Goal: Information Seeking & Learning: Find specific page/section

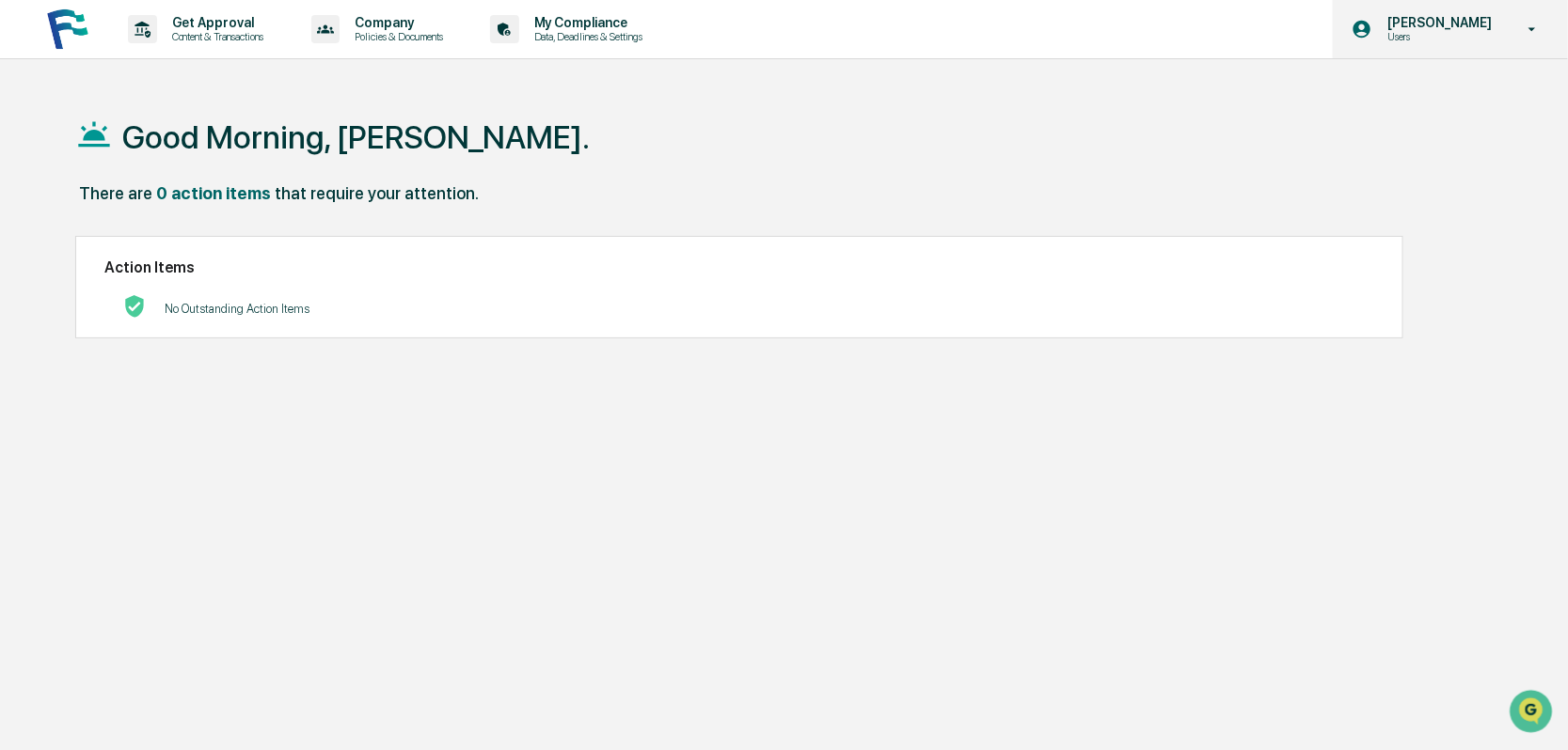
click at [1448, 29] on p "[PERSON_NAME]" at bounding box center [1436, 22] width 129 height 15
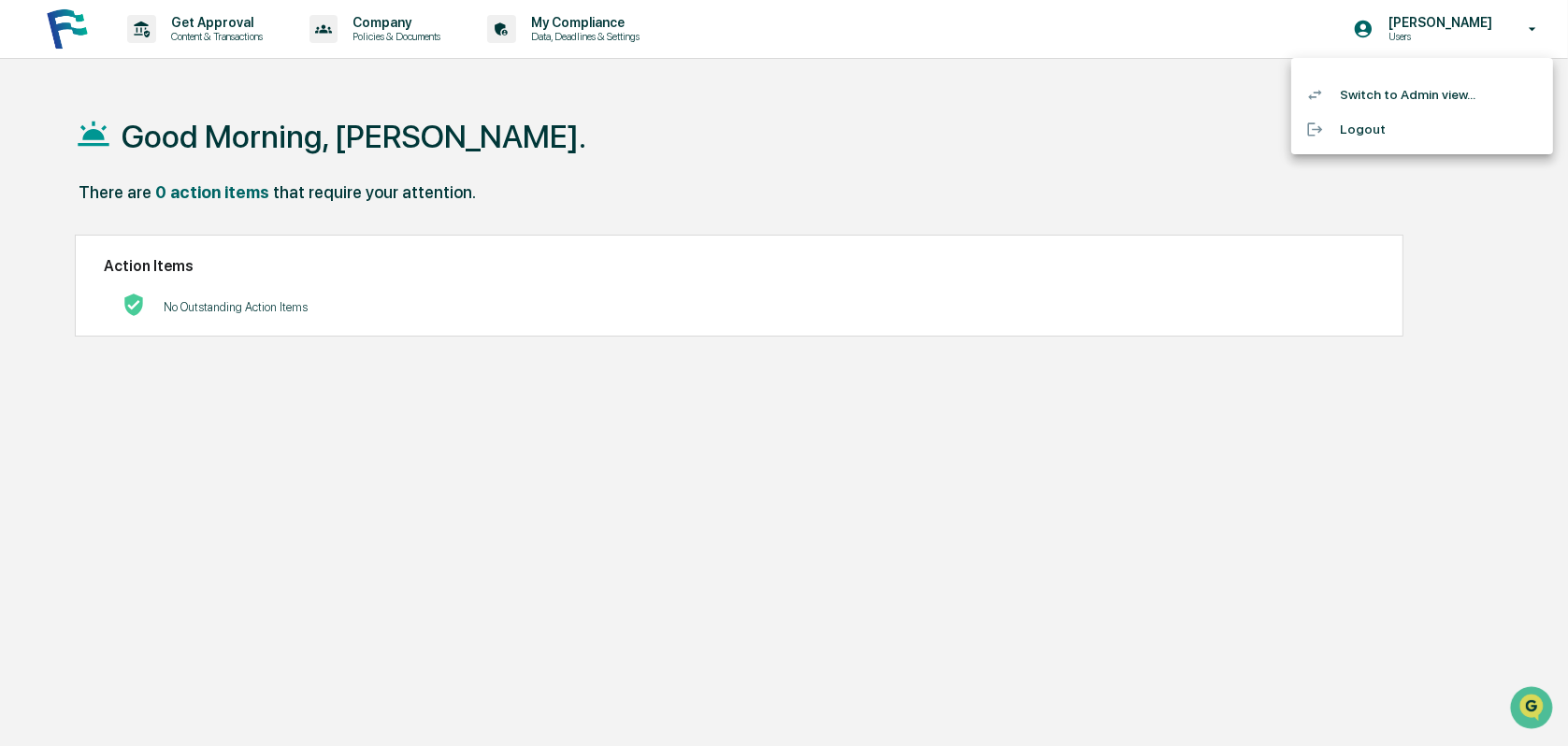
click at [1400, 88] on li "Switch to Admin view..." at bounding box center [1421, 94] width 262 height 34
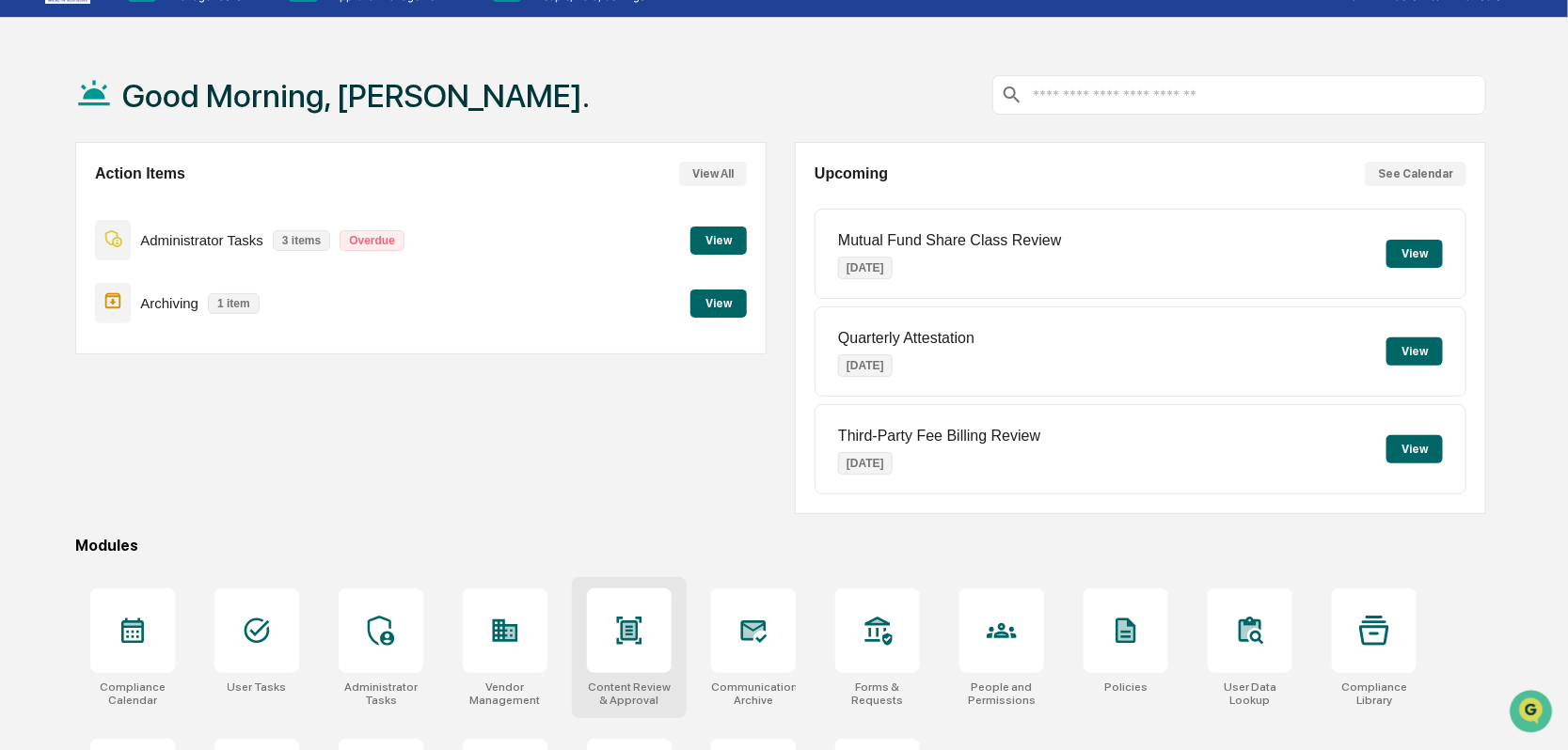
scroll to position [158, 0]
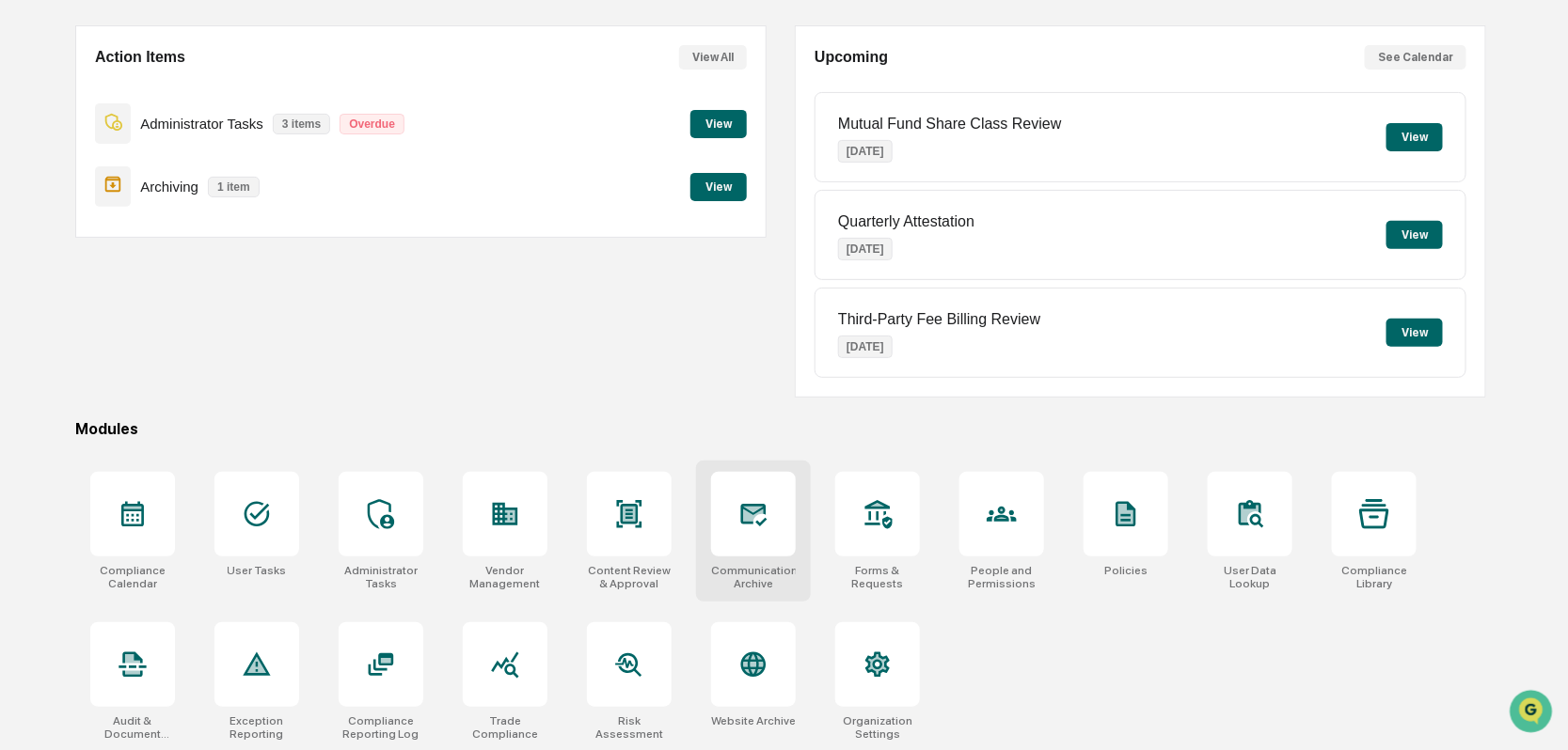
click at [728, 506] on div at bounding box center [753, 515] width 85 height 85
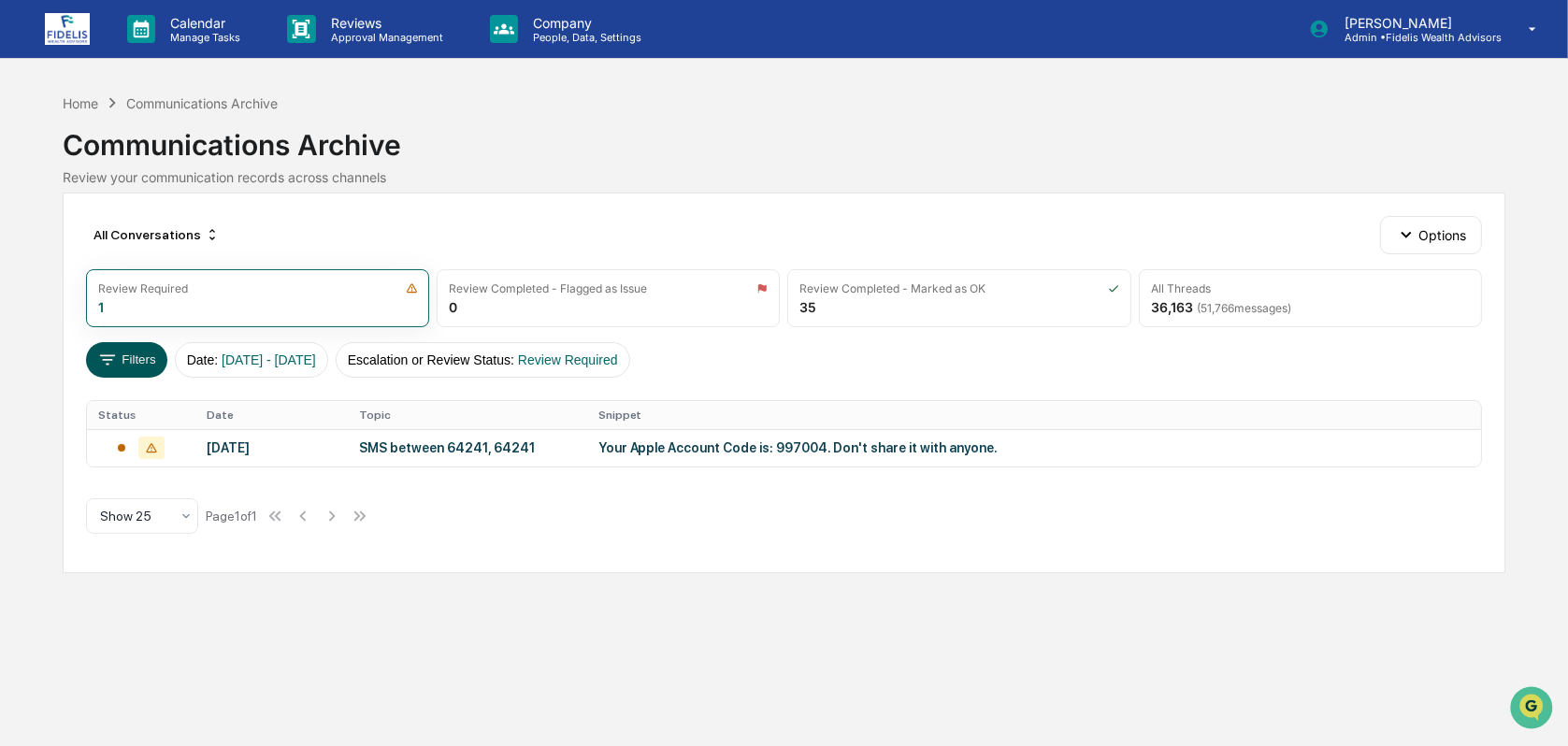
click at [109, 353] on icon at bounding box center [107, 359] width 21 height 21
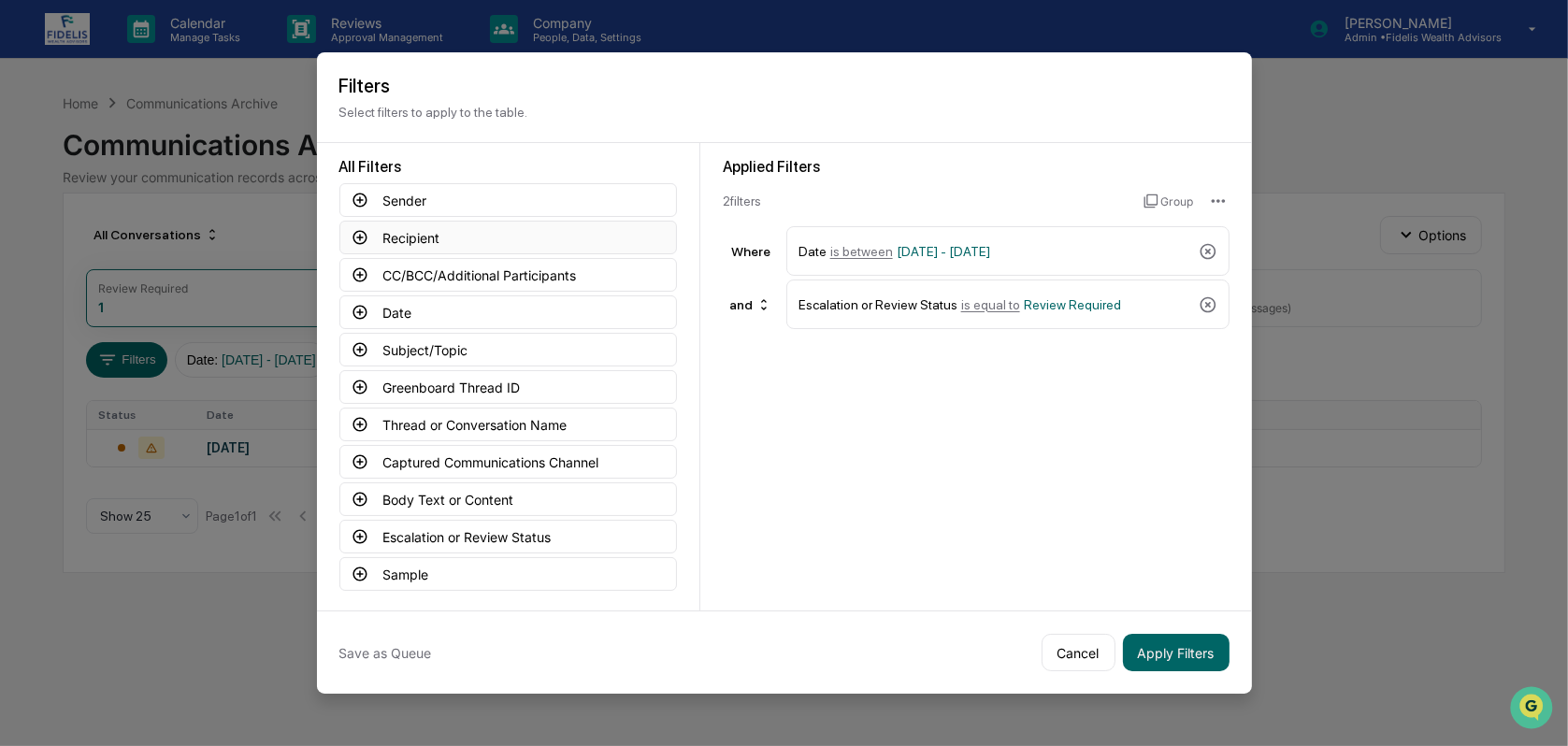
click at [398, 235] on button "Recipient" at bounding box center [508, 237] width 337 height 33
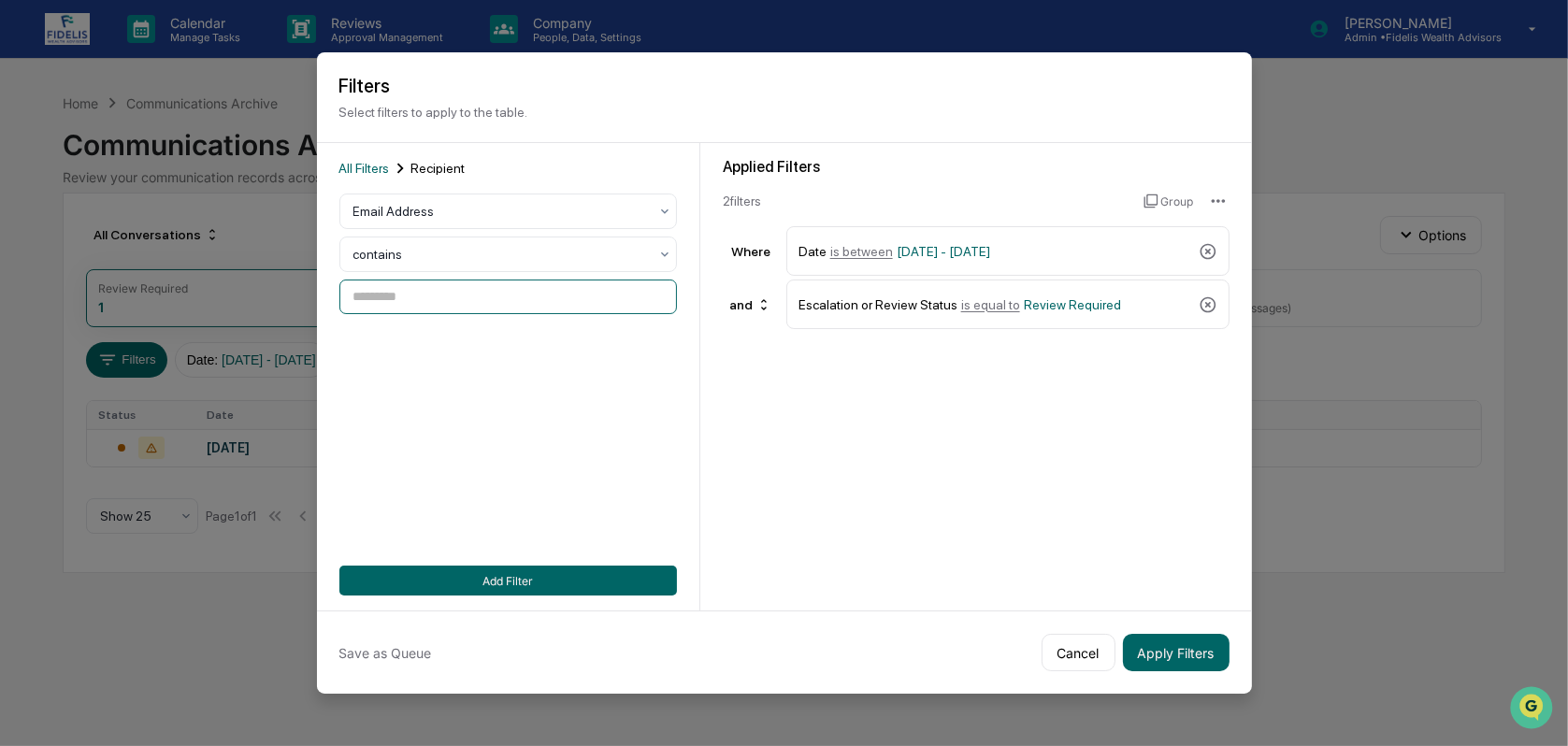
click at [396, 286] on input at bounding box center [508, 296] width 337 height 34
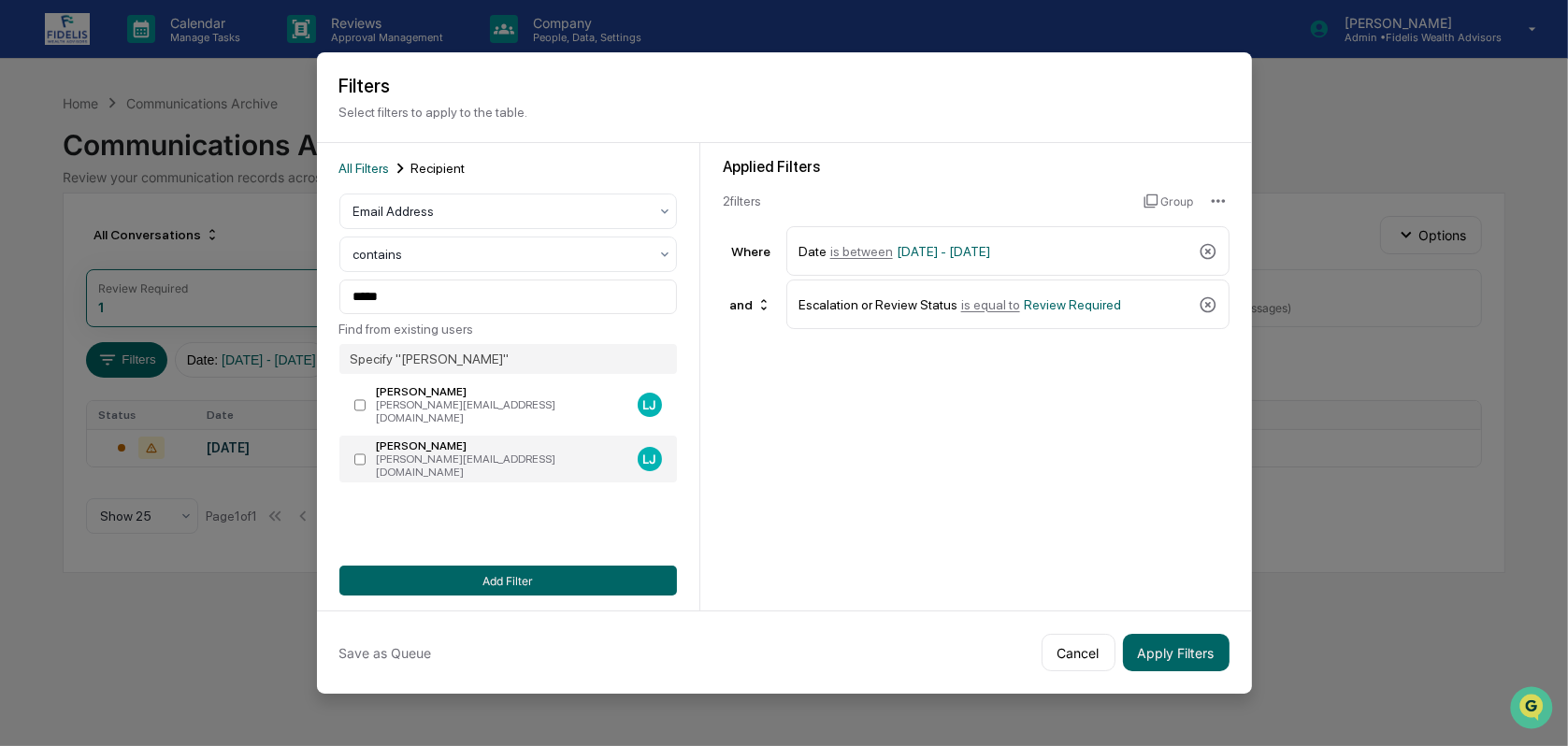
type input "**********"
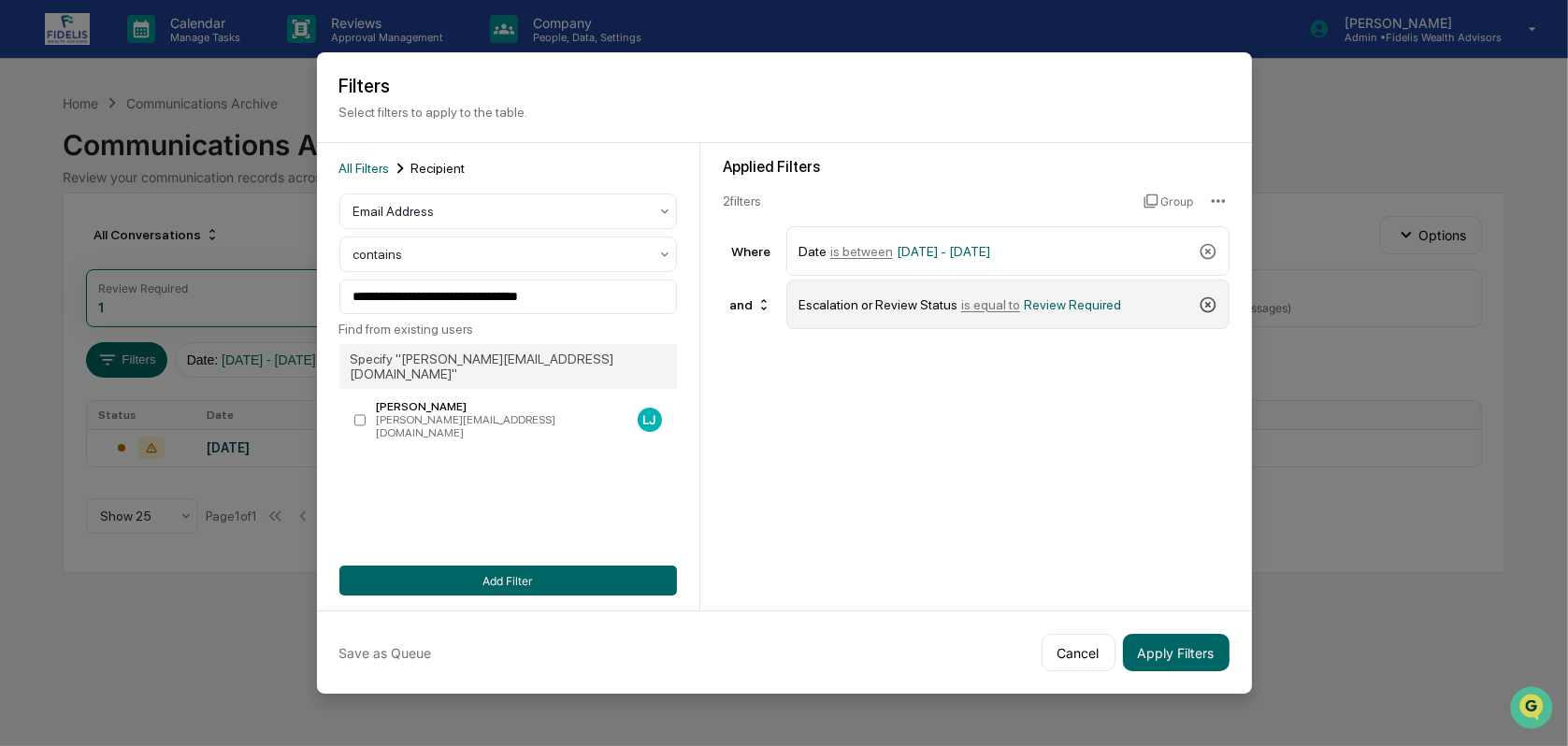
click at [1207, 305] on icon at bounding box center [1207, 304] width 19 height 19
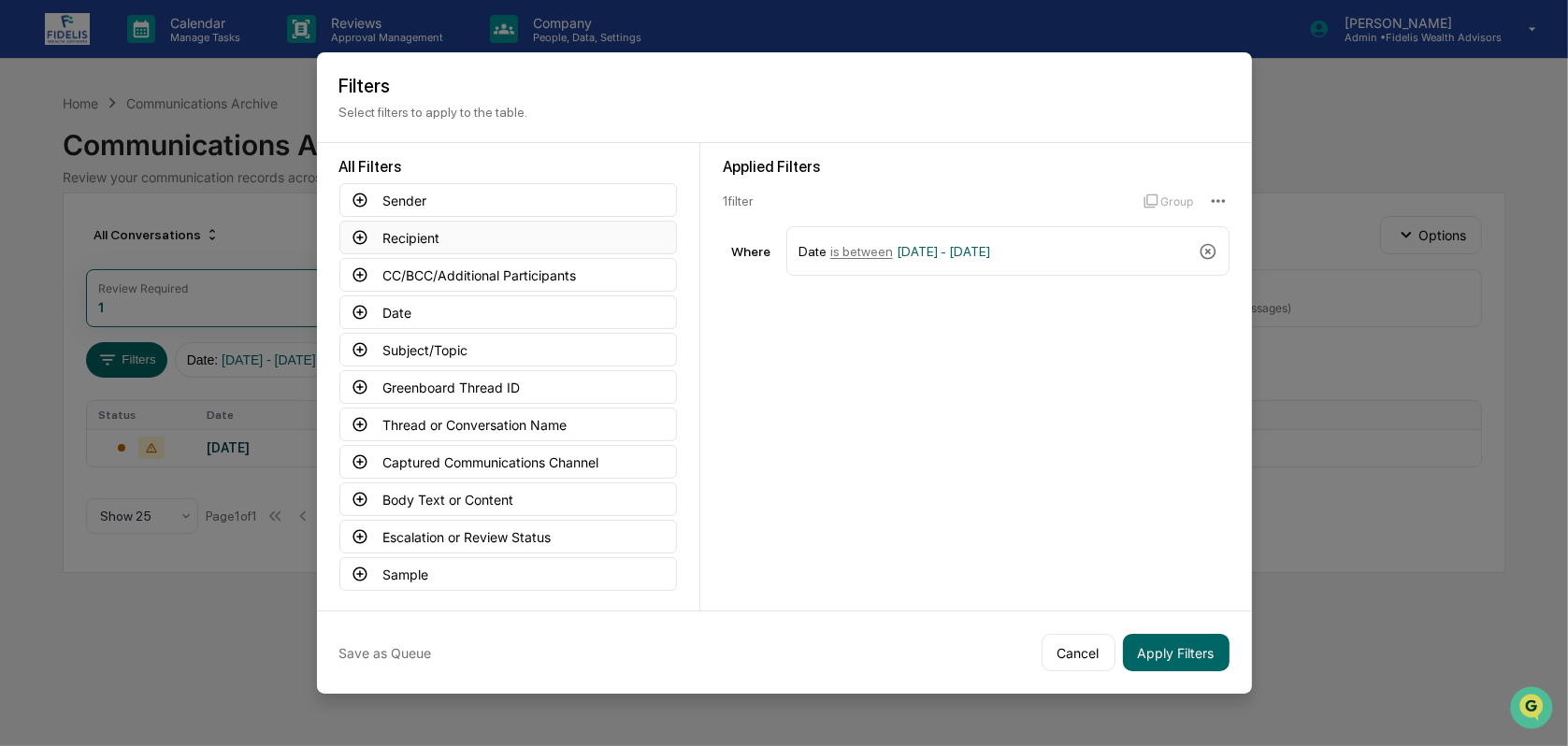
click at [362, 238] on icon at bounding box center [359, 237] width 17 height 17
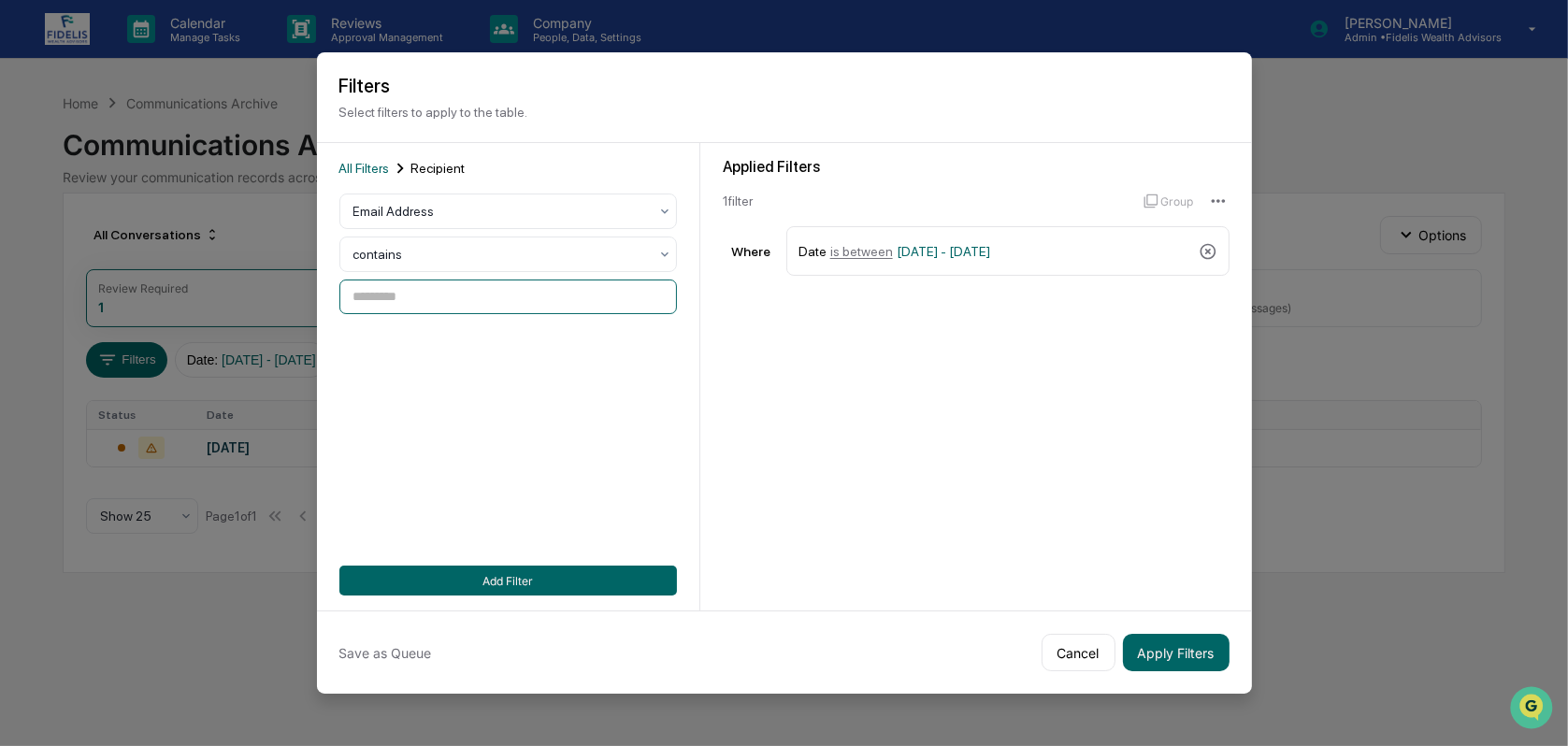
click at [416, 305] on input at bounding box center [508, 296] width 337 height 34
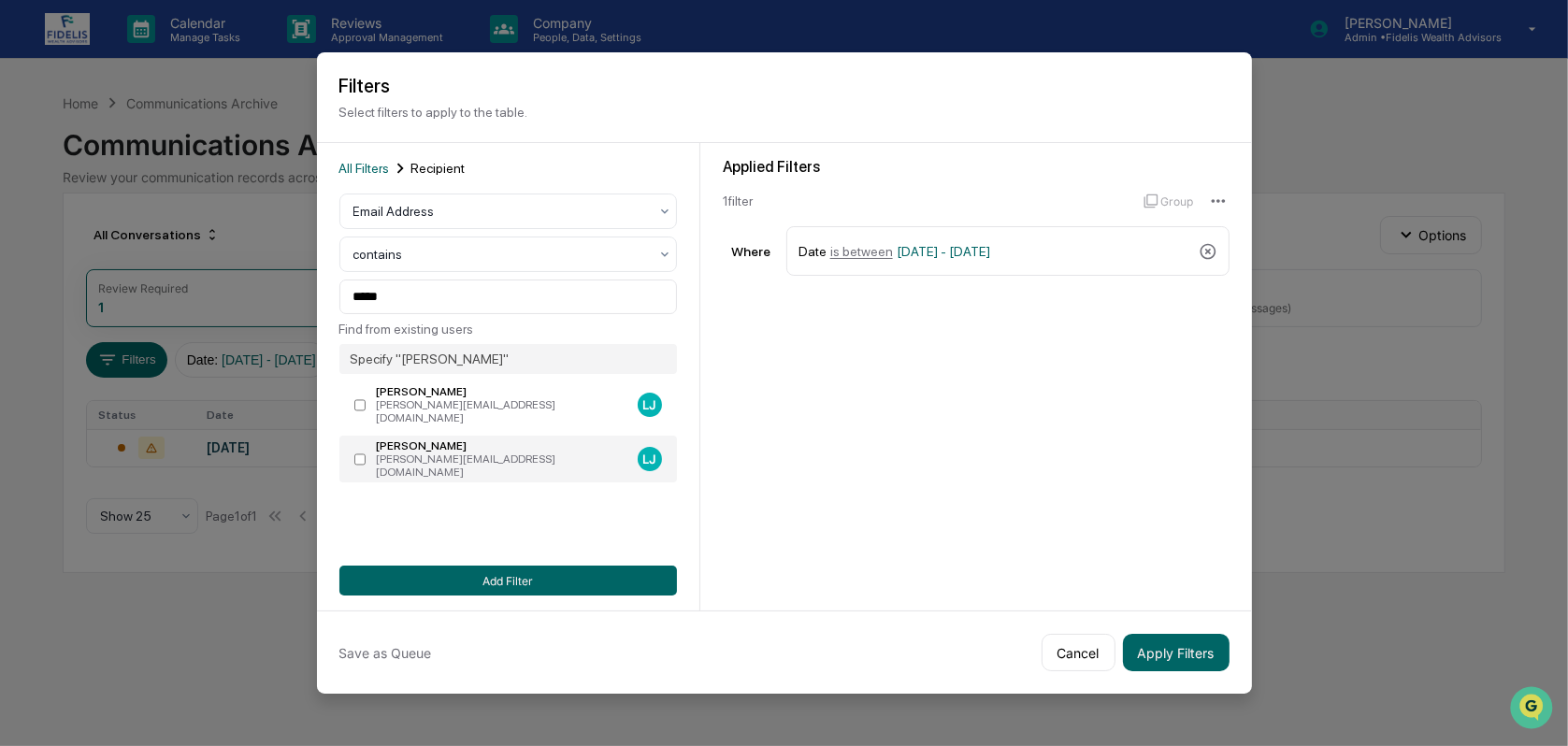
type input "**********"
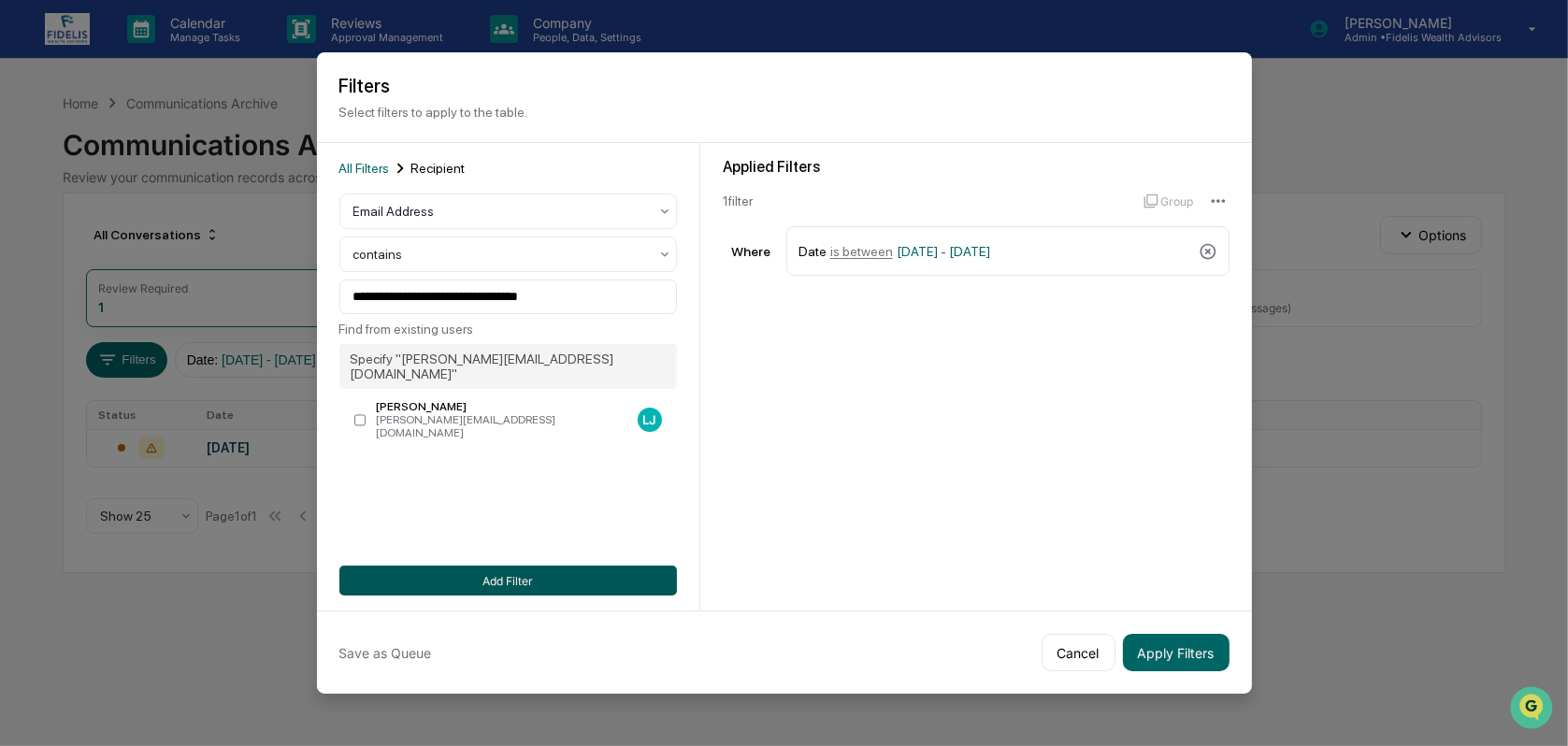
click at [523, 572] on button "Add Filter" at bounding box center [508, 581] width 337 height 30
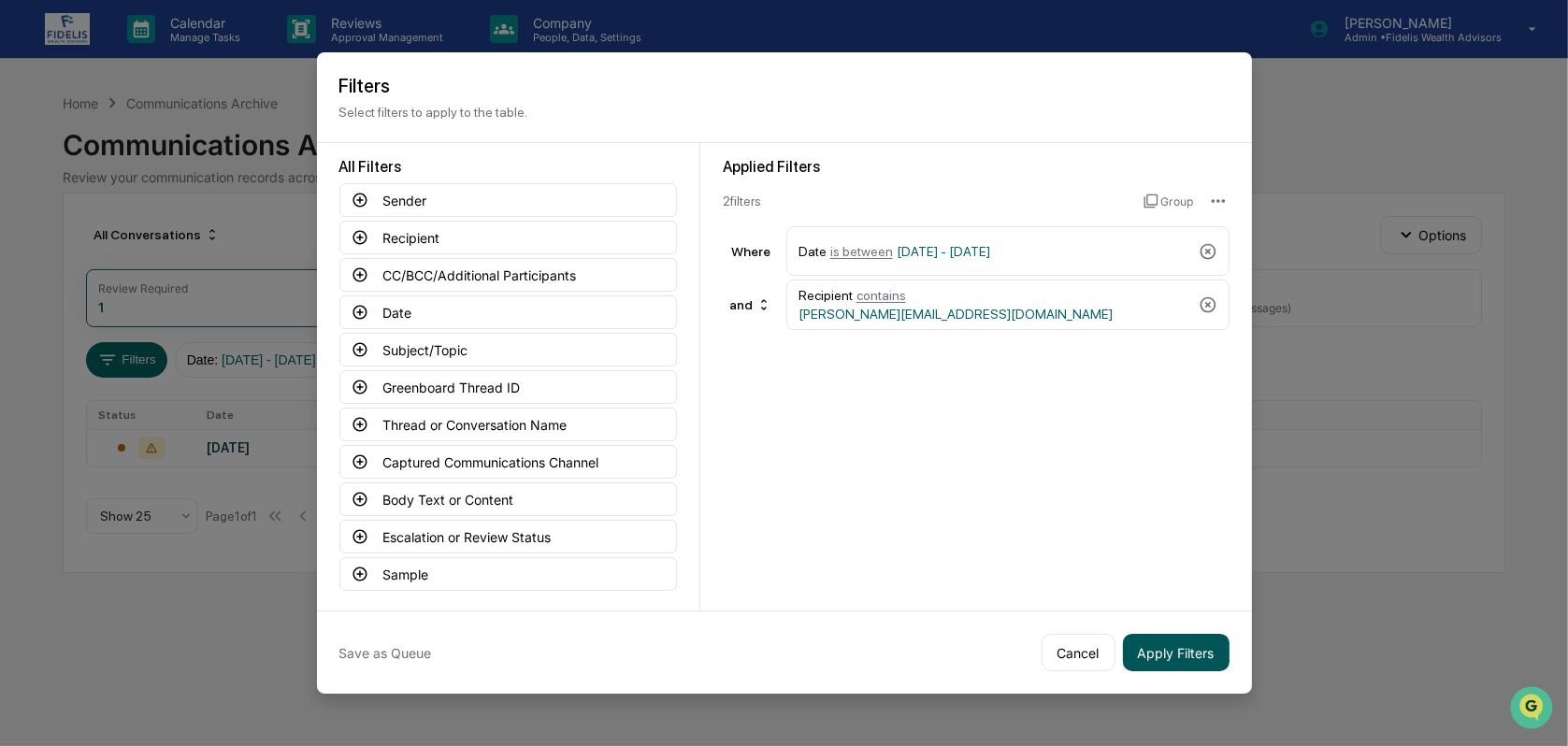
click at [1195, 648] on button "Apply Filters" at bounding box center [1176, 653] width 106 height 37
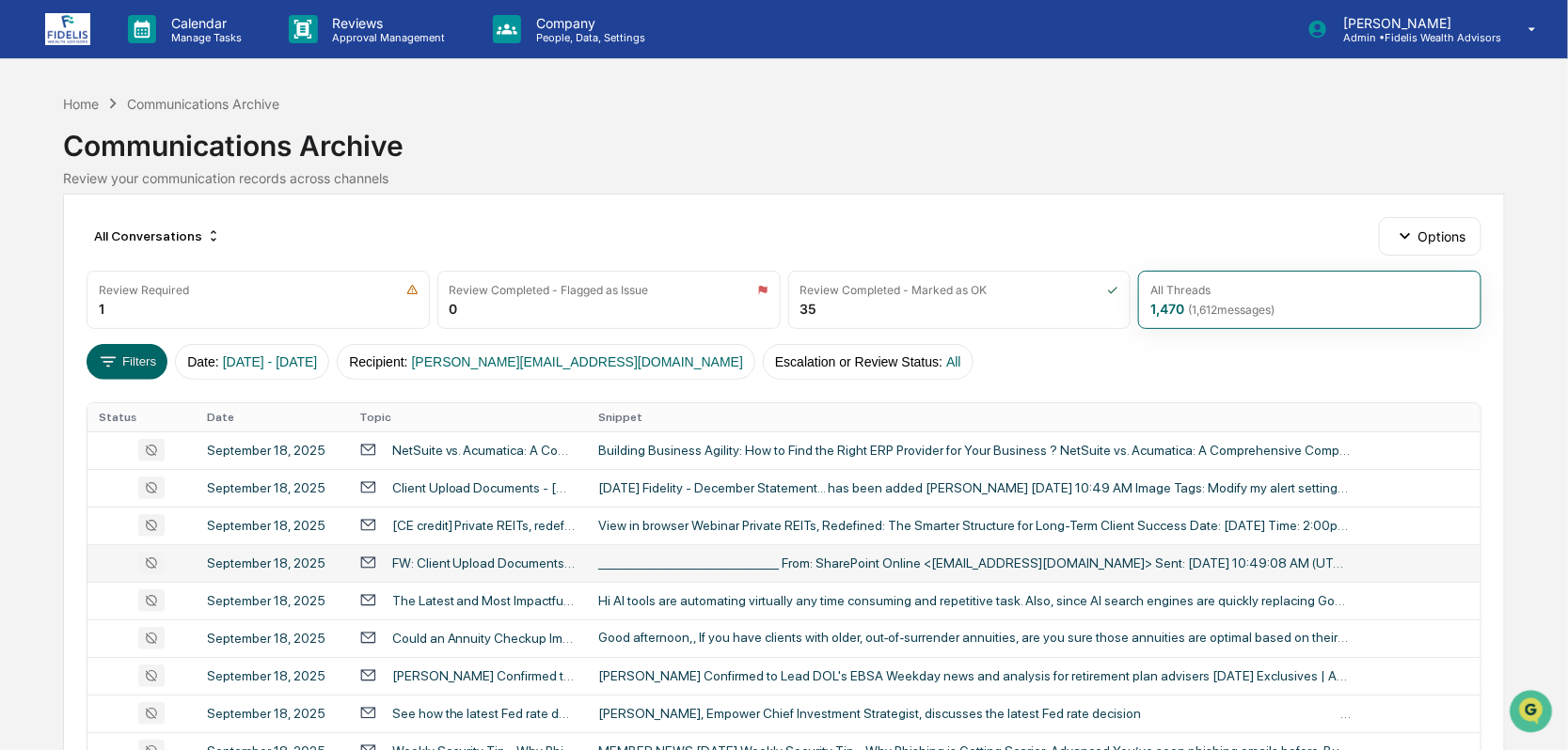
click at [454, 561] on div "FW: Client Upload Documents - [DATE] Fidelity - December Statement..." at bounding box center [483, 563] width 183 height 15
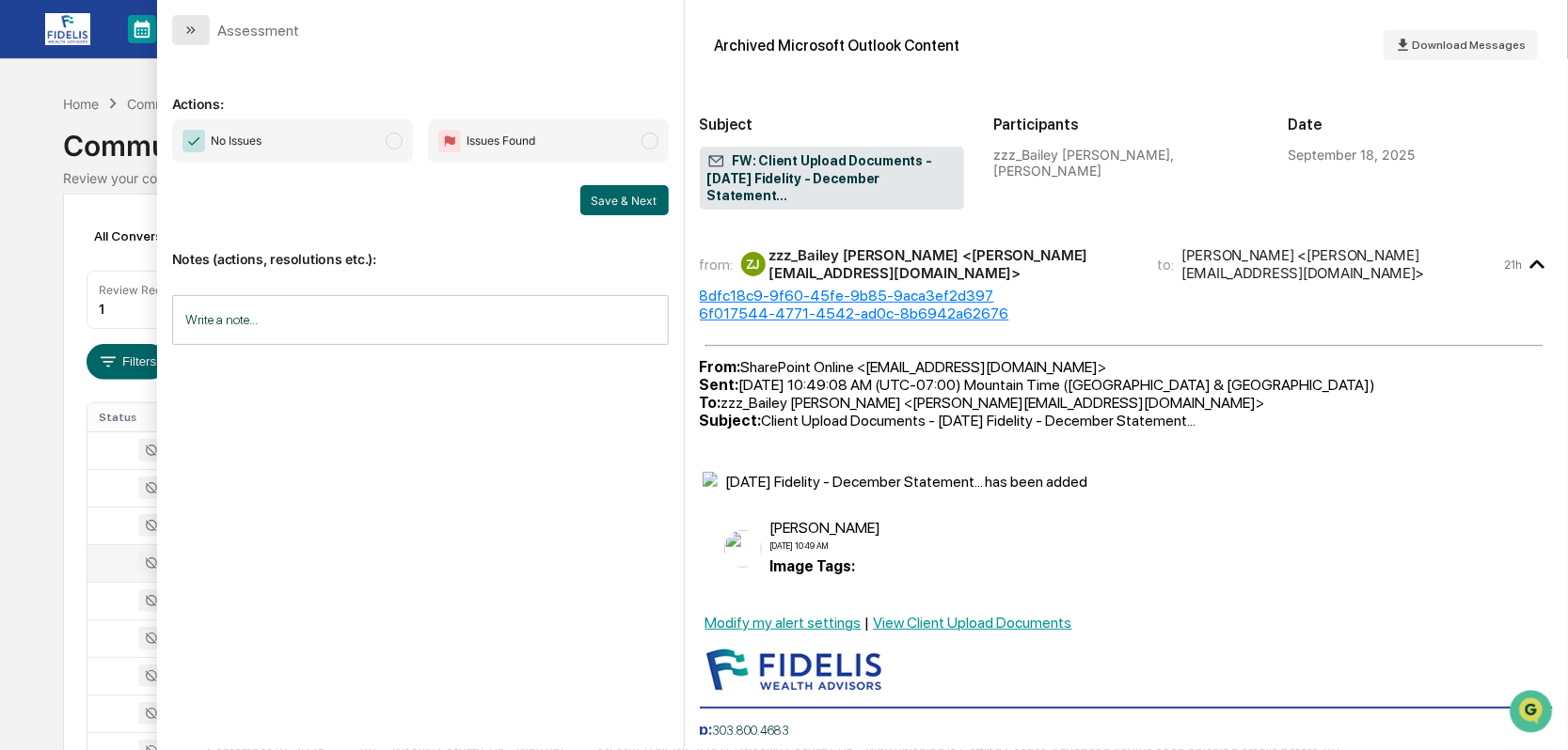
click at [189, 28] on icon "modal" at bounding box center [190, 30] width 15 height 15
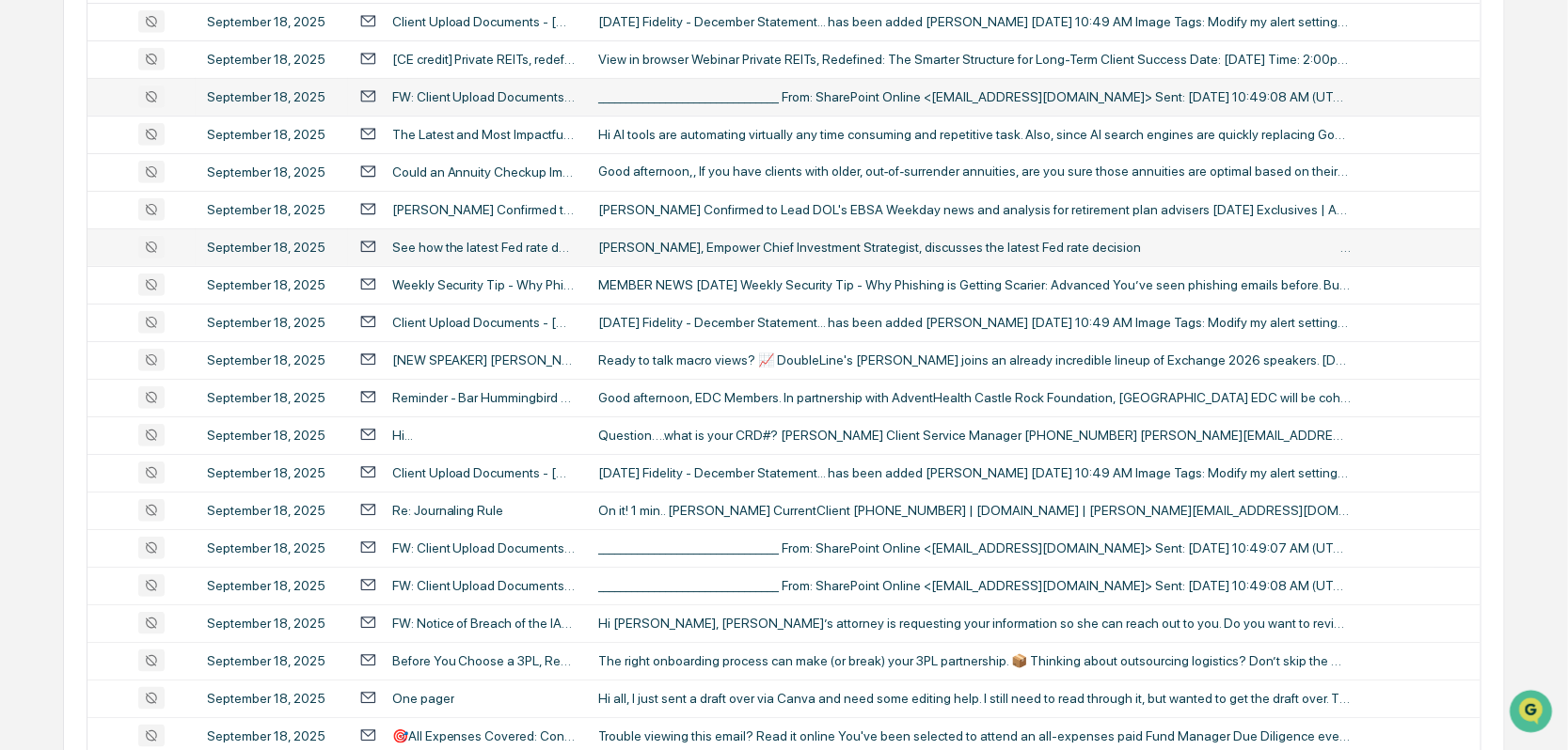
scroll to position [470, 0]
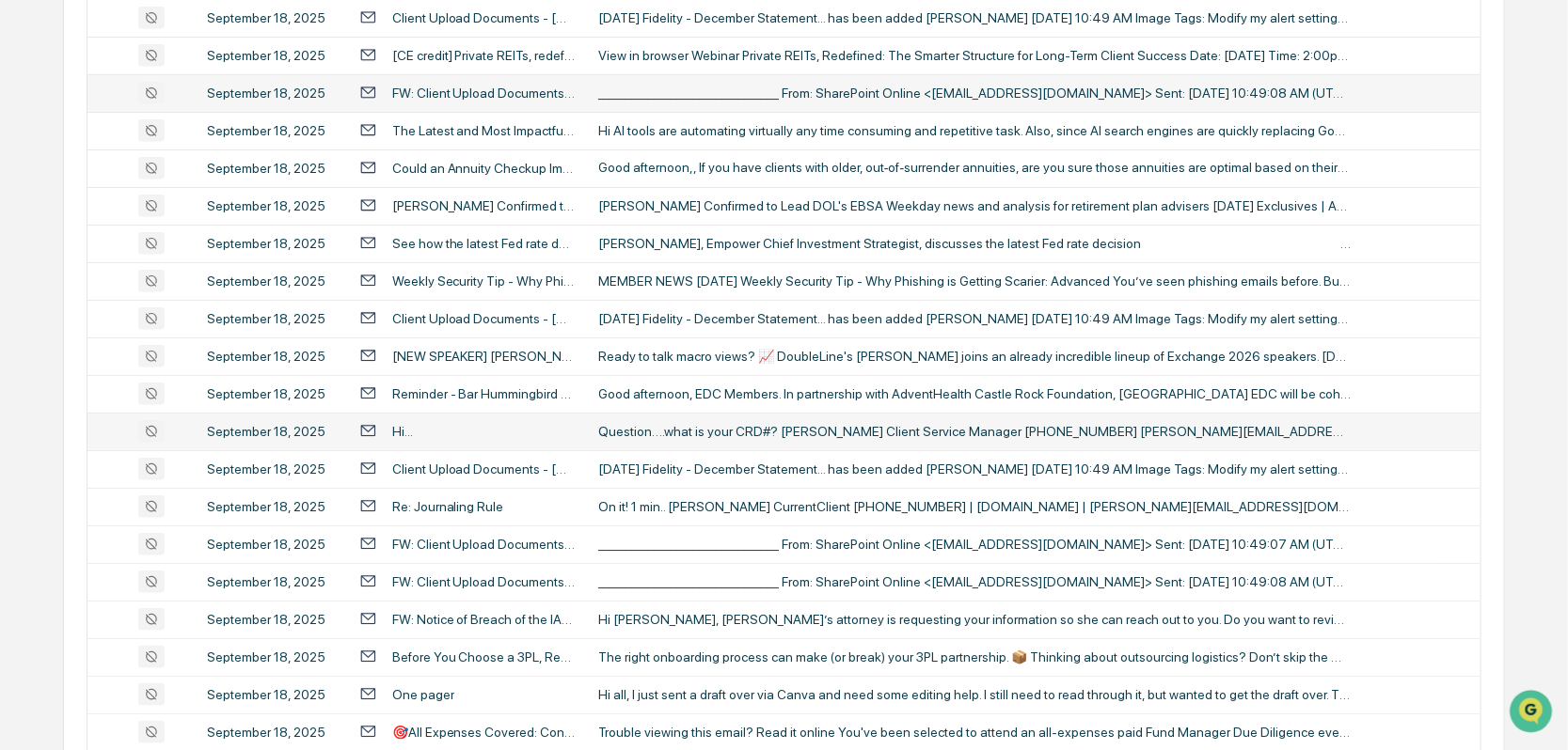
click at [440, 439] on td "Hi..." at bounding box center [467, 431] width 239 height 38
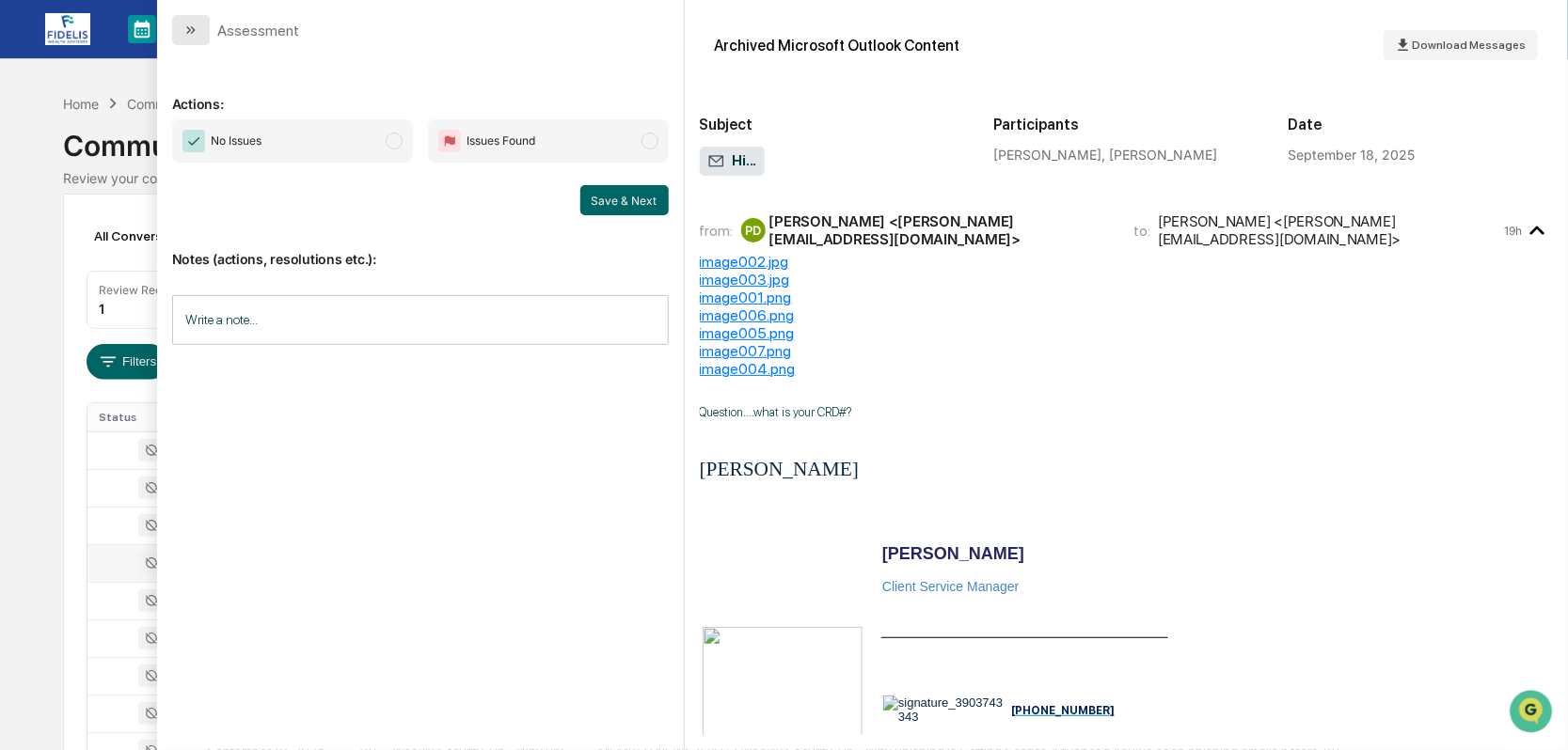
click at [187, 34] on icon "modal" at bounding box center [190, 30] width 15 height 15
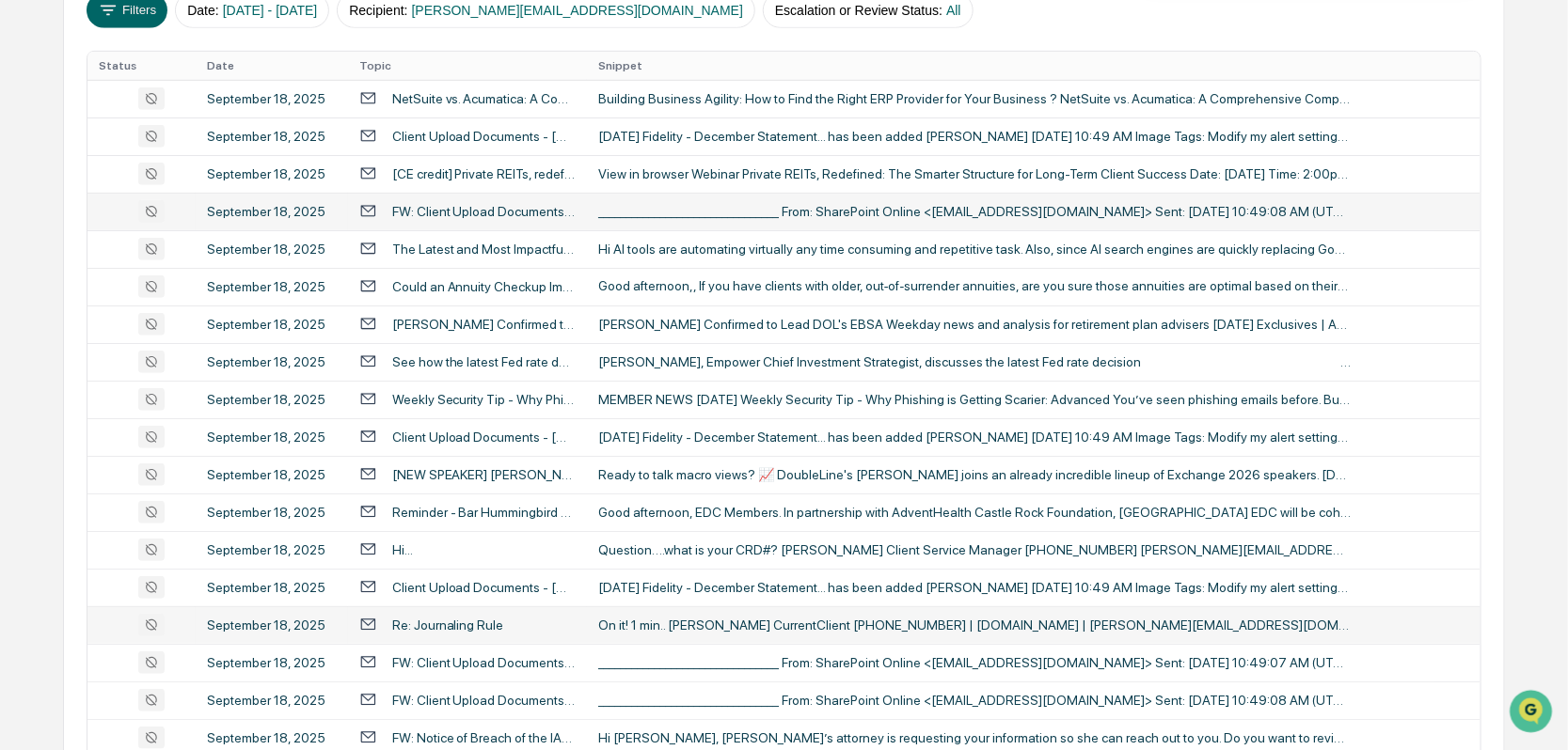
scroll to position [376, 0]
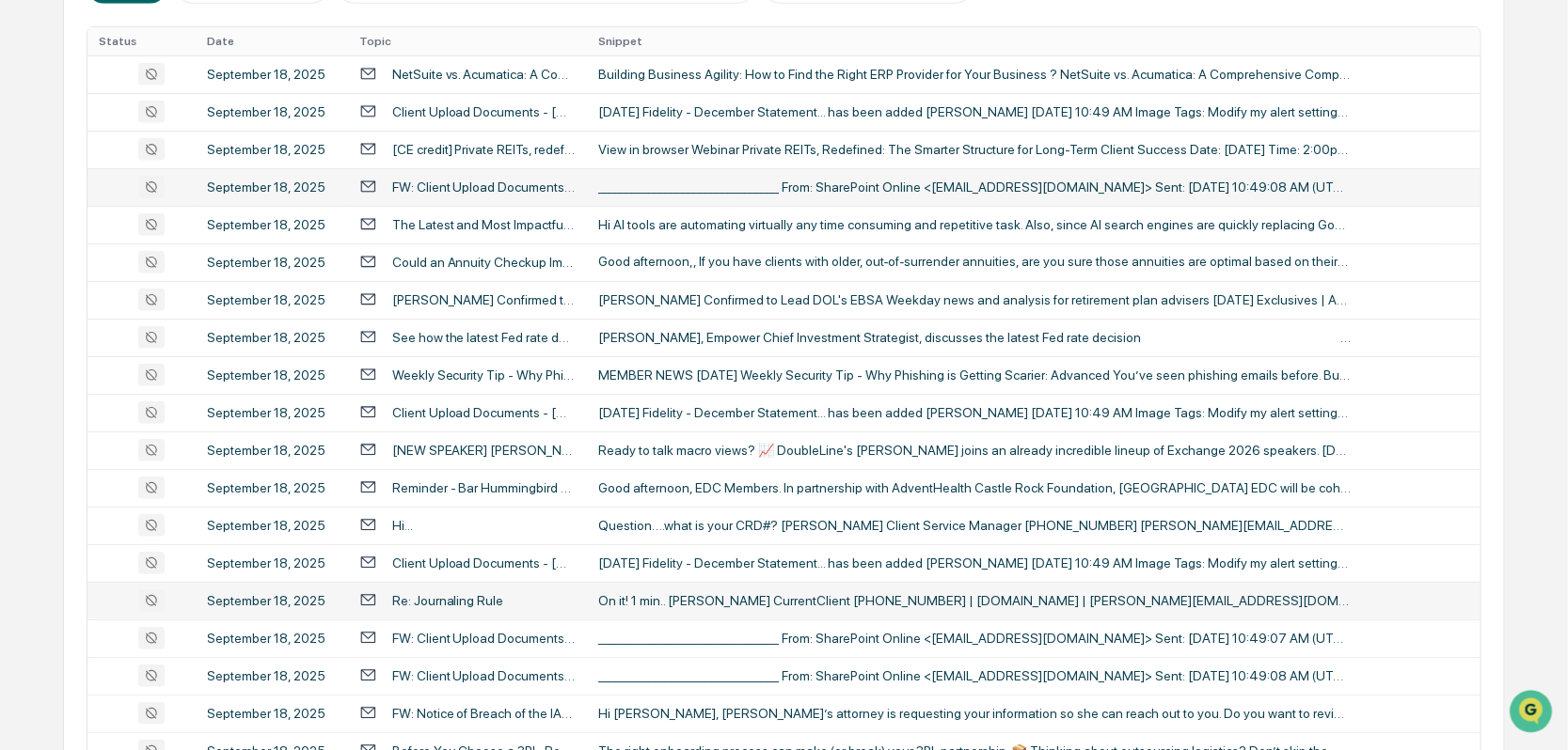
click at [478, 600] on div "Re: Journaling Rule" at bounding box center [447, 601] width 112 height 15
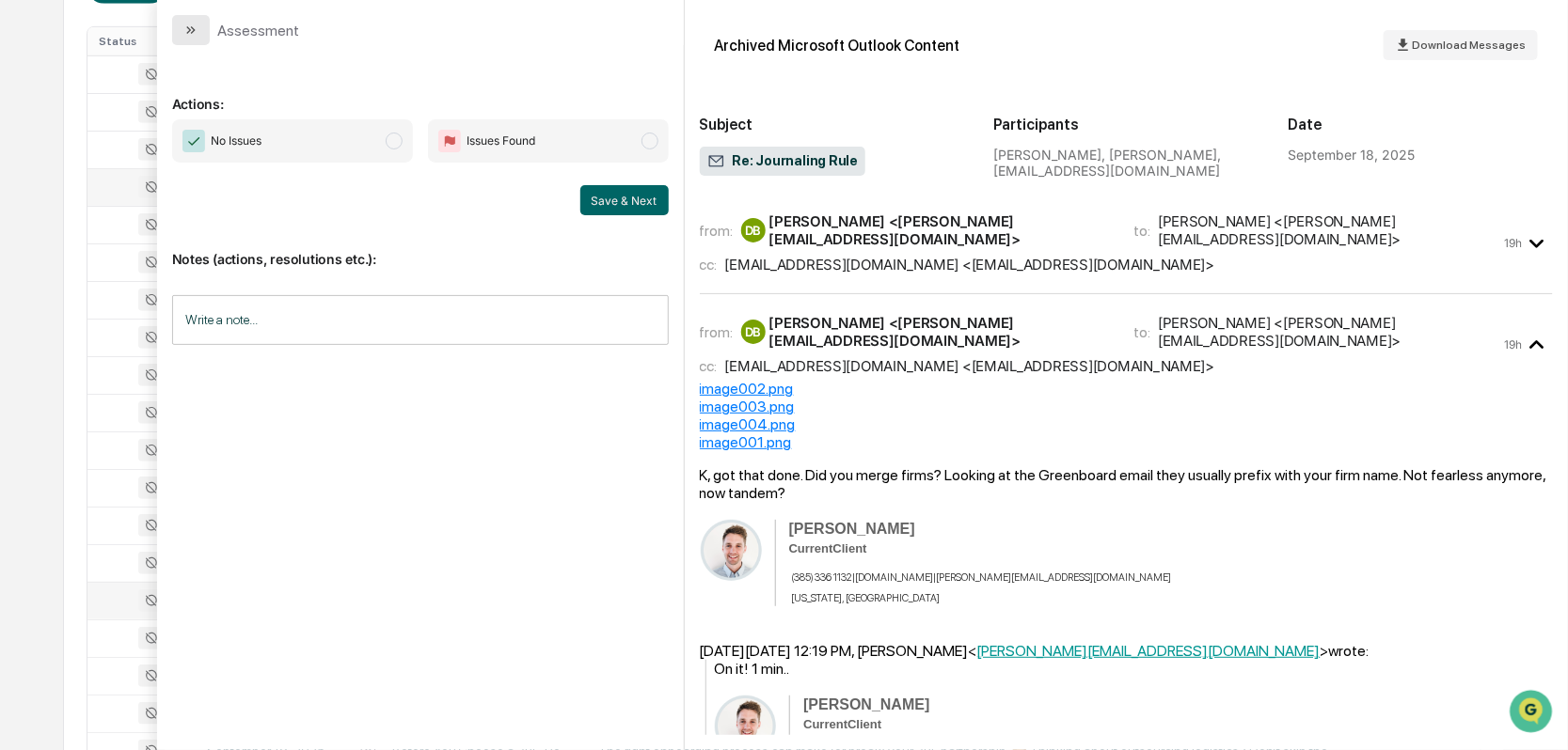
click at [183, 32] on icon "modal" at bounding box center [190, 30] width 15 height 15
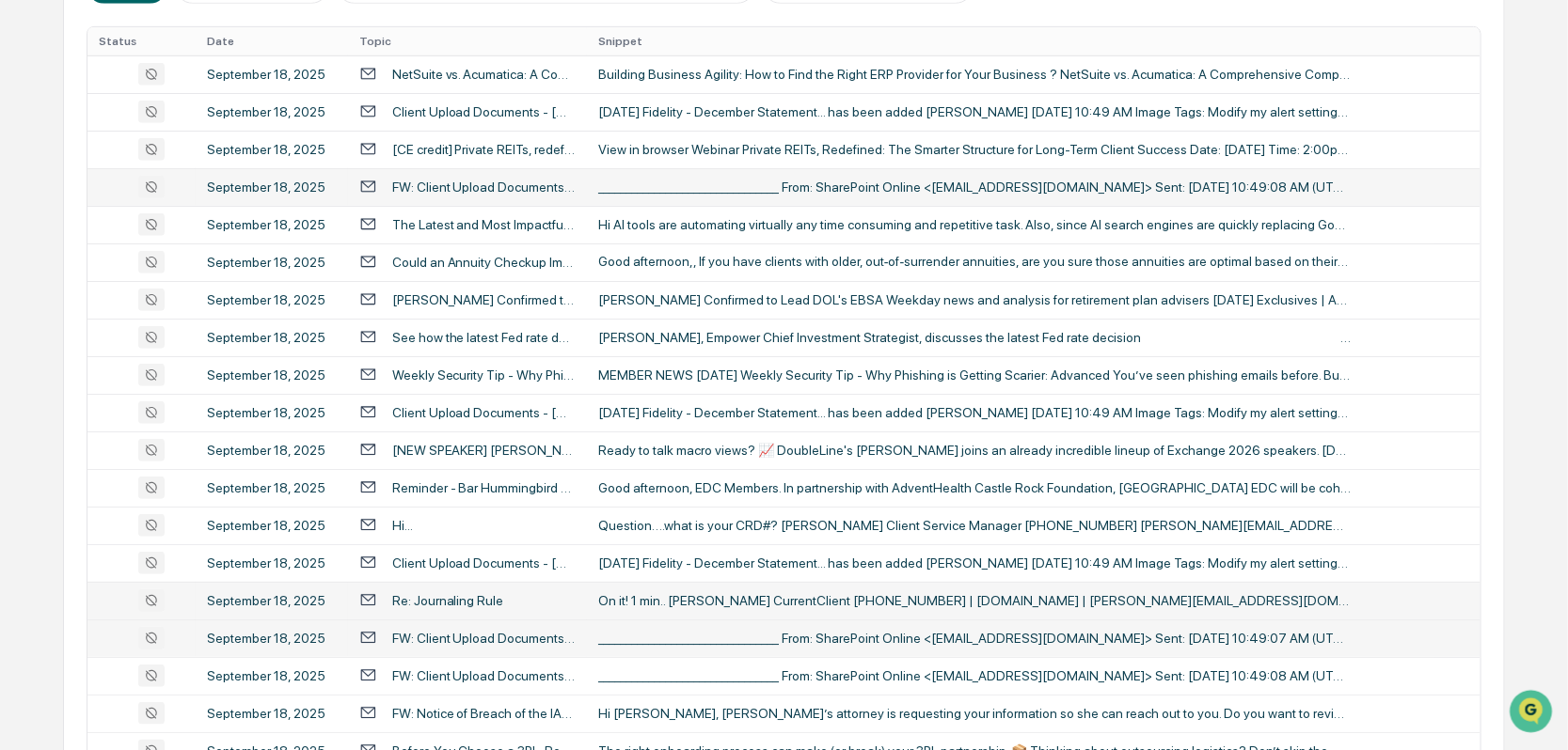
click at [426, 636] on div "FW: Client Upload Documents - [DATE] Fidelity - December Statement..." at bounding box center [483, 638] width 183 height 15
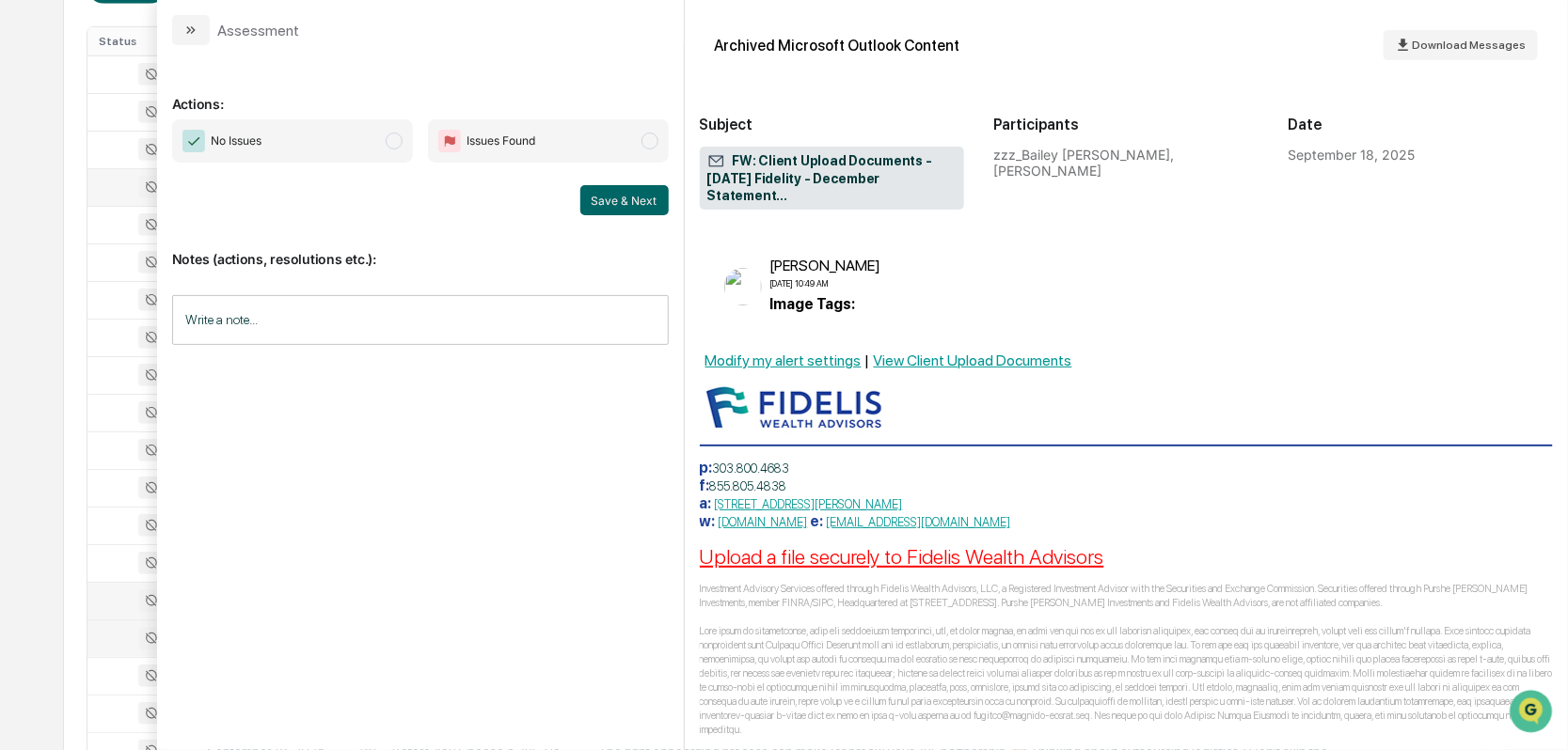
scroll to position [293, 0]
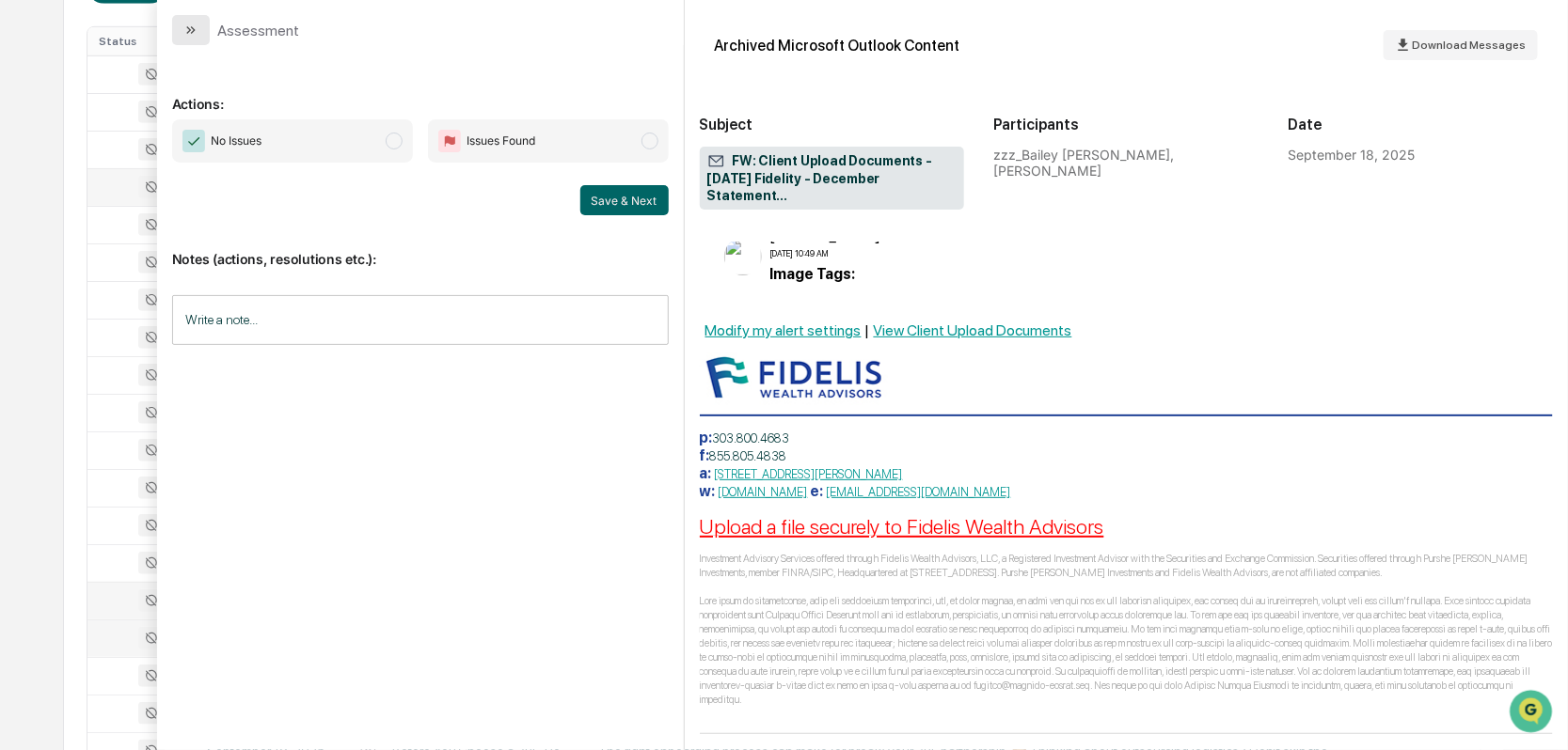
click at [180, 32] on button "modal" at bounding box center [191, 30] width 38 height 30
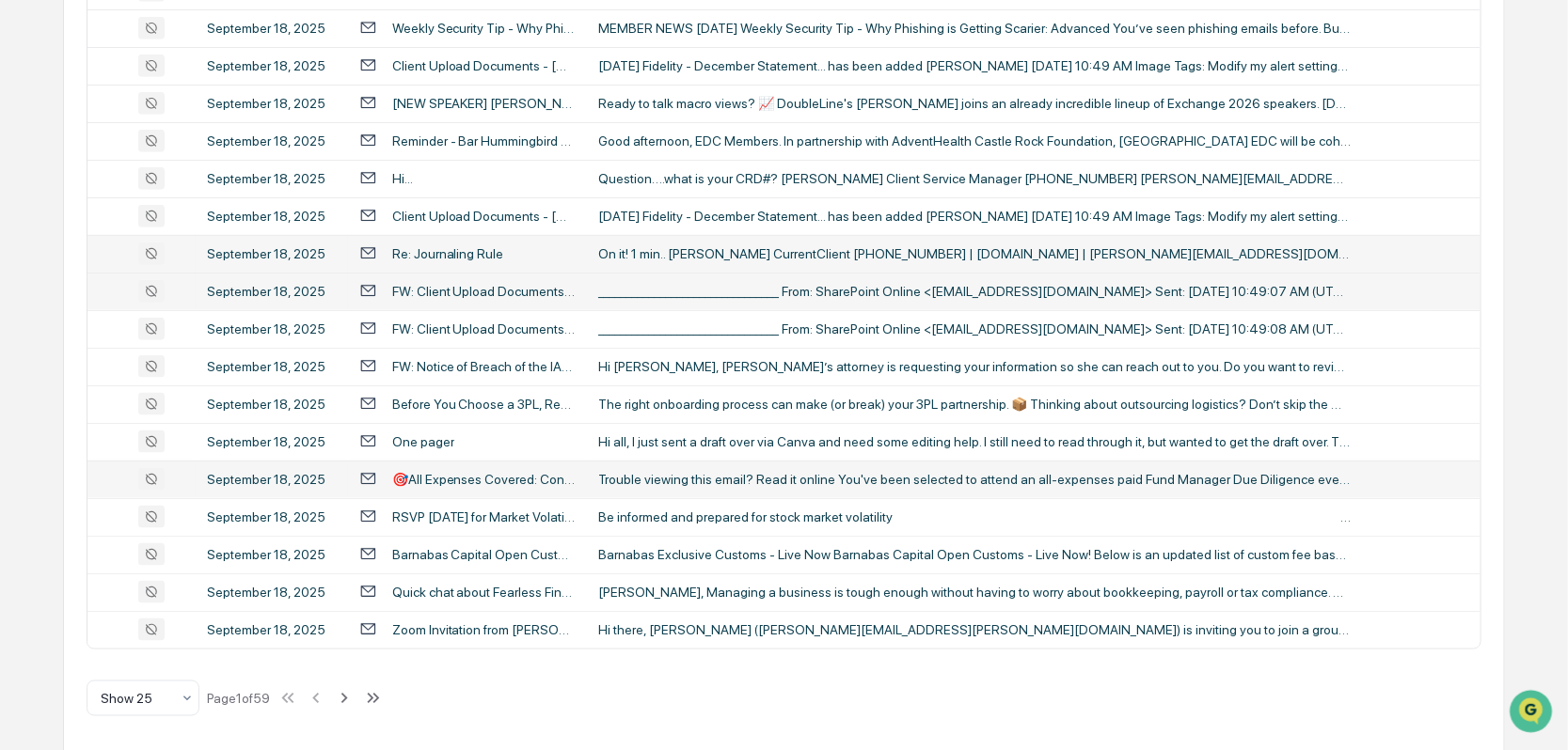
scroll to position [724, 0]
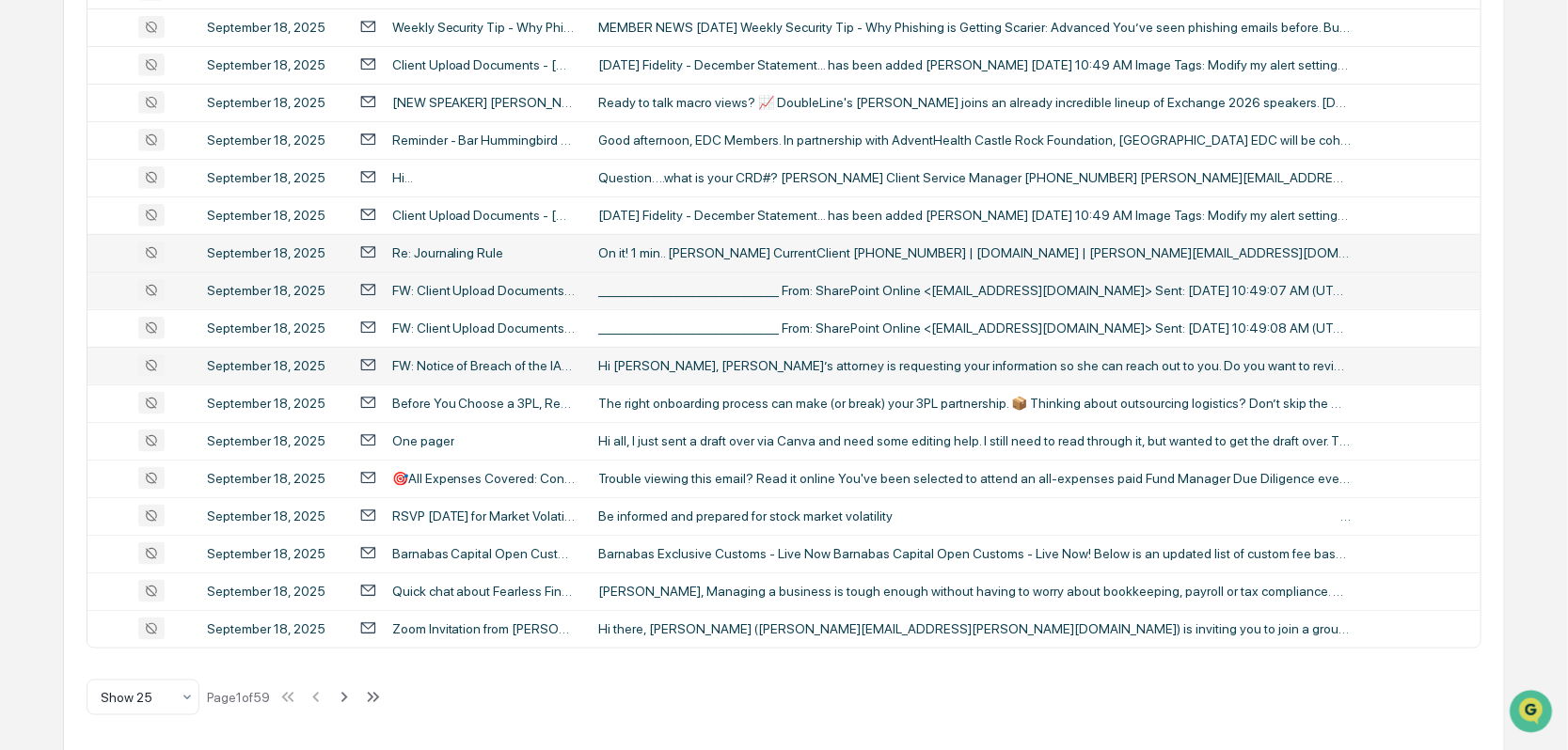
click at [452, 358] on div "FW: Notice of Breach of the IAR Agreement" at bounding box center [483, 365] width 183 height 15
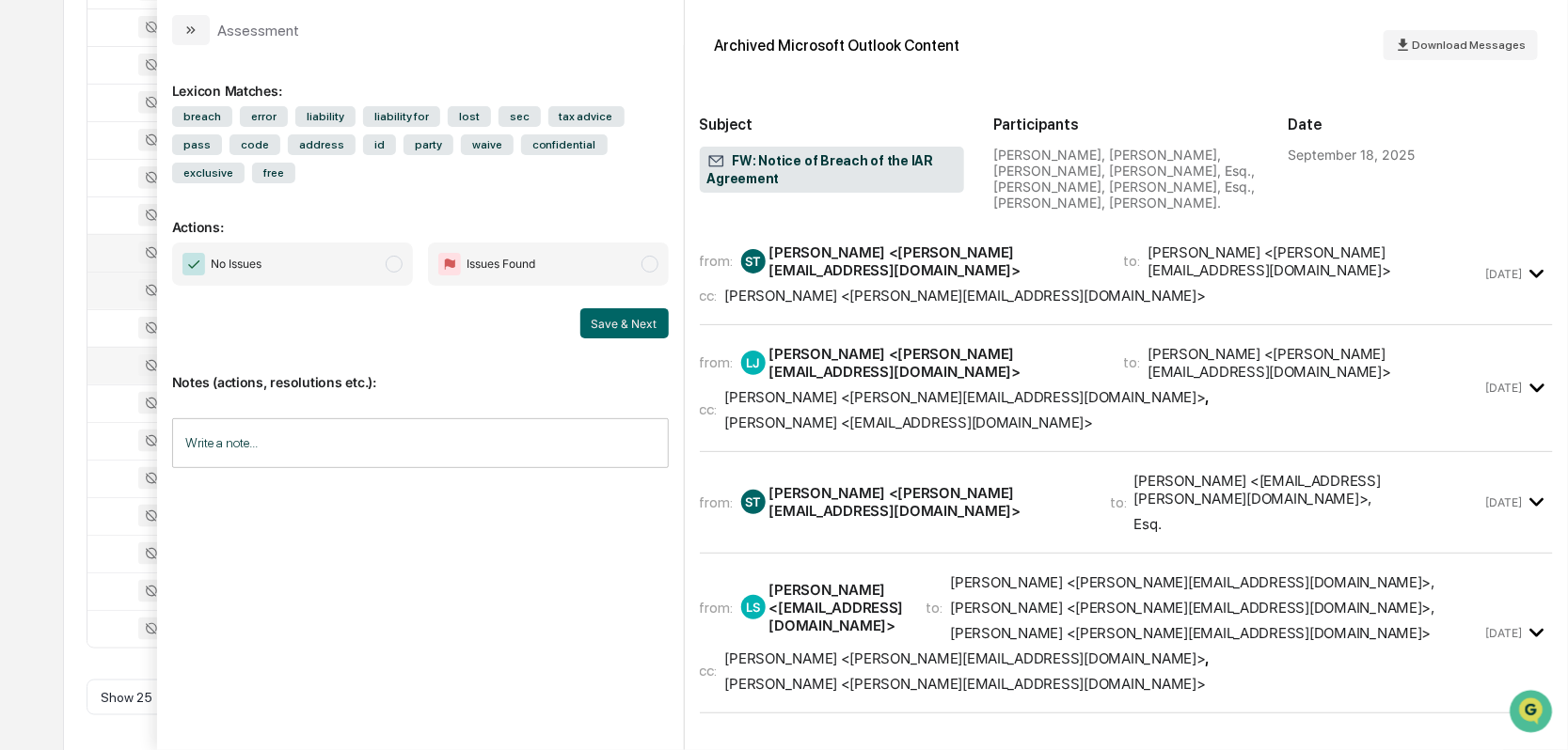
click at [1530, 270] on icon "modal" at bounding box center [1537, 274] width 14 height 9
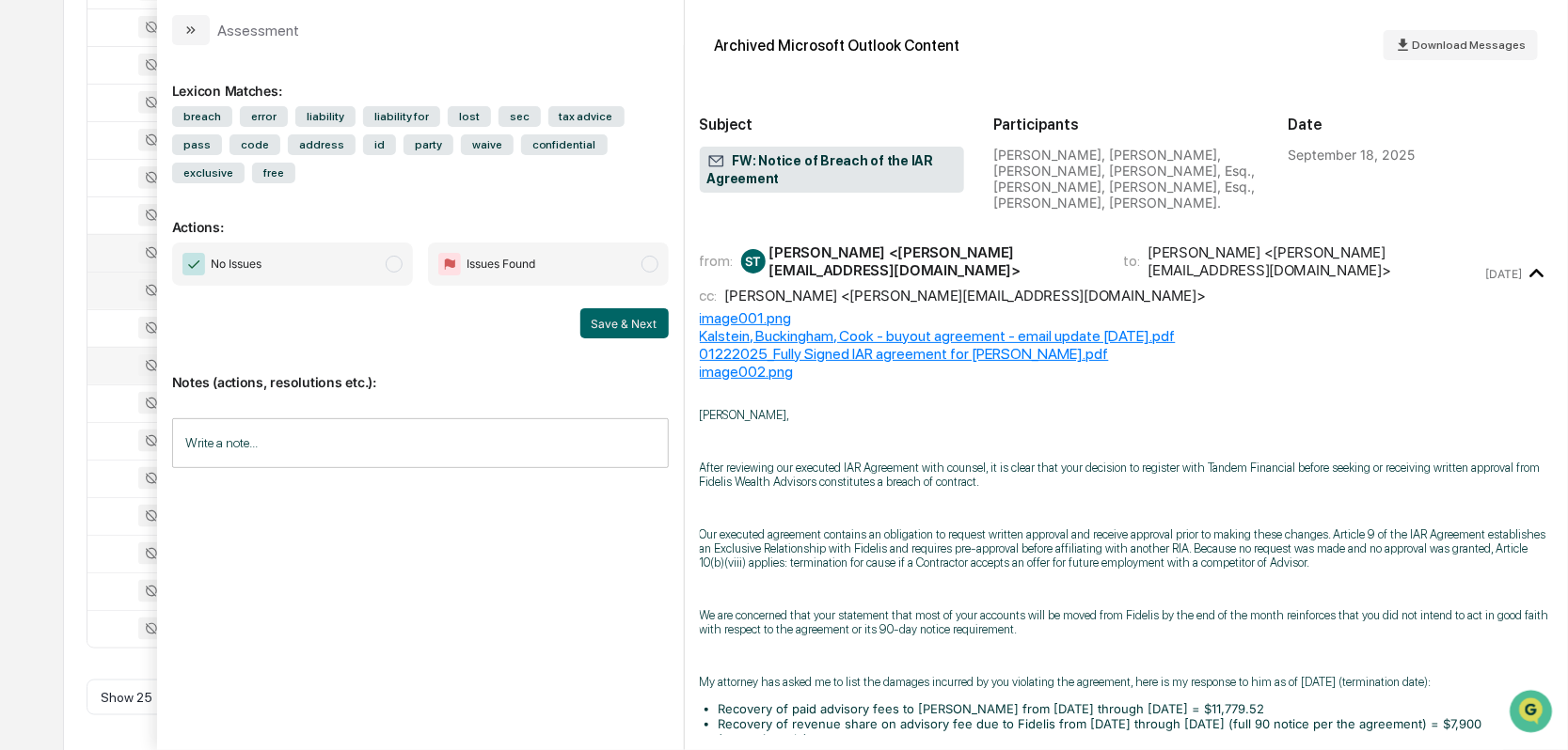
click at [1525, 267] on icon "modal" at bounding box center [1536, 273] width 31 height 31
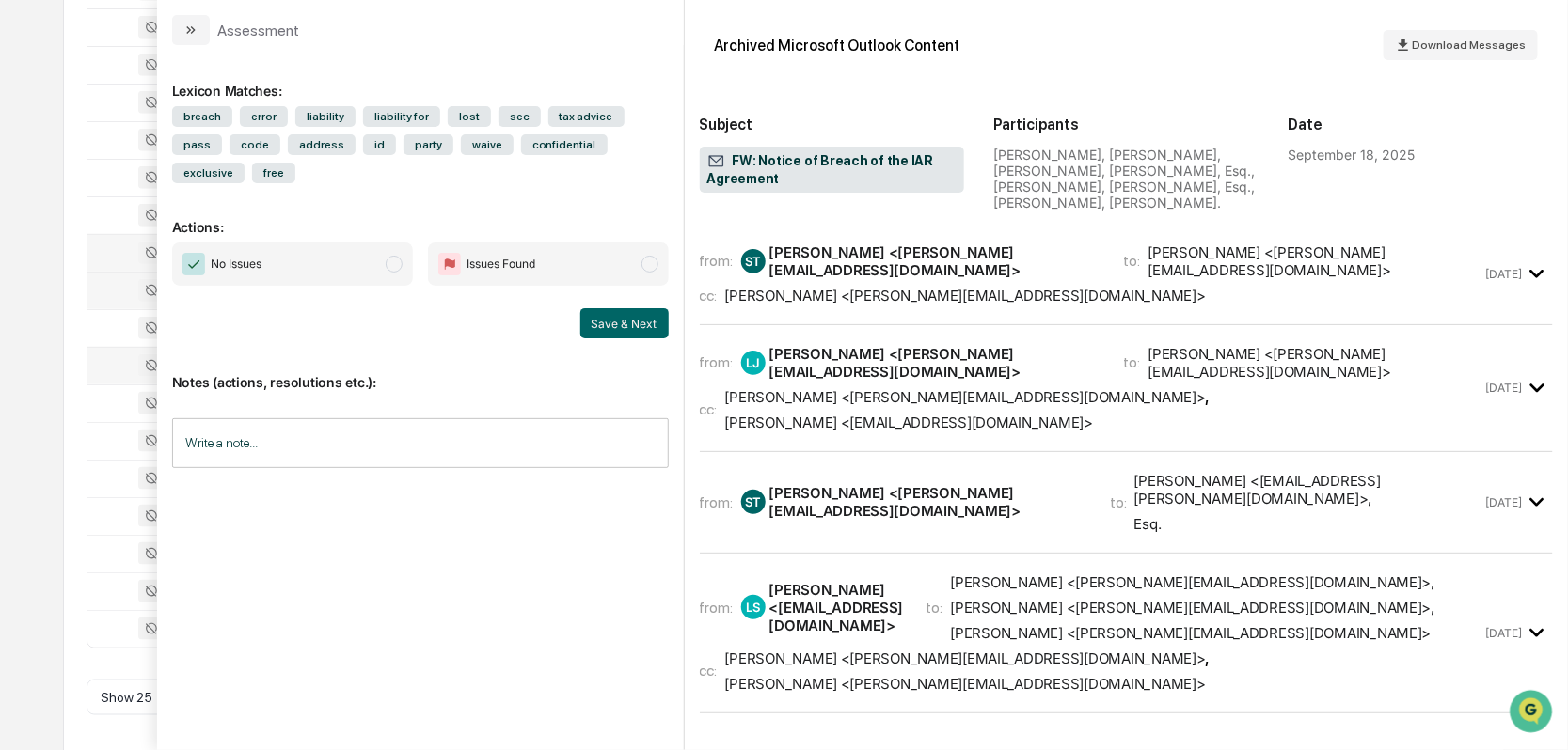
click at [1532, 617] on icon "modal" at bounding box center [1536, 632] width 31 height 31
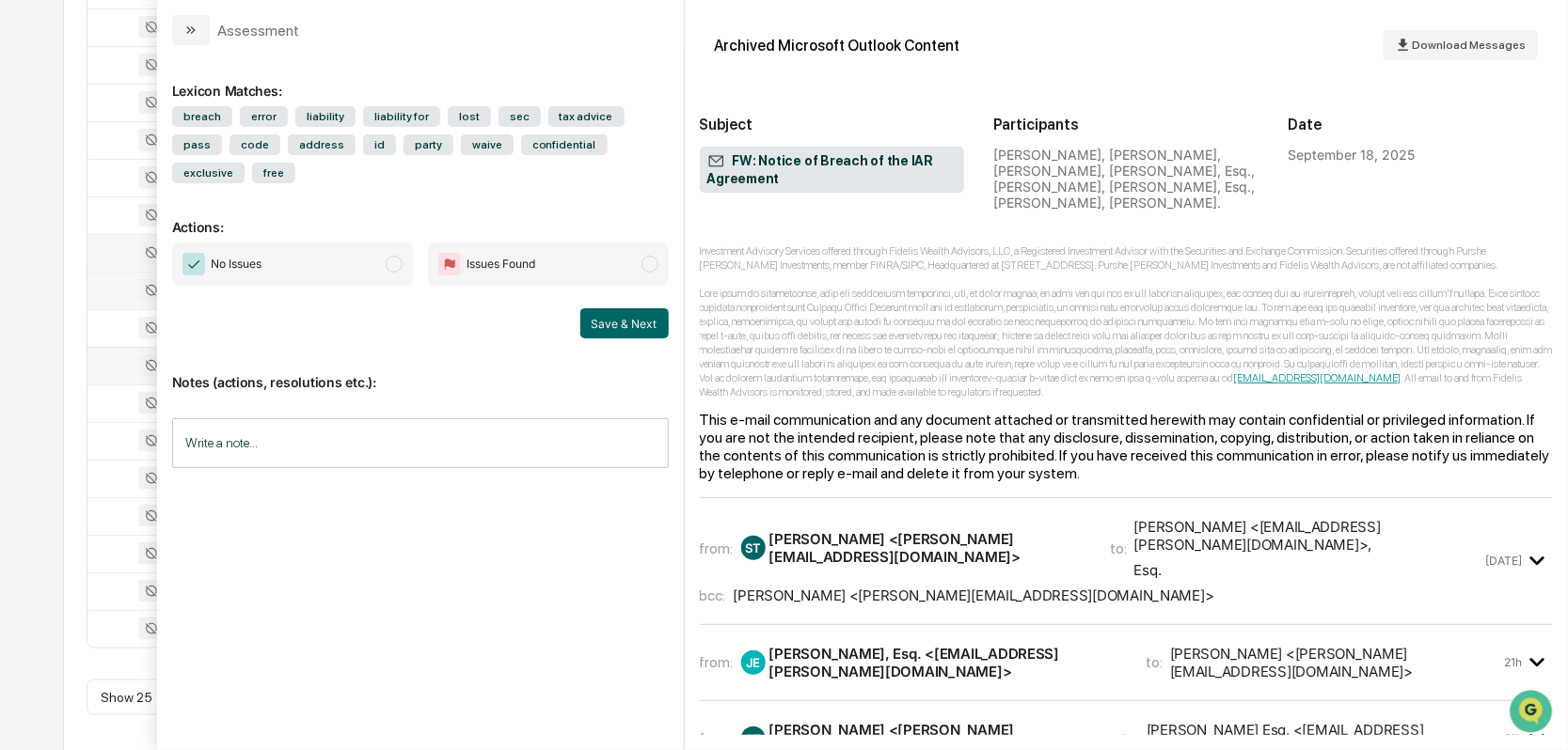
scroll to position [3667, 0]
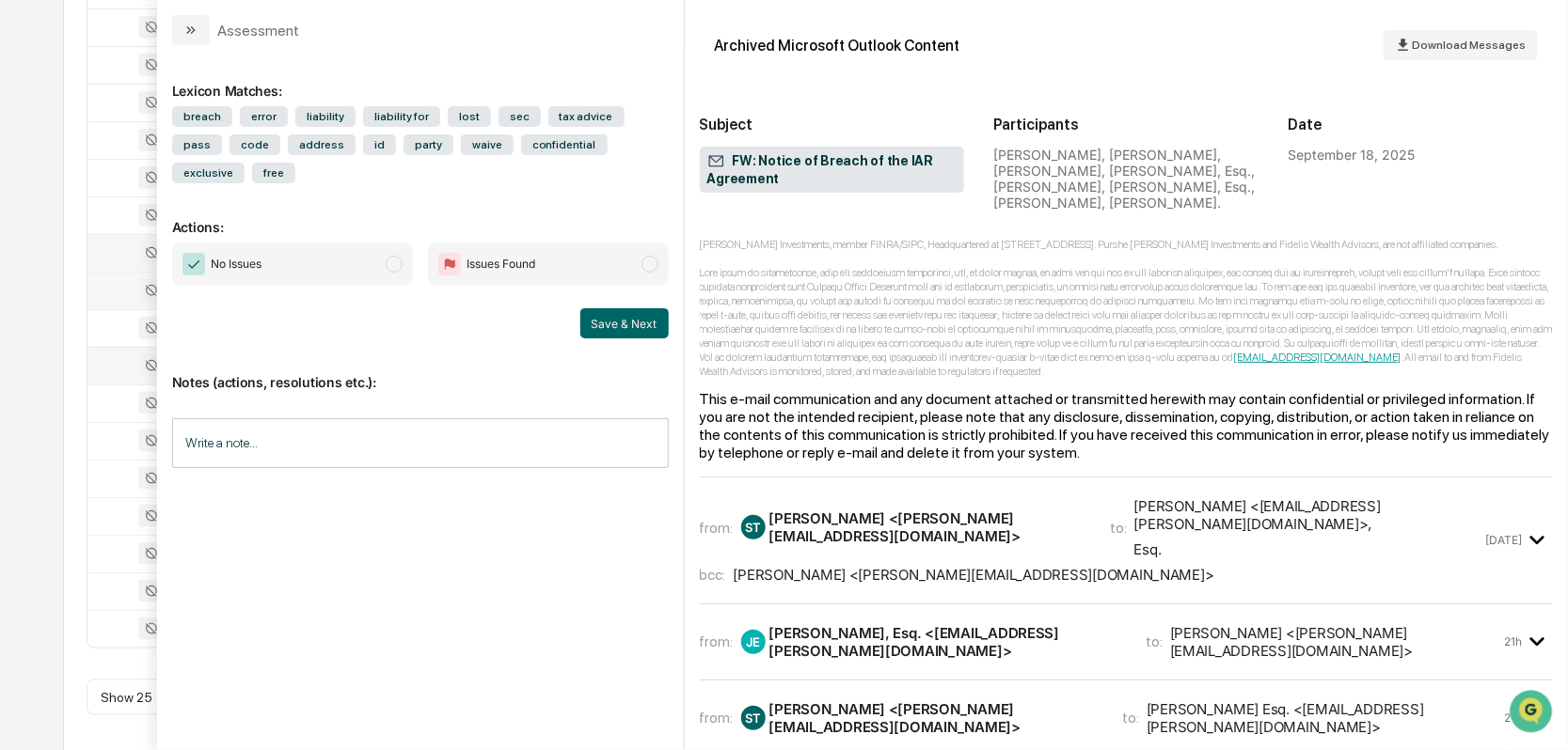
click at [1537, 524] on icon "modal" at bounding box center [1536, 539] width 31 height 31
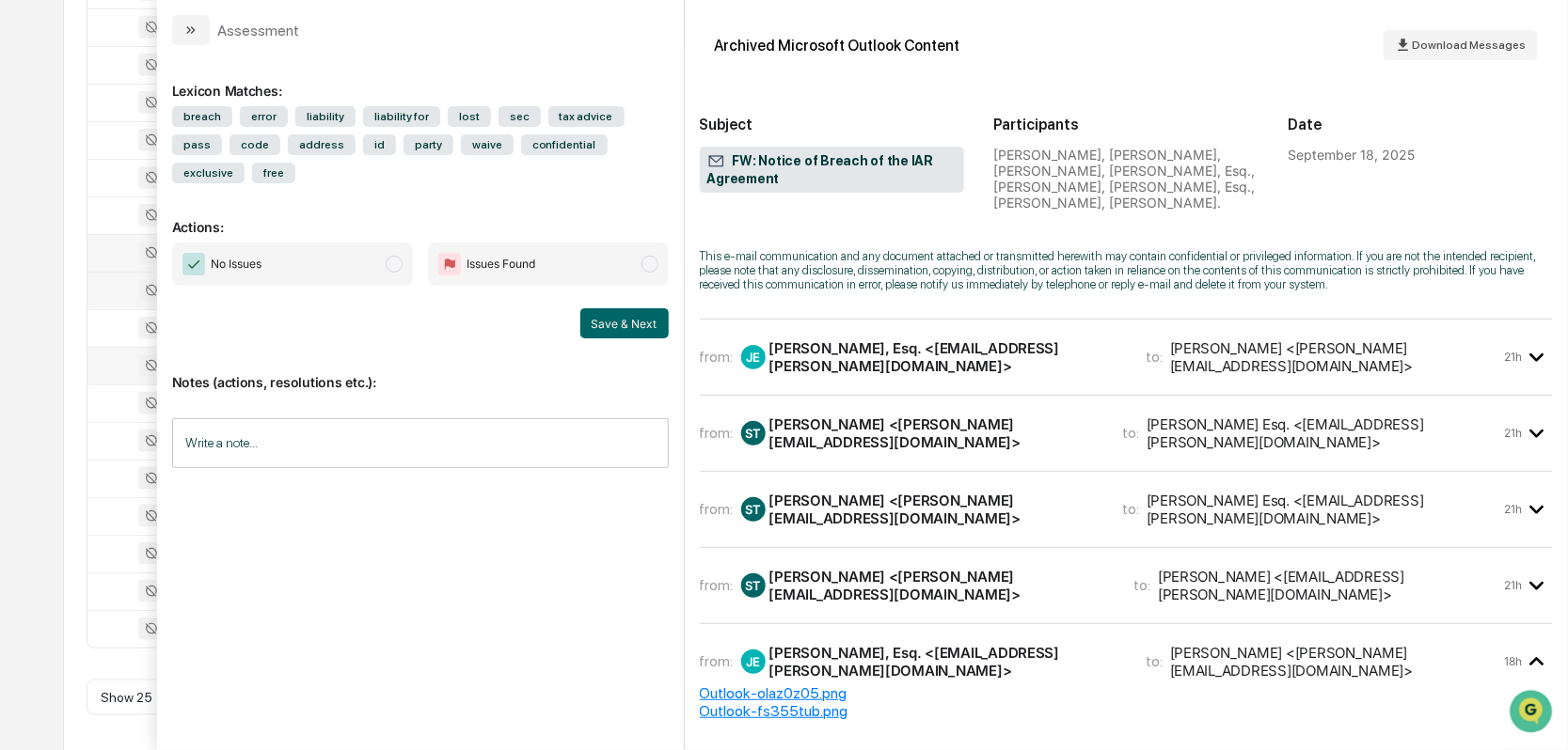
scroll to position [8180, 0]
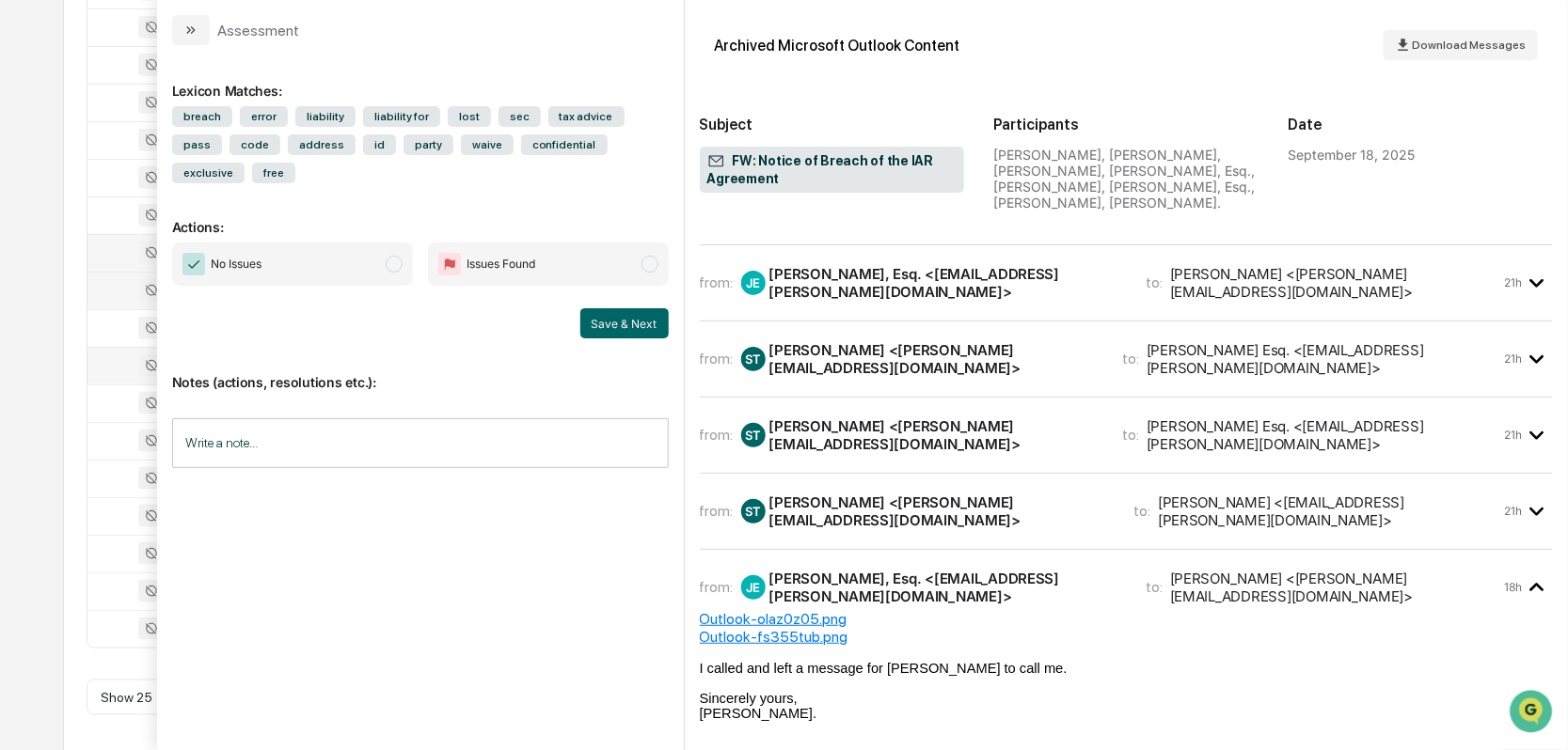
click at [1526, 497] on icon "modal" at bounding box center [1536, 512] width 31 height 31
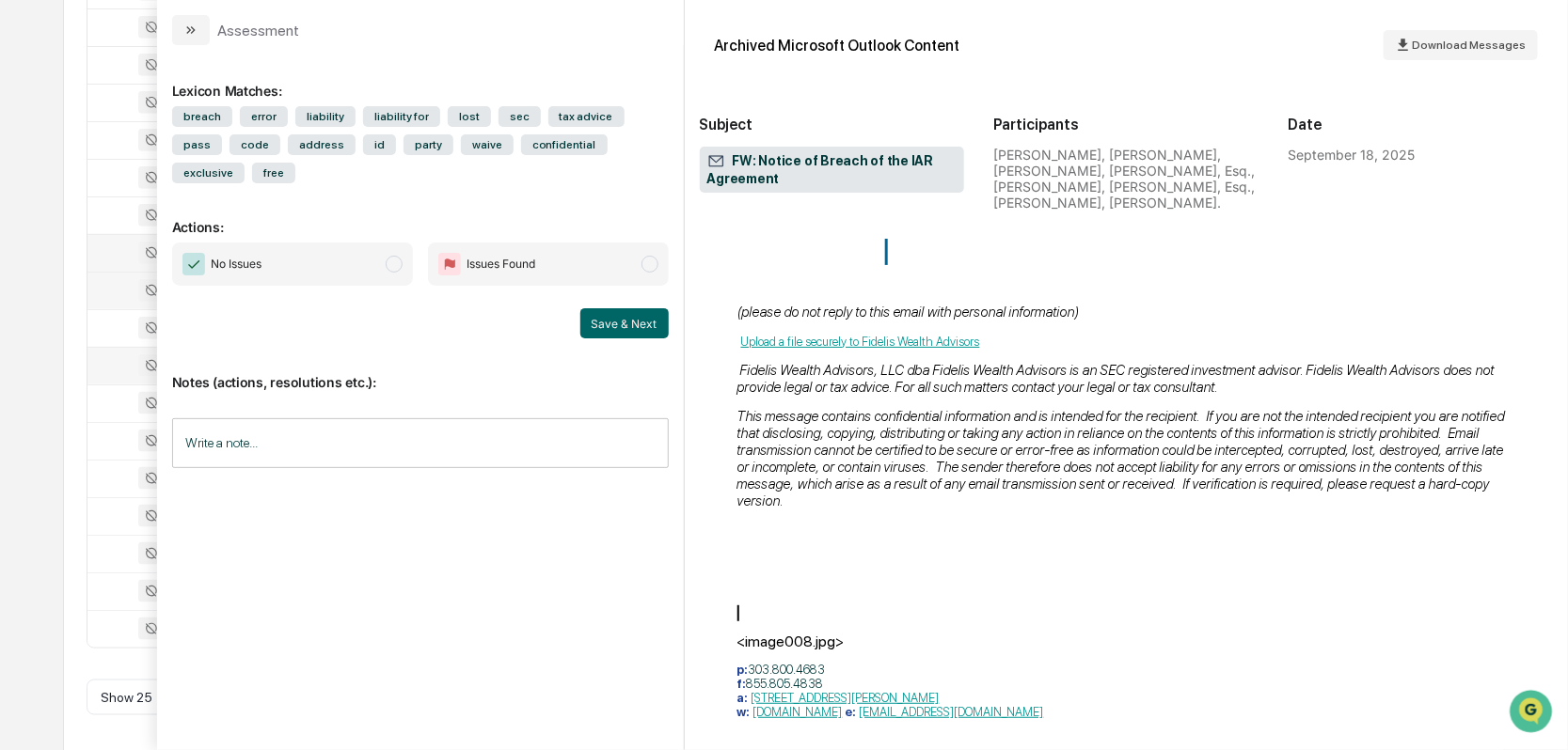
scroll to position [17393, 0]
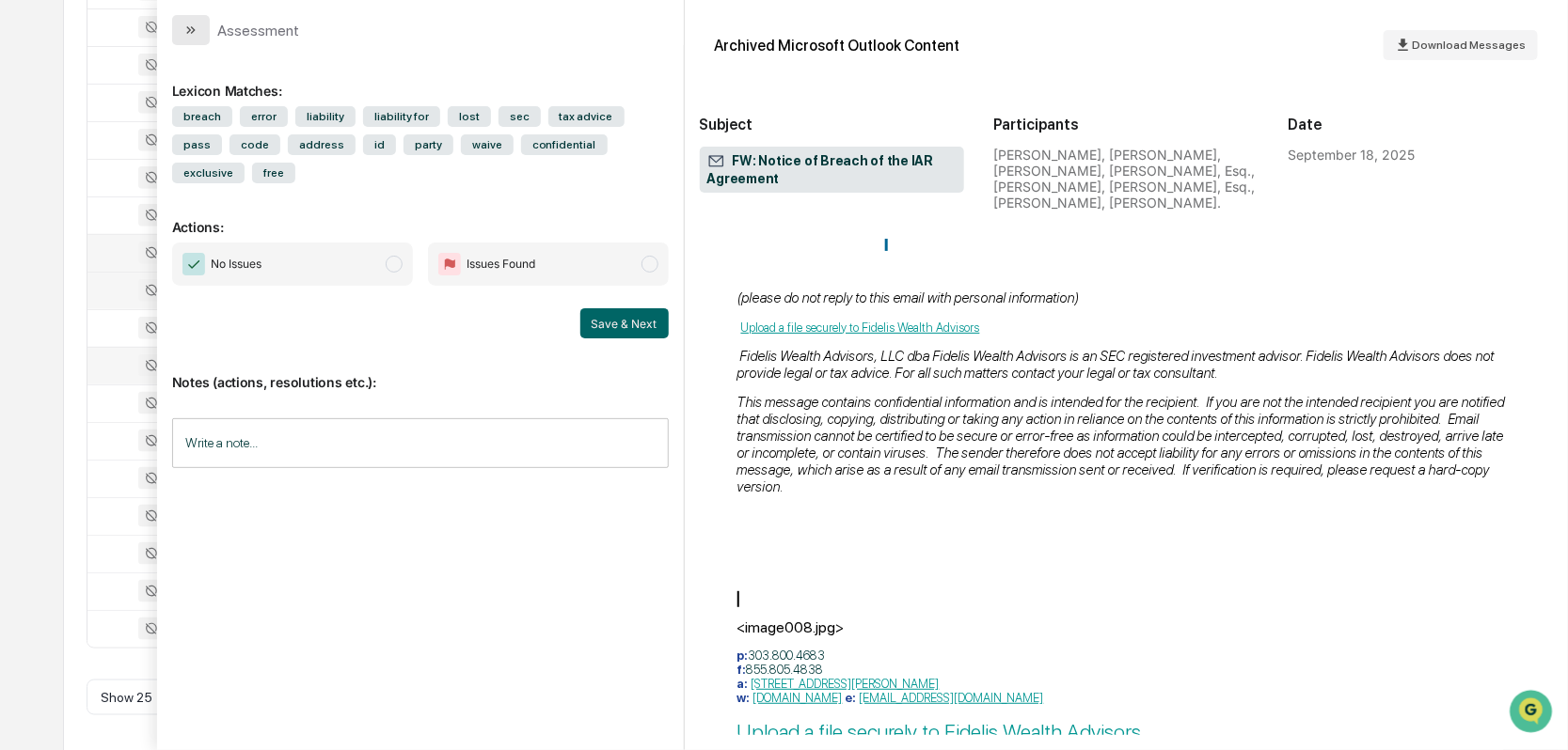
click at [192, 24] on icon "modal" at bounding box center [190, 30] width 15 height 15
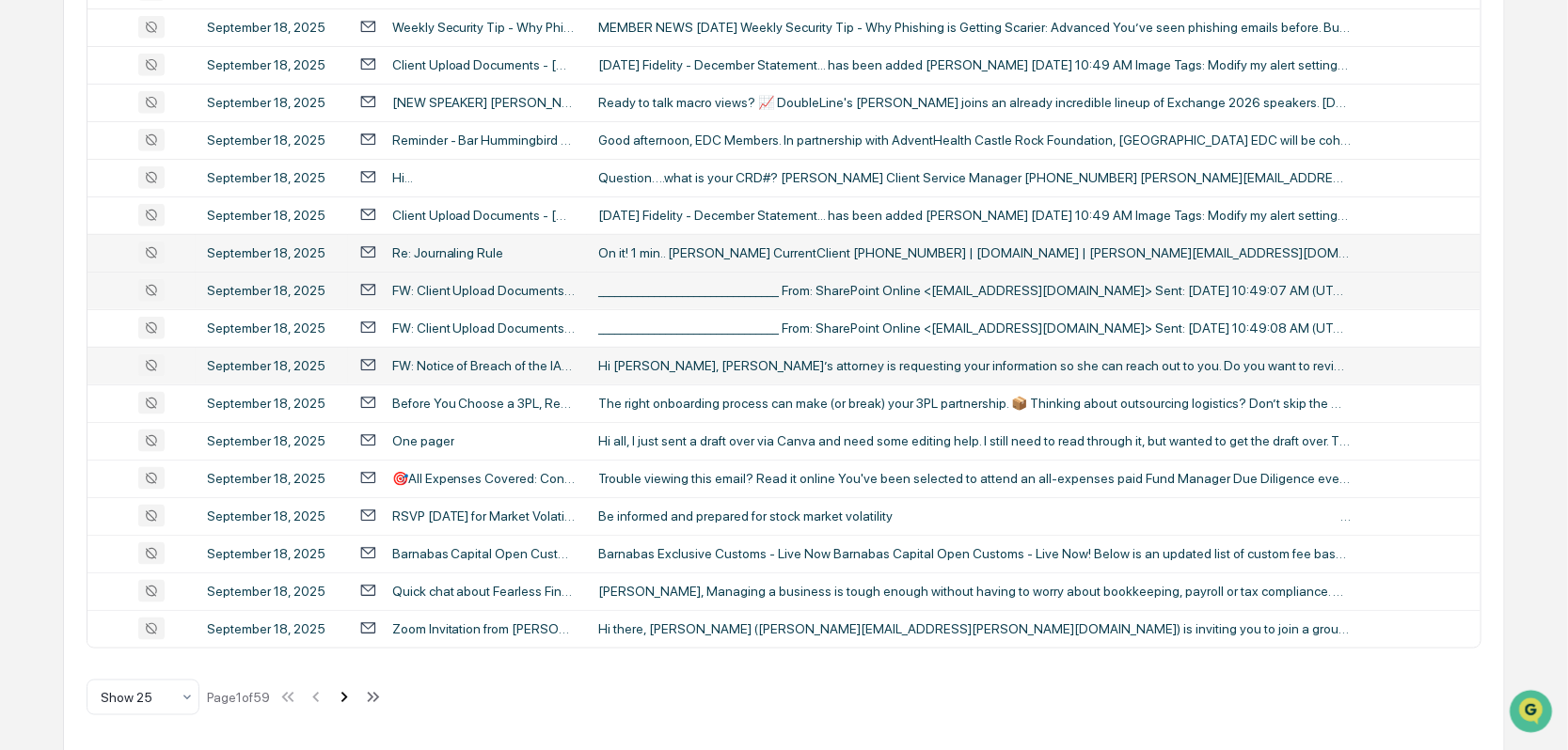
click at [345, 695] on icon at bounding box center [343, 698] width 21 height 21
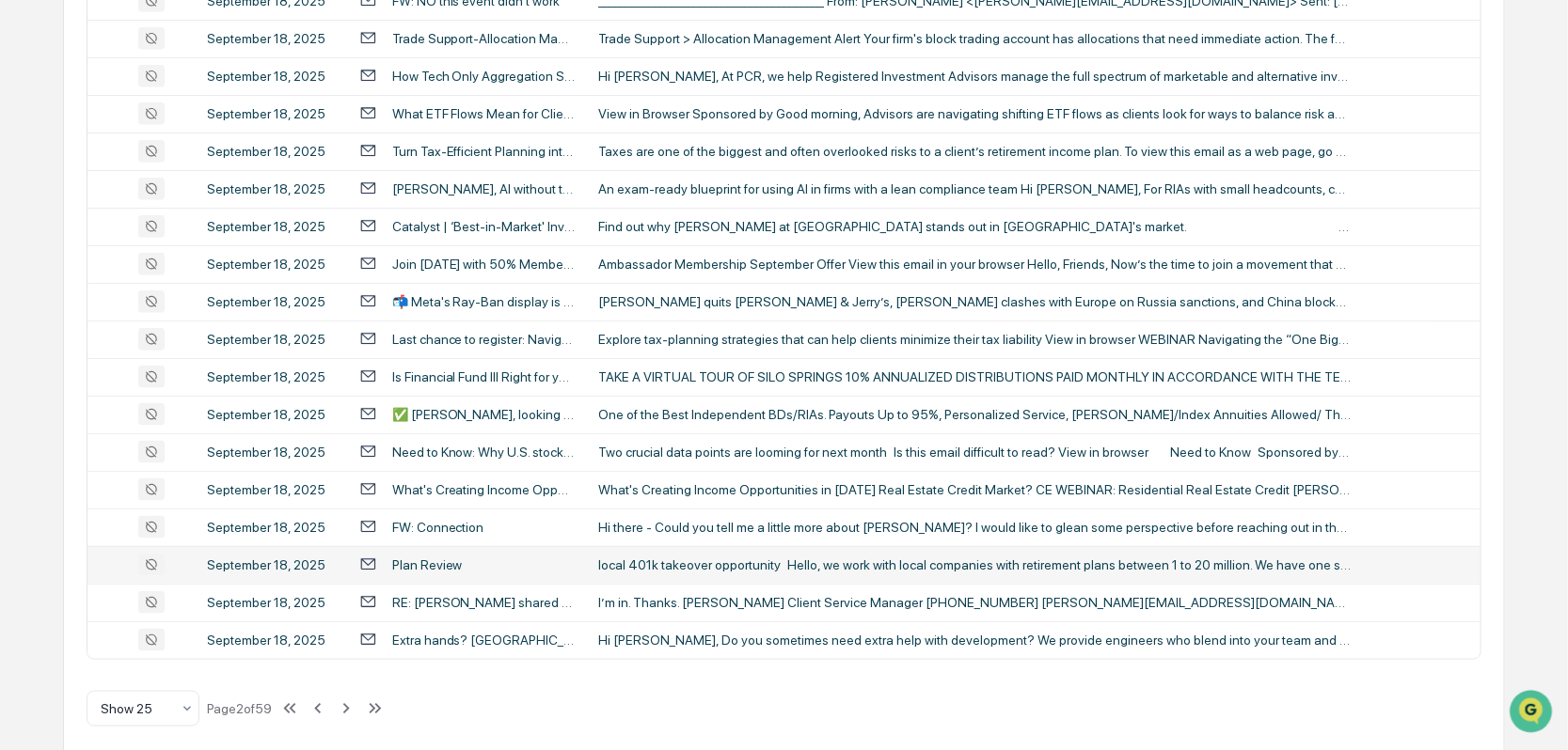
scroll to position [724, 0]
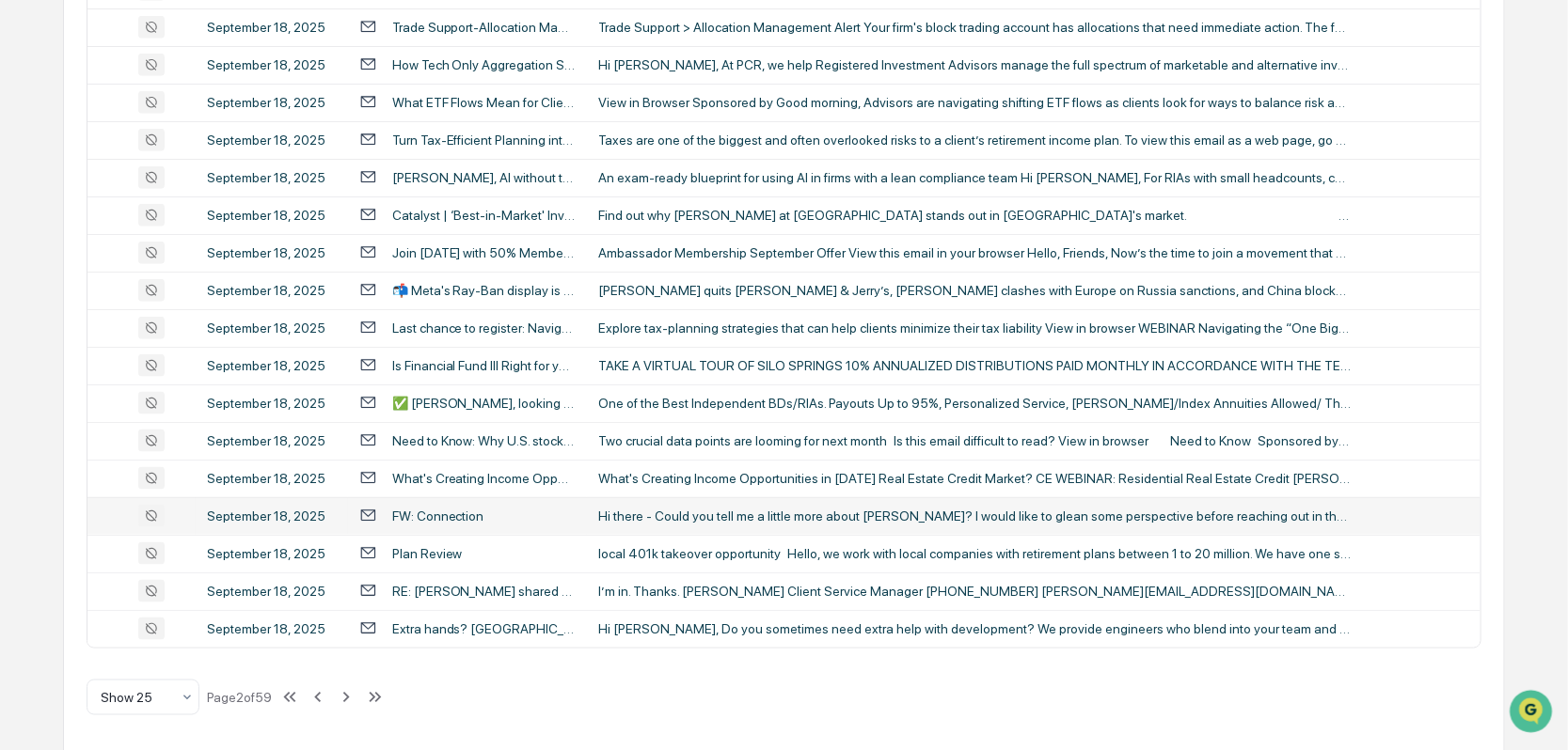
click at [449, 509] on div "FW: Connection" at bounding box center [438, 516] width 92 height 15
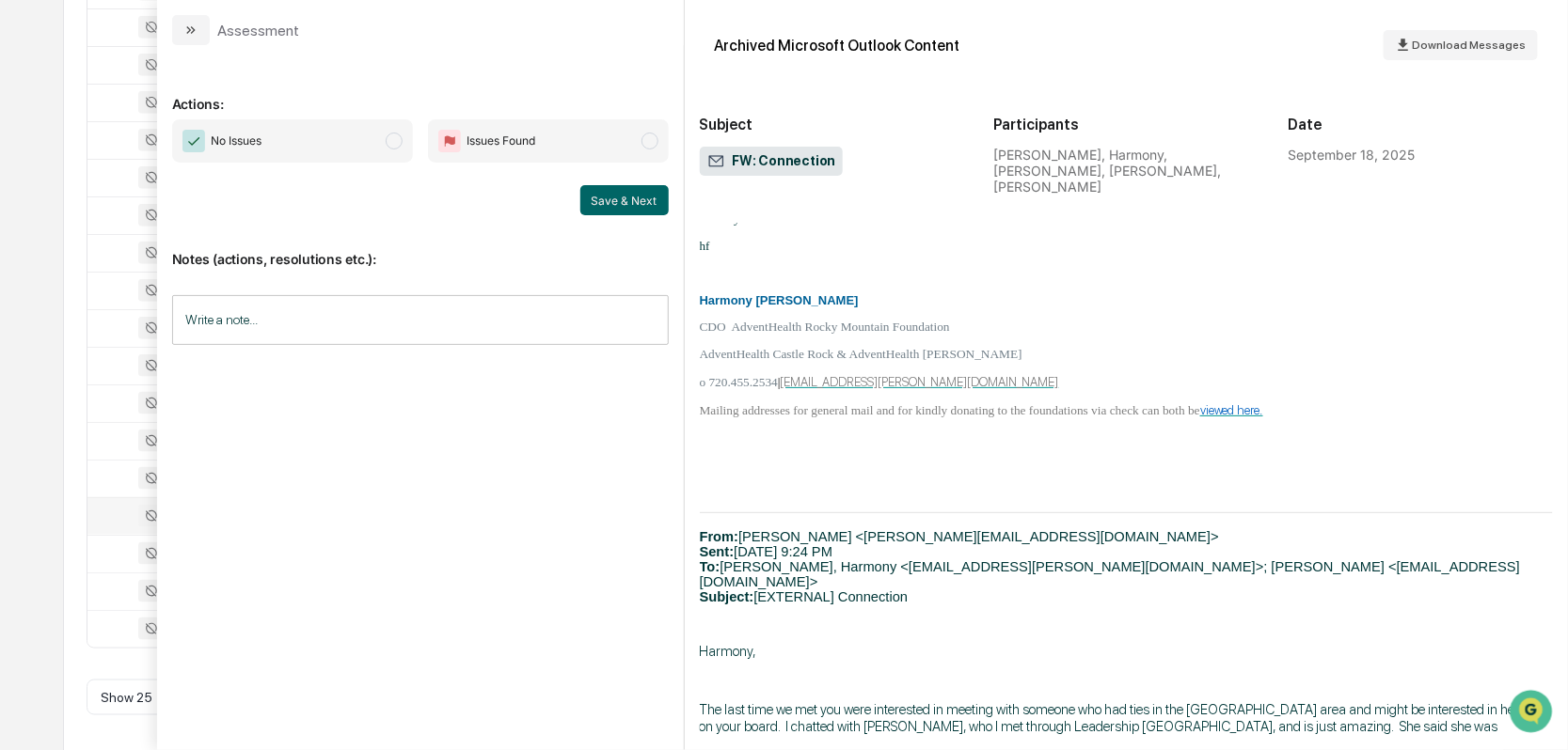
scroll to position [197, 0]
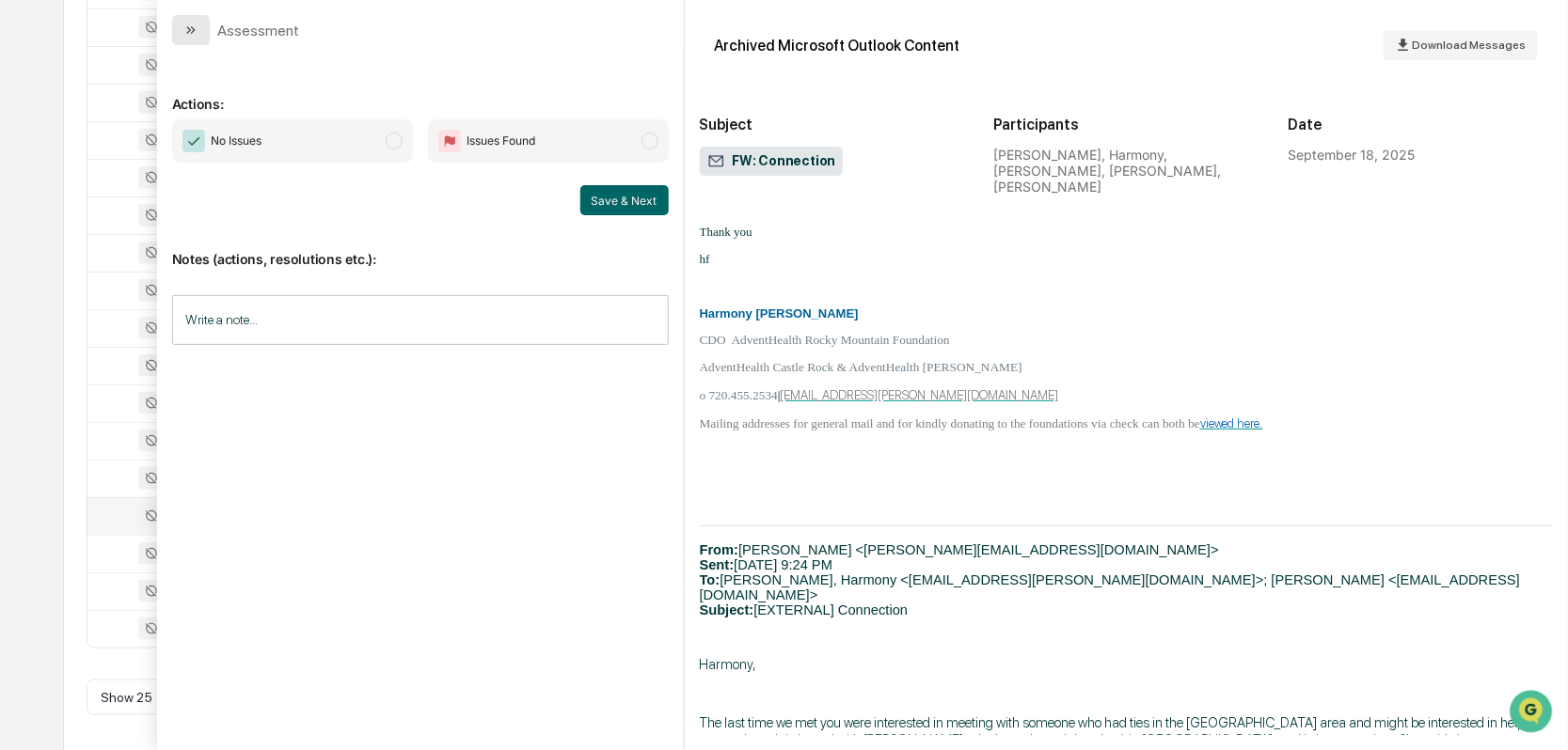
click at [185, 31] on icon "modal" at bounding box center [190, 30] width 15 height 15
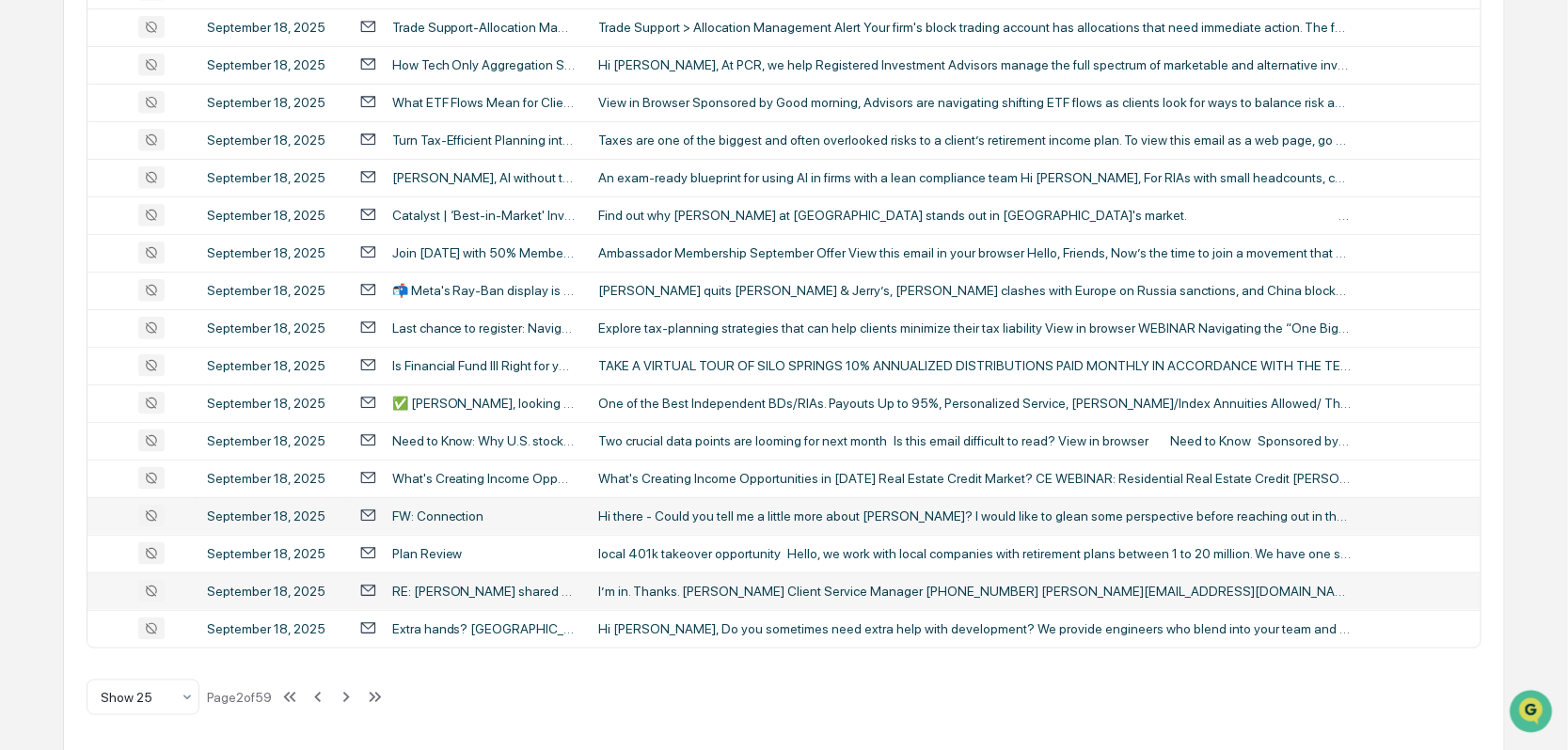
click at [480, 587] on div "RE: [PERSON_NAME] shared the folder "Client Access Folder" with you" at bounding box center [483, 591] width 183 height 15
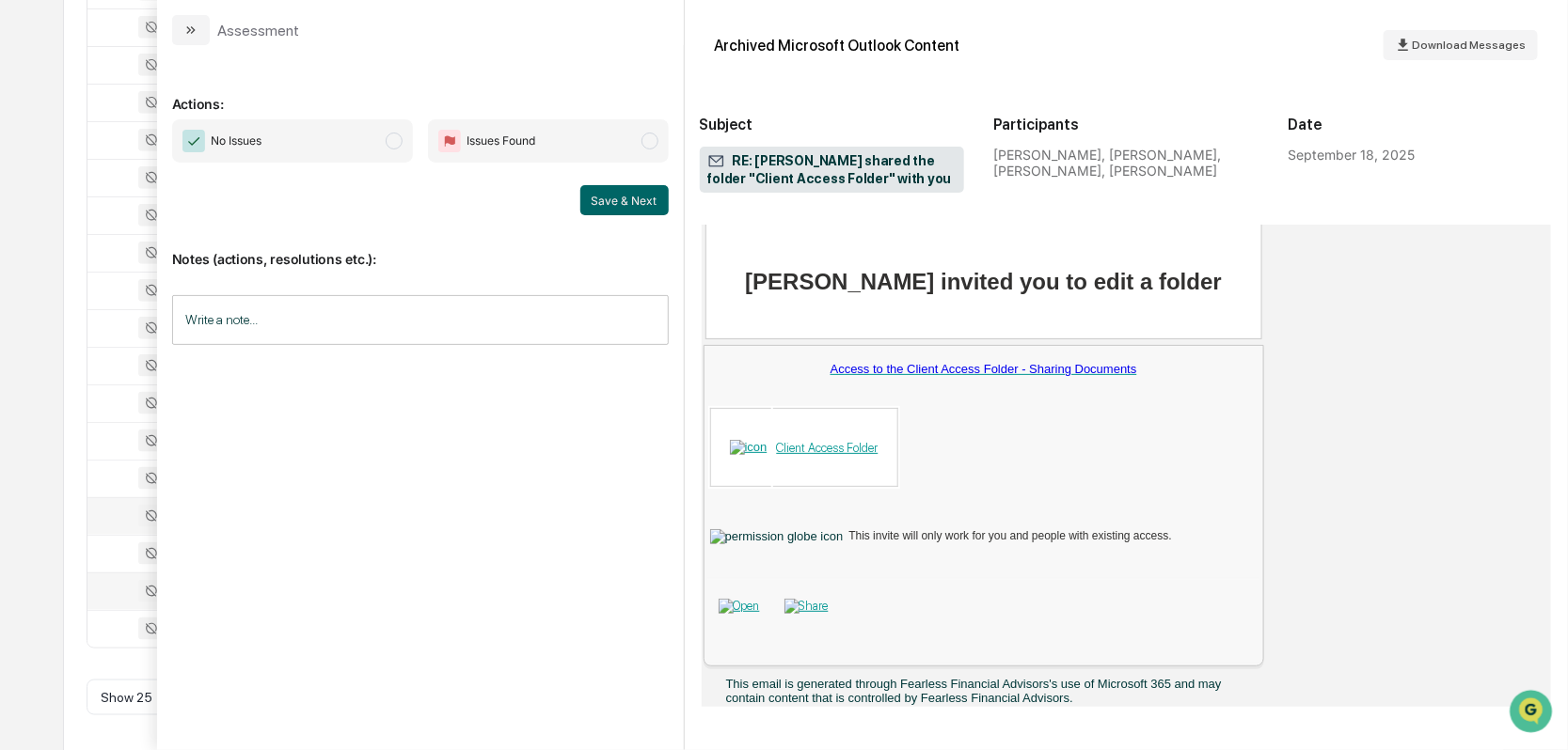
scroll to position [1420, 0]
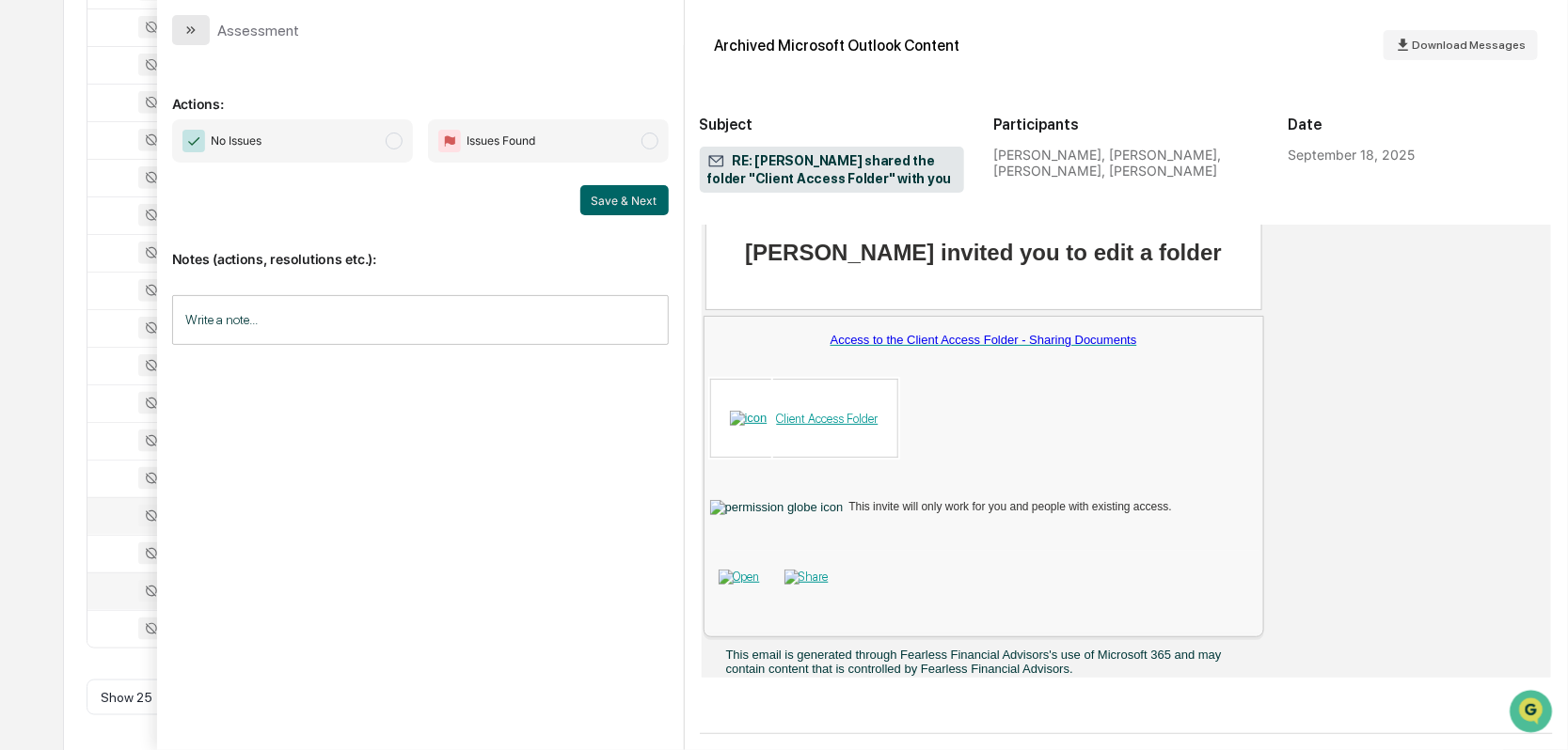
click at [183, 23] on icon "modal" at bounding box center [190, 30] width 15 height 15
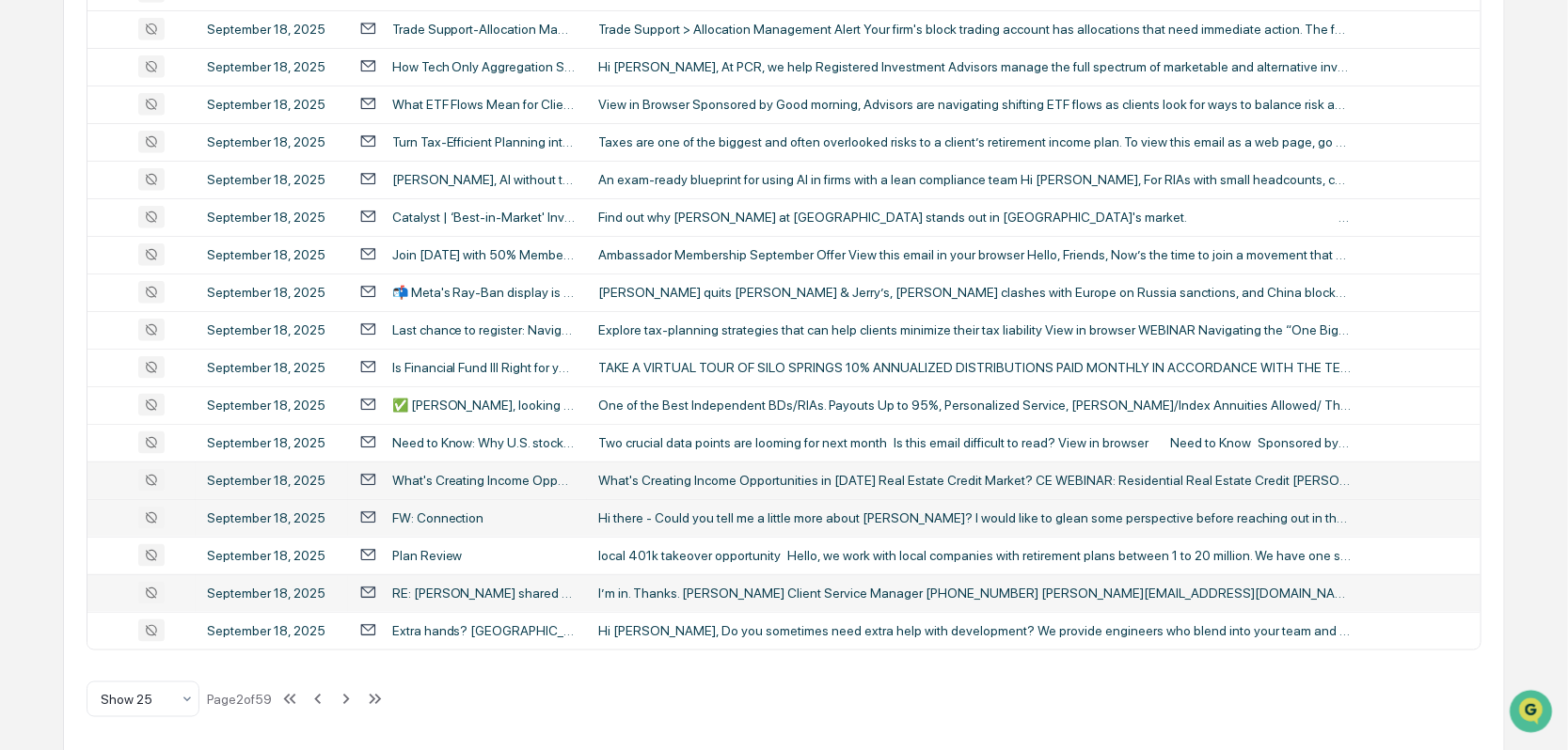
scroll to position [724, 0]
click at [354, 691] on icon at bounding box center [345, 698] width 21 height 21
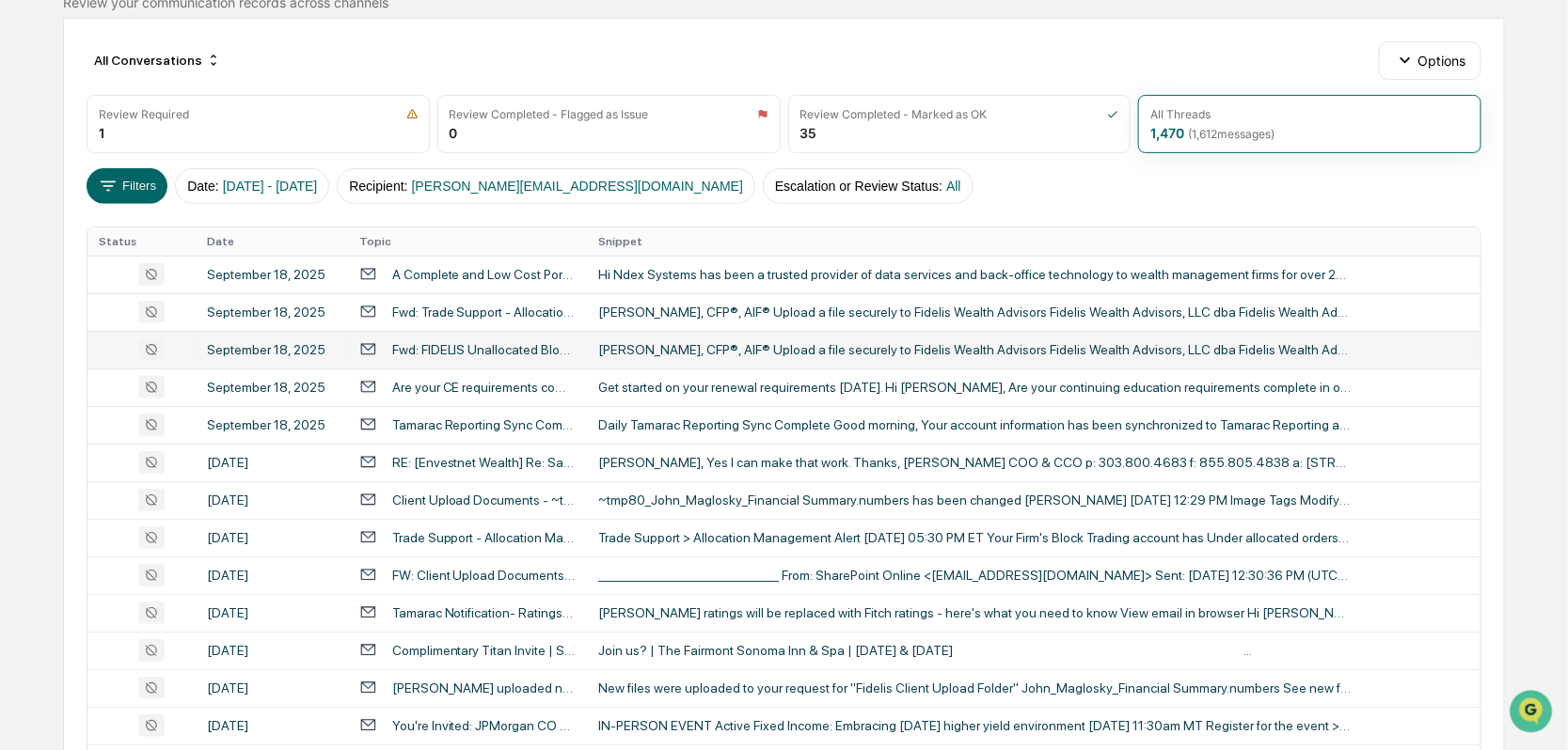
scroll to position [188, 0]
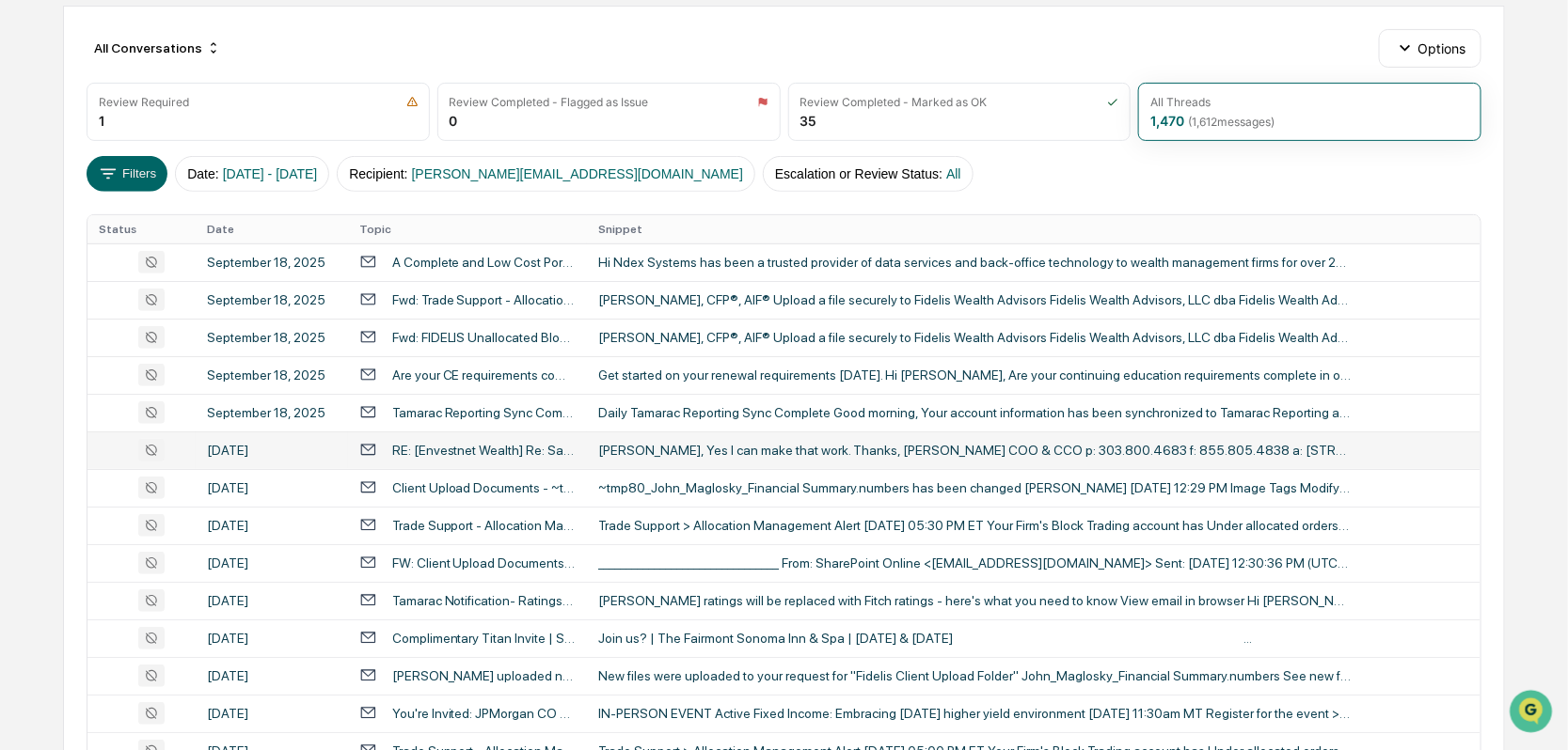
click at [459, 446] on div "RE: [Envestnet Wealth] Re: Salesforce Integration" at bounding box center [483, 450] width 183 height 15
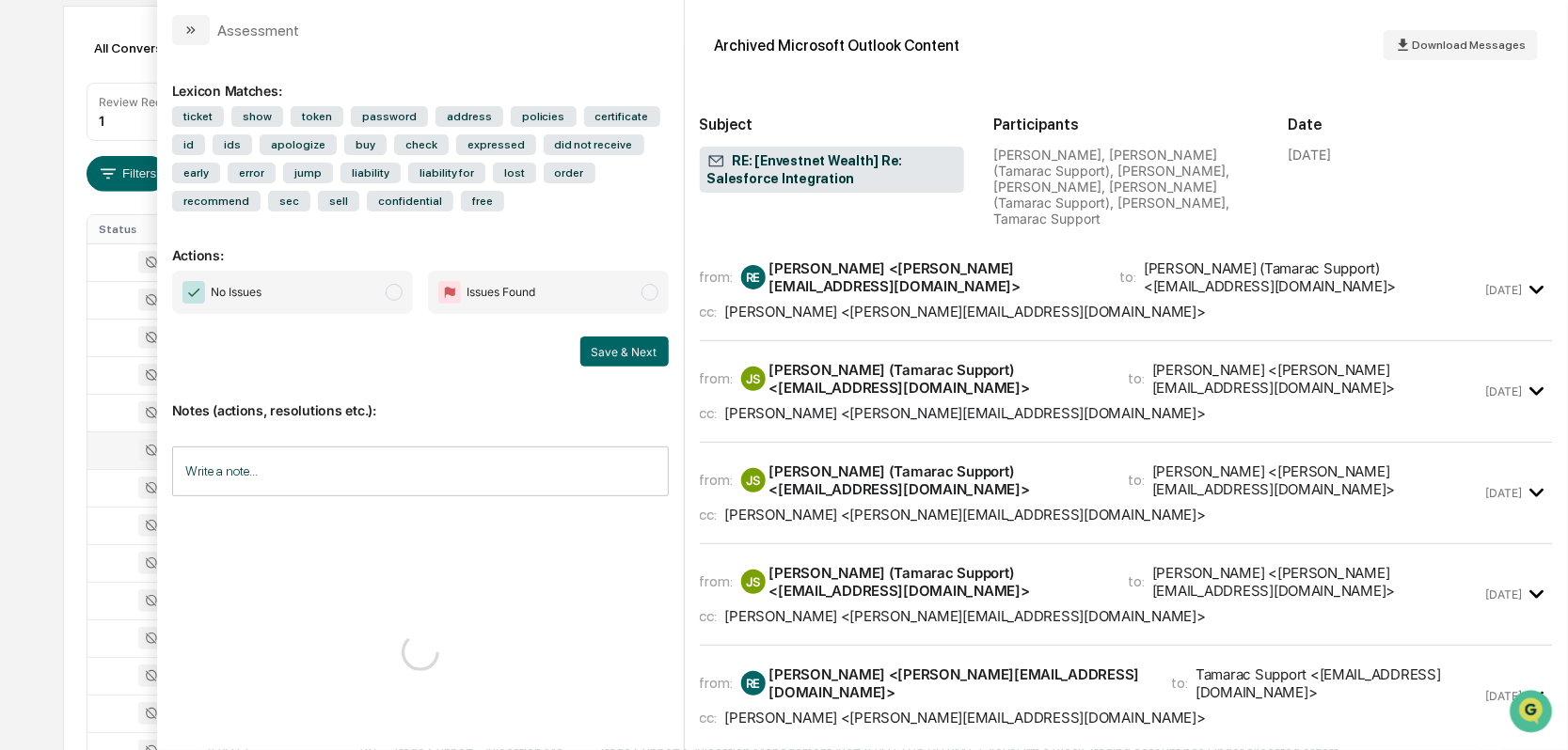
click at [1534, 286] on icon "modal" at bounding box center [1537, 290] width 14 height 9
click at [1033, 274] on div "from: RE [PERSON_NAME] <[PERSON_NAME][EMAIL_ADDRESS][DOMAIN_NAME]> to: [PERSON_…" at bounding box center [1091, 277] width 783 height 36
click at [1020, 666] on div "from: RE [PERSON_NAME] <[PERSON_NAME][EMAIL_ADDRESS][DOMAIN_NAME]> to: Tamarac …" at bounding box center [1091, 697] width 783 height 61
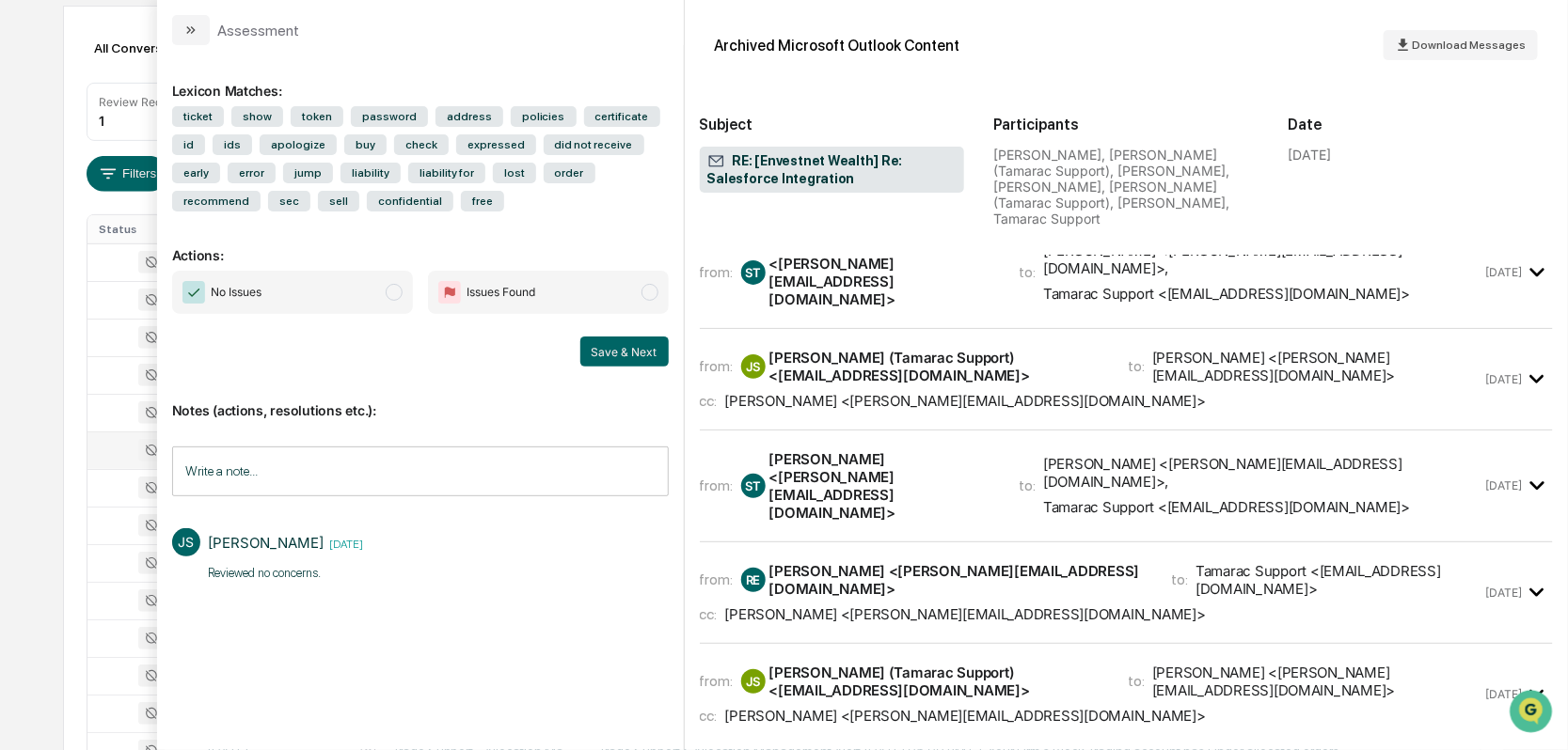
click at [183, 27] on icon "modal" at bounding box center [190, 30] width 15 height 15
click at [198, 29] on div "Assessment Lexicon Matches: ticket show token password address policies certifi…" at bounding box center [862, 375] width 1411 height 750
click at [195, 39] on div "Assessment Lexicon Matches: ticket show token password address policies certifi…" at bounding box center [862, 375] width 1411 height 750
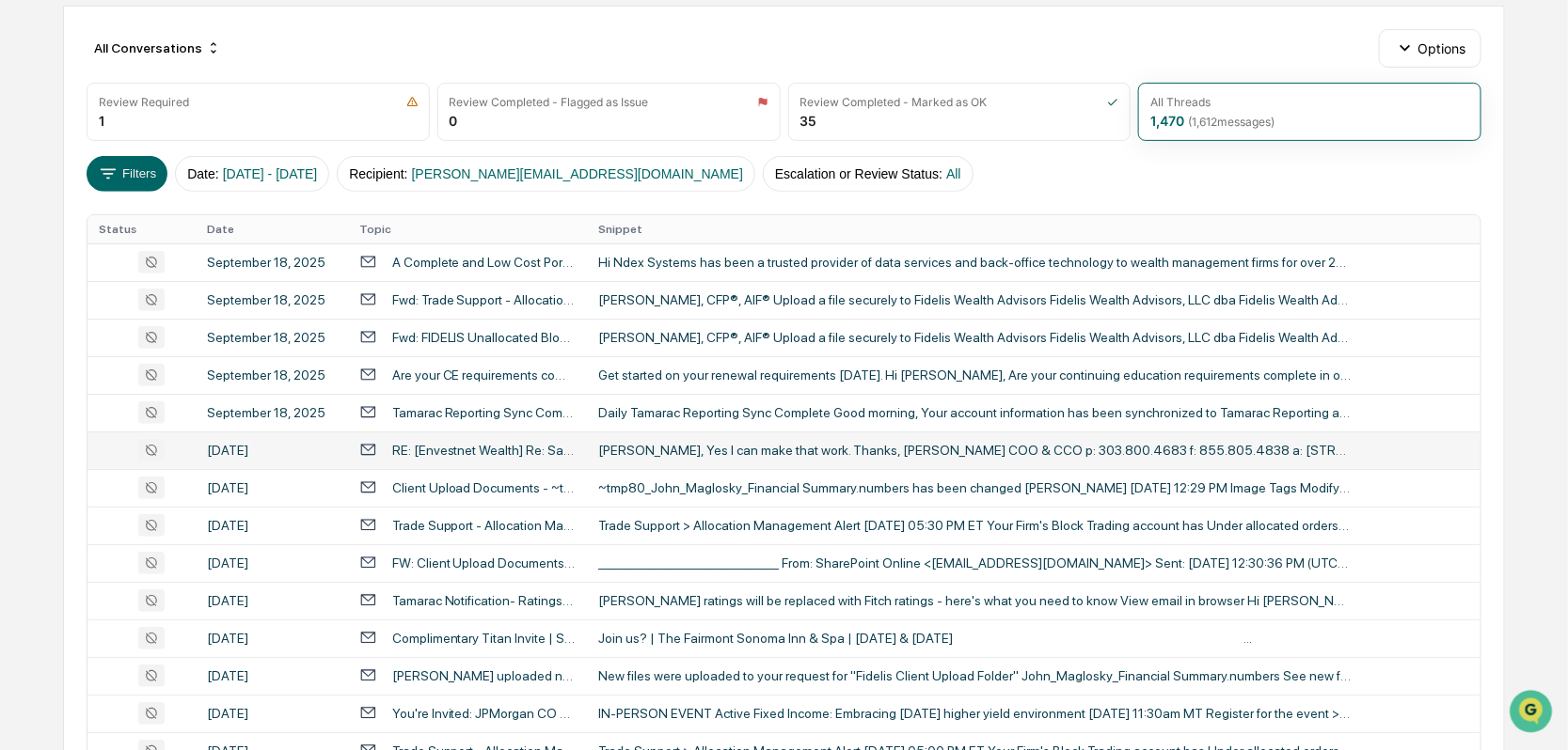
scroll to position [724, 0]
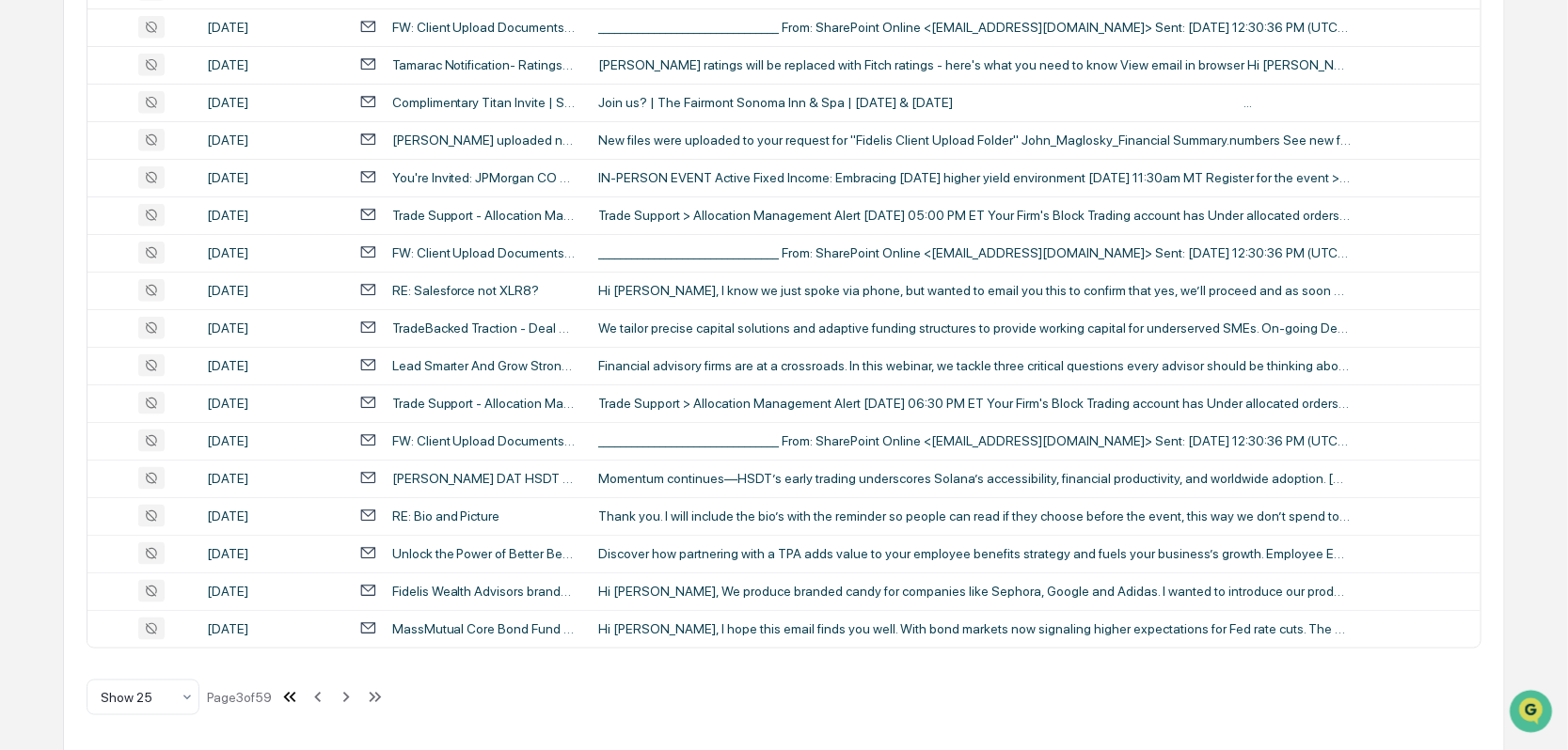
click at [294, 690] on icon at bounding box center [289, 698] width 21 height 21
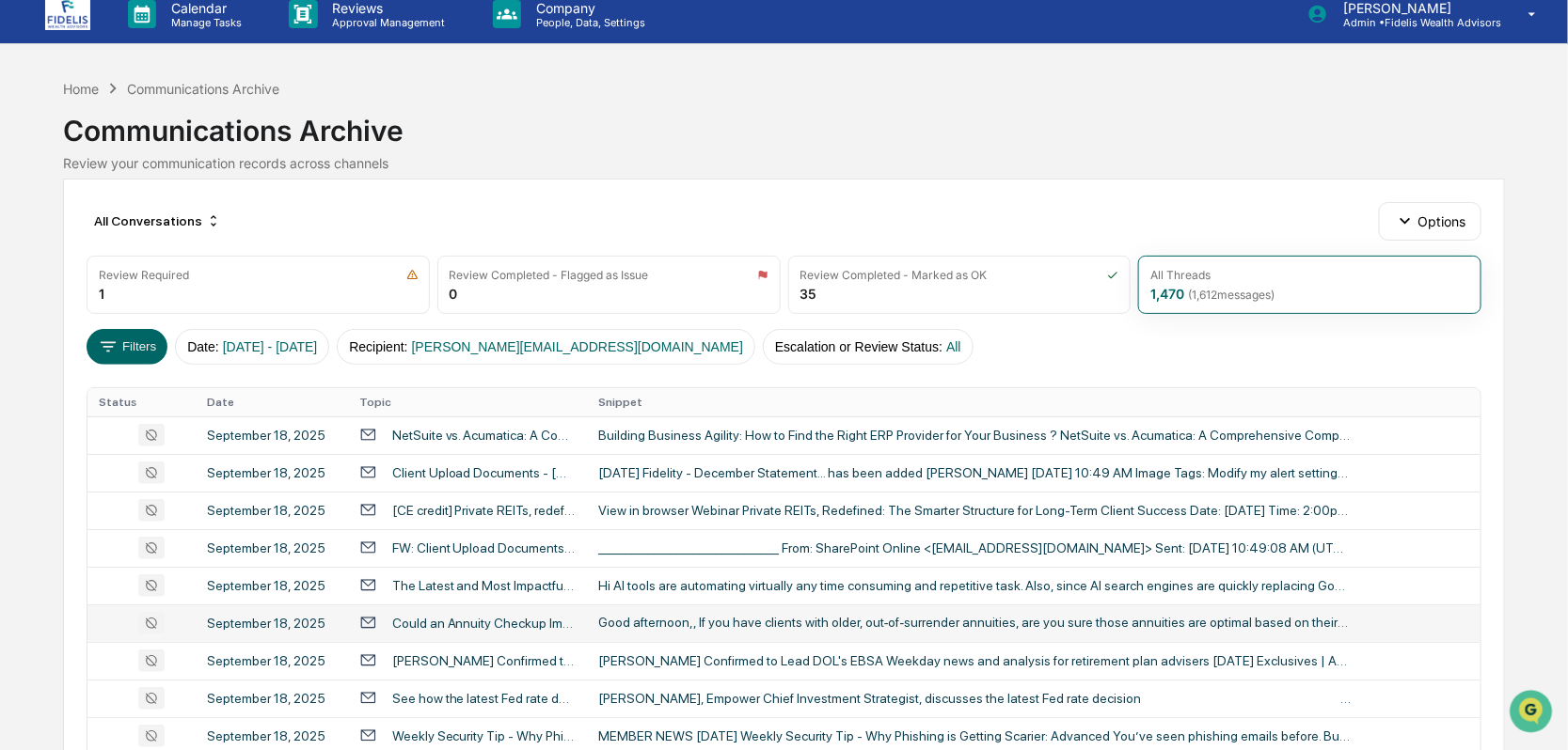
scroll to position [0, 0]
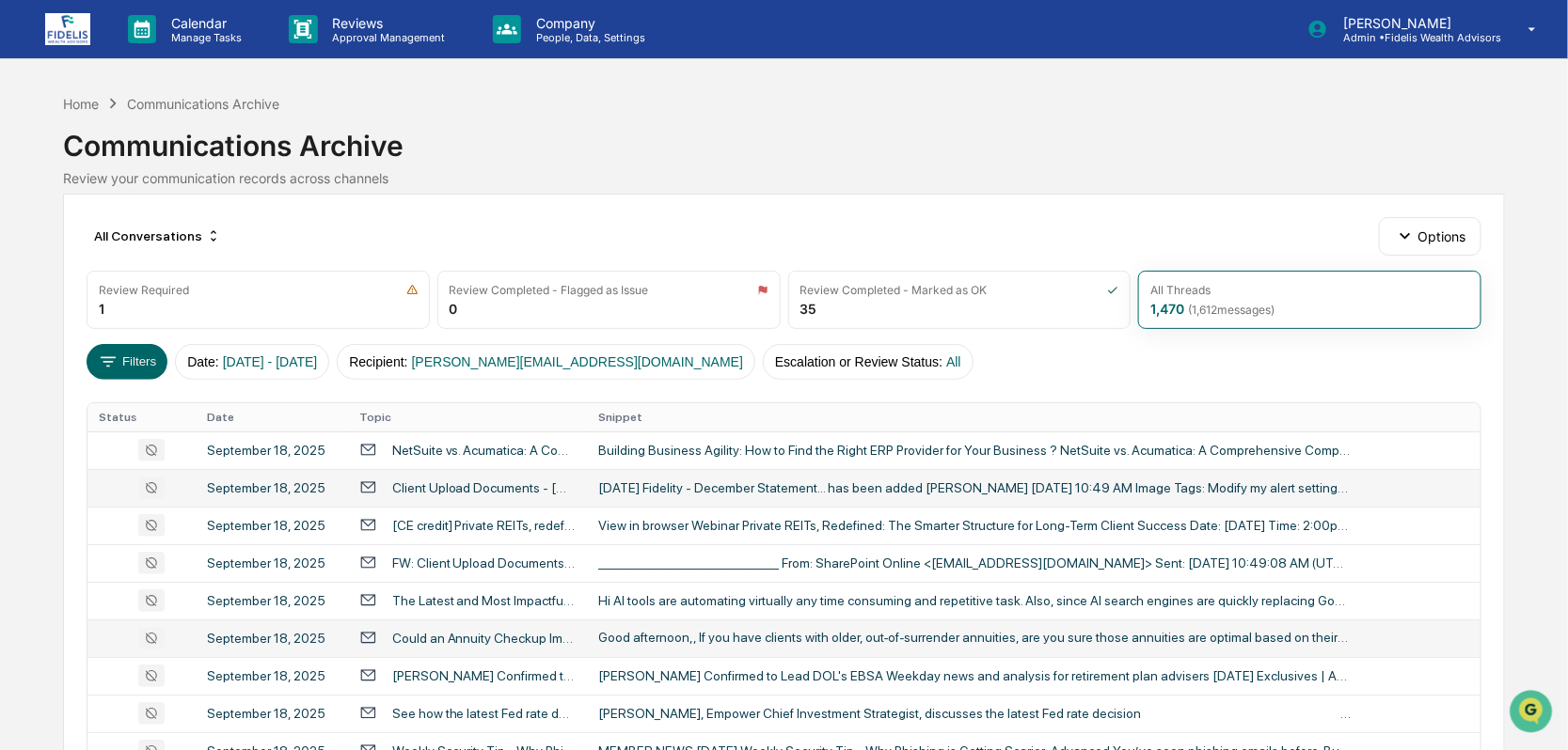
click at [466, 489] on div "Client Upload Documents - [DATE] Fidelity - December Statement..." at bounding box center [483, 488] width 183 height 15
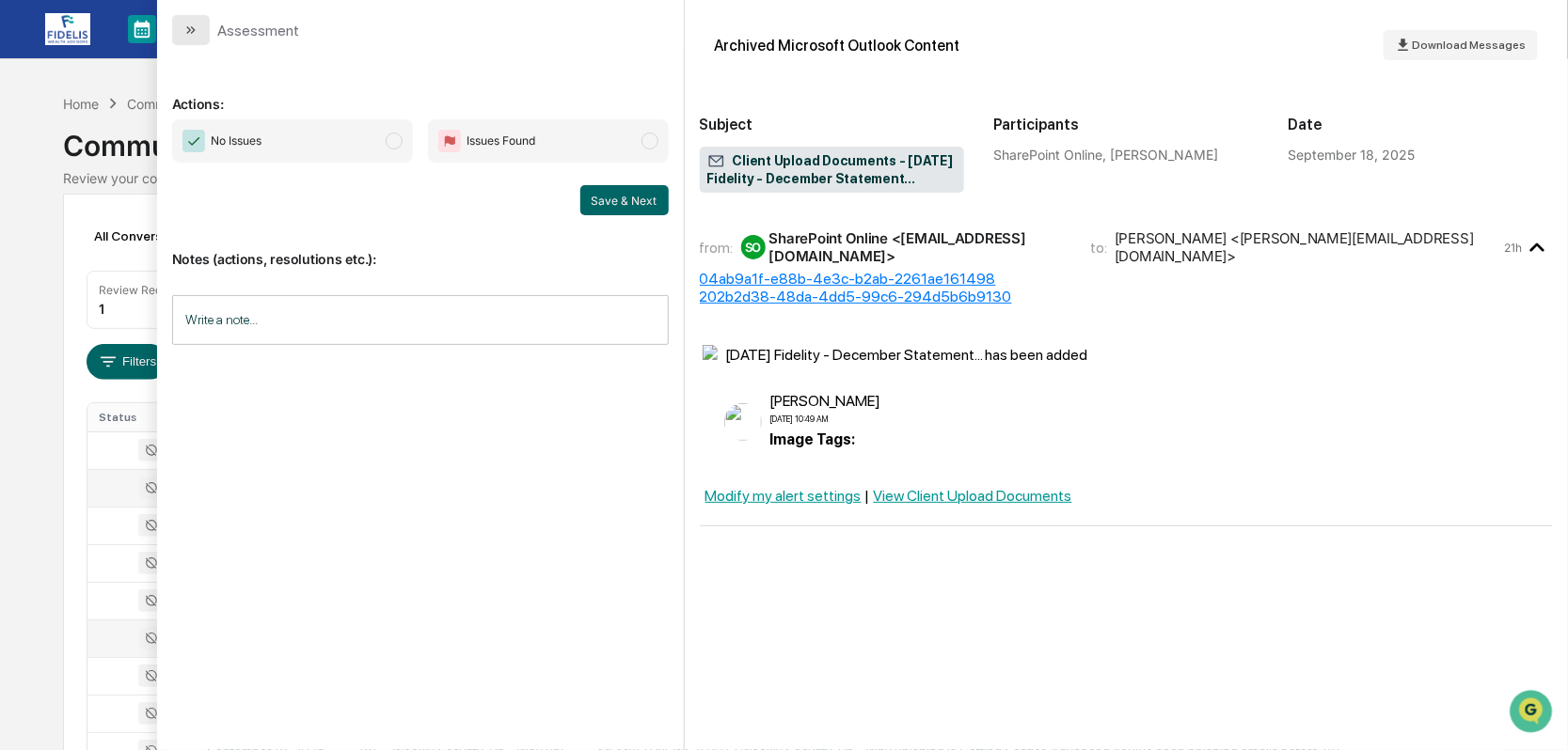
click at [191, 29] on icon "modal" at bounding box center [190, 30] width 15 height 15
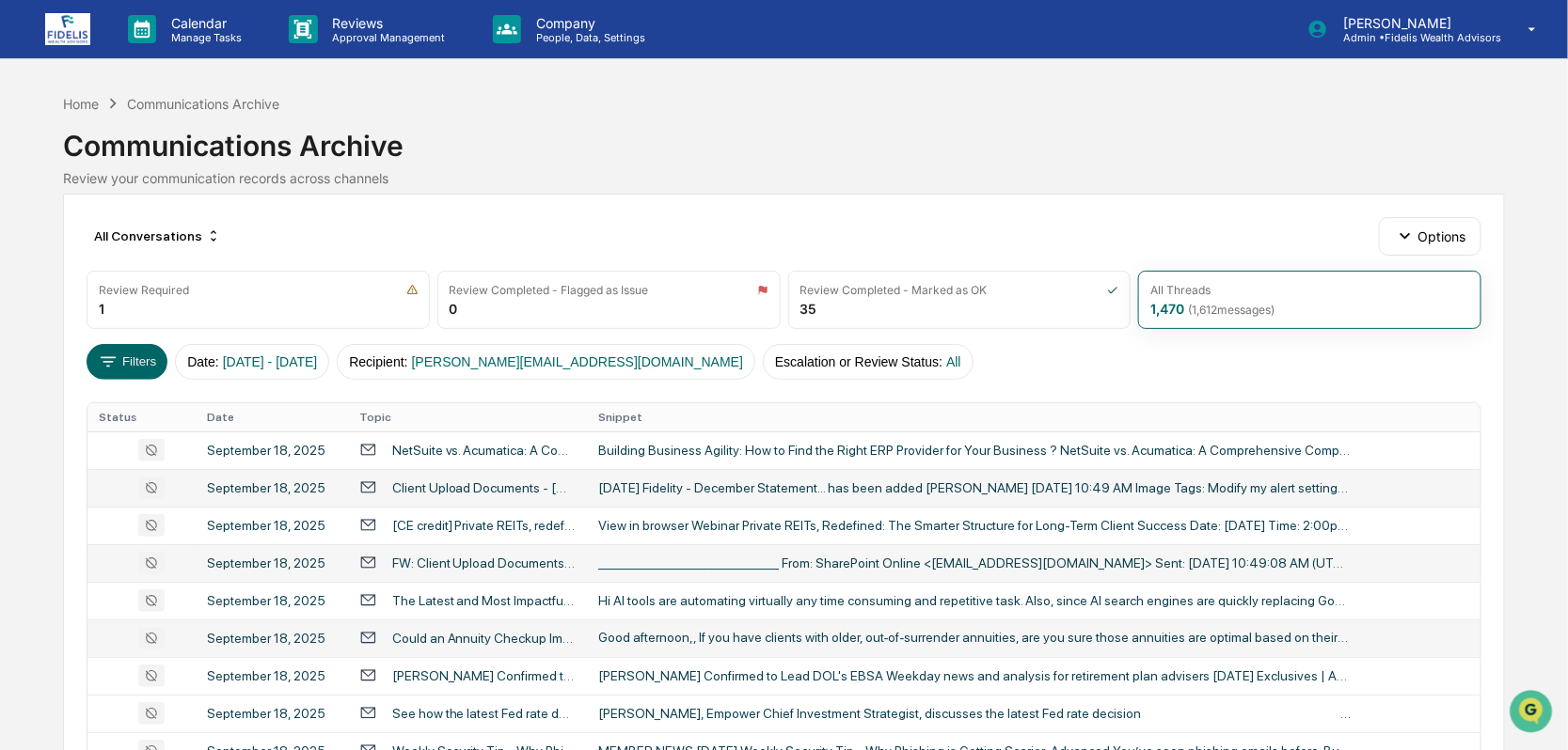
click at [443, 564] on div "FW: Client Upload Documents - [DATE] Fidelity - December Statement..." at bounding box center [483, 563] width 183 height 15
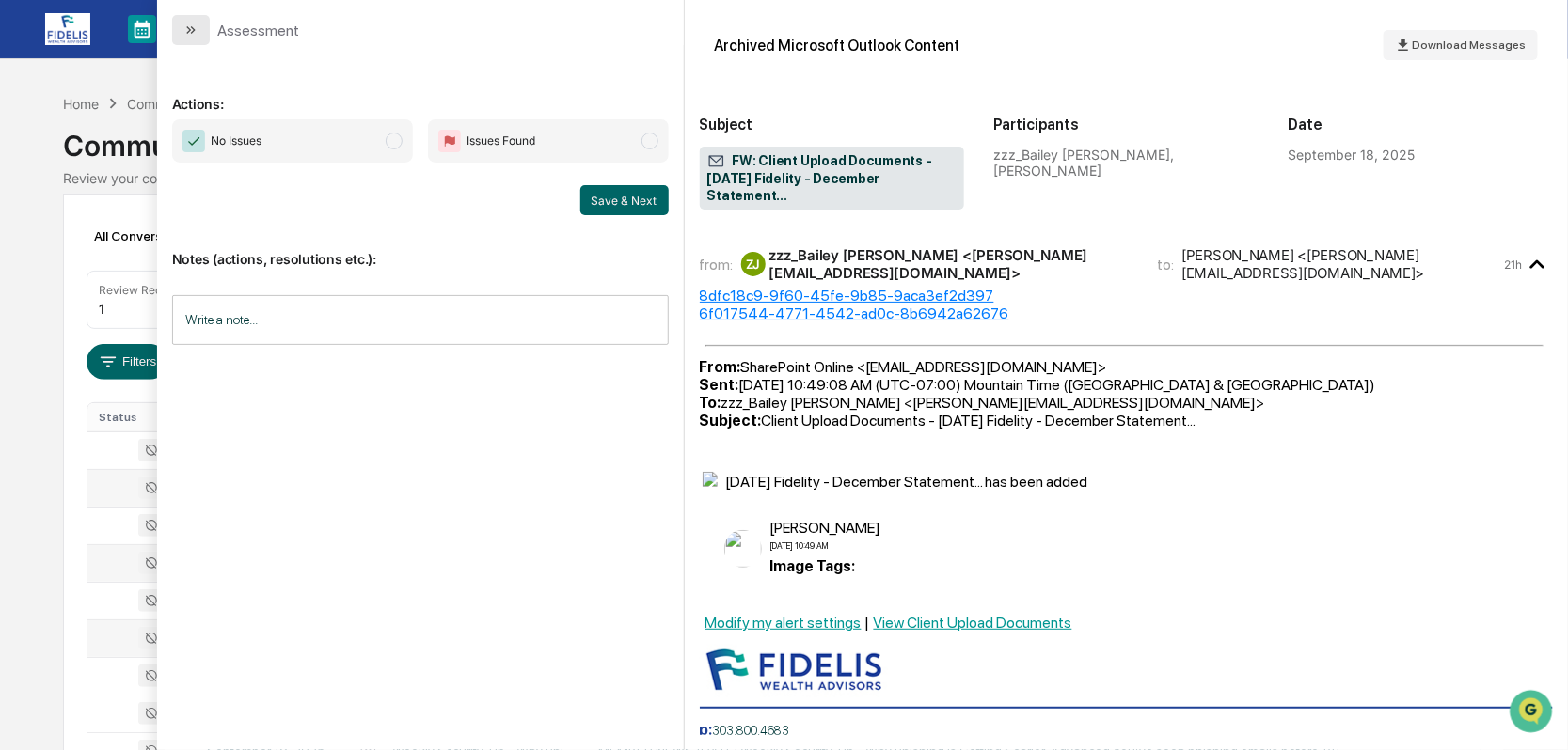
click at [195, 26] on icon "modal" at bounding box center [190, 30] width 15 height 15
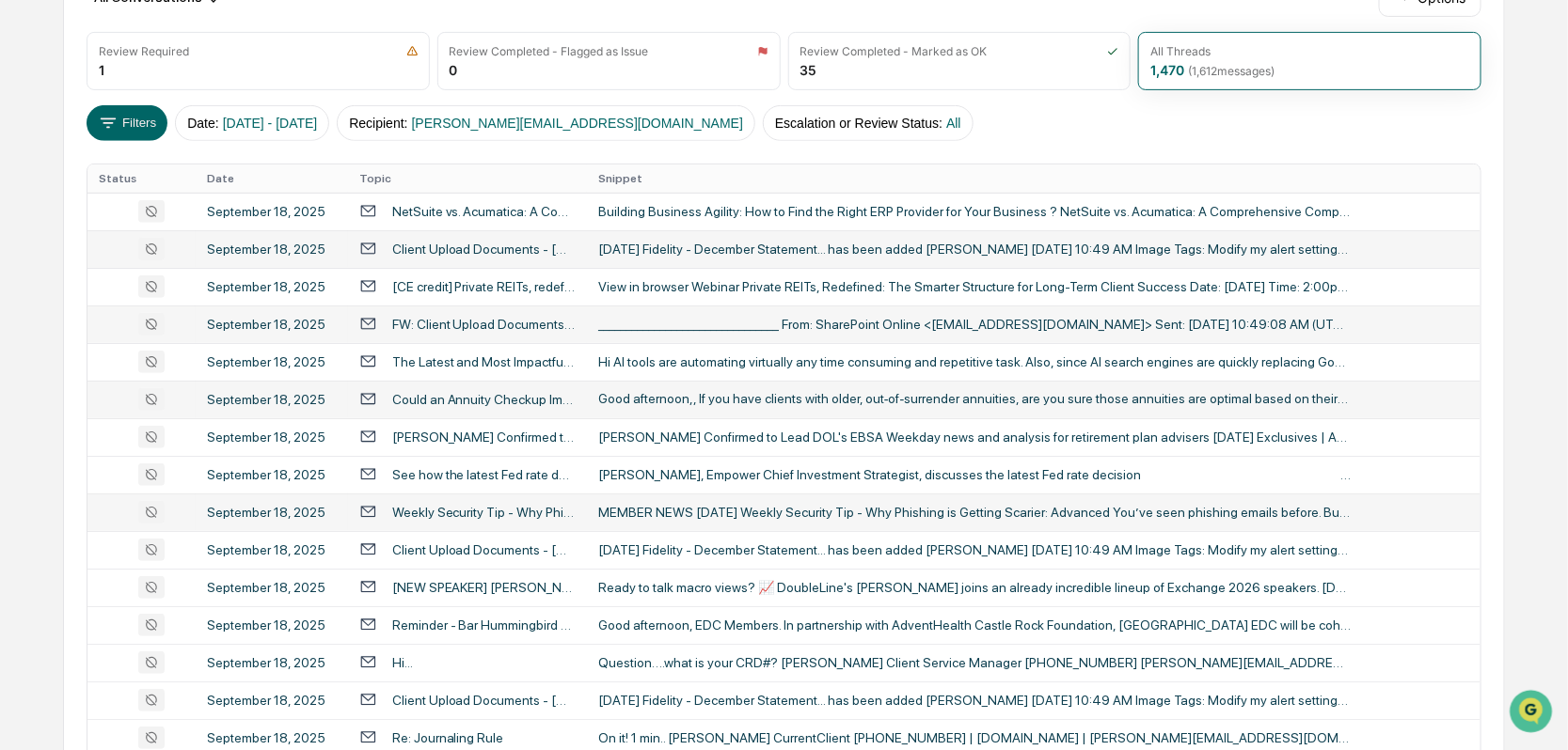
scroll to position [282, 0]
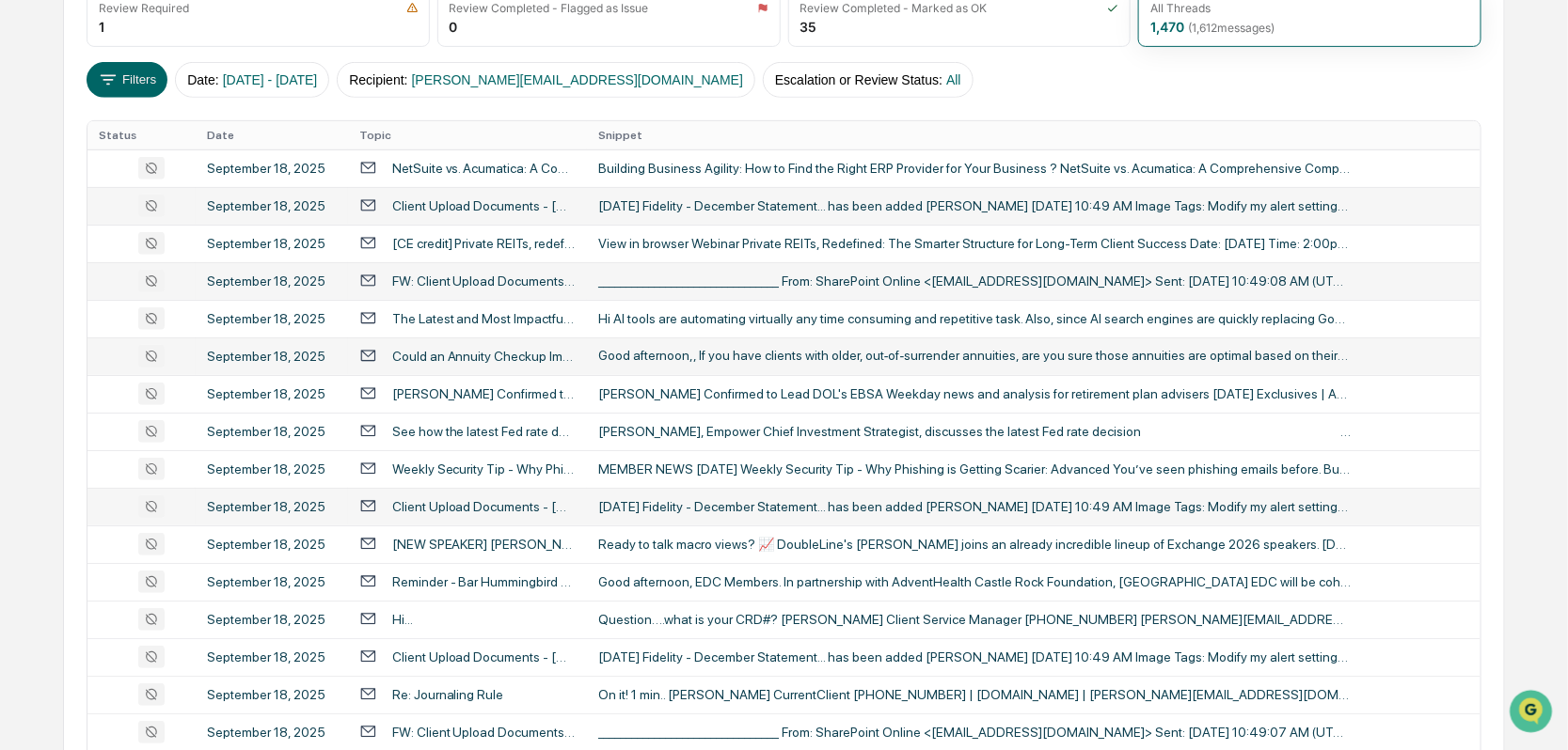
click at [454, 501] on div "Client Upload Documents - [DATE] Fidelity - December Statement..." at bounding box center [483, 507] width 183 height 15
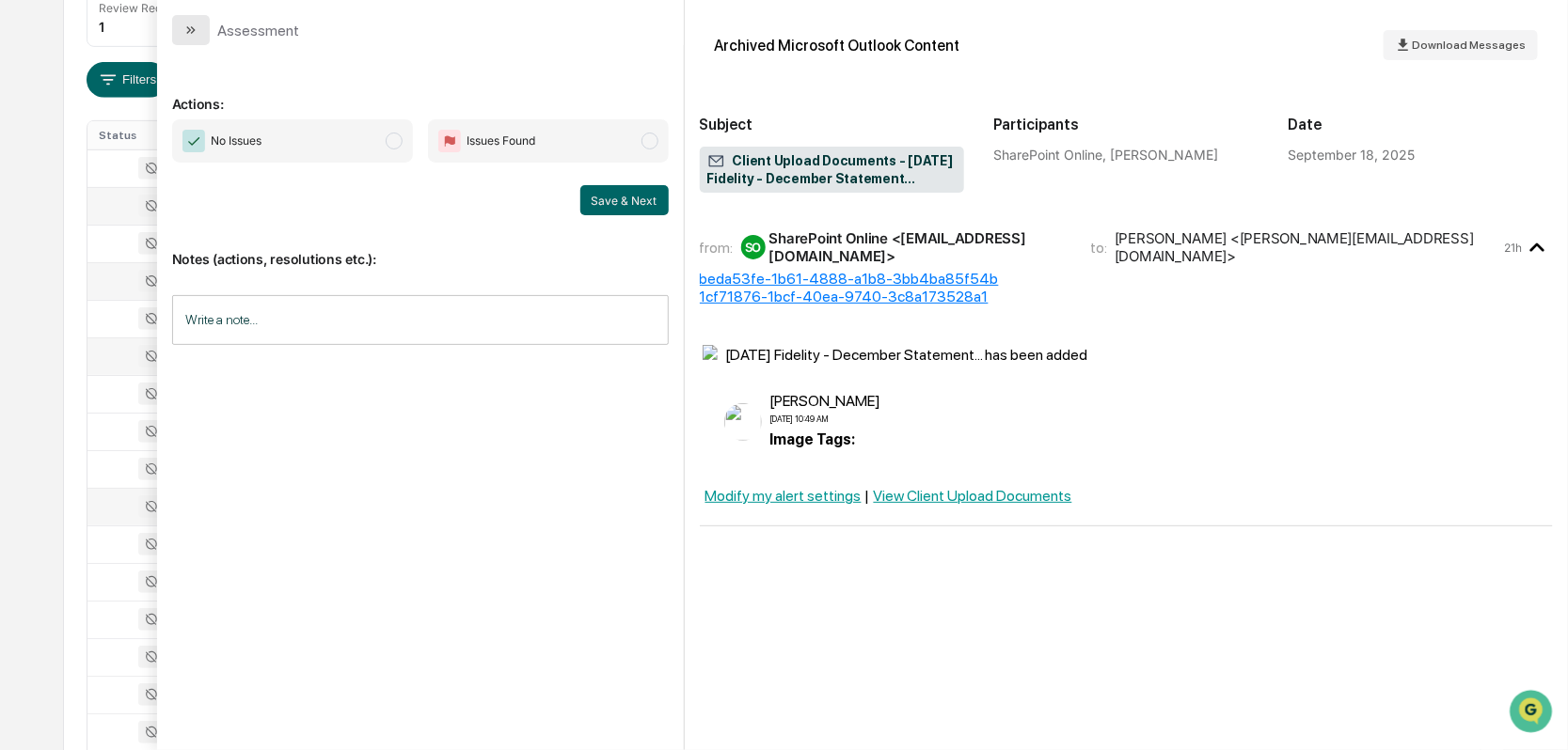
click at [201, 25] on button "modal" at bounding box center [191, 30] width 38 height 30
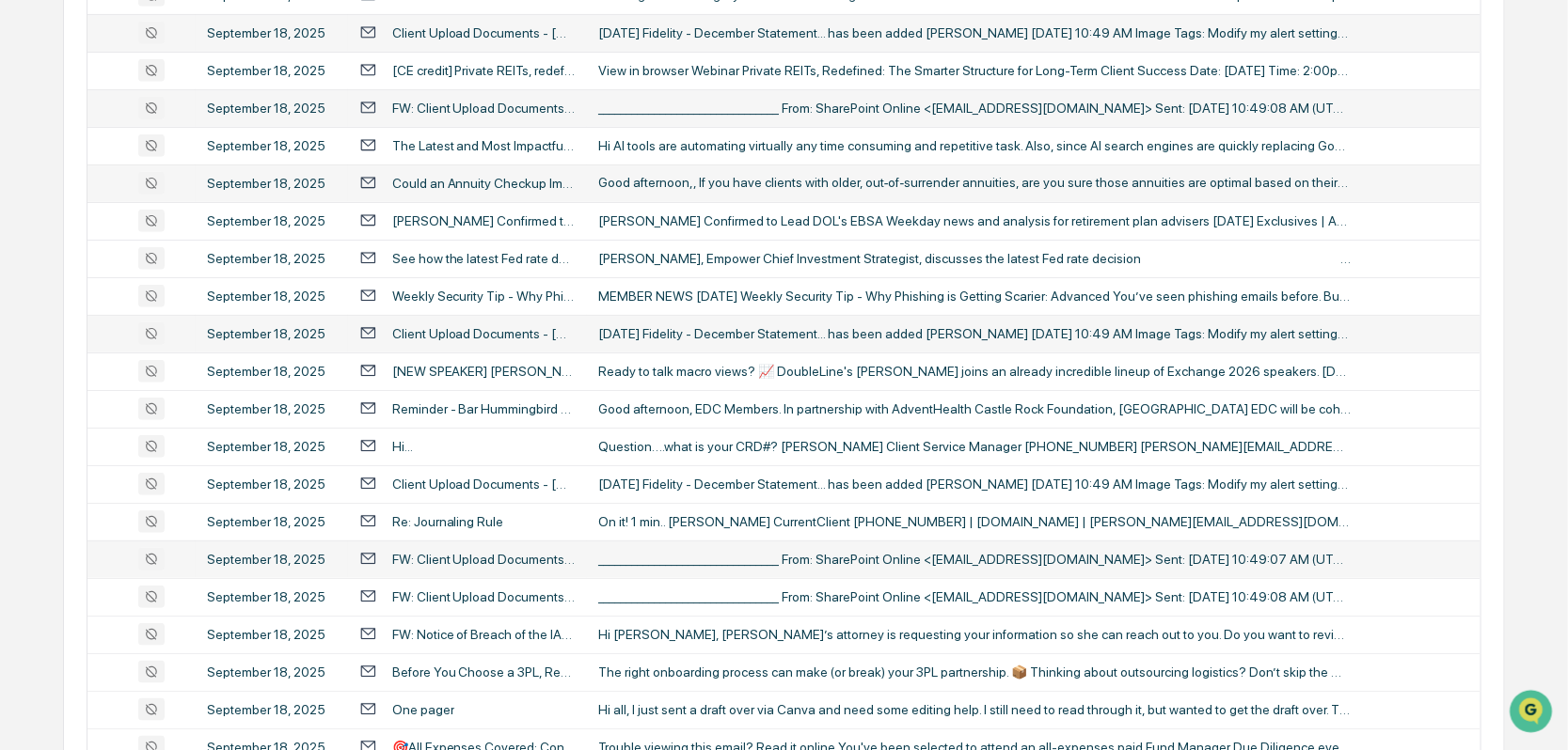
scroll to position [564, 0]
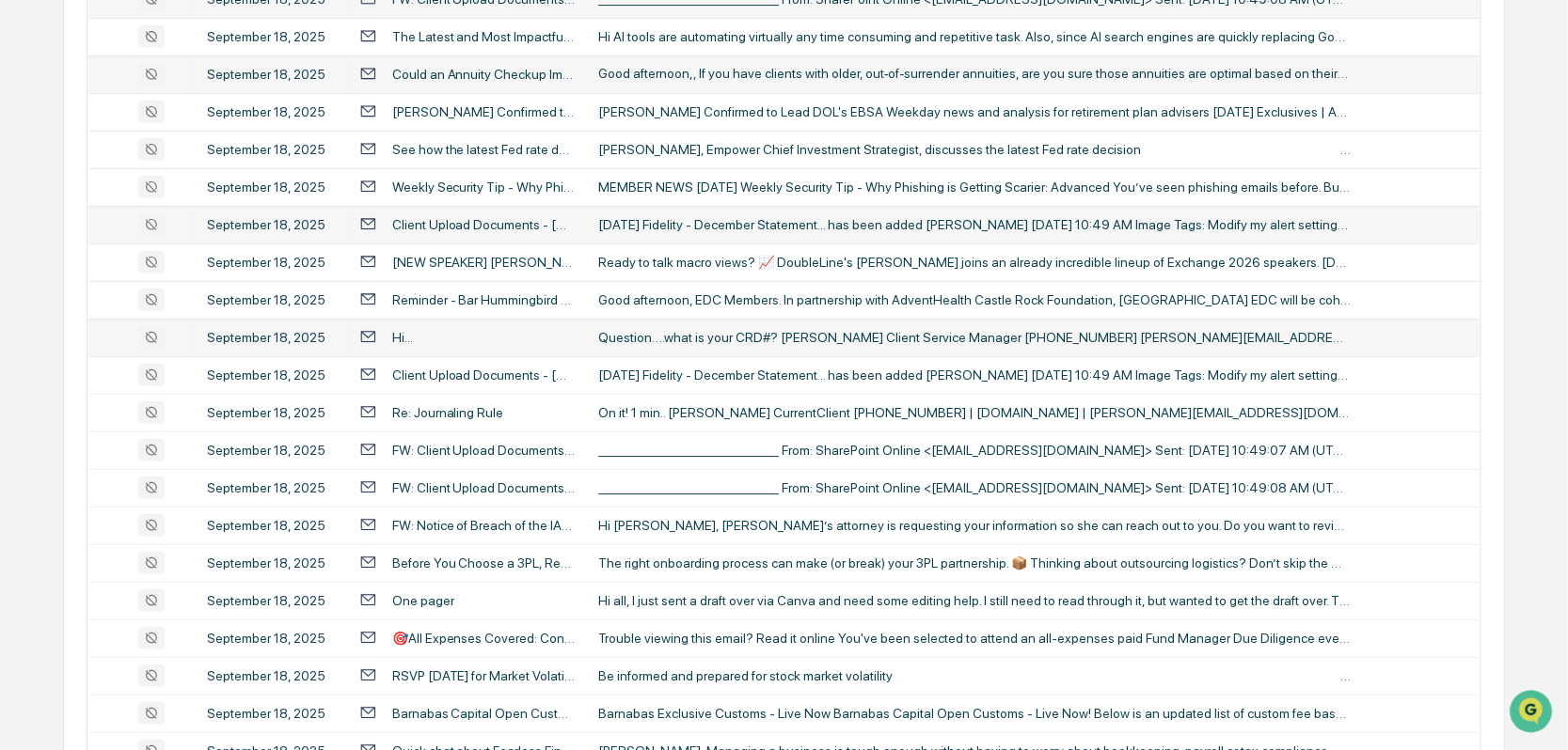
click at [419, 331] on div "Hi..." at bounding box center [467, 337] width 217 height 18
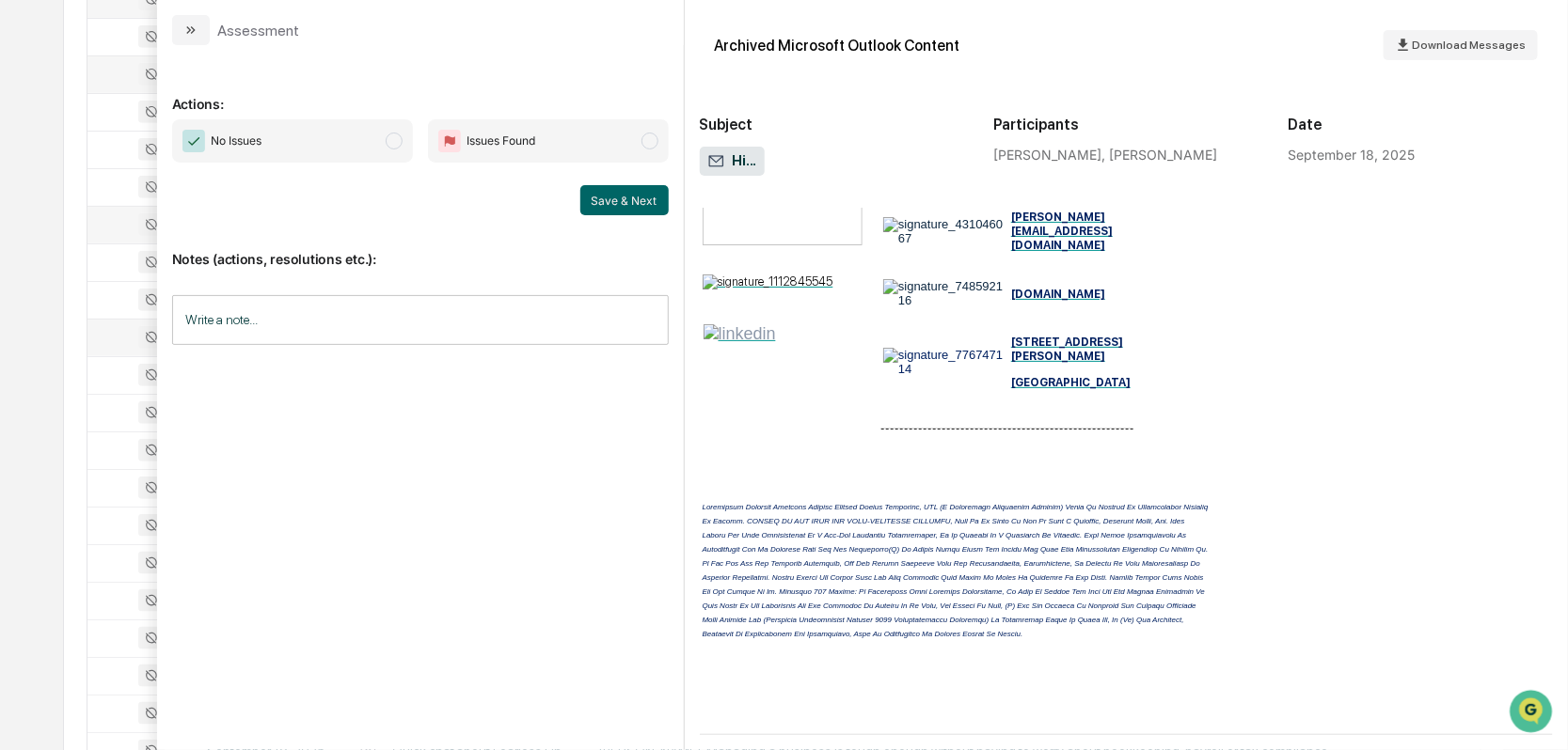
scroll to position [543, 0]
click at [201, 32] on button "modal" at bounding box center [191, 30] width 38 height 30
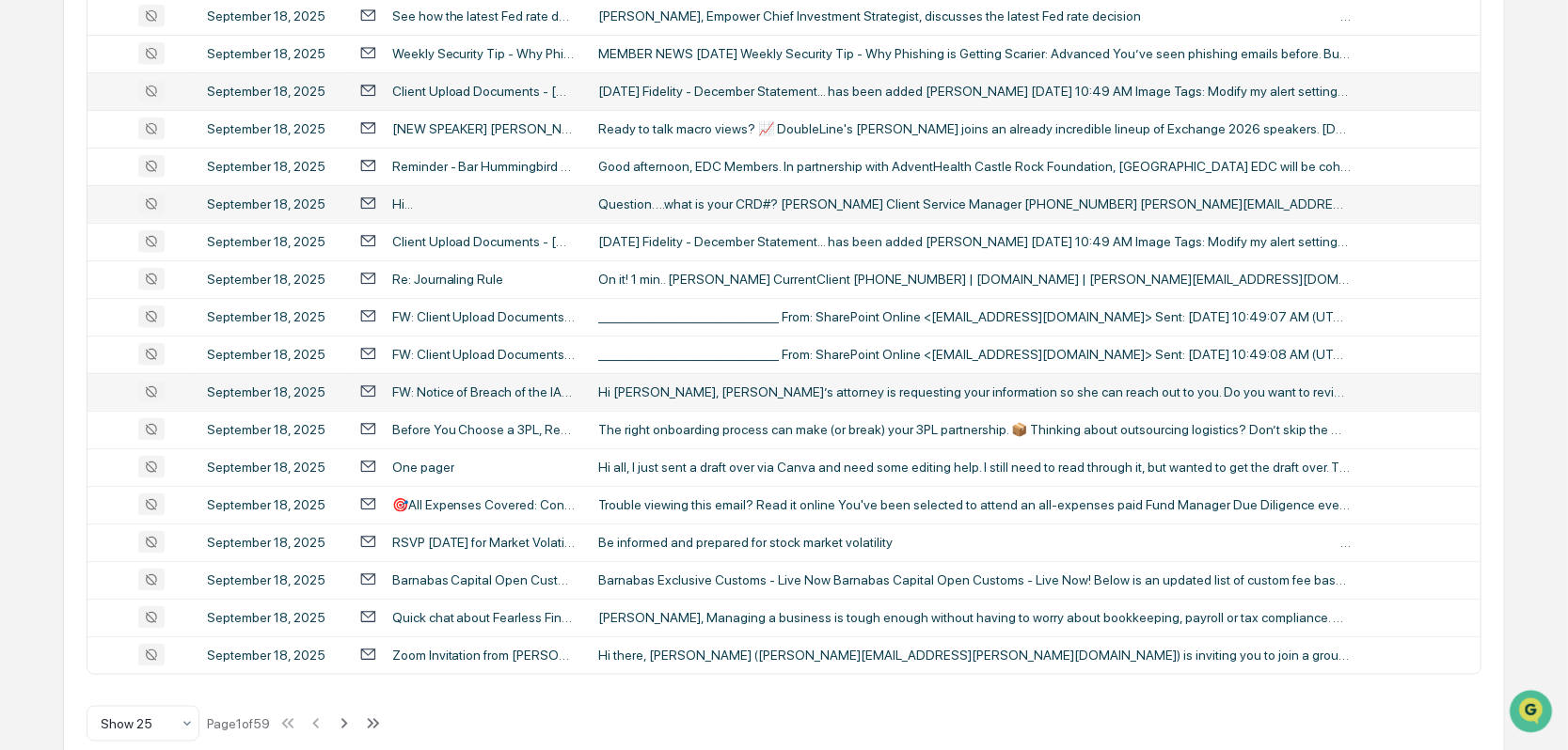
scroll to position [724, 0]
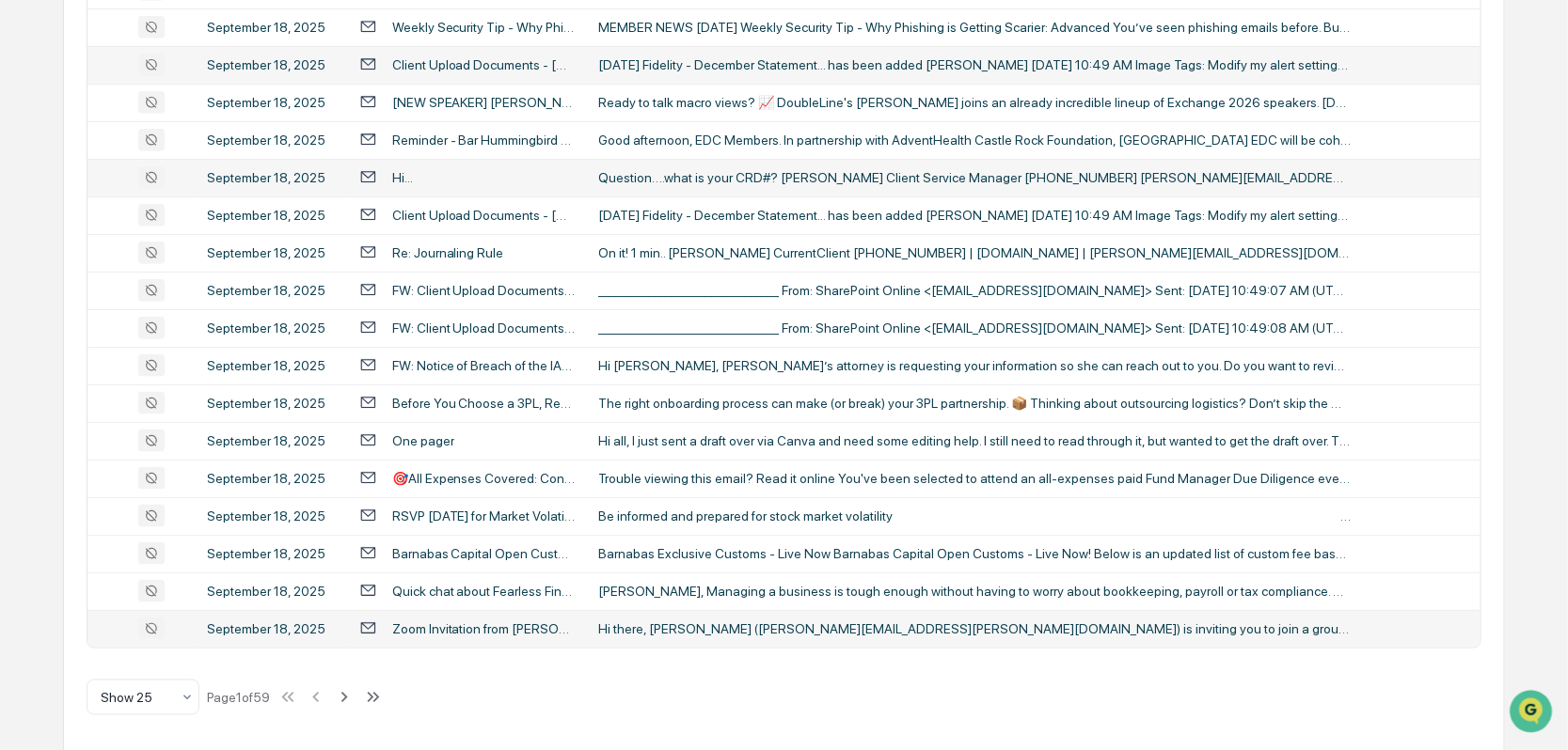
click at [441, 625] on div "Zoom Invitation from [PERSON_NAME]" at bounding box center [483, 628] width 183 height 15
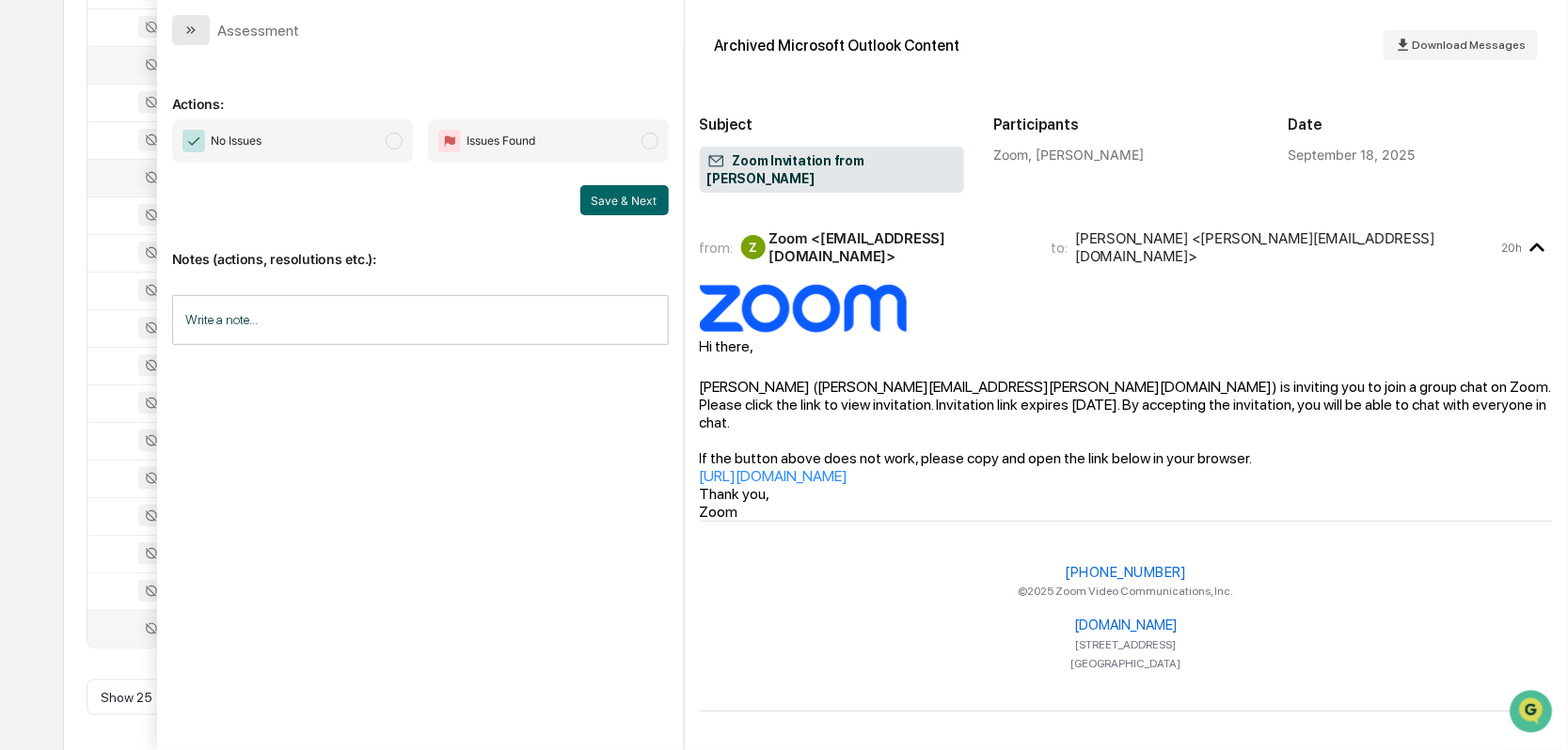
click at [178, 22] on button "modal" at bounding box center [191, 30] width 38 height 30
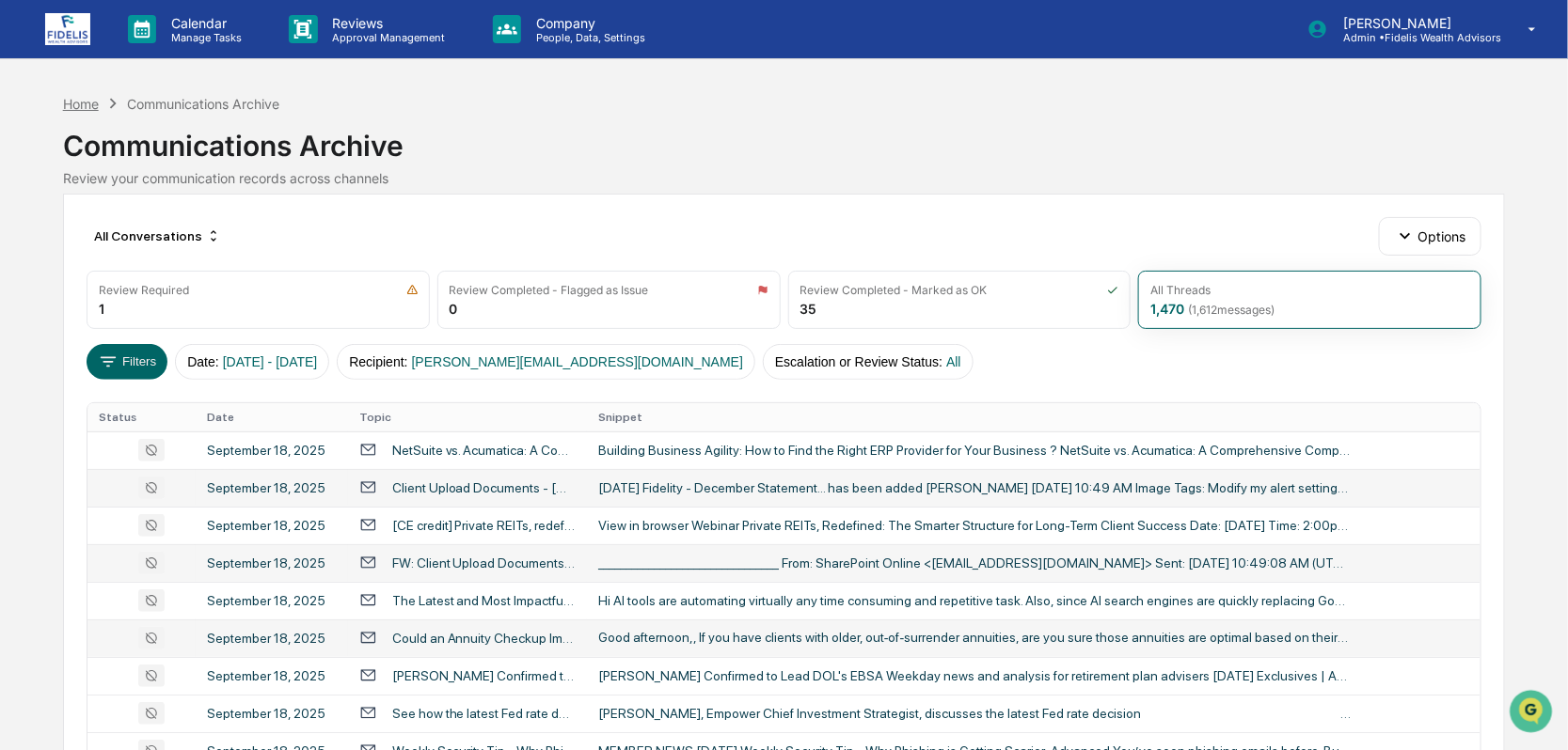
click at [84, 107] on div "Home" at bounding box center [81, 104] width 36 height 16
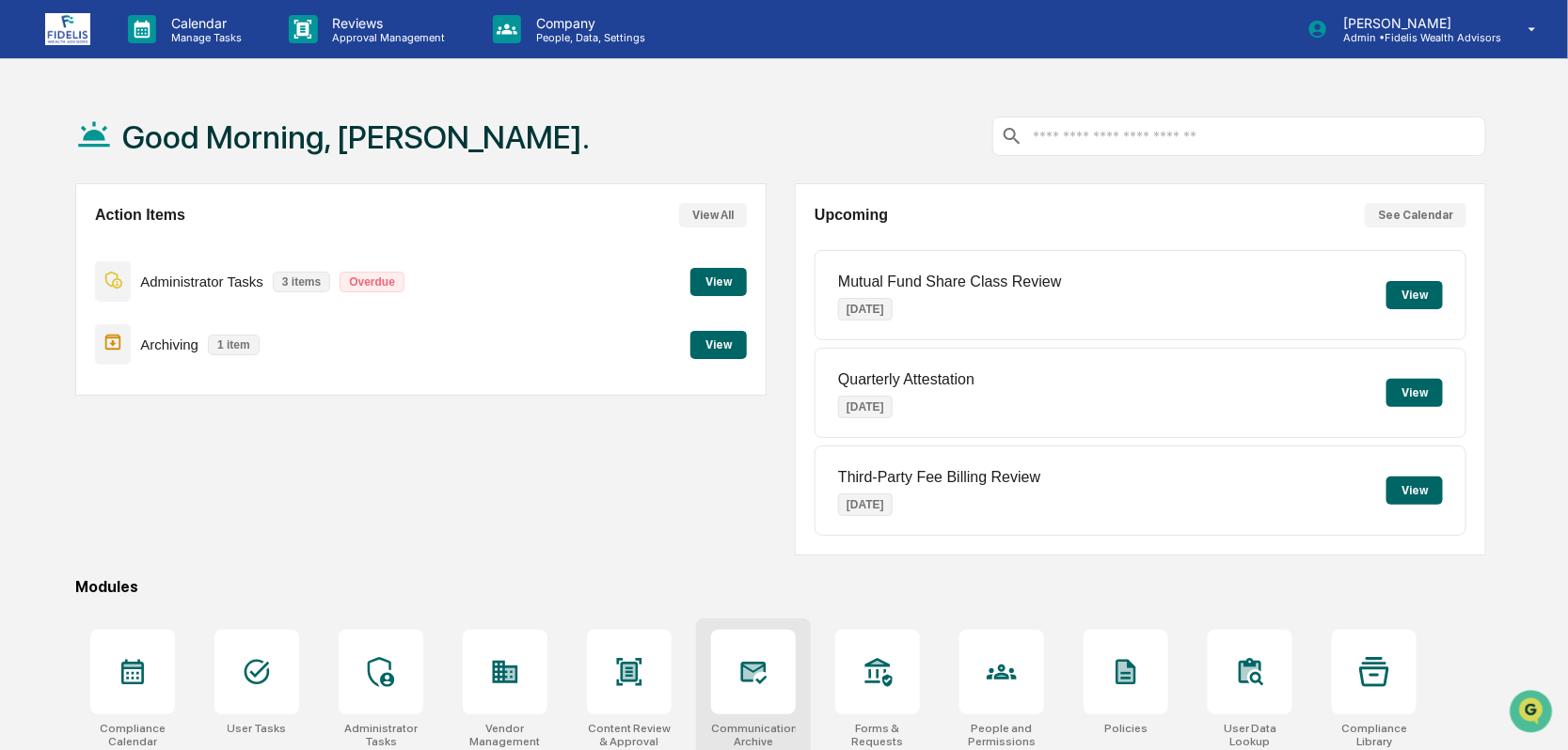
click at [735, 658] on div at bounding box center [753, 673] width 85 height 85
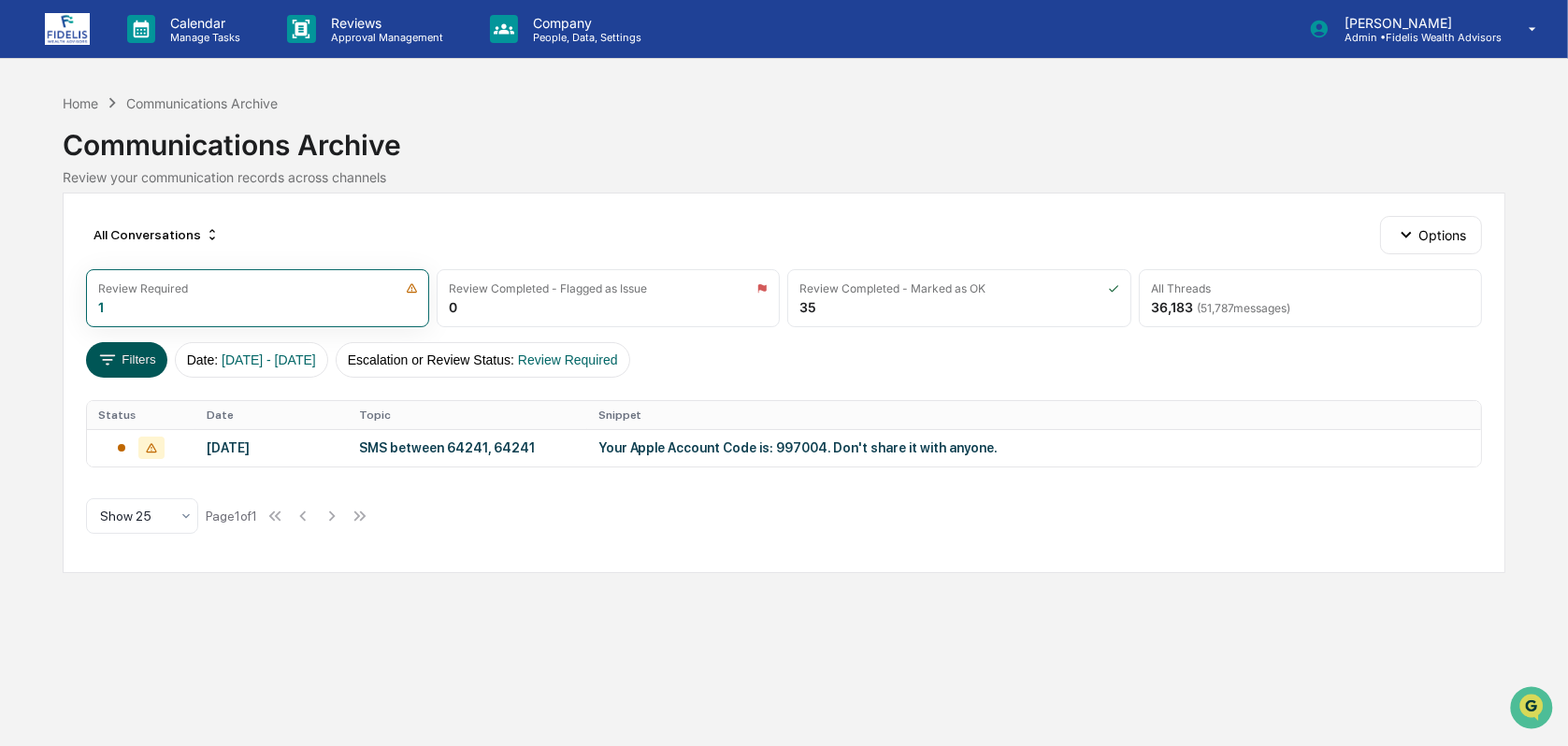
click at [129, 365] on button "Filters" at bounding box center [126, 360] width 82 height 35
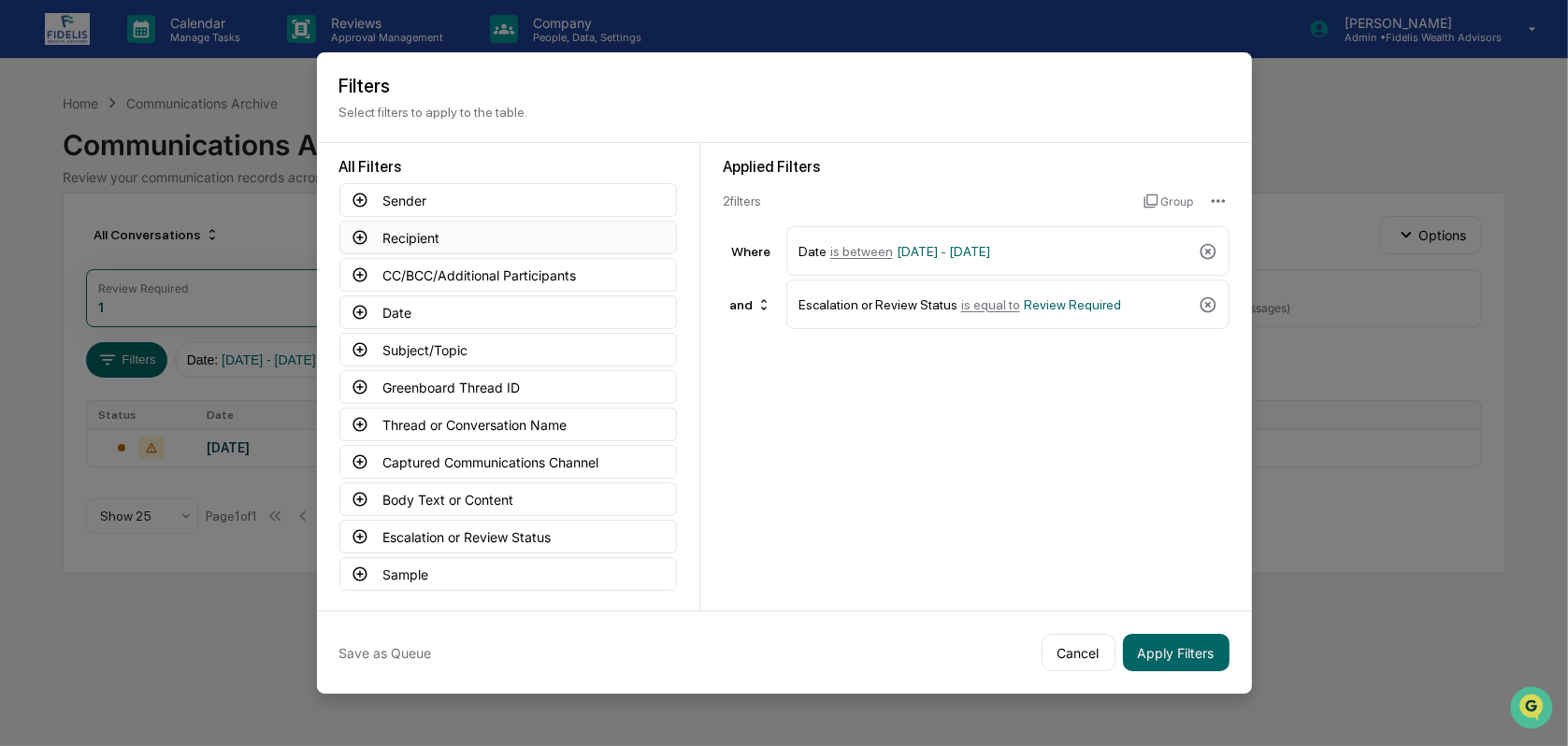
click at [406, 238] on button "Recipient" at bounding box center [508, 237] width 337 height 33
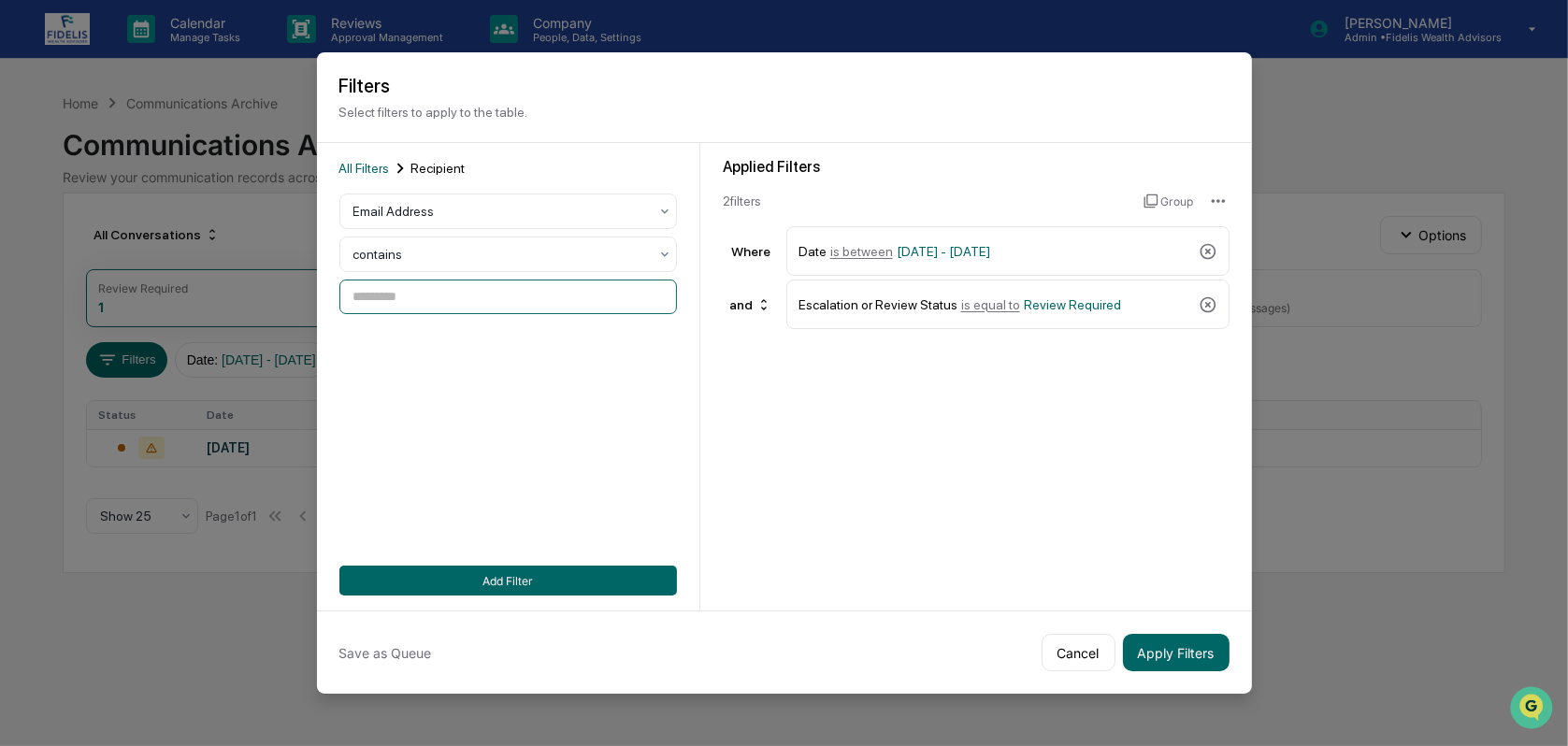
click at [409, 291] on input at bounding box center [508, 296] width 337 height 34
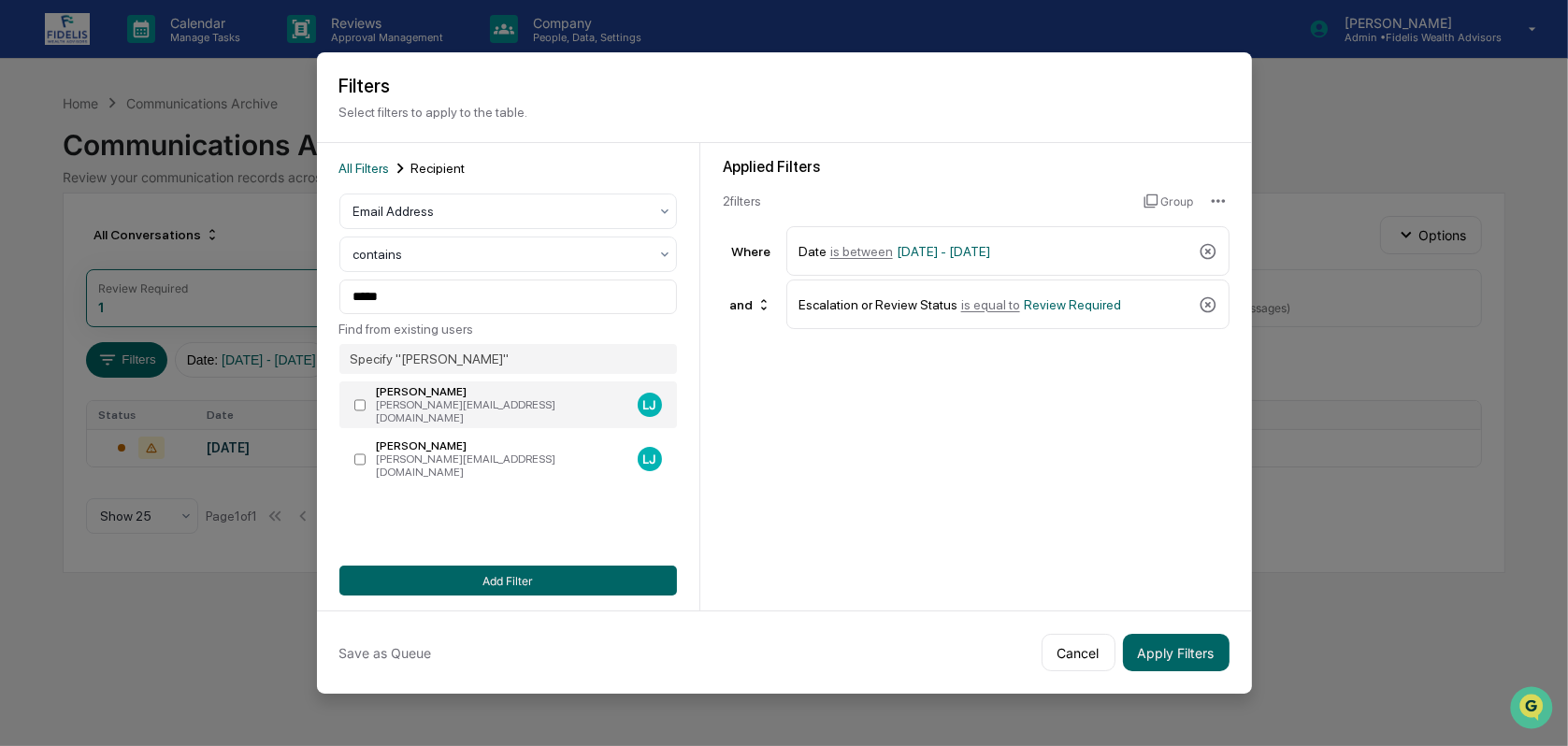
type input "**********"
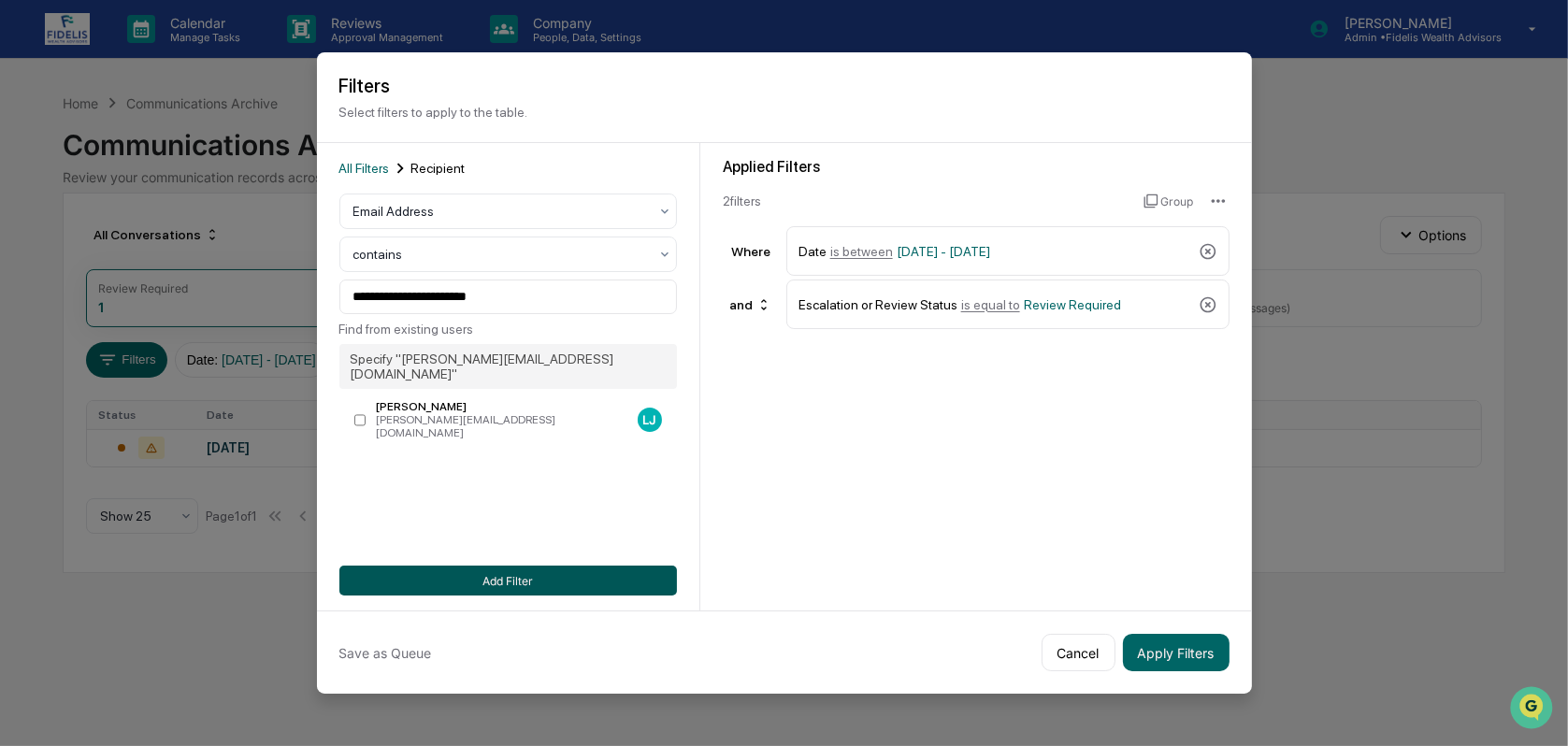
click at [492, 585] on button "Add Filter" at bounding box center [508, 581] width 337 height 30
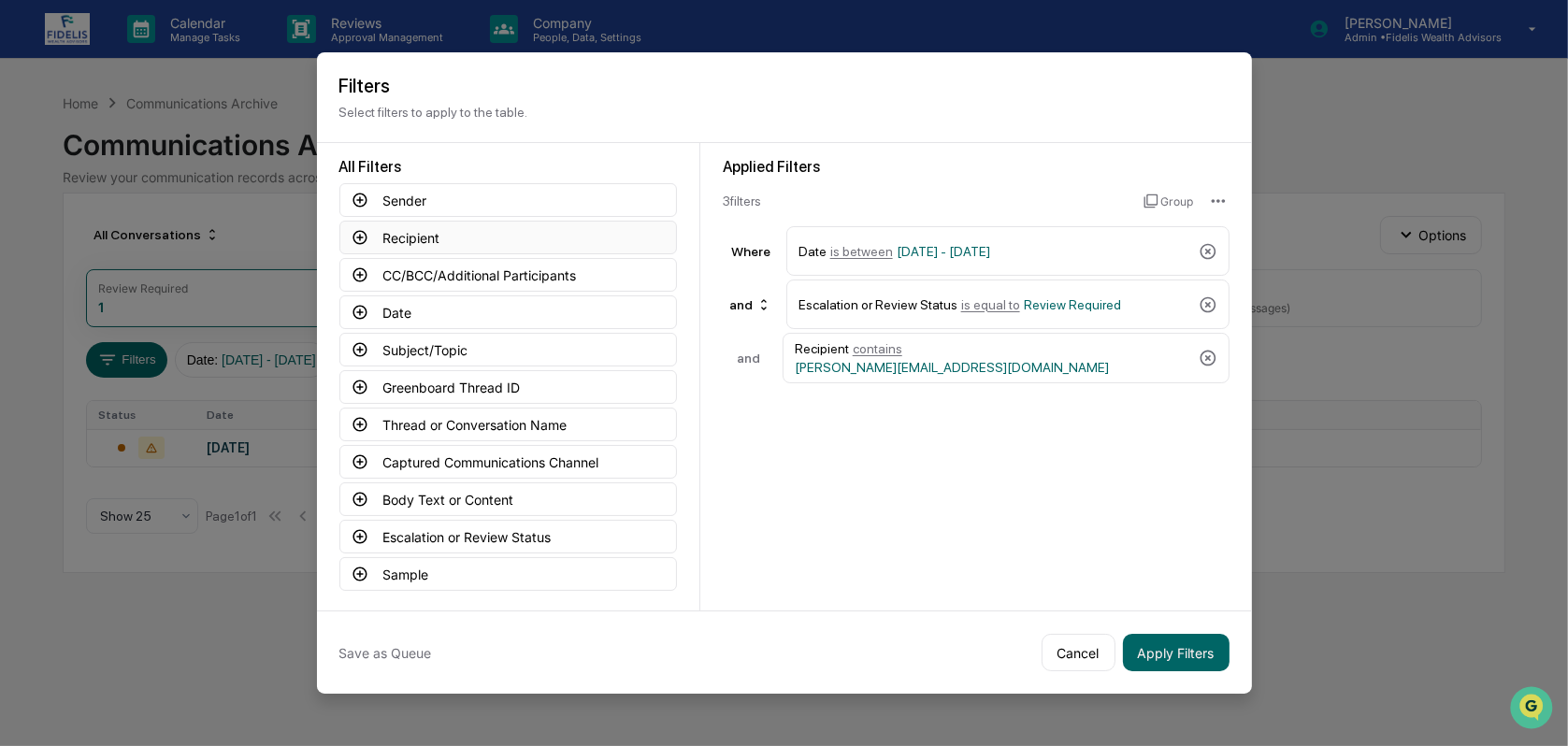
click at [363, 245] on button "Recipient" at bounding box center [508, 237] width 337 height 33
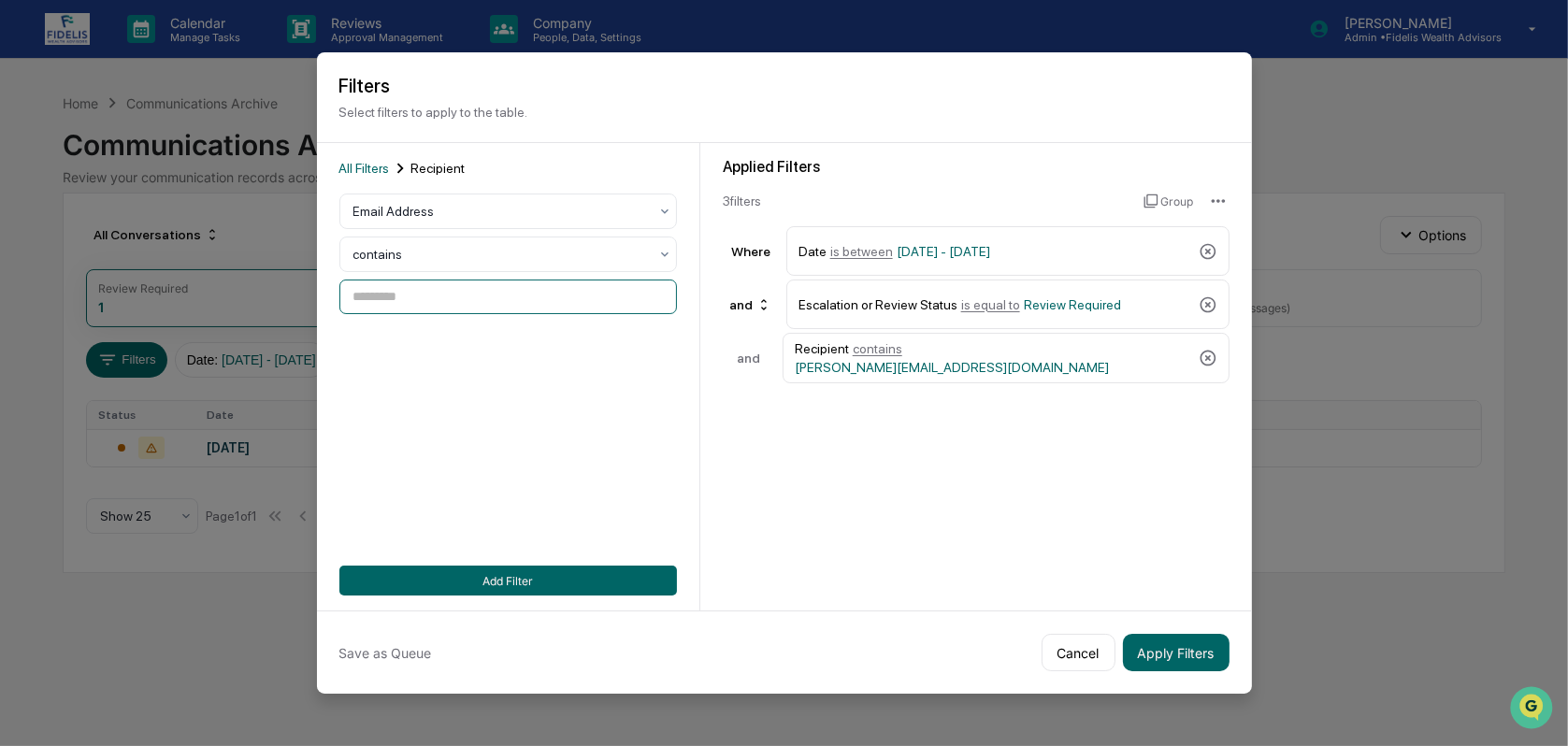
click at [423, 304] on input at bounding box center [508, 296] width 337 height 34
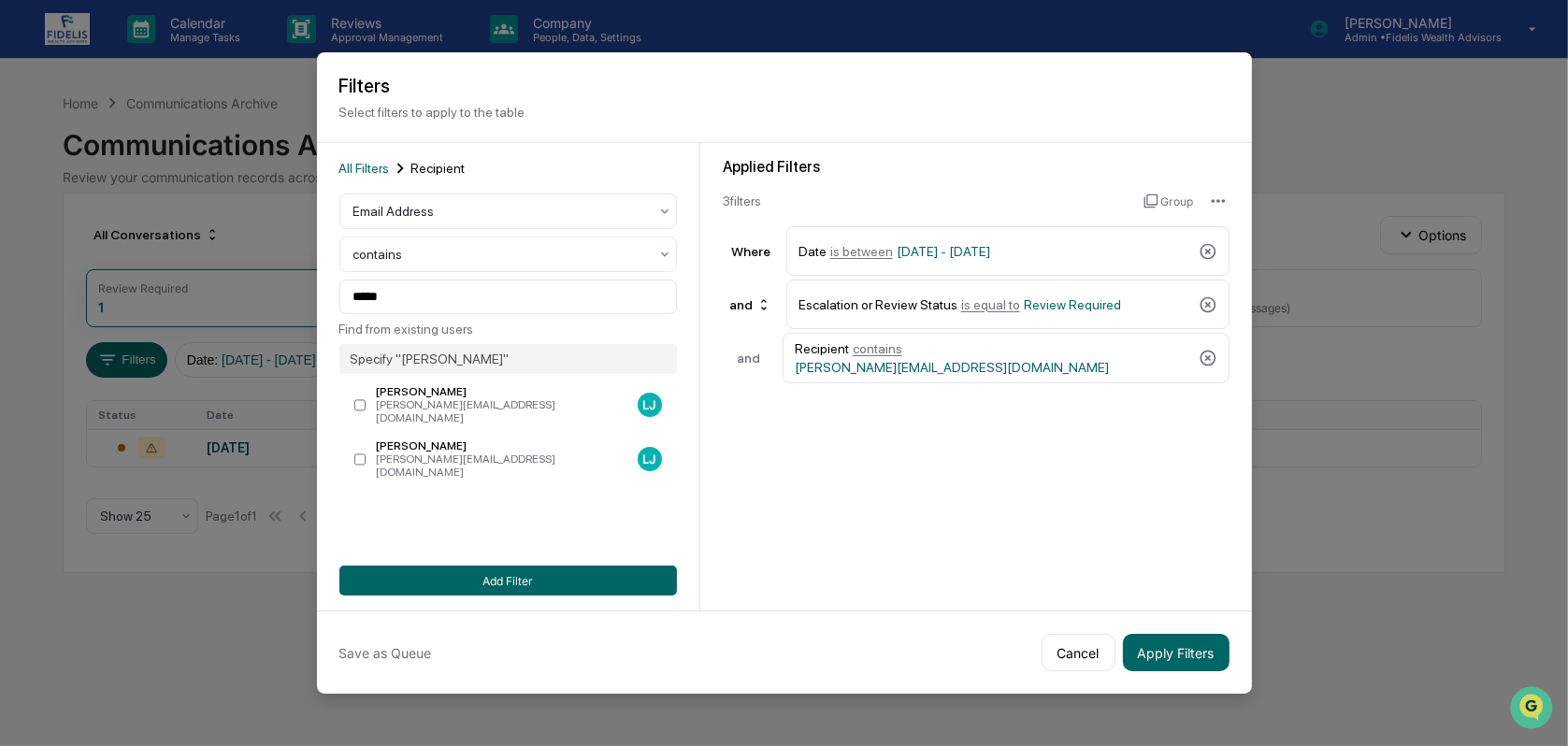
click at [359, 436] on label "Lorie Jones lorie@fearlessfinancialadvisors.com LJ" at bounding box center [508, 460] width 337 height 47
type input "**********"
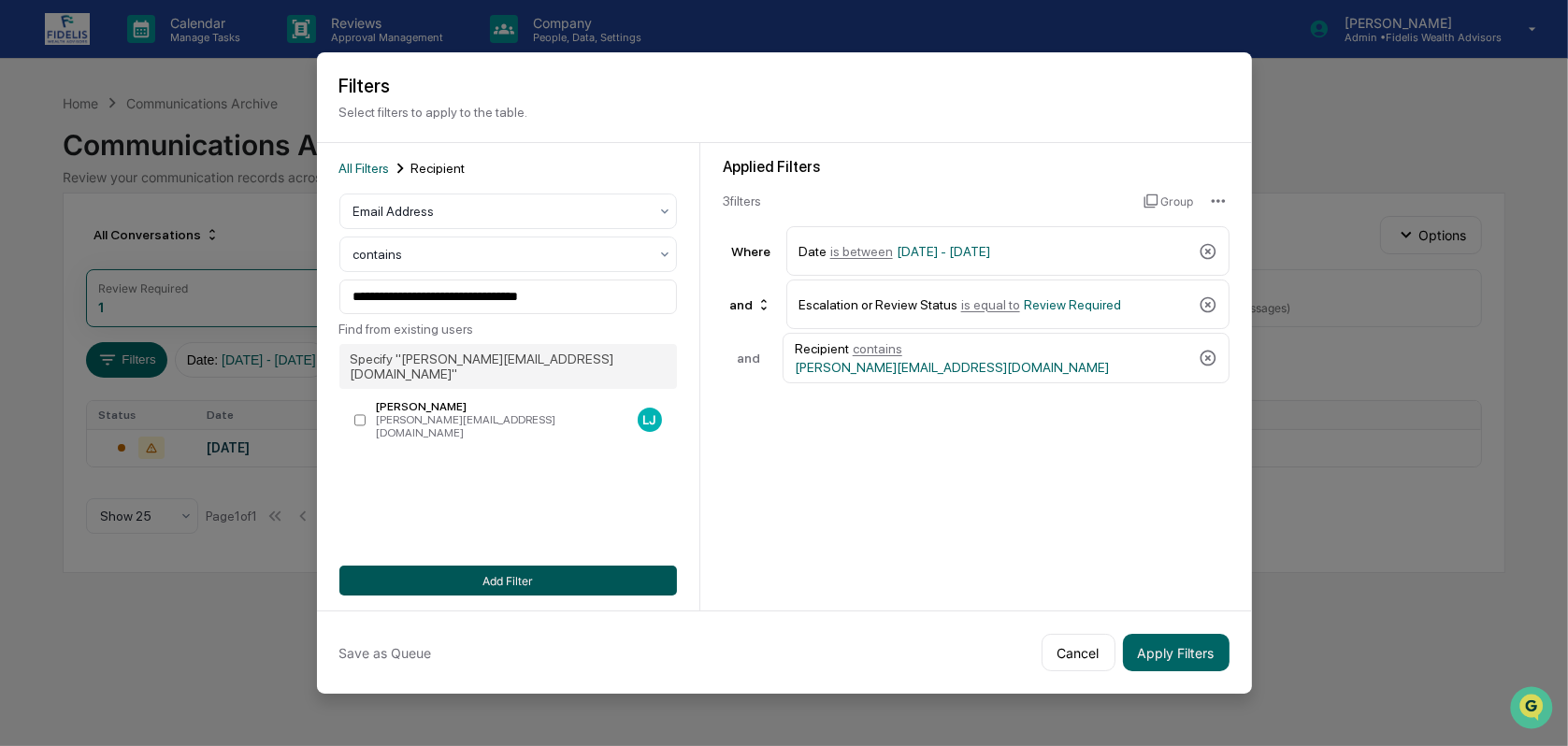
click at [516, 583] on button "Add Filter" at bounding box center [508, 581] width 337 height 30
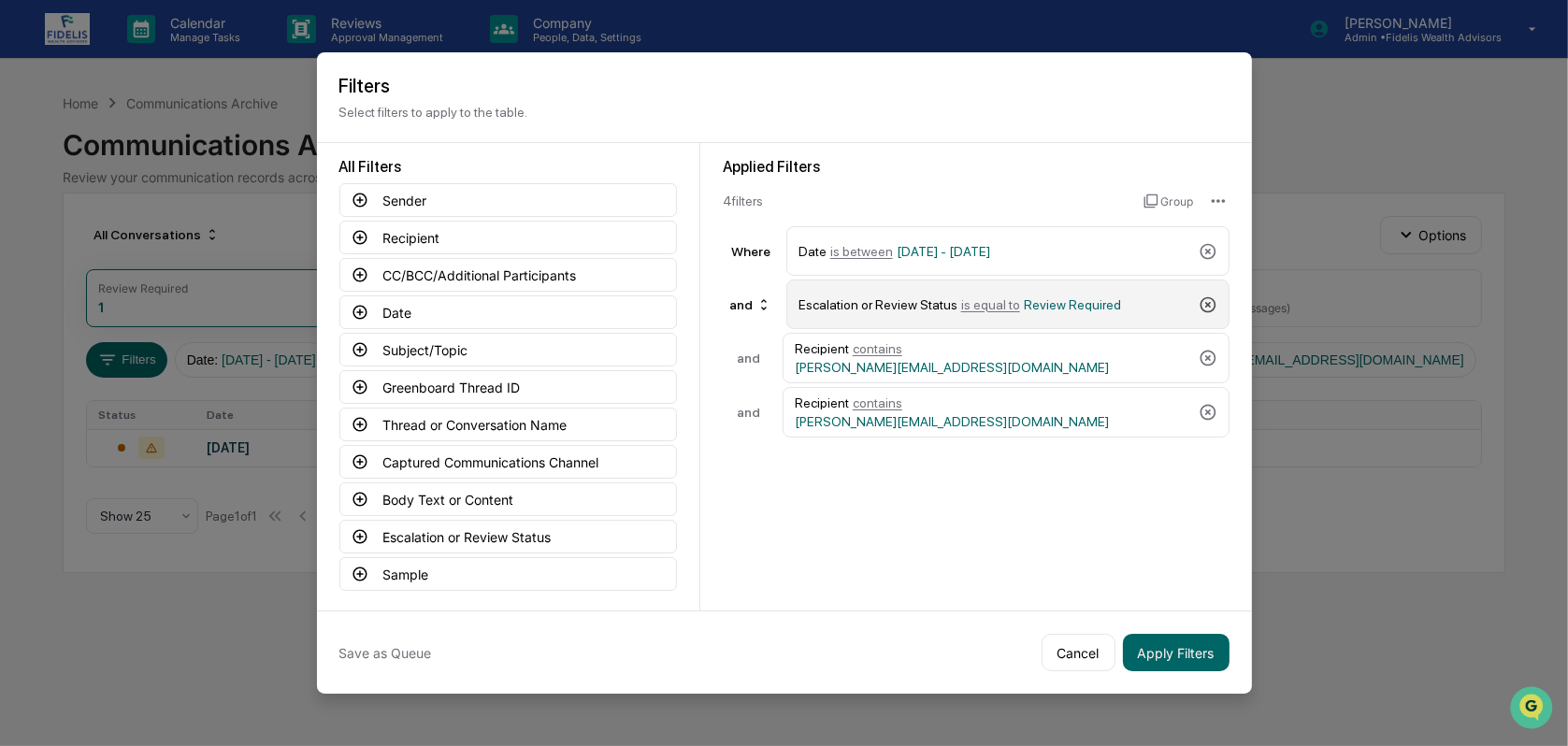
click at [1213, 305] on icon at bounding box center [1207, 304] width 16 height 16
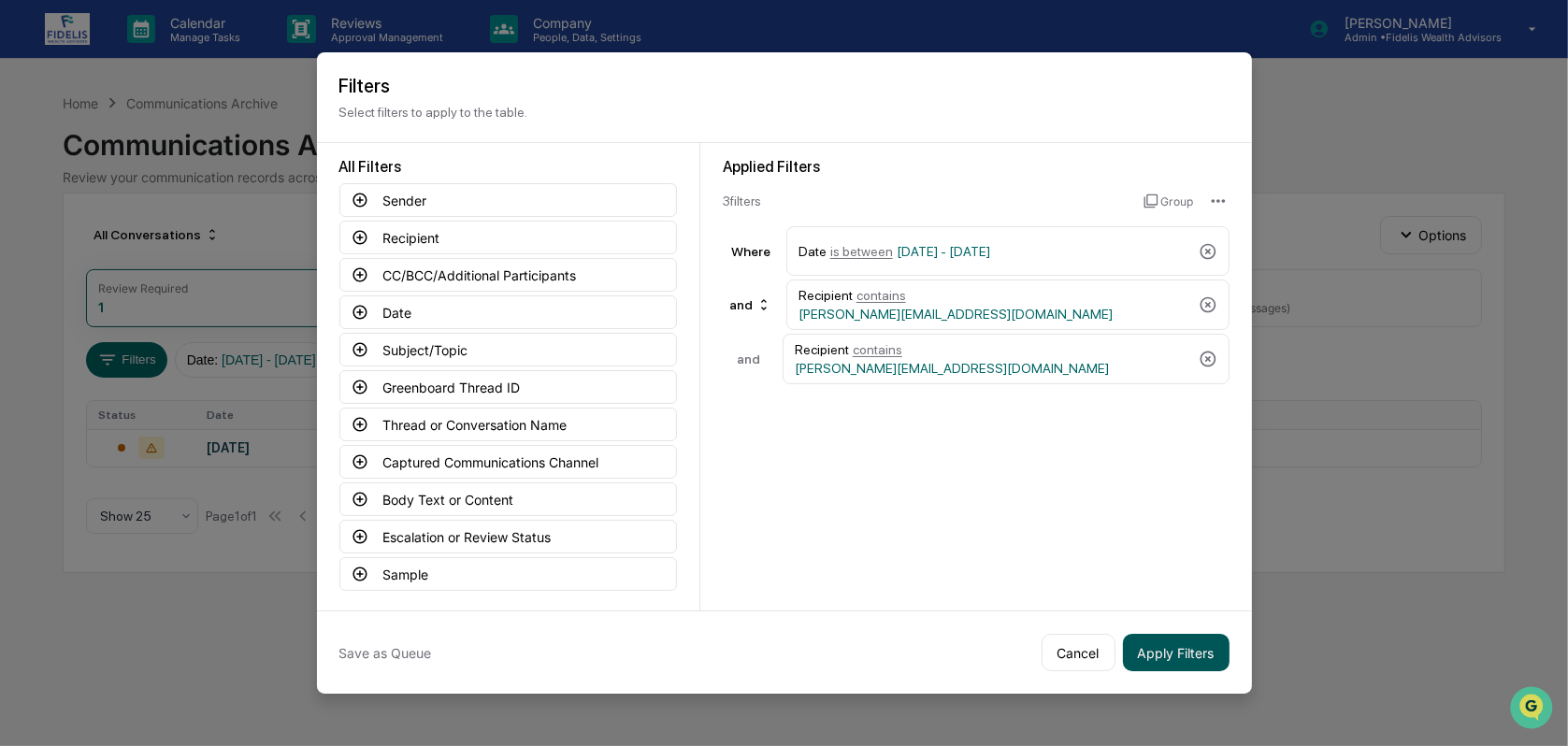
click at [1197, 651] on button "Apply Filters" at bounding box center [1176, 653] width 106 height 37
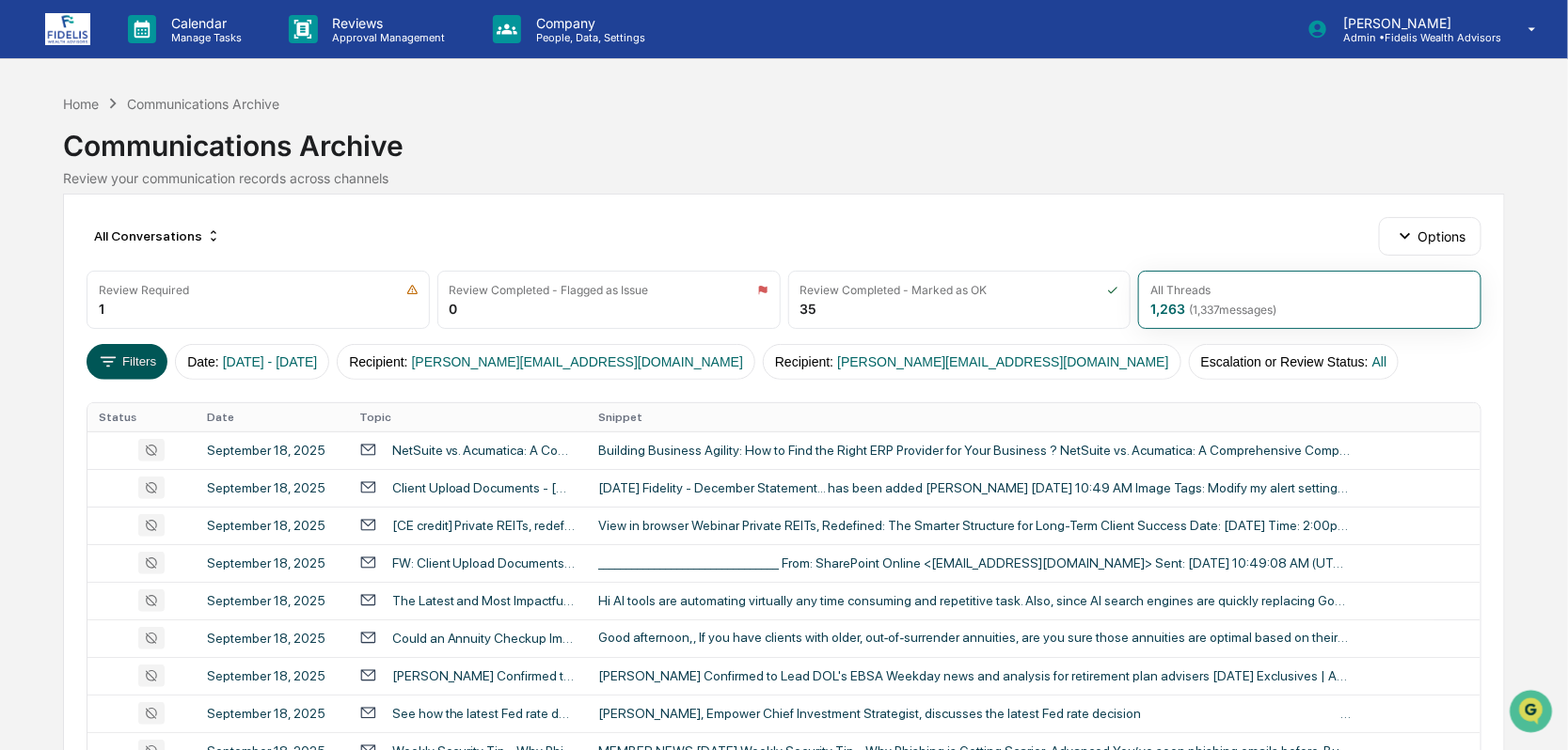
click at [127, 357] on button "Filters" at bounding box center [127, 362] width 82 height 36
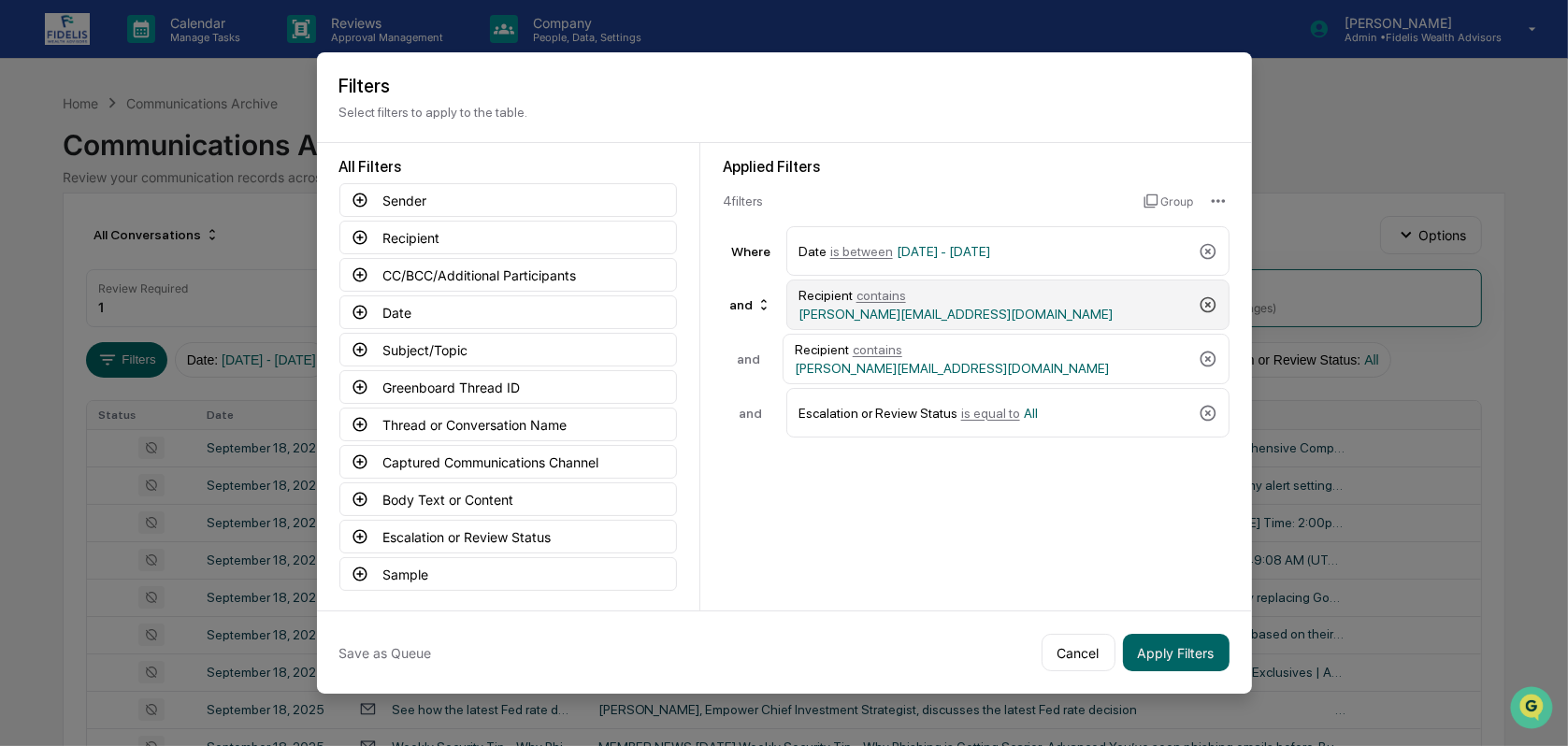
click at [1207, 303] on icon at bounding box center [1207, 305] width 16 height 16
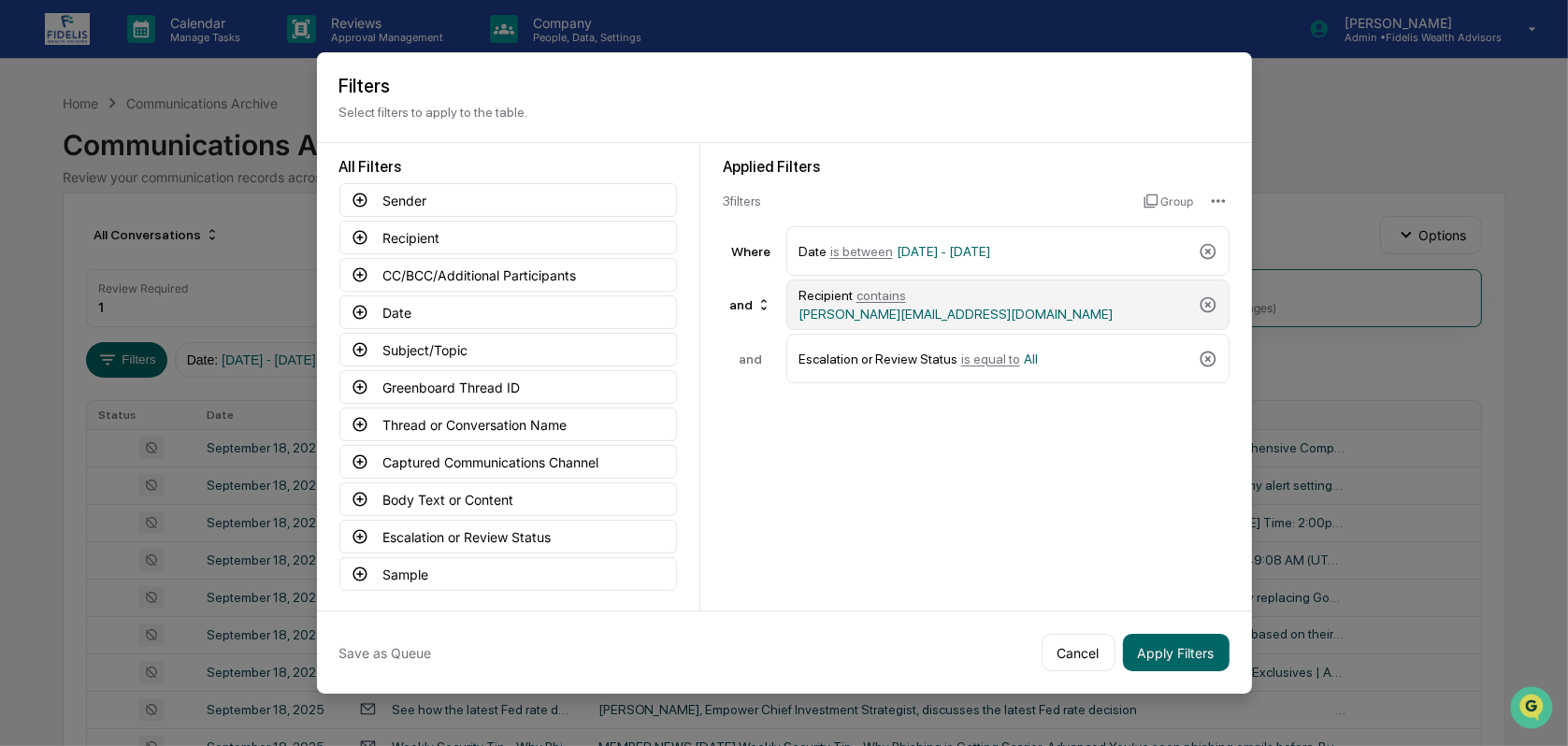
click at [1205, 292] on div "Recipient contains lorie@fearlessfinancialadvisors.com" at bounding box center [1007, 304] width 443 height 50
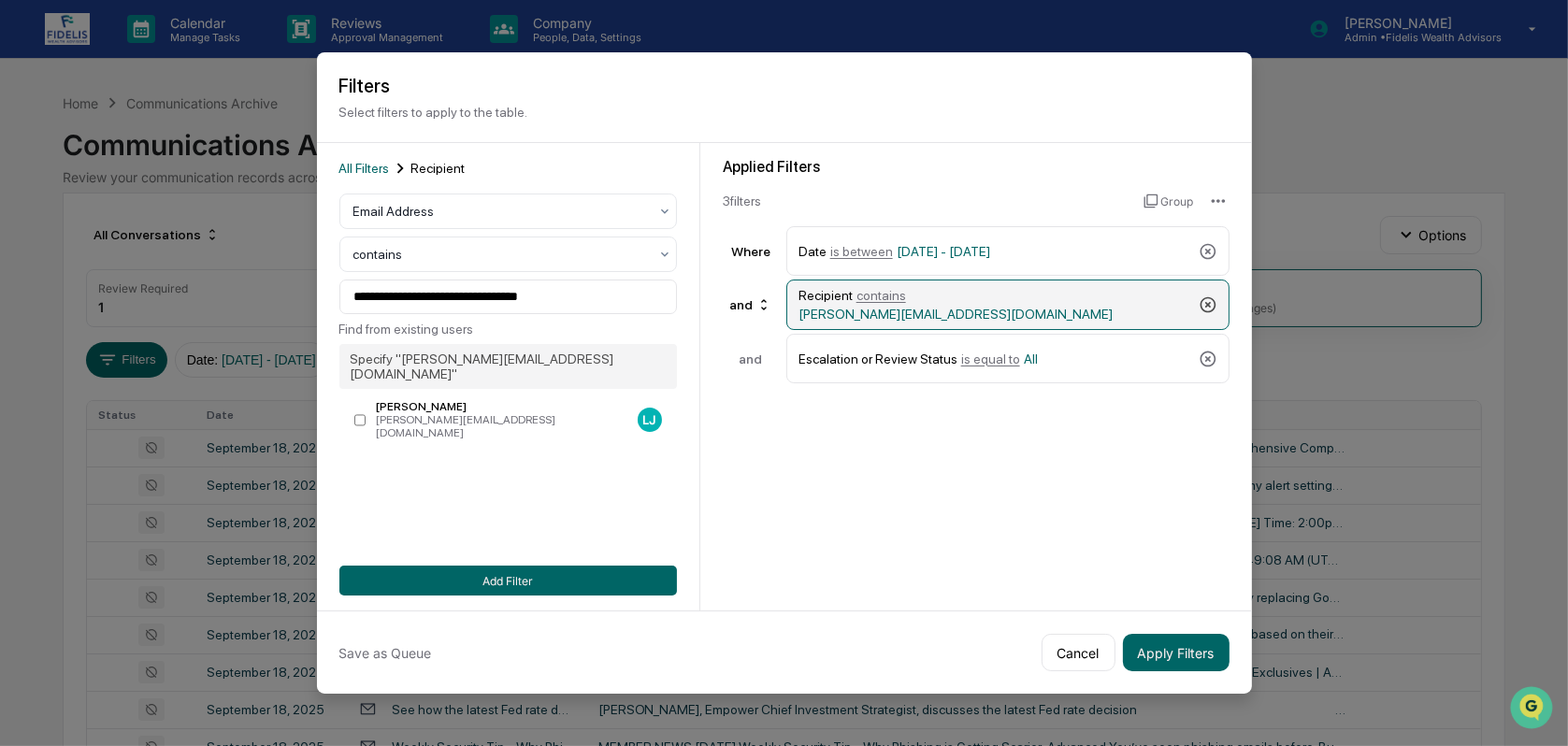
click at [1210, 312] on icon at bounding box center [1207, 304] width 19 height 19
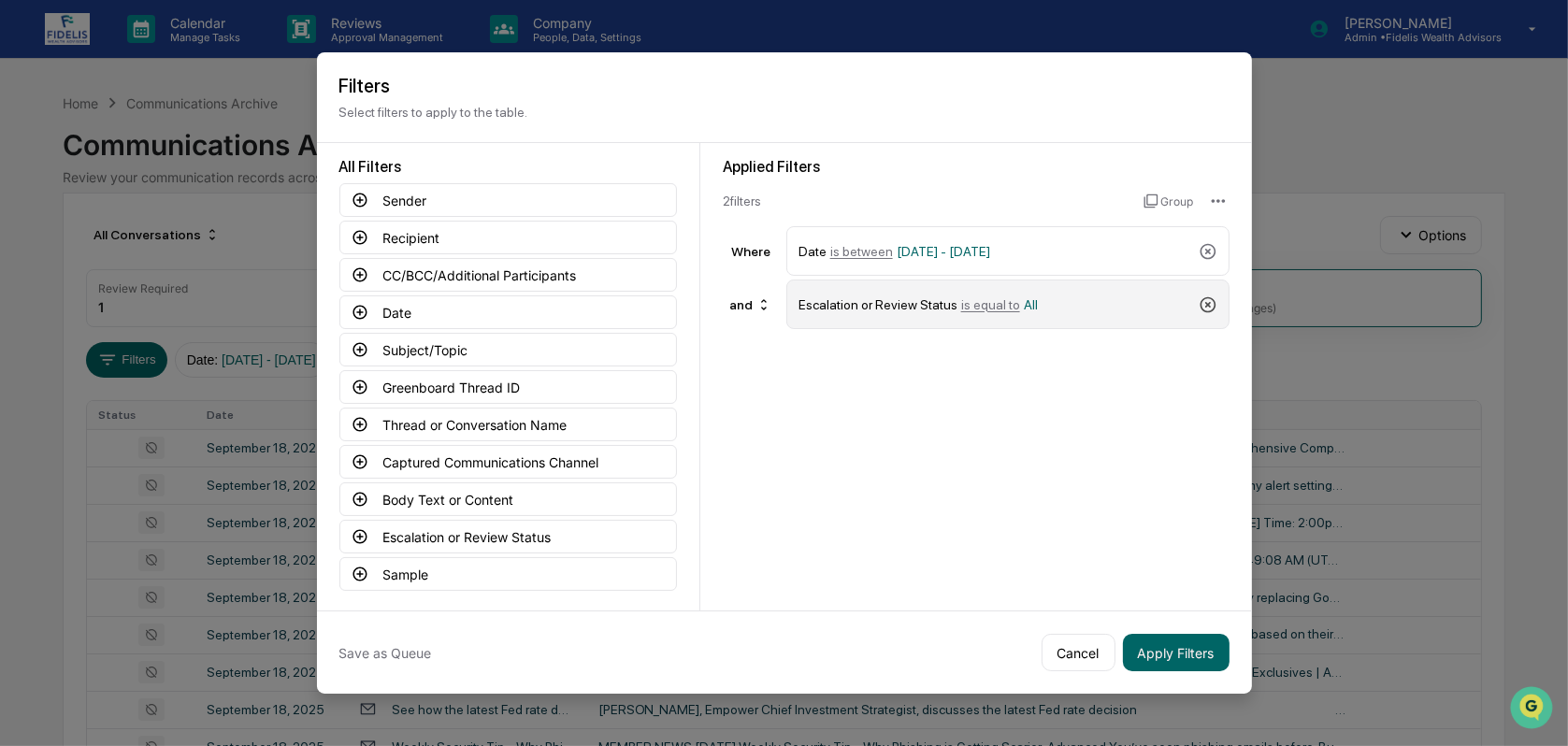
click at [1204, 304] on icon at bounding box center [1207, 304] width 19 height 19
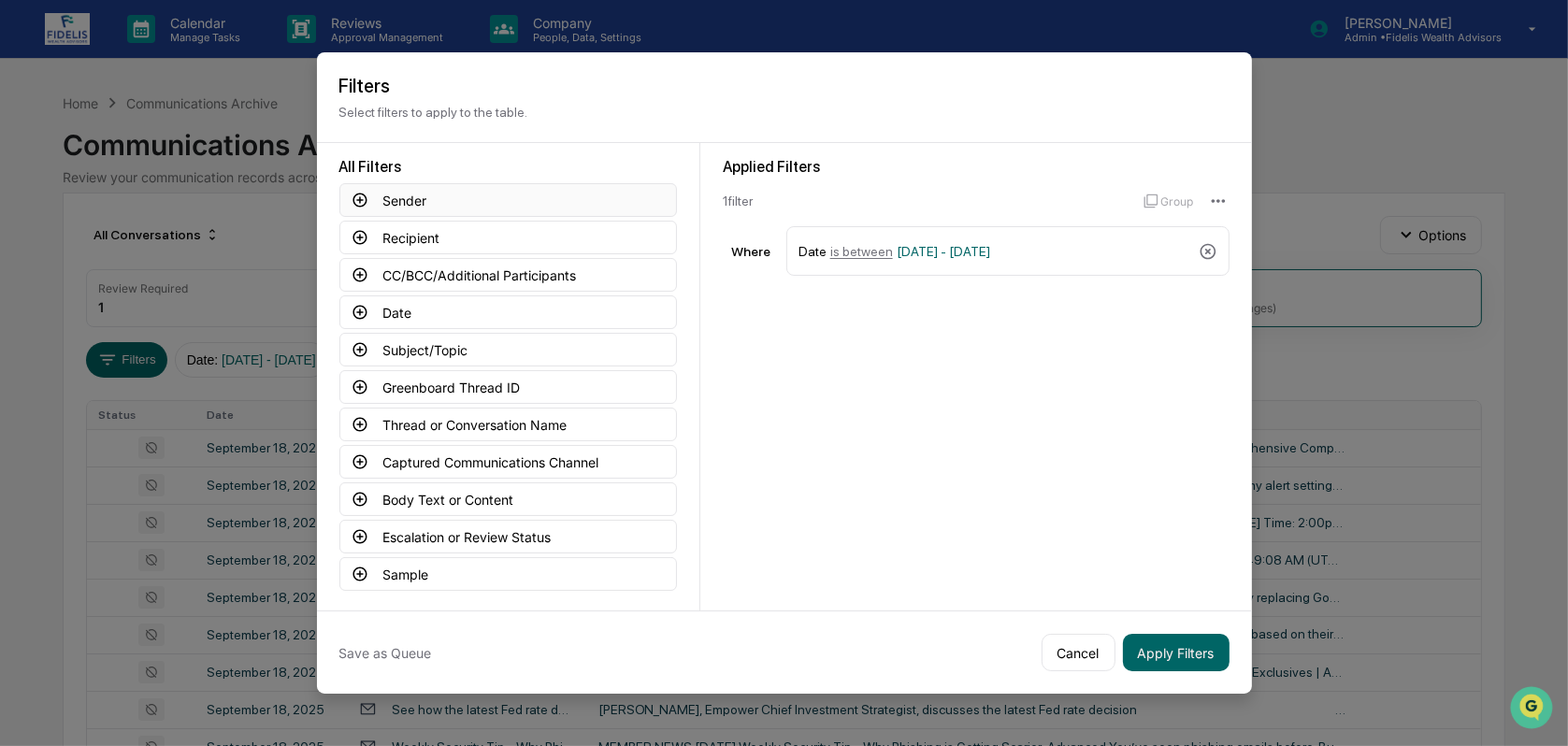
click at [356, 203] on icon at bounding box center [359, 200] width 17 height 17
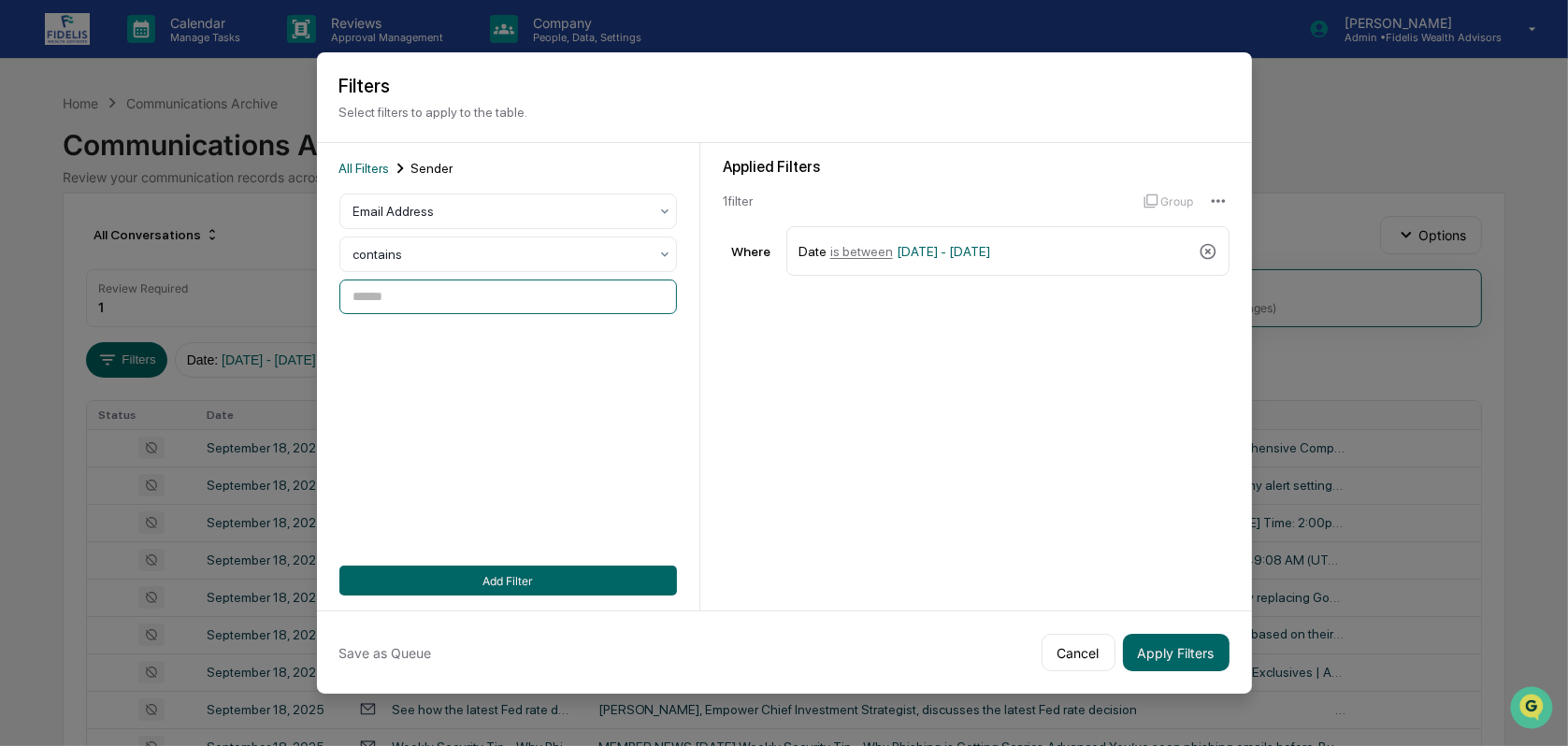
click at [424, 300] on input at bounding box center [508, 296] width 337 height 34
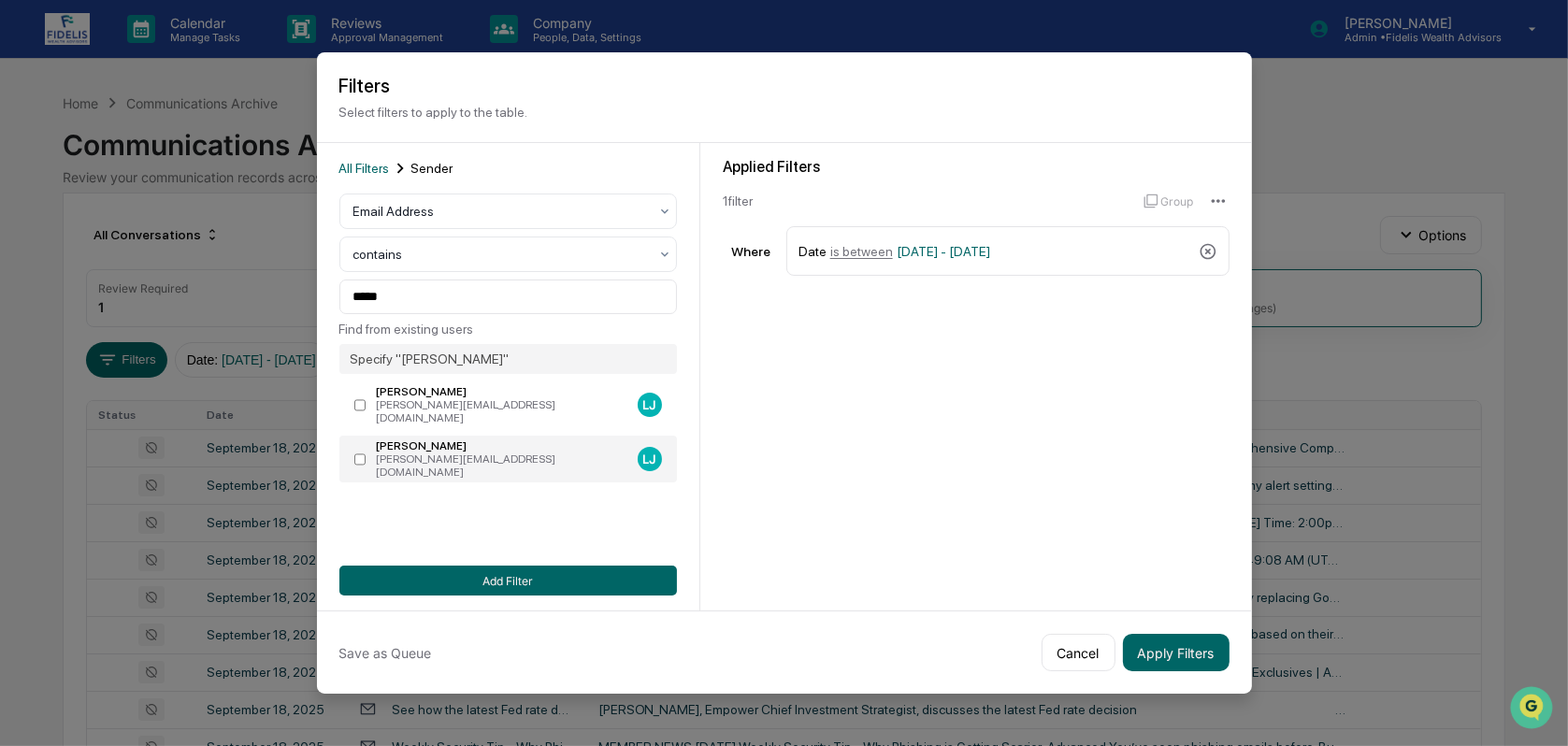
click at [366, 442] on label "Lorie Jones lorie@fearlessfinancialadvisors.com LJ" at bounding box center [508, 460] width 337 height 47
type input "**********"
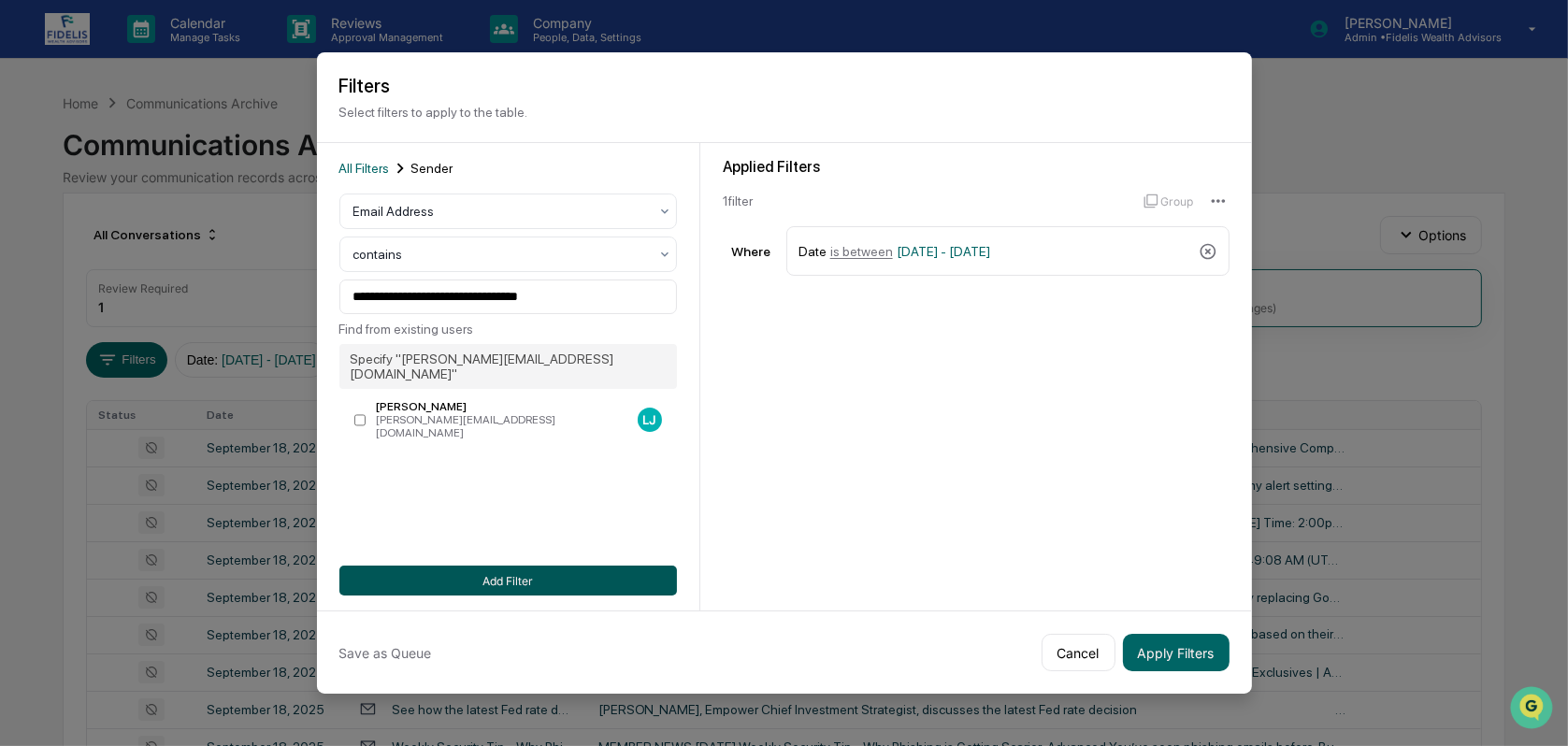
click at [496, 581] on button "Add Filter" at bounding box center [508, 581] width 337 height 30
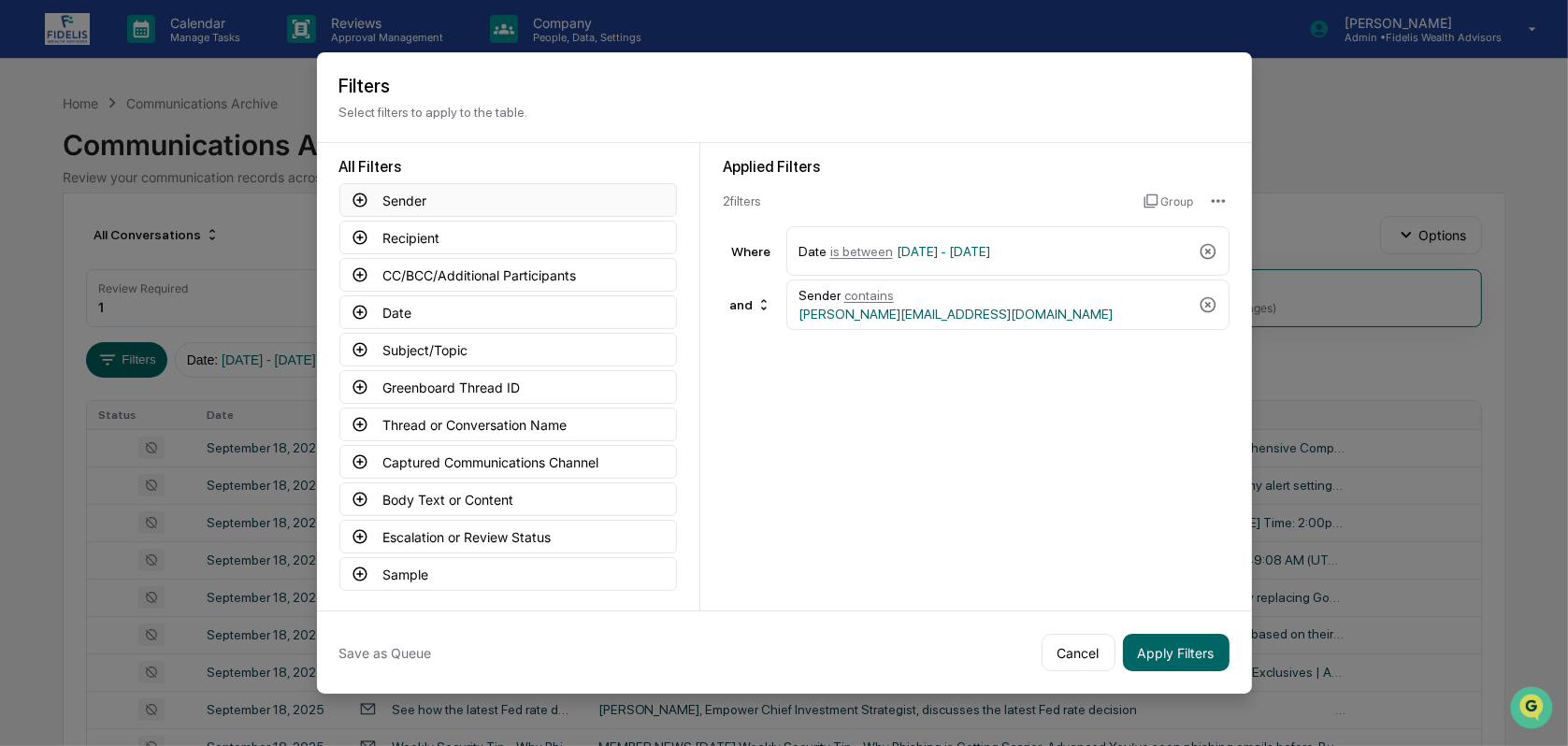
click at [356, 198] on icon at bounding box center [359, 200] width 17 height 17
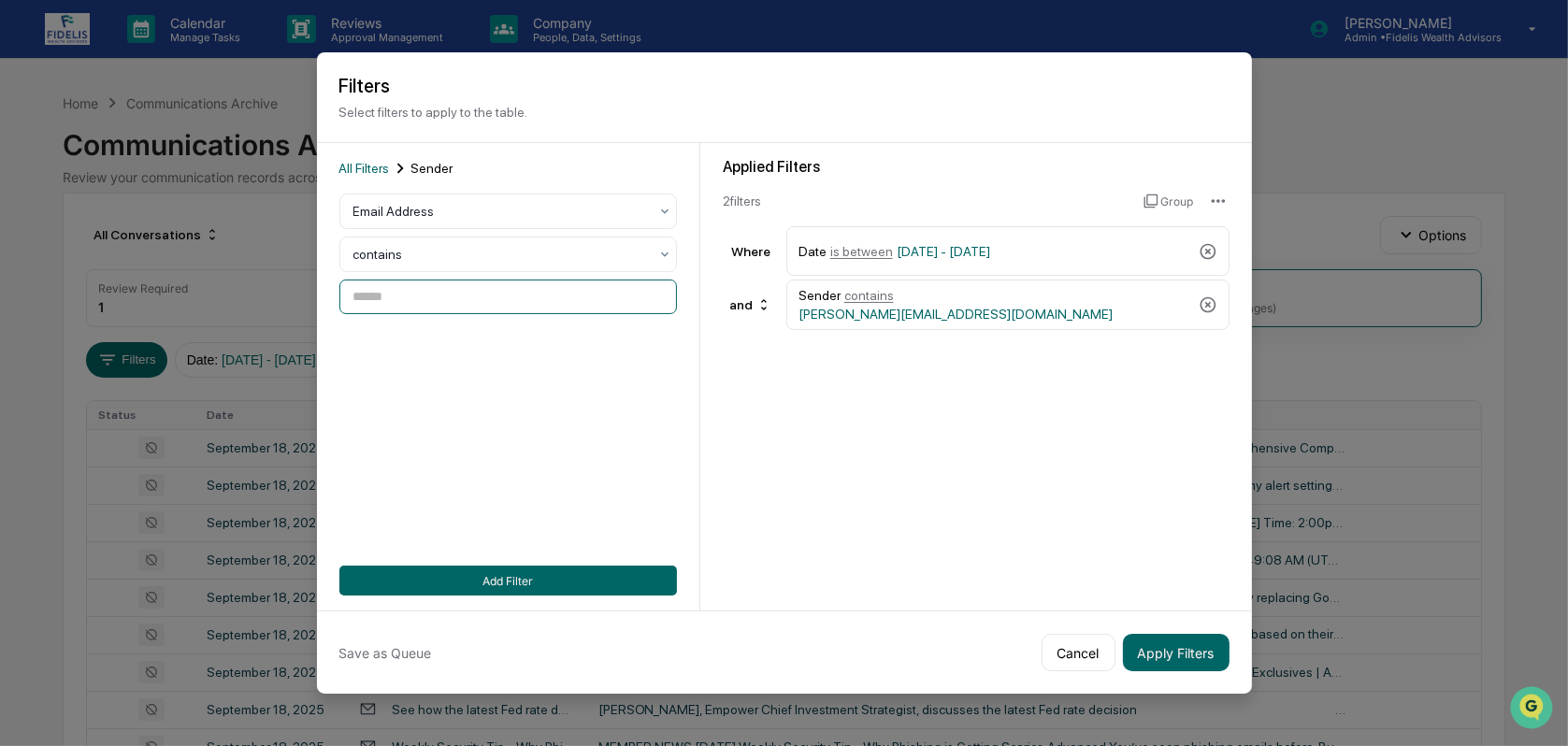
click at [404, 305] on input at bounding box center [508, 296] width 337 height 34
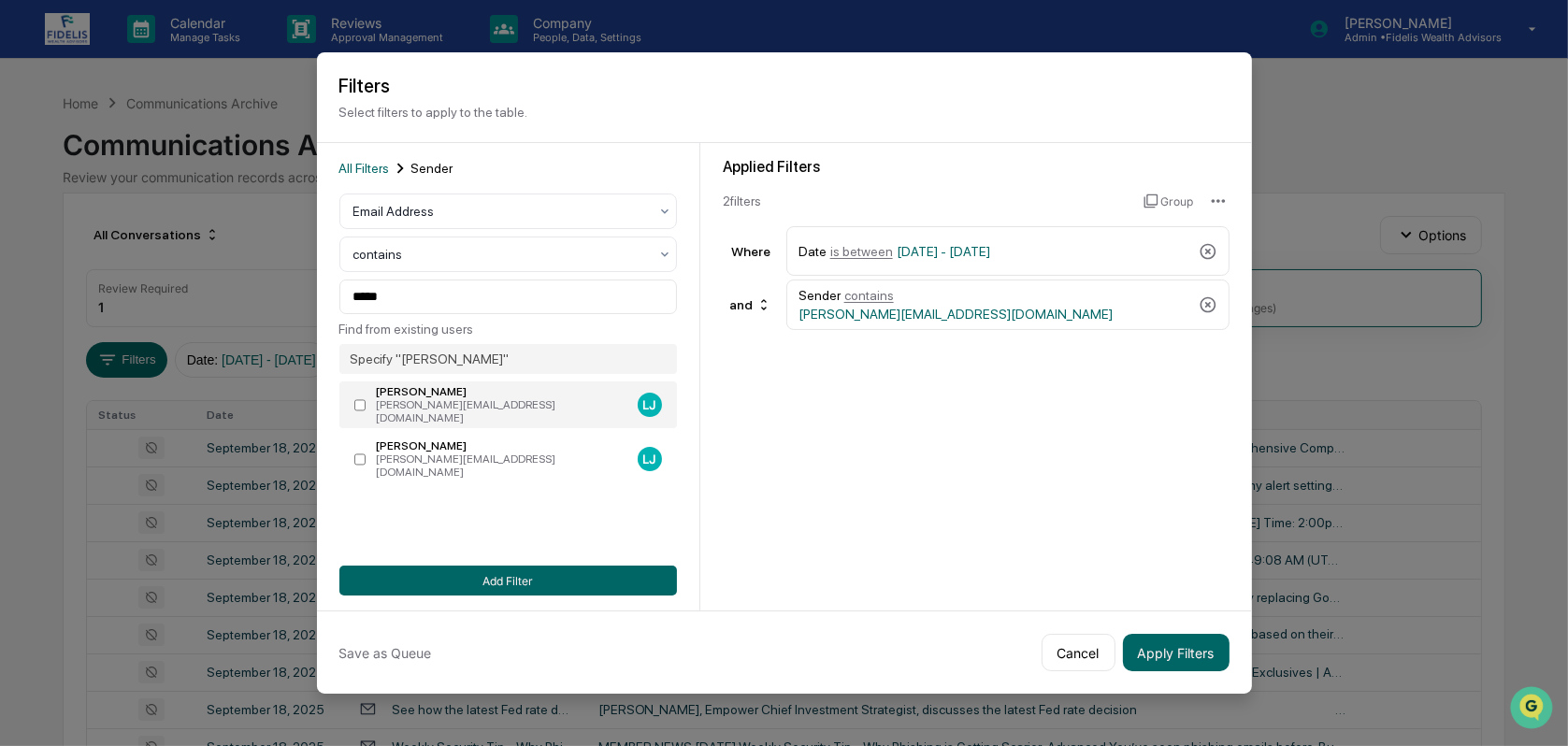
type input "**********"
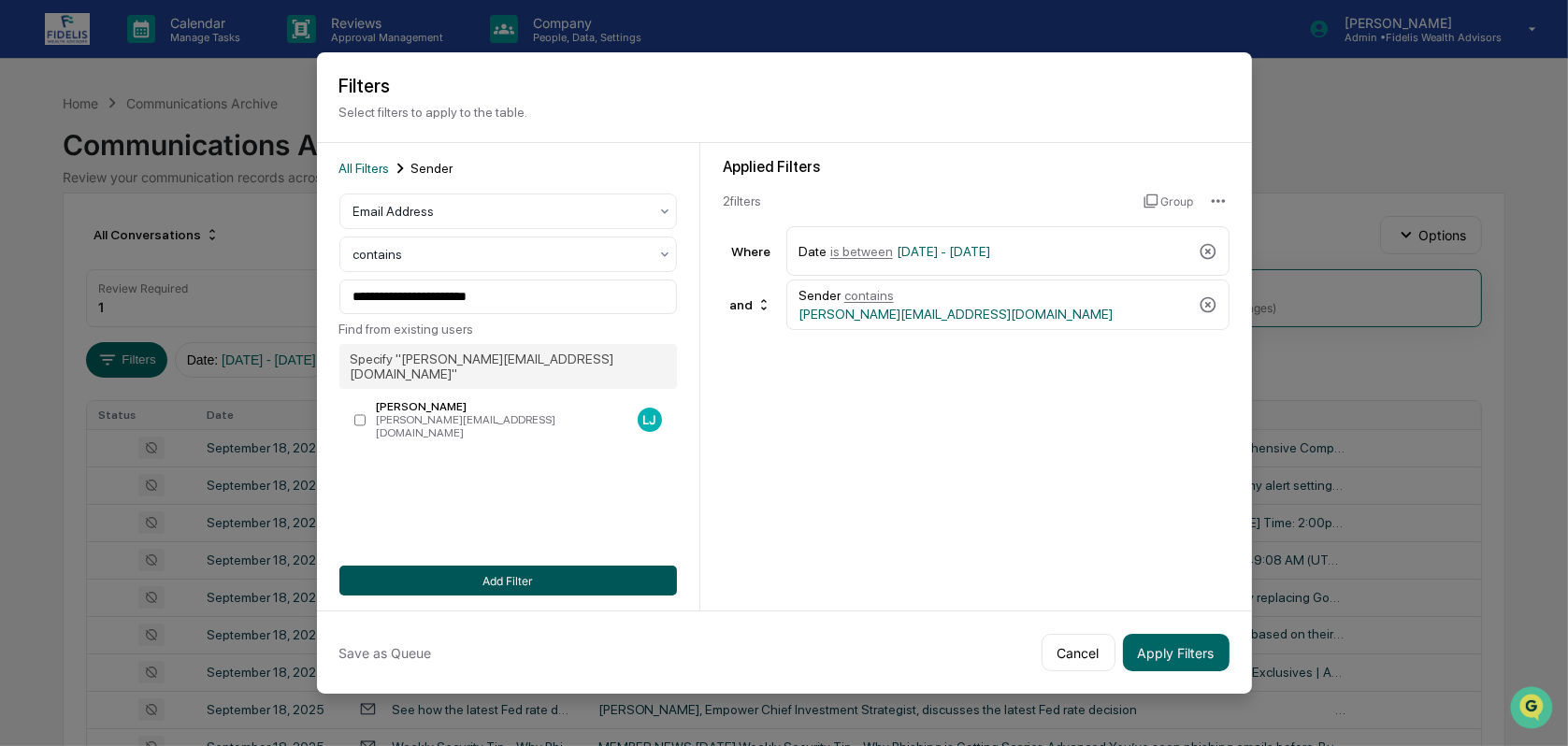
click at [519, 577] on button "Add Filter" at bounding box center [508, 581] width 337 height 30
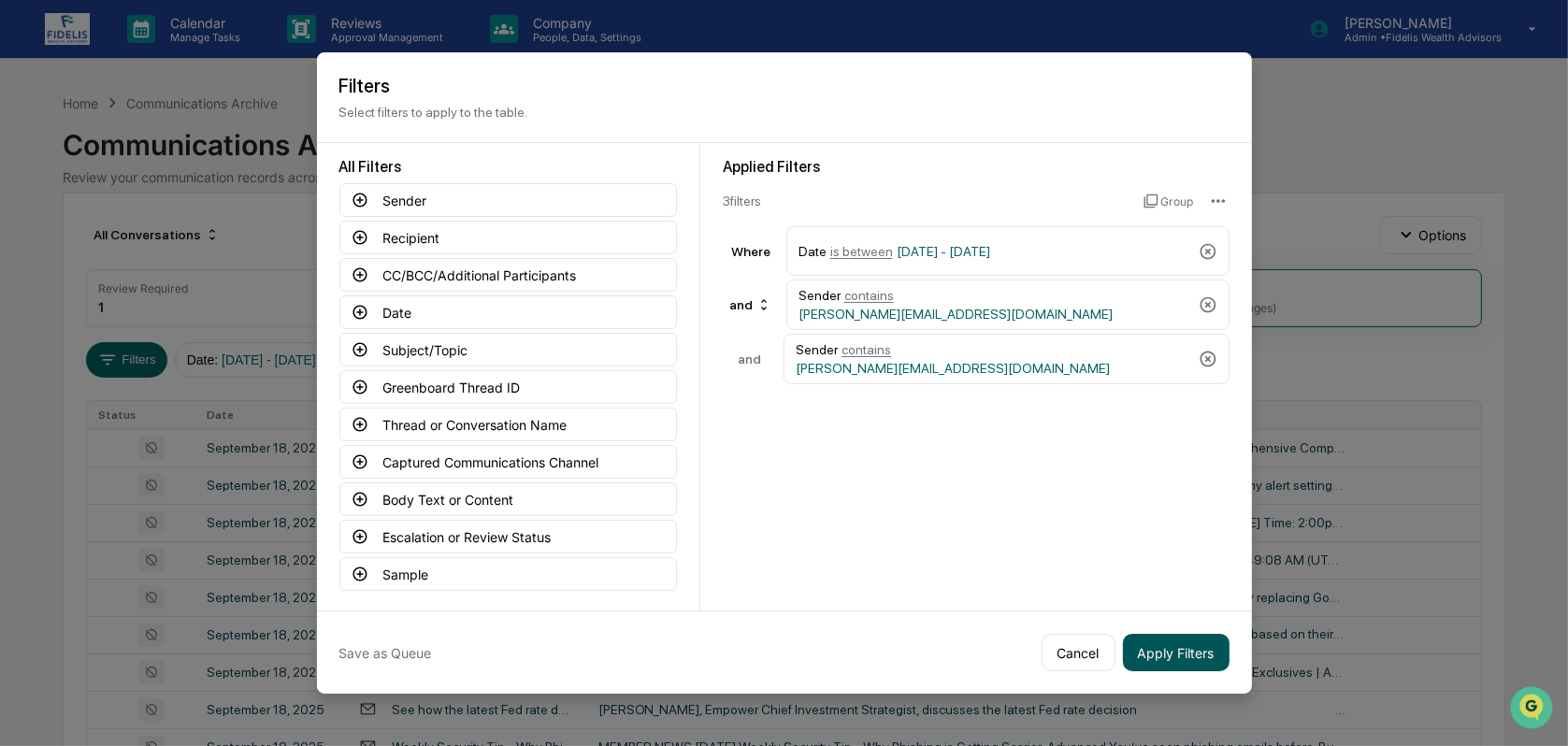
click at [1191, 646] on button "Apply Filters" at bounding box center [1176, 653] width 106 height 37
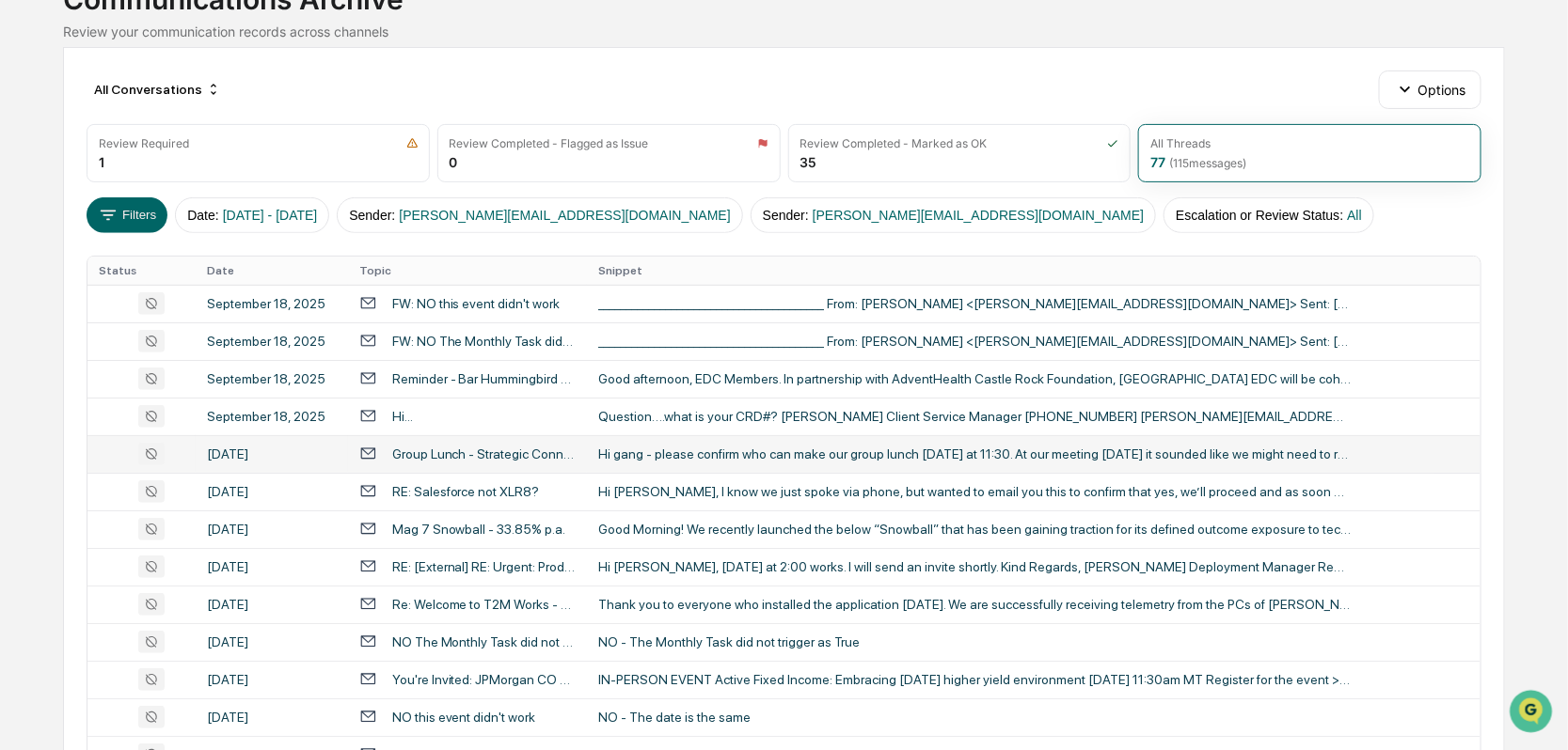
scroll to position [188, 0]
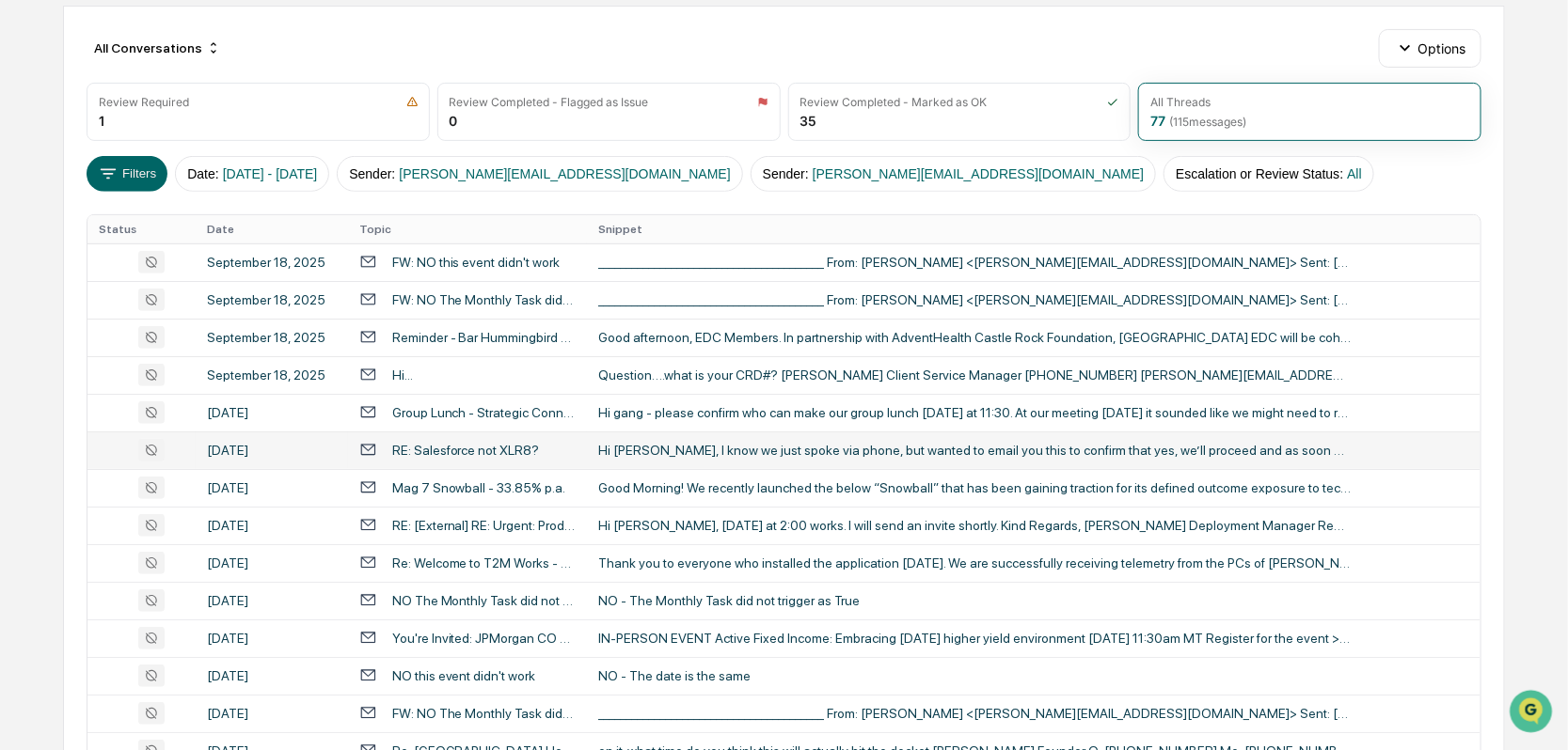
click at [290, 443] on div "[DATE]" at bounding box center [271, 450] width 130 height 15
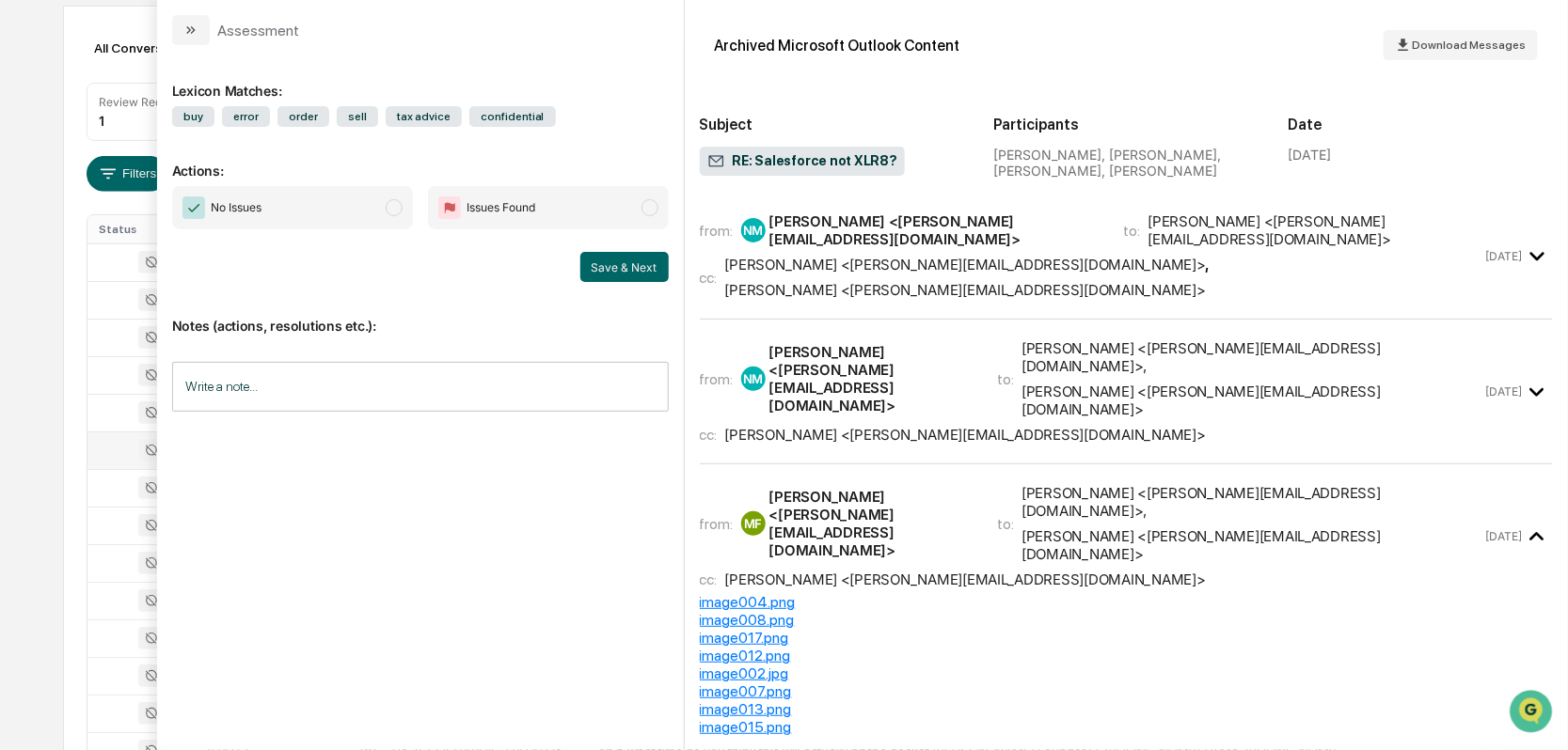
click at [1421, 255] on div "cc: Michael Franklin <Michael@tandem-financial.com> , Ryan Erickson <Ryan@tande…" at bounding box center [1091, 277] width 783 height 44
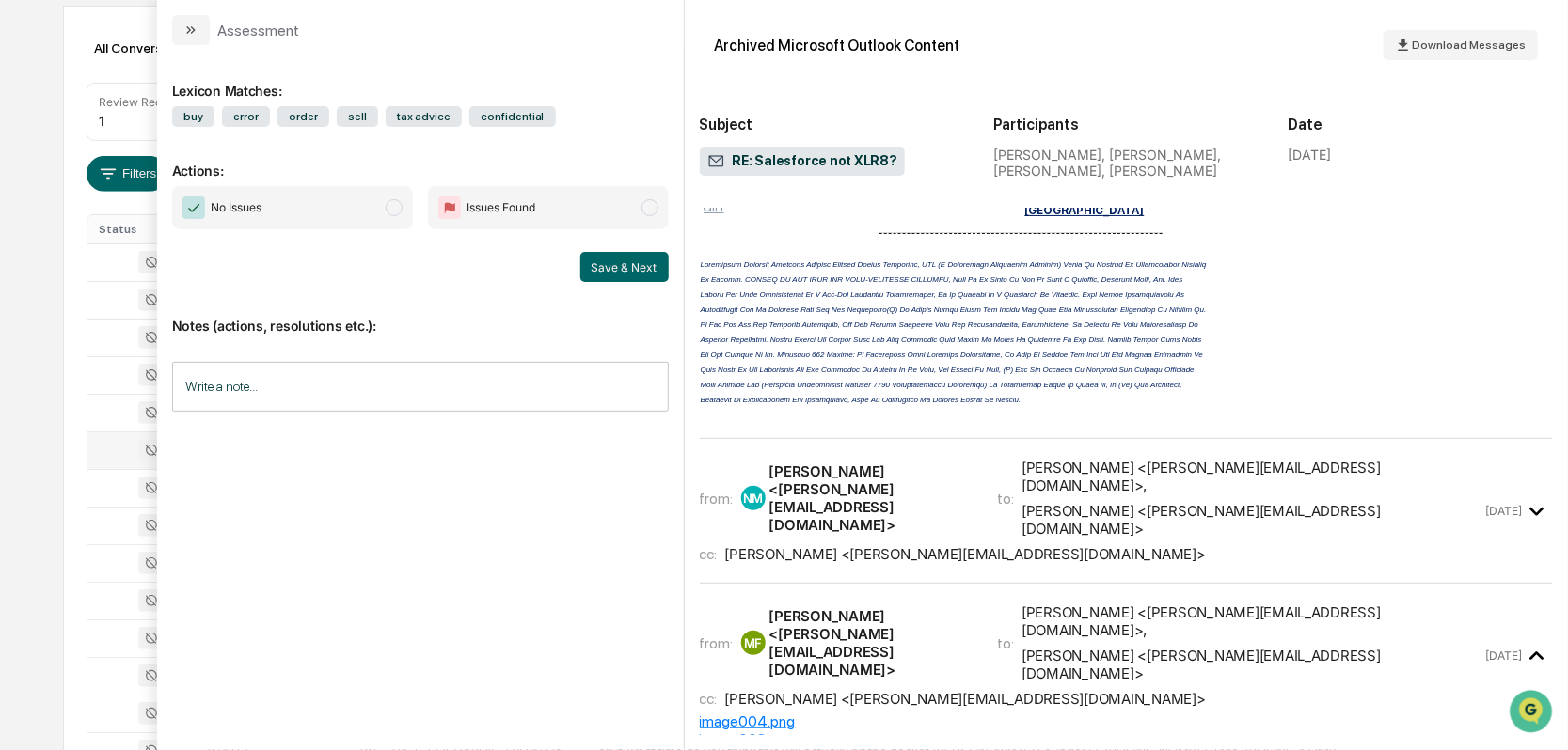
scroll to position [658, 0]
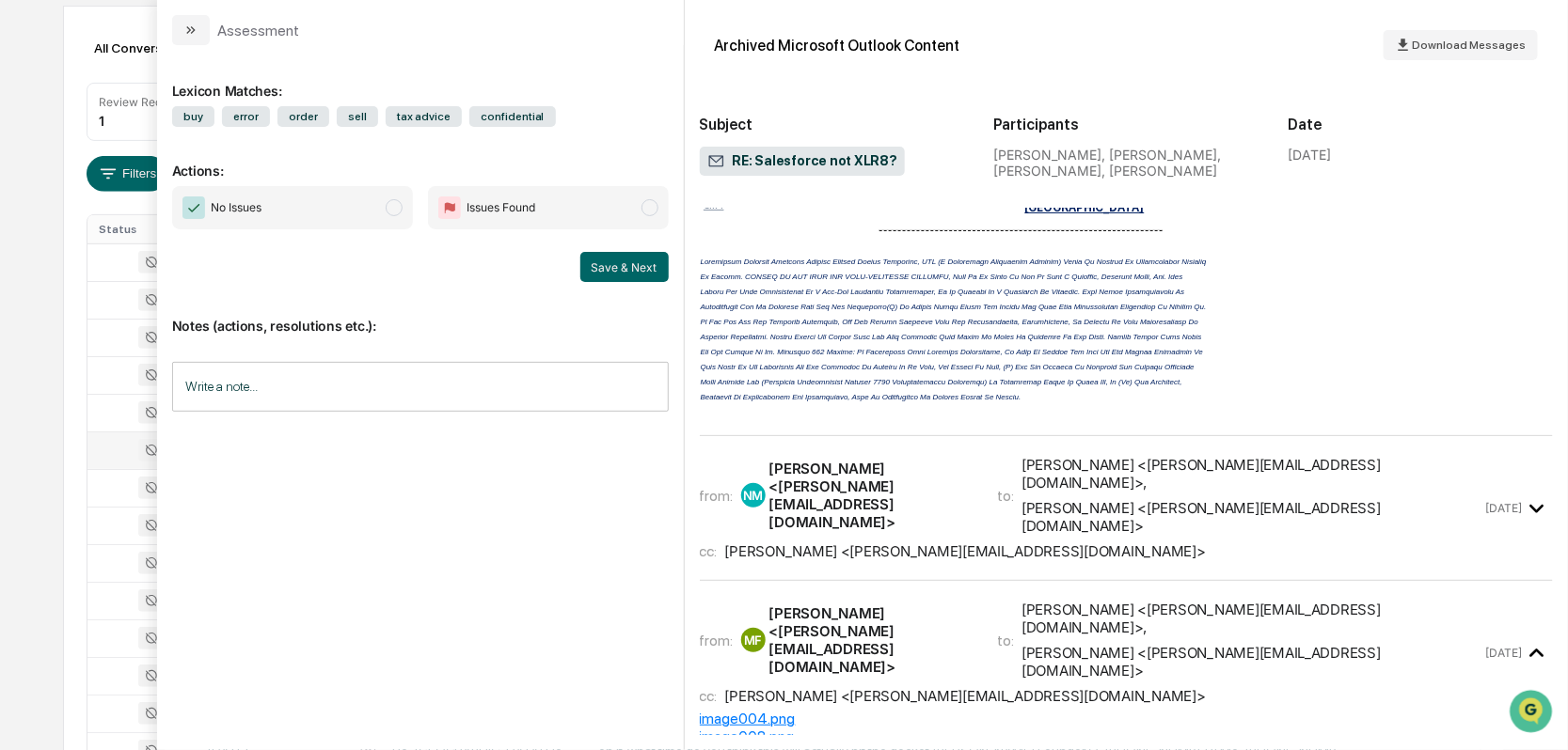
click at [1527, 506] on icon "modal" at bounding box center [1536, 509] width 31 height 31
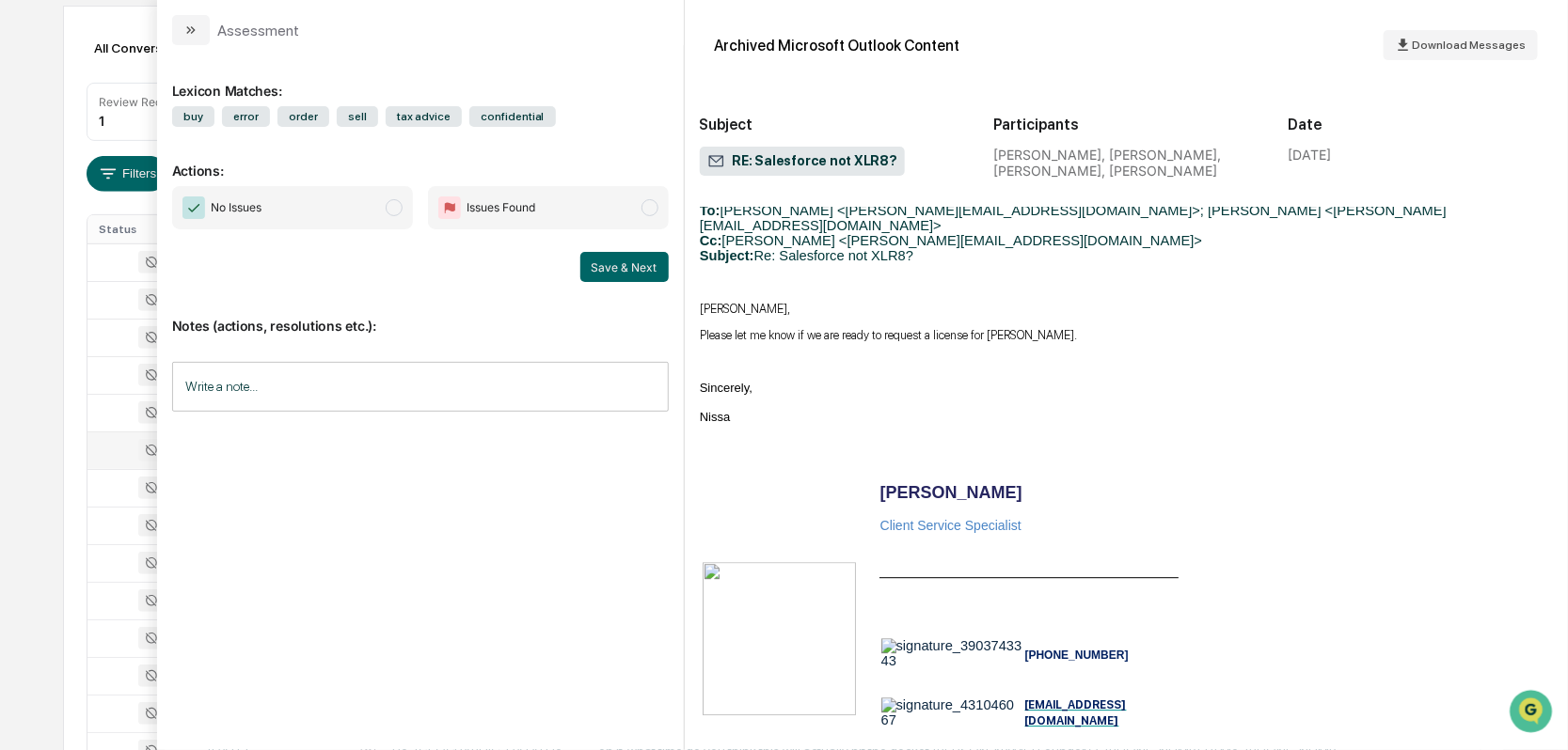
scroll to position [7804, 0]
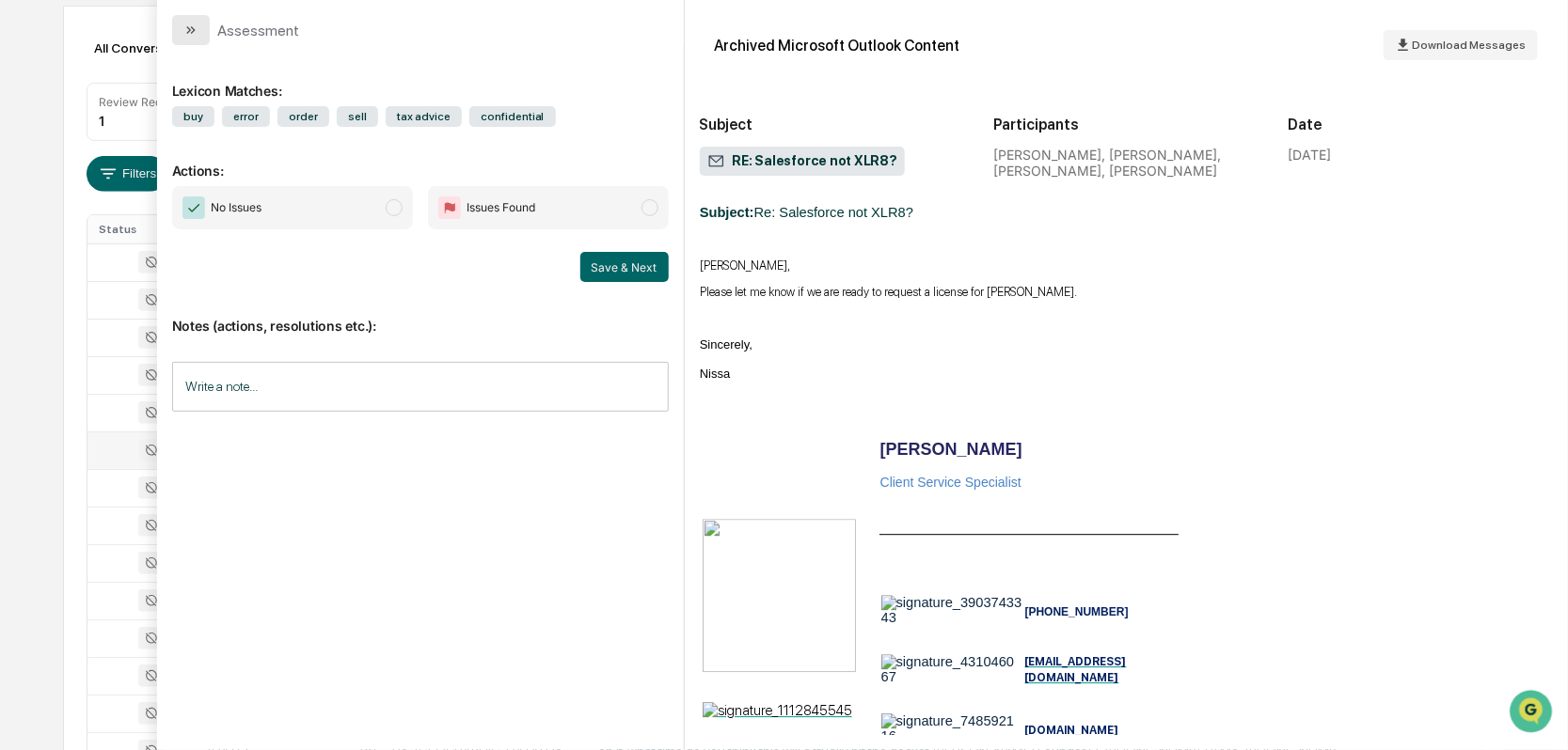
click at [177, 34] on button "modal" at bounding box center [191, 30] width 38 height 30
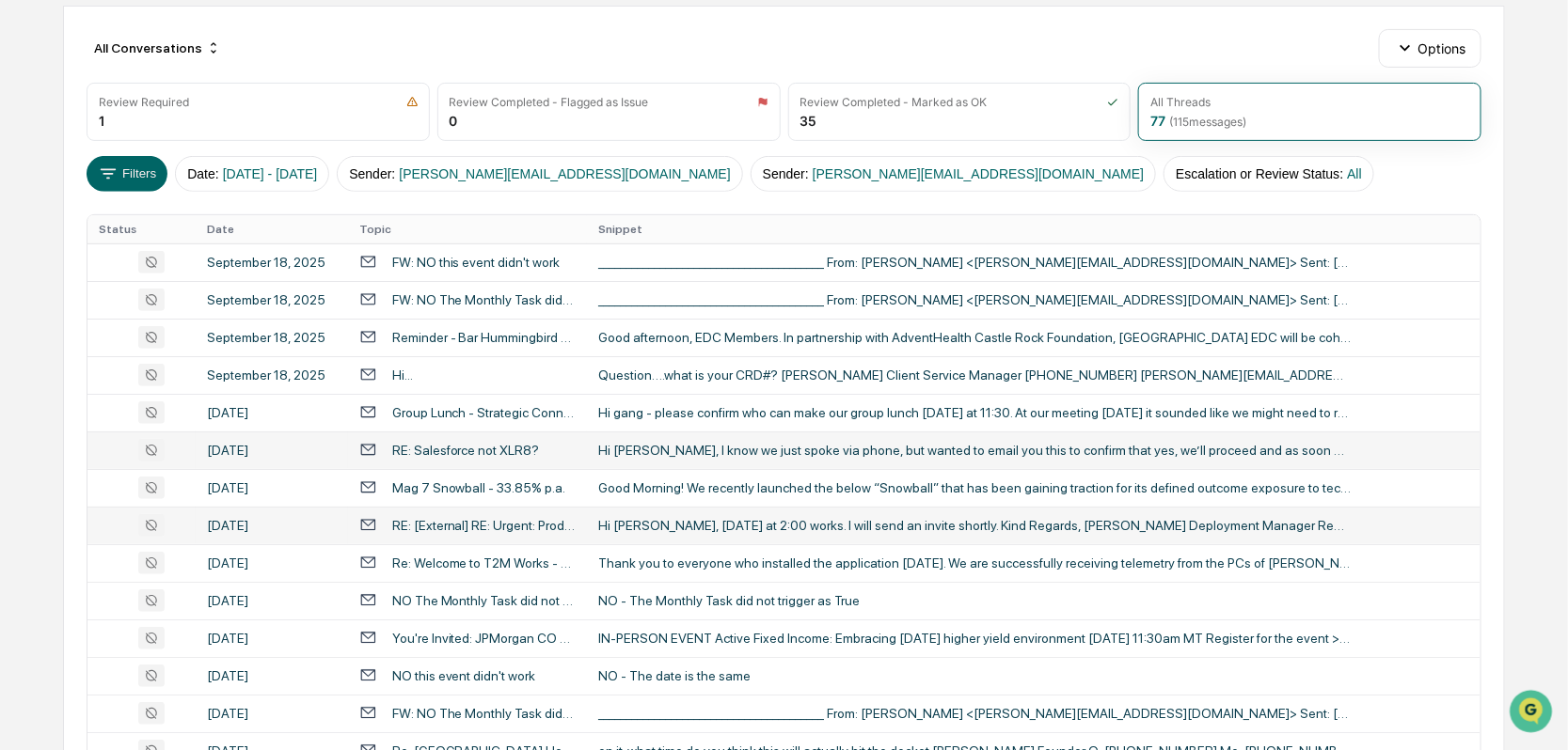
click at [285, 519] on div "[DATE]" at bounding box center [271, 525] width 130 height 15
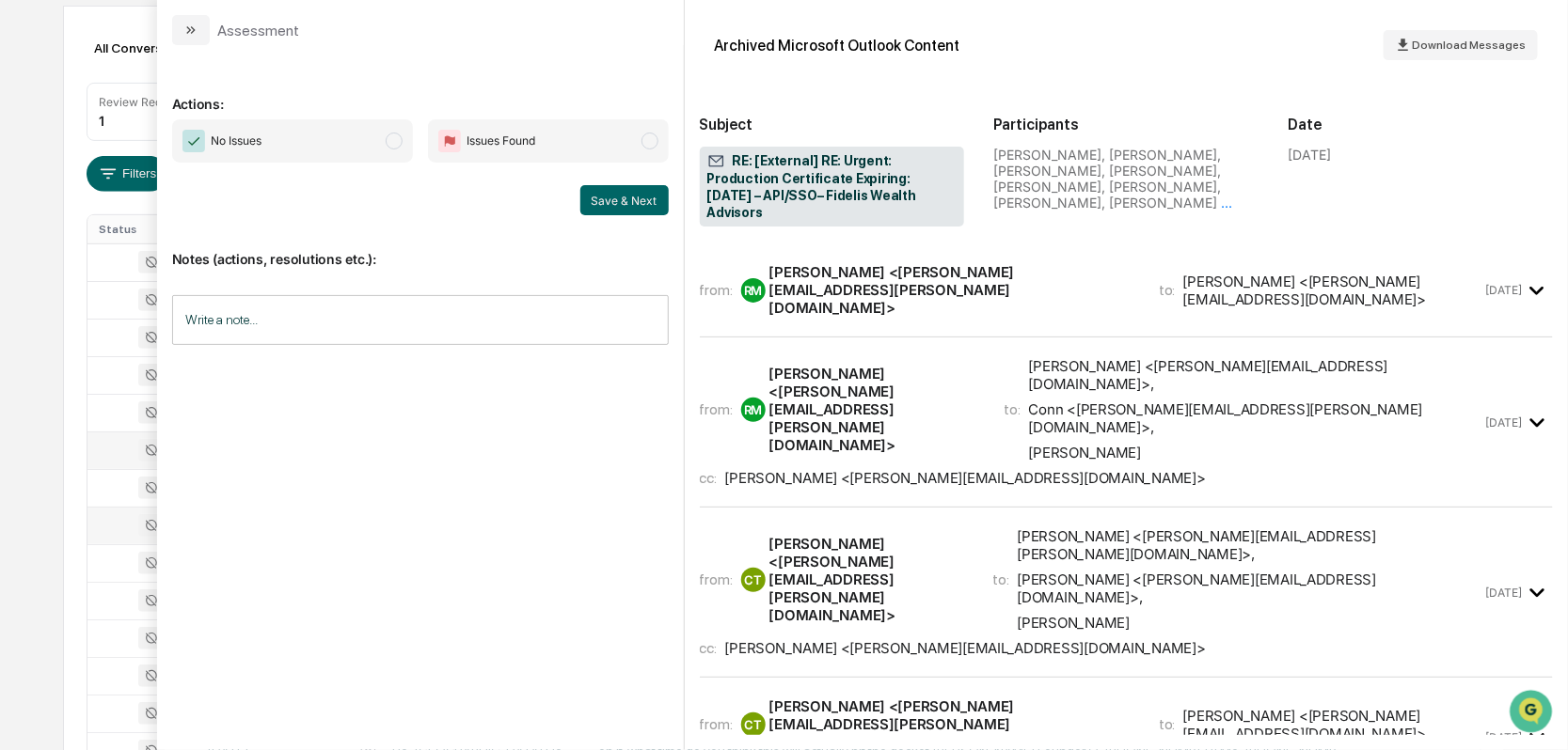
scroll to position [2557, 0]
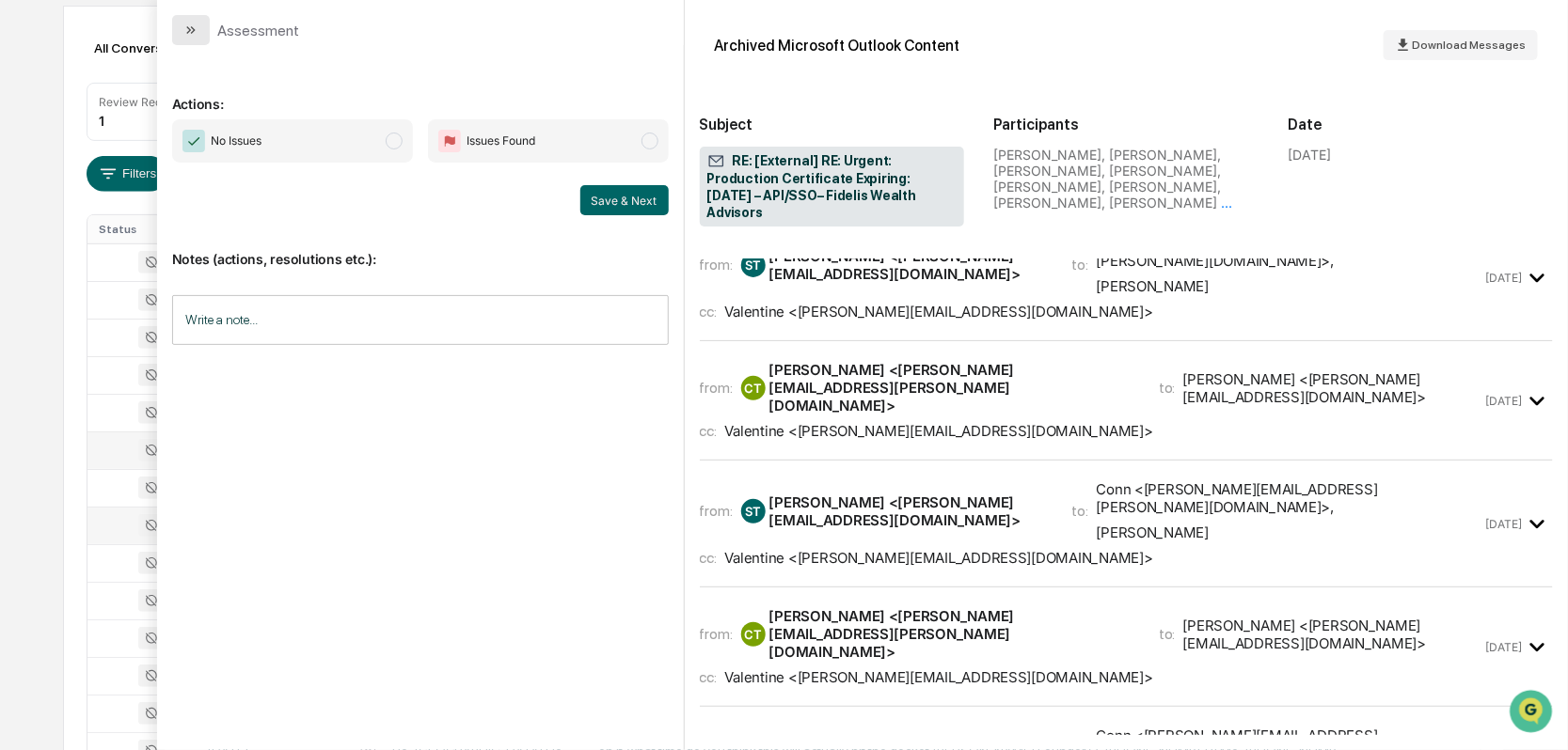
click at [186, 19] on button "modal" at bounding box center [191, 30] width 38 height 30
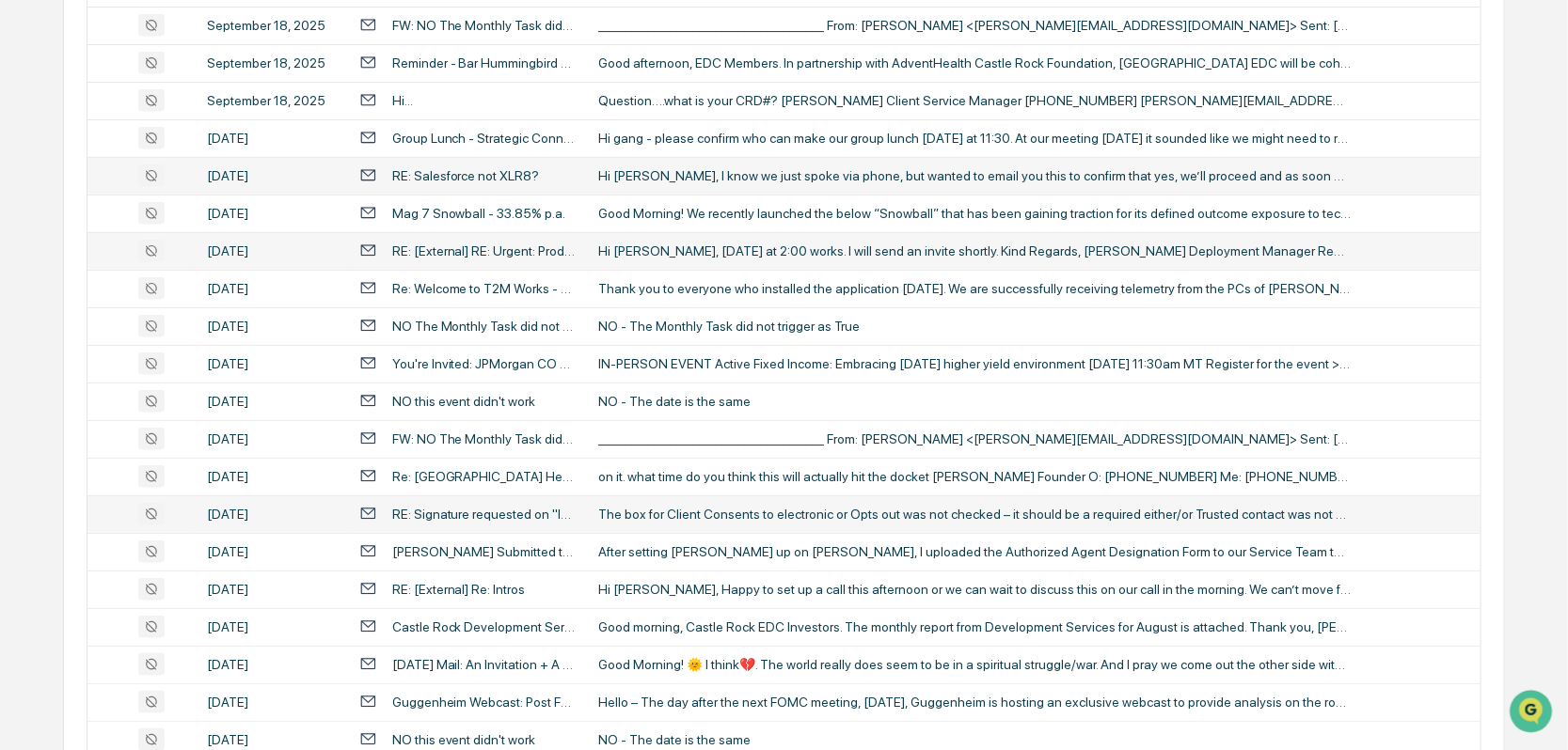
scroll to position [470, 0]
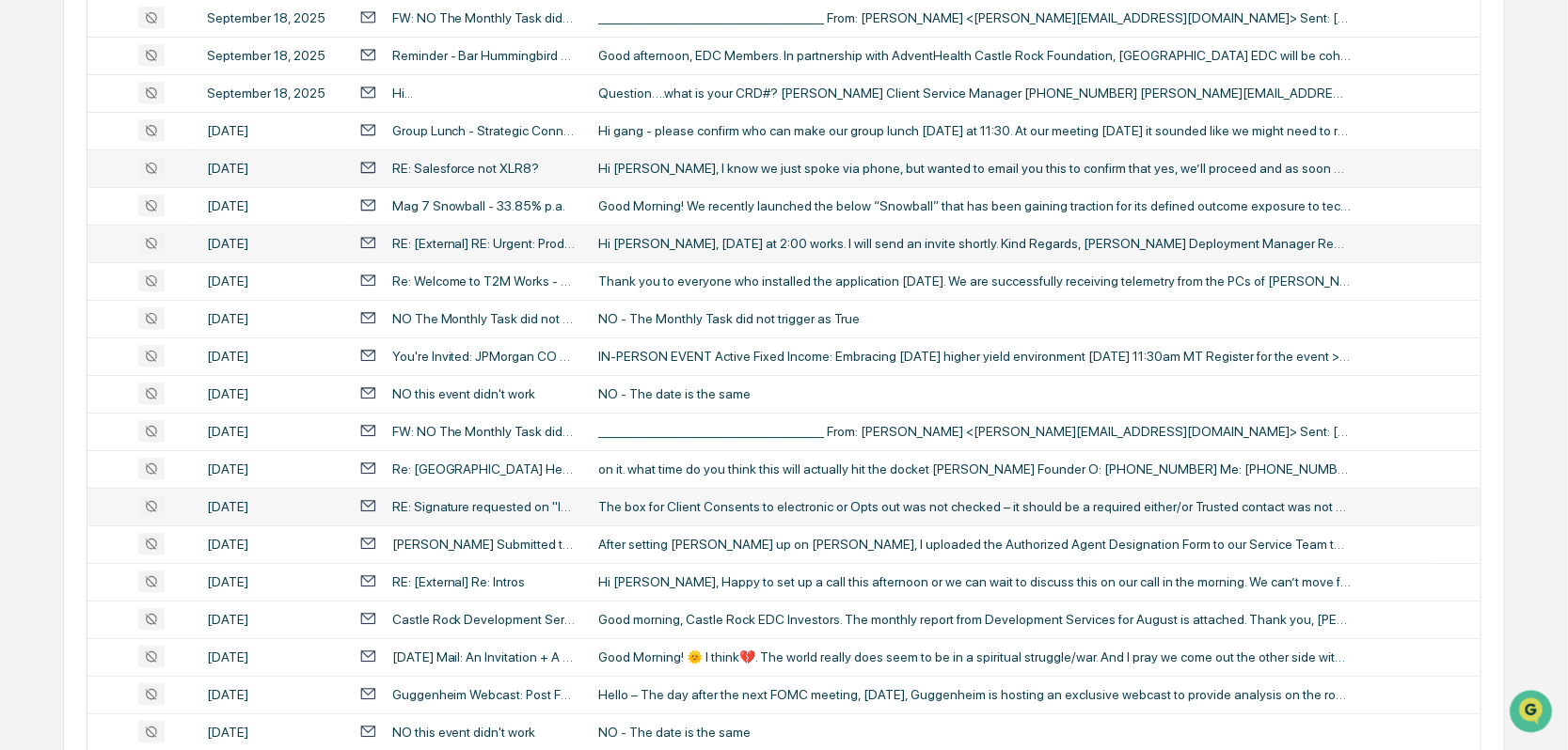
click at [278, 500] on div "September 16, 2025" at bounding box center [271, 507] width 130 height 15
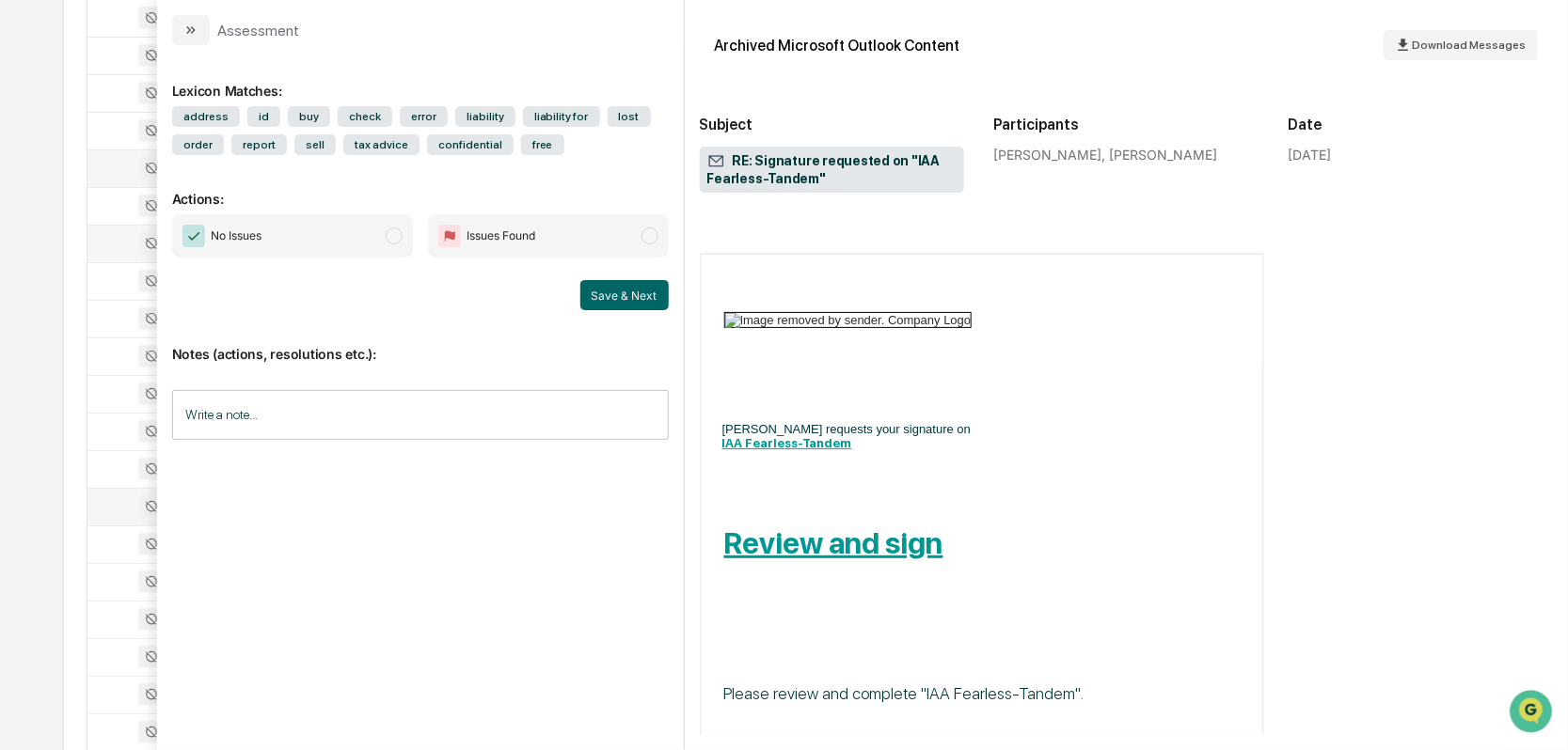
scroll to position [3573, 0]
click at [882, 524] on b "Review and sign" at bounding box center [833, 542] width 219 height 36
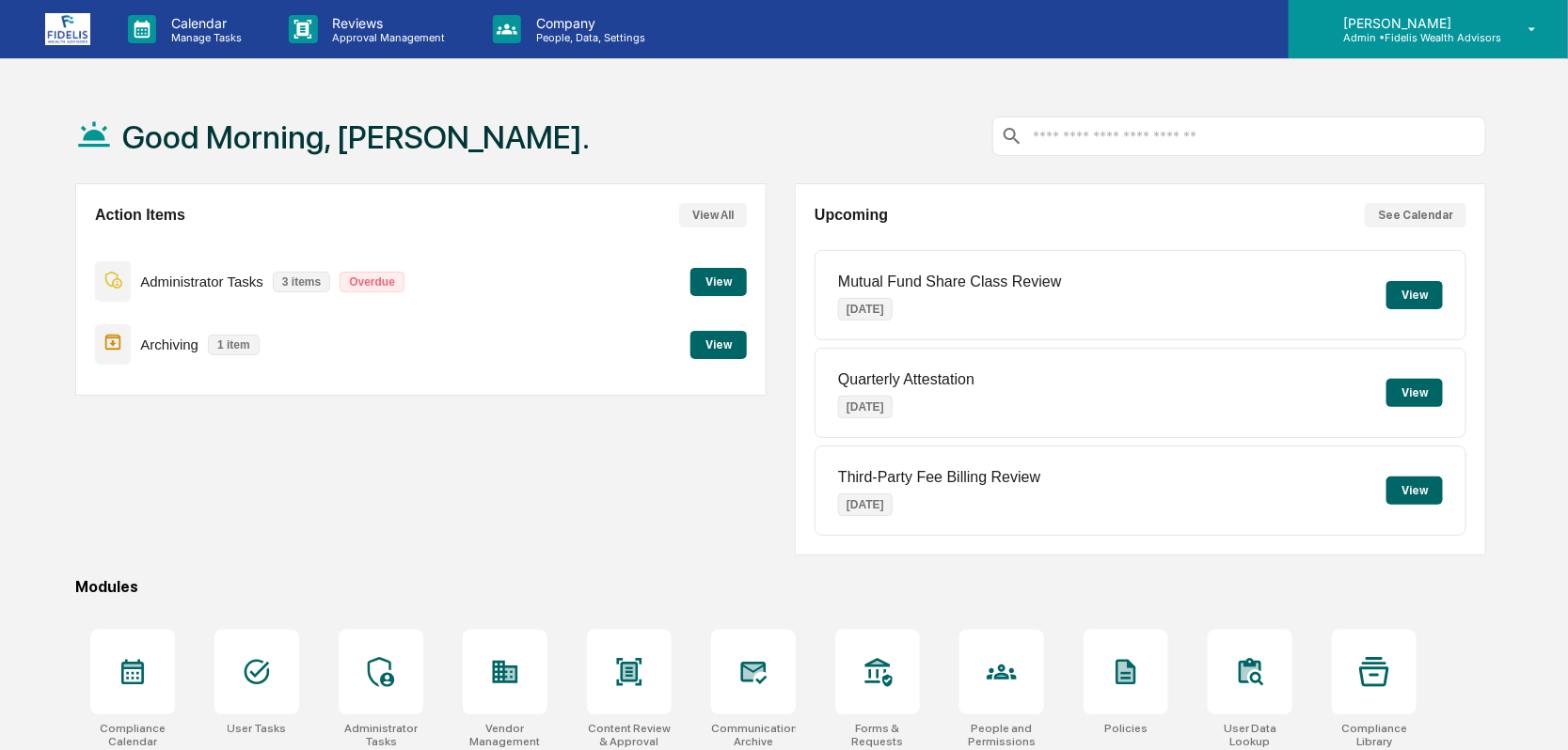
click at [1392, 41] on p "Admin • Fidelis Wealth Advisors" at bounding box center [1415, 37] width 173 height 13
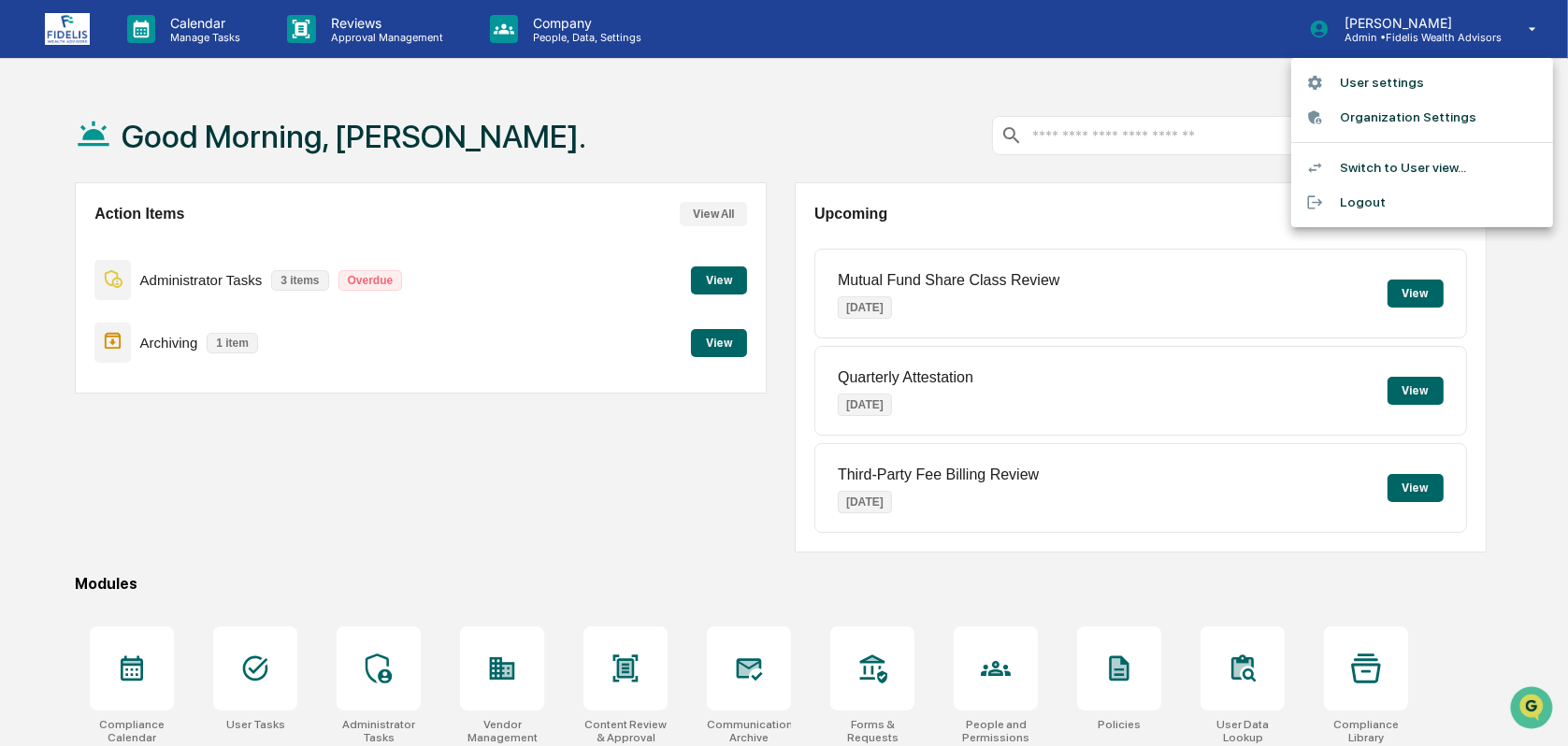
click at [1370, 160] on li "Switch to User view..." at bounding box center [1421, 167] width 262 height 34
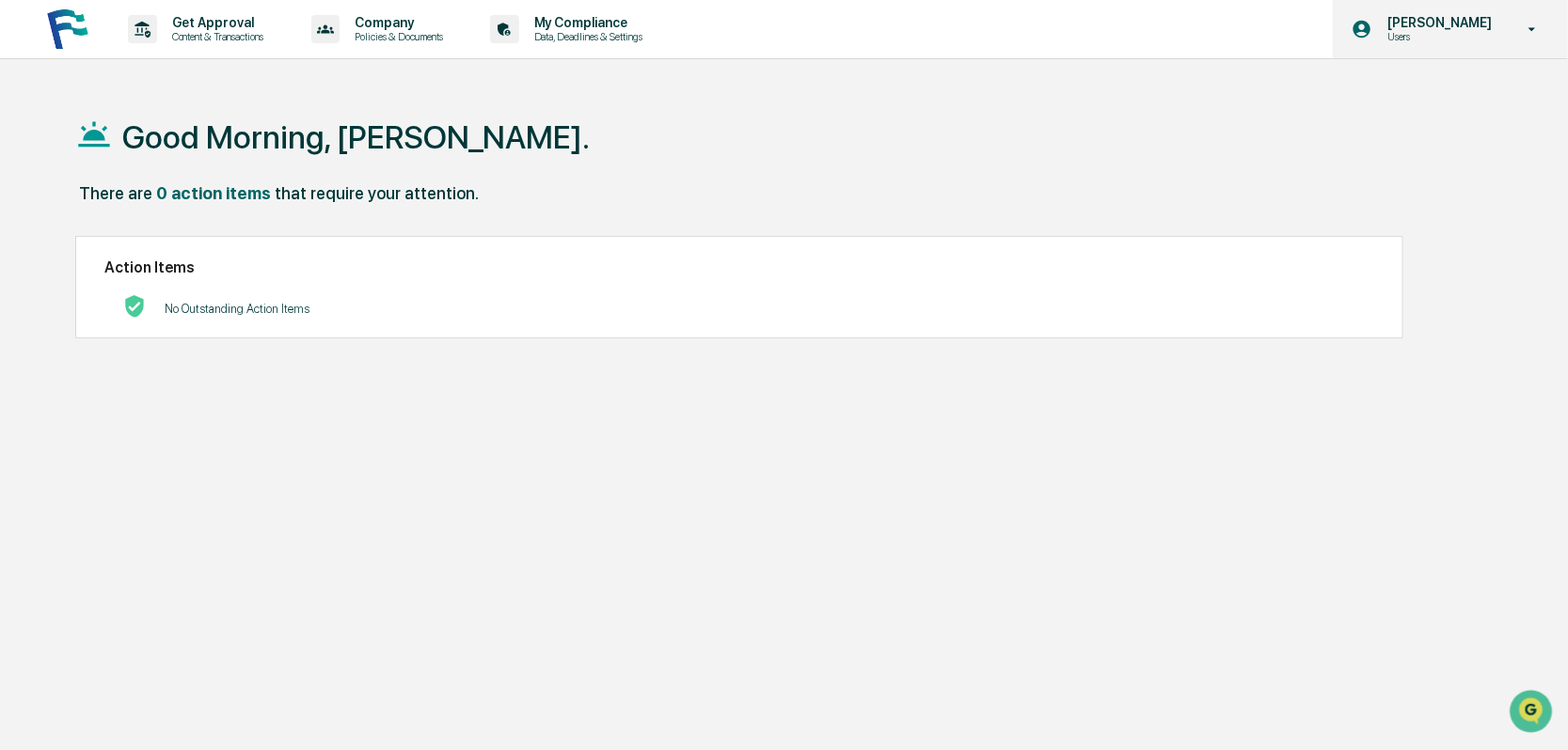
click at [1433, 36] on p "Users" at bounding box center [1436, 36] width 129 height 13
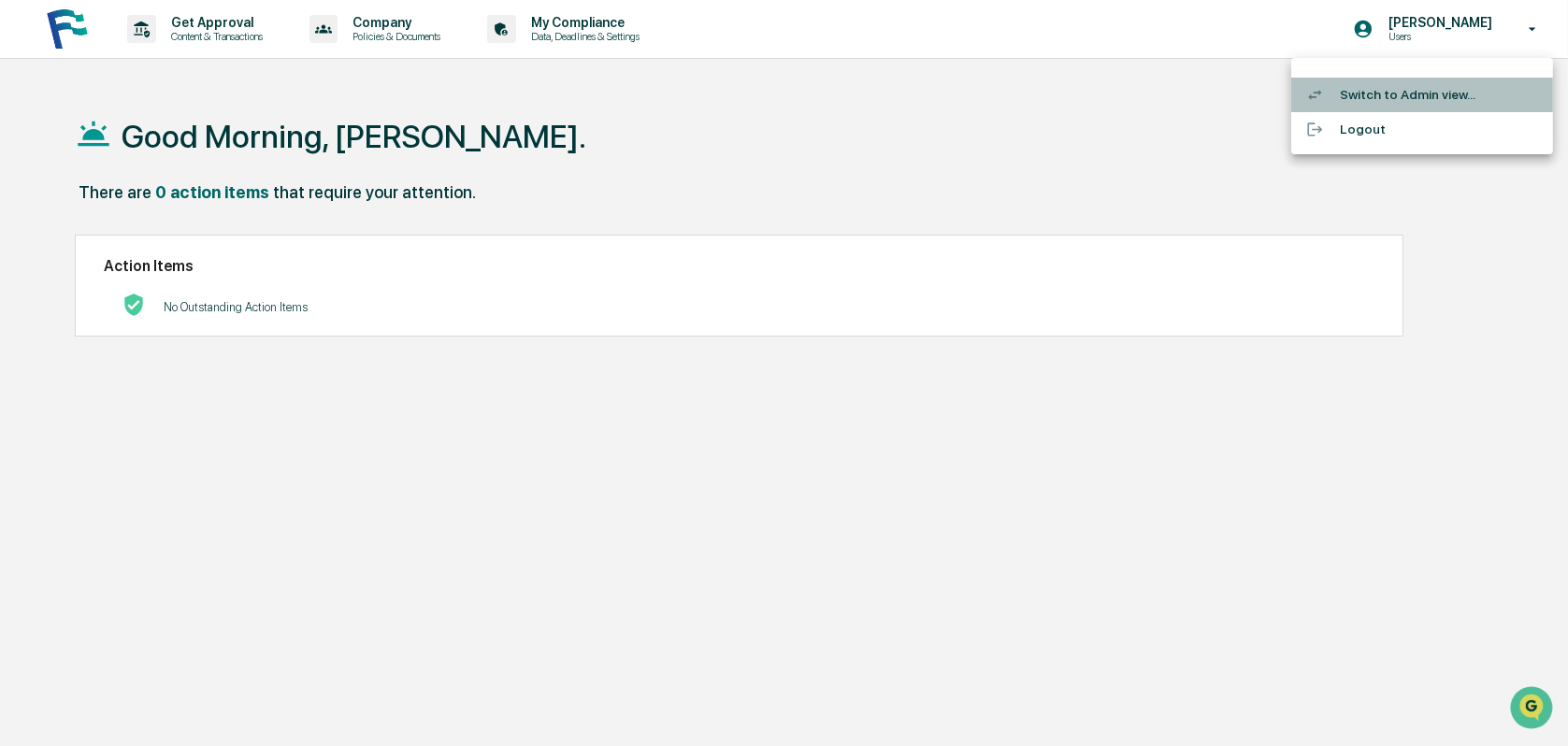
click at [1412, 92] on li "Switch to Admin view..." at bounding box center [1421, 94] width 262 height 34
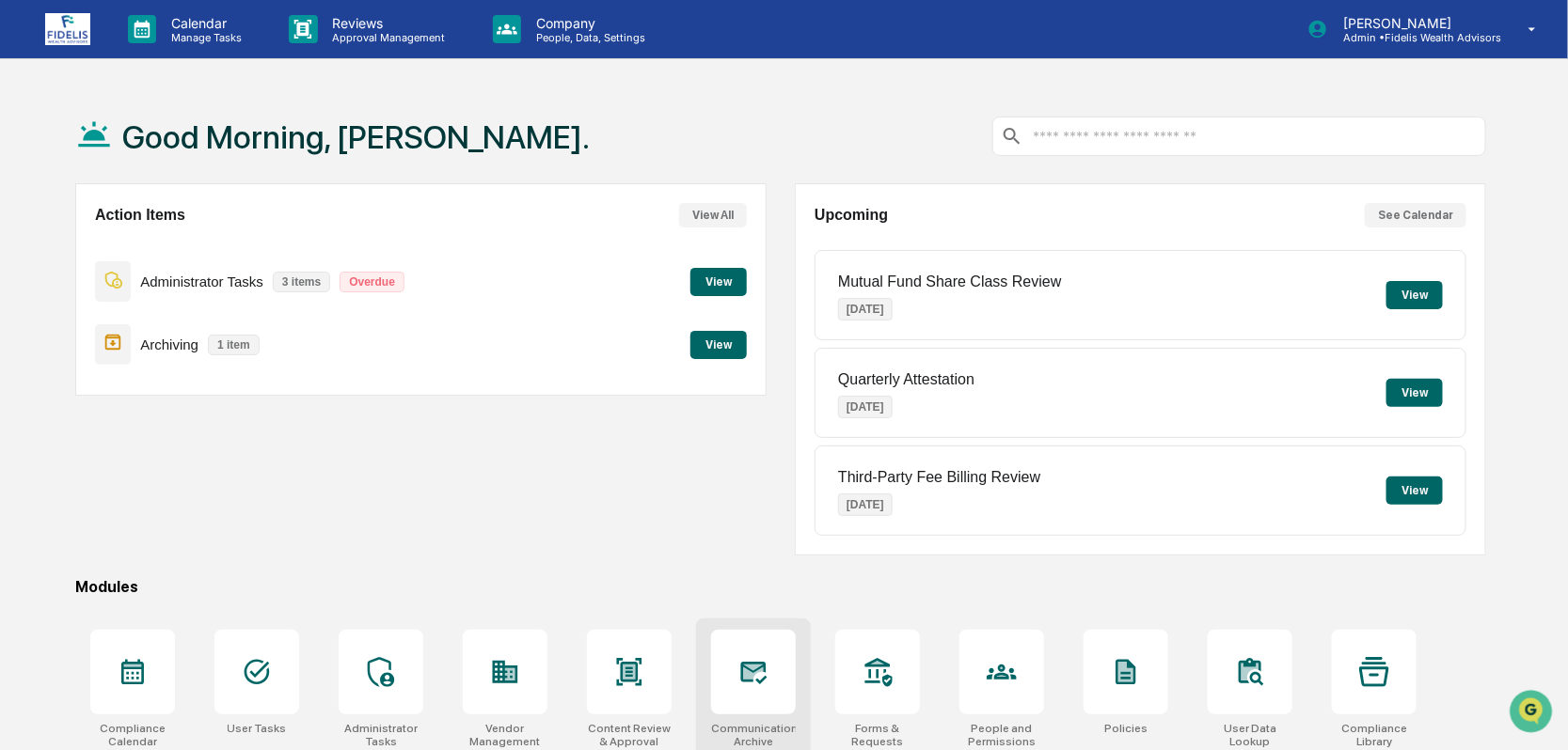
click at [741, 671] on icon at bounding box center [754, 673] width 27 height 23
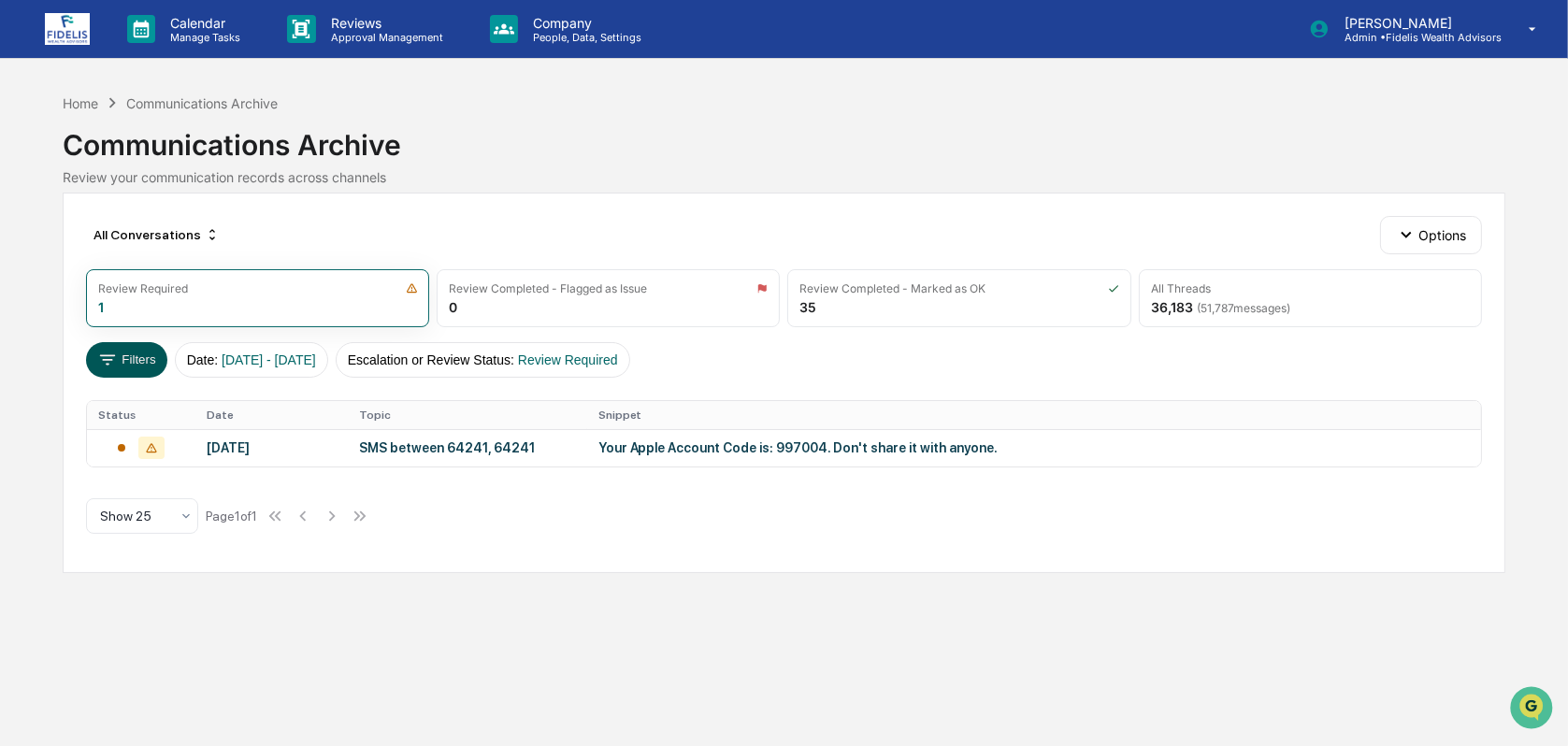
click at [94, 358] on button "Filters" at bounding box center [126, 360] width 82 height 35
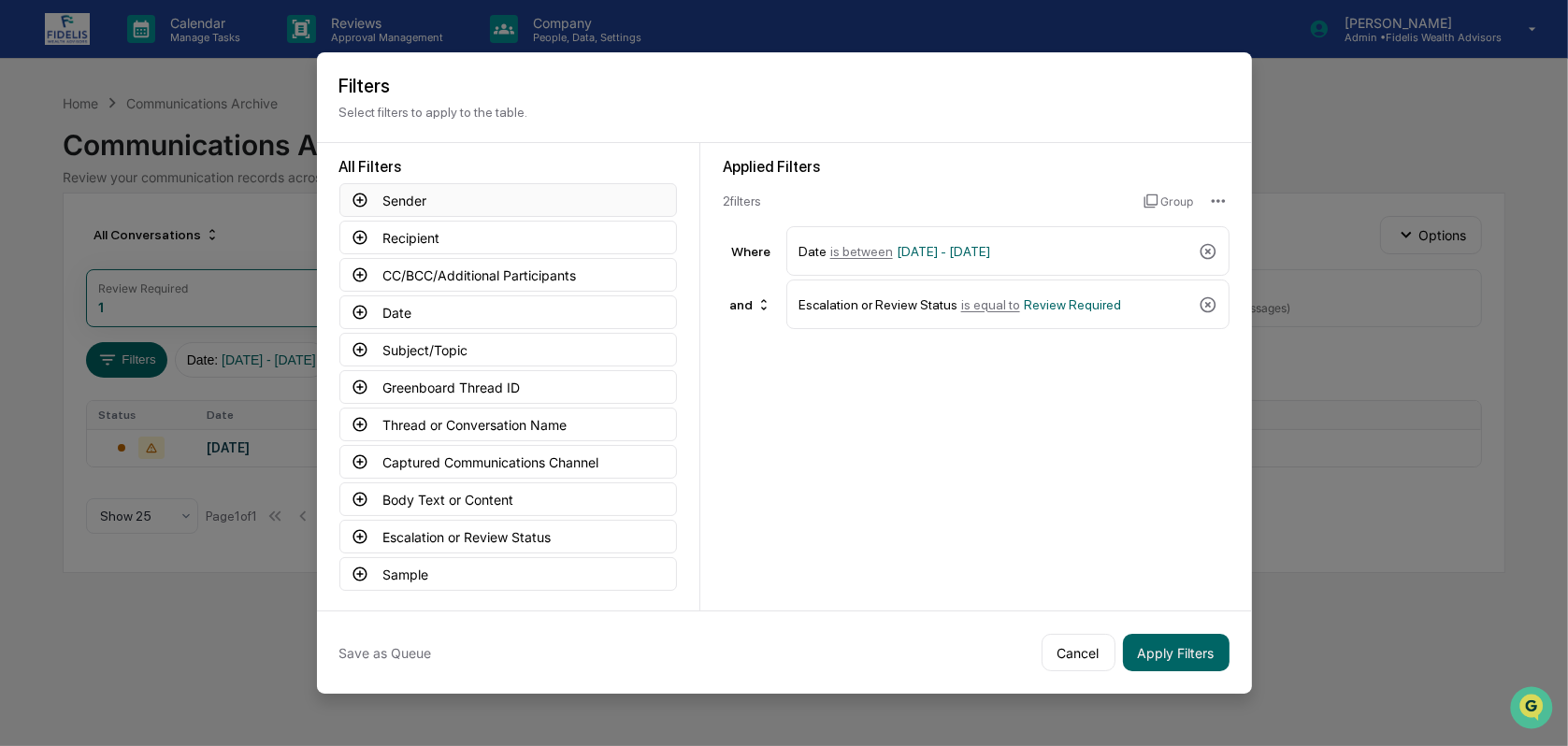
click at [397, 203] on button "Sender" at bounding box center [508, 200] width 337 height 33
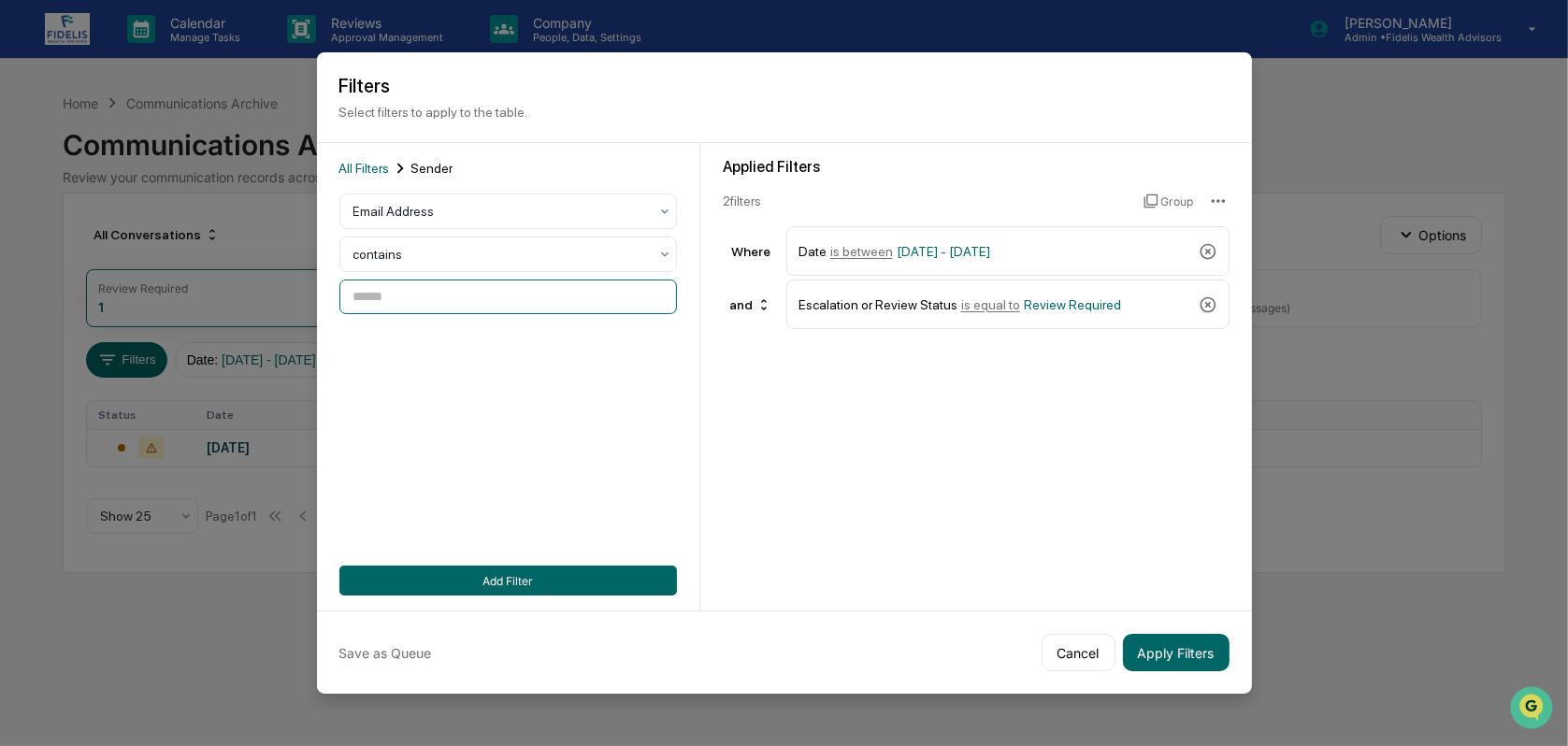
click at [393, 301] on input at bounding box center [508, 296] width 337 height 34
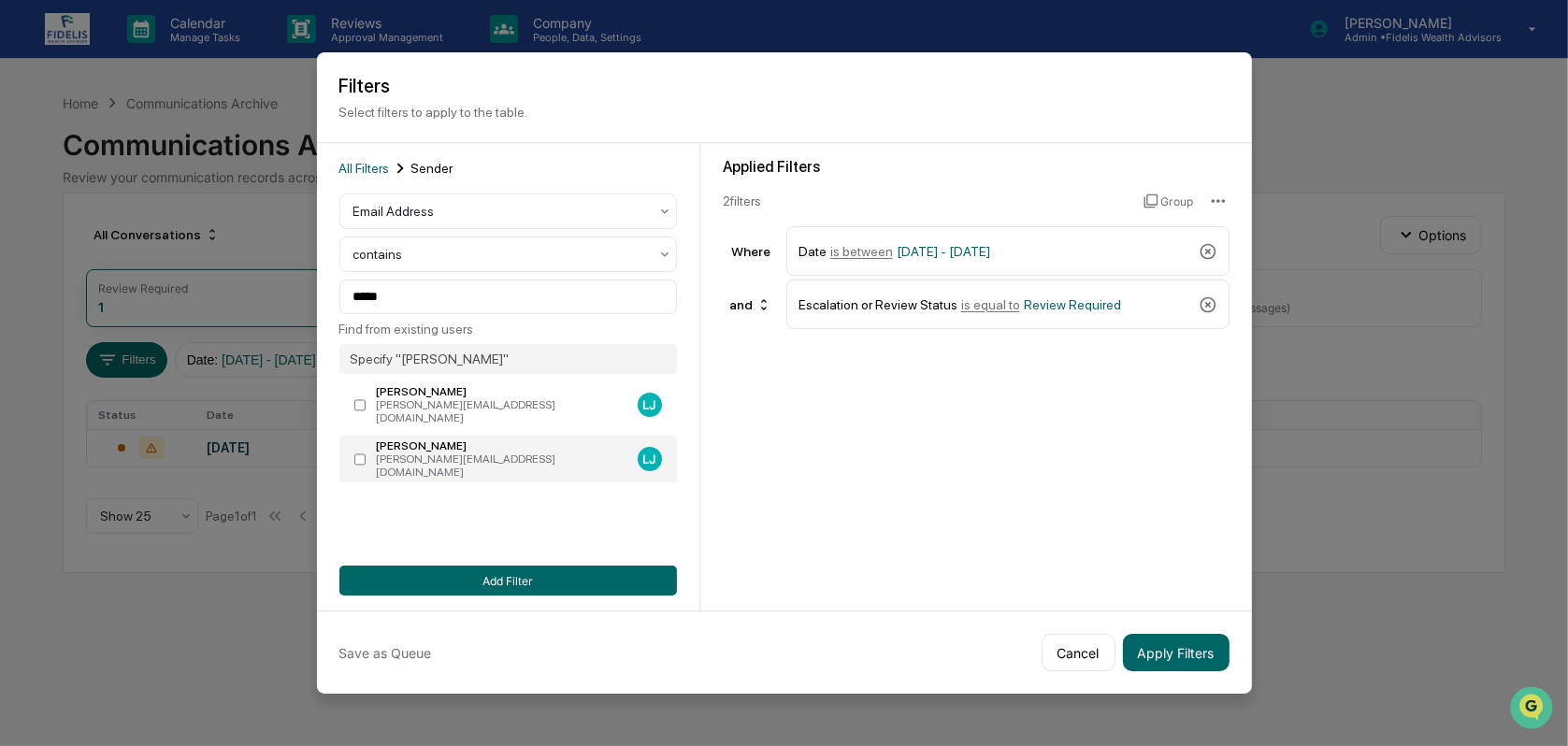
type input "**********"
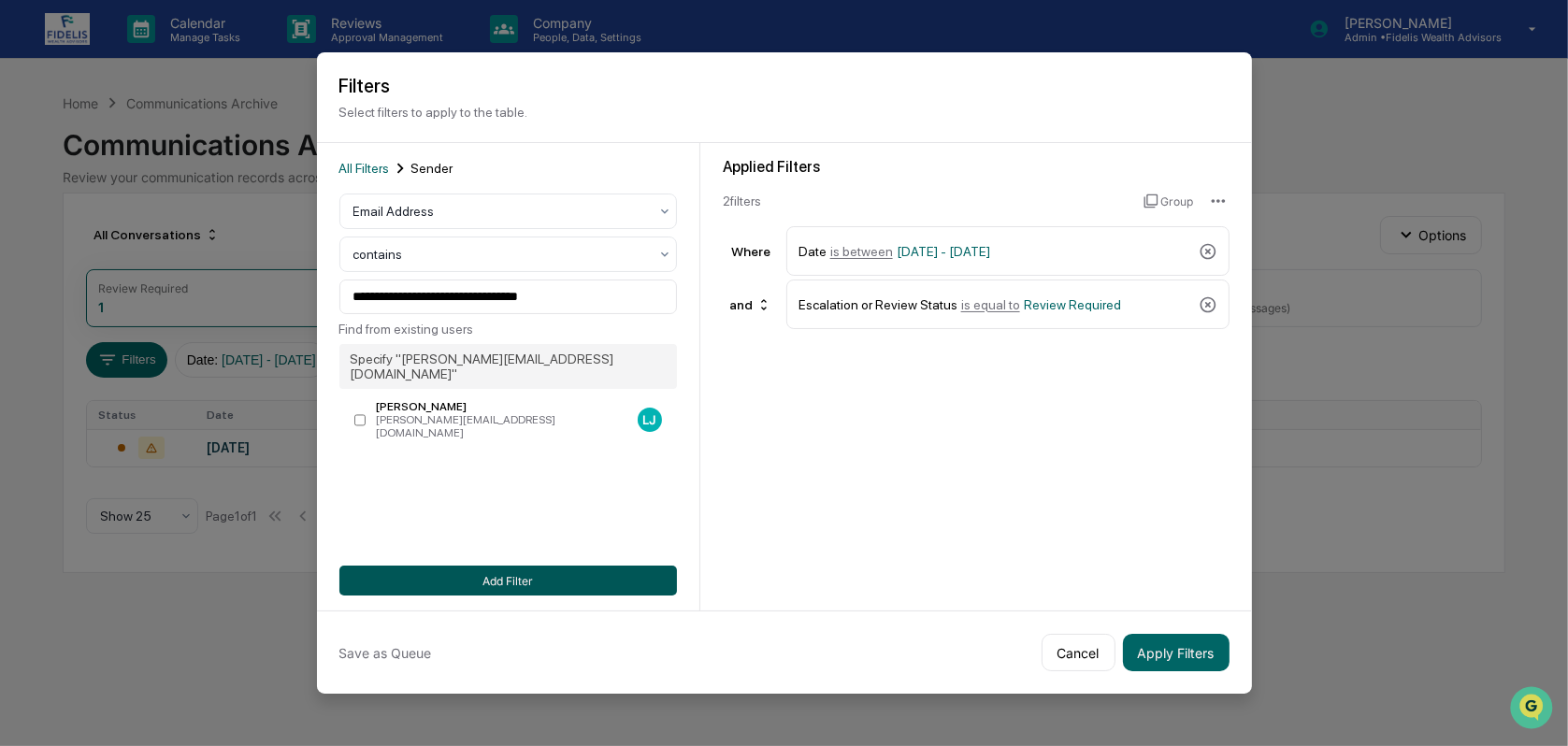
click at [518, 579] on button "Add Filter" at bounding box center [508, 581] width 337 height 30
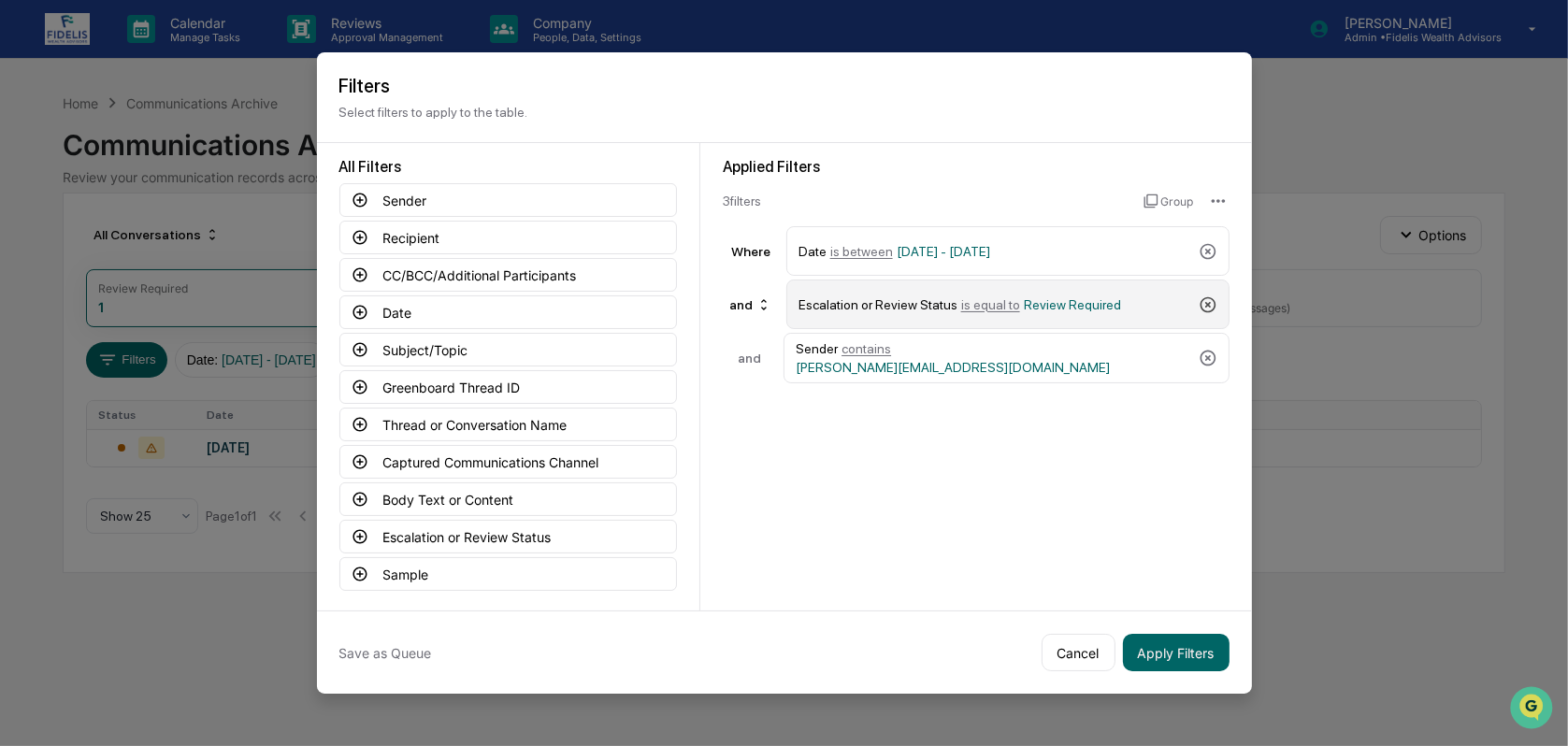
click at [1211, 303] on icon at bounding box center [1207, 304] width 19 height 19
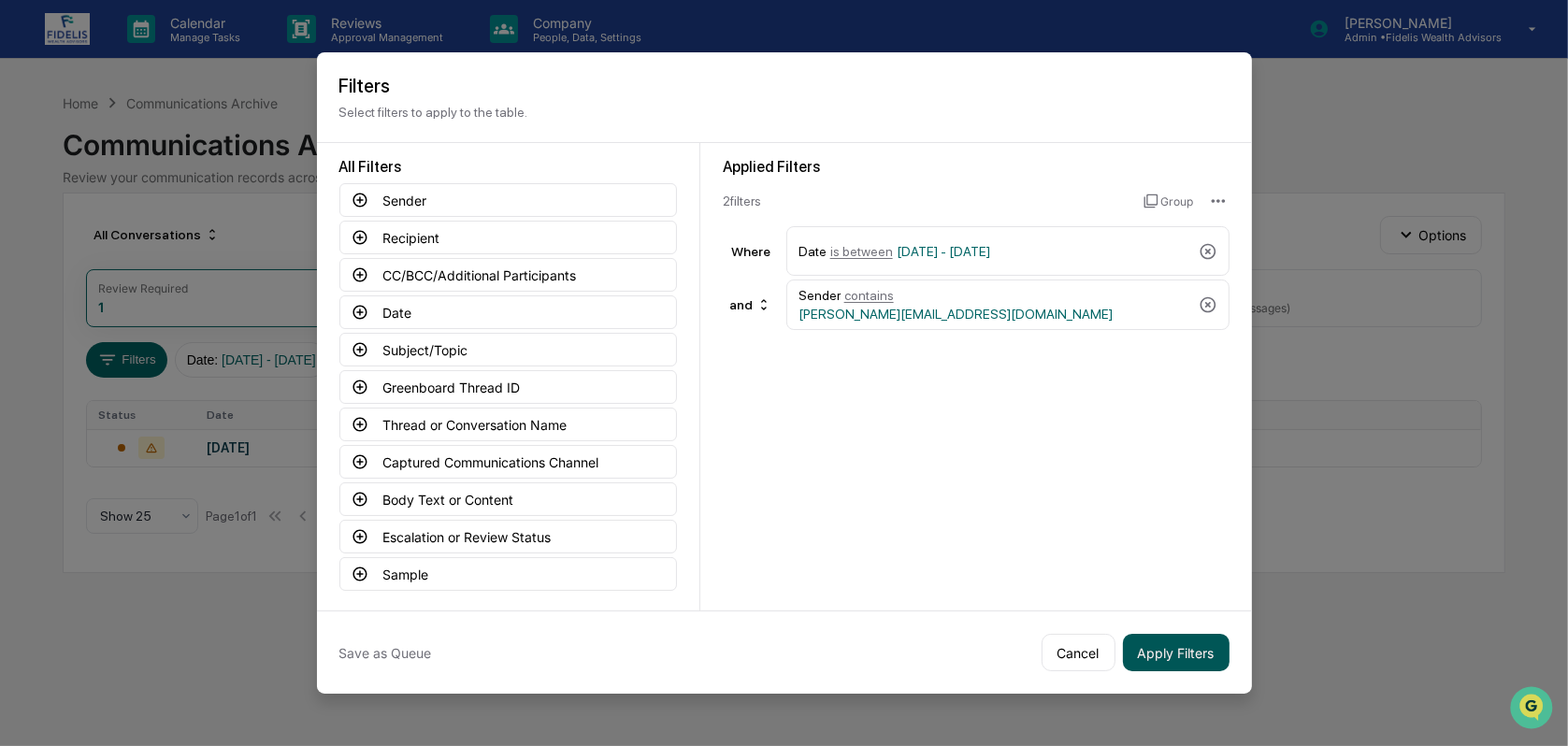
click at [1208, 653] on button "Apply Filters" at bounding box center [1176, 653] width 106 height 37
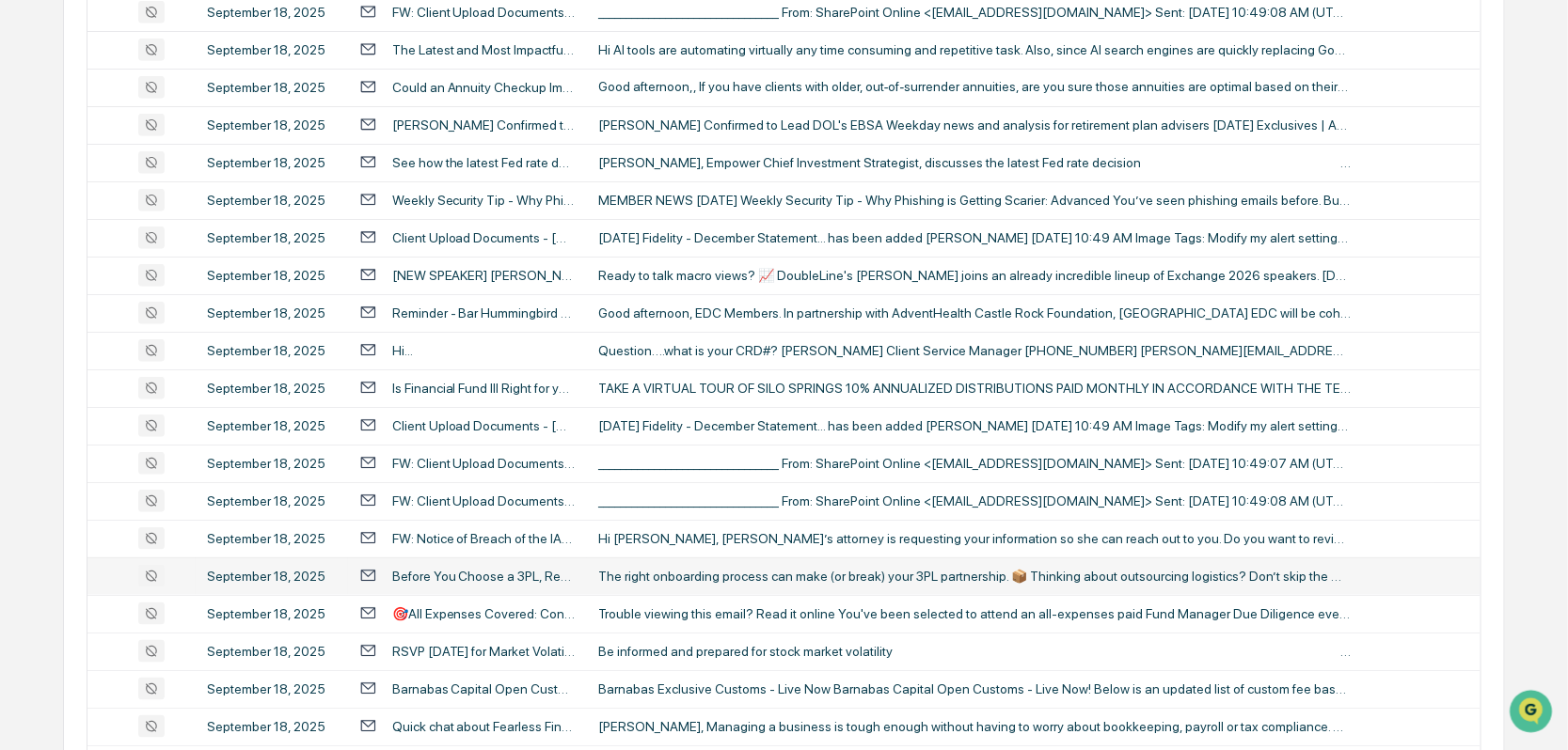
scroll to position [564, 0]
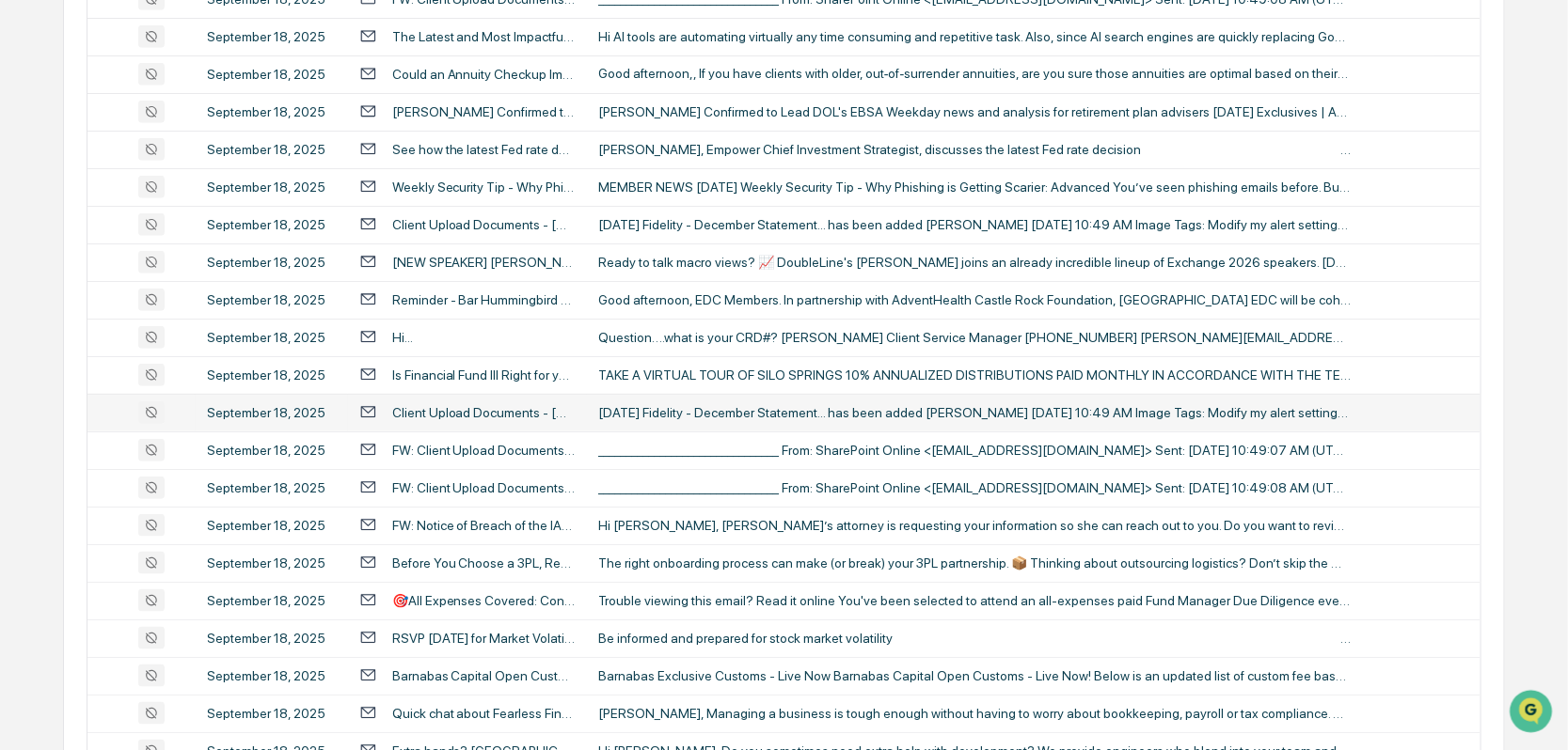
click at [288, 410] on div "September 18, 2025" at bounding box center [271, 413] width 130 height 15
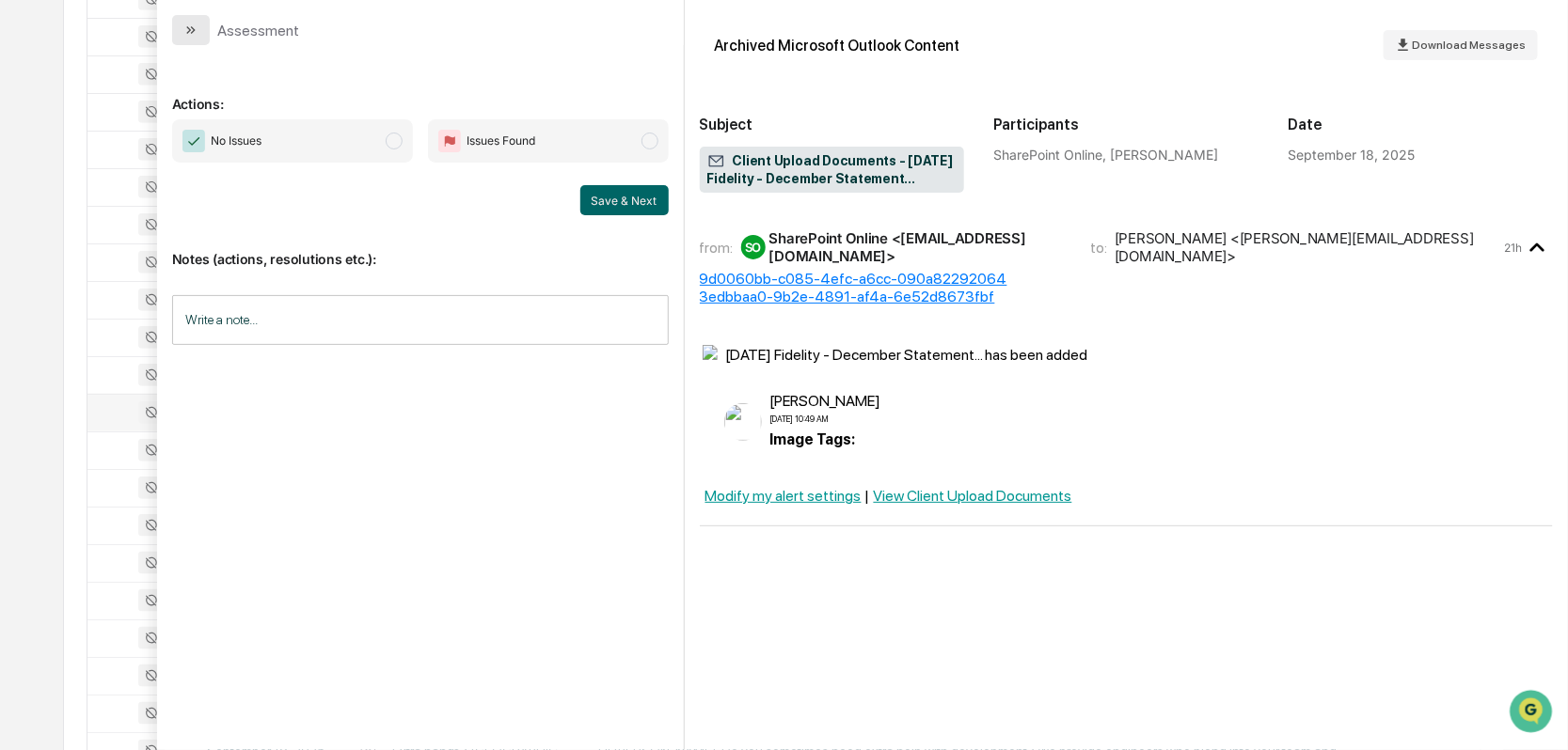
click at [184, 16] on button "modal" at bounding box center [191, 30] width 38 height 30
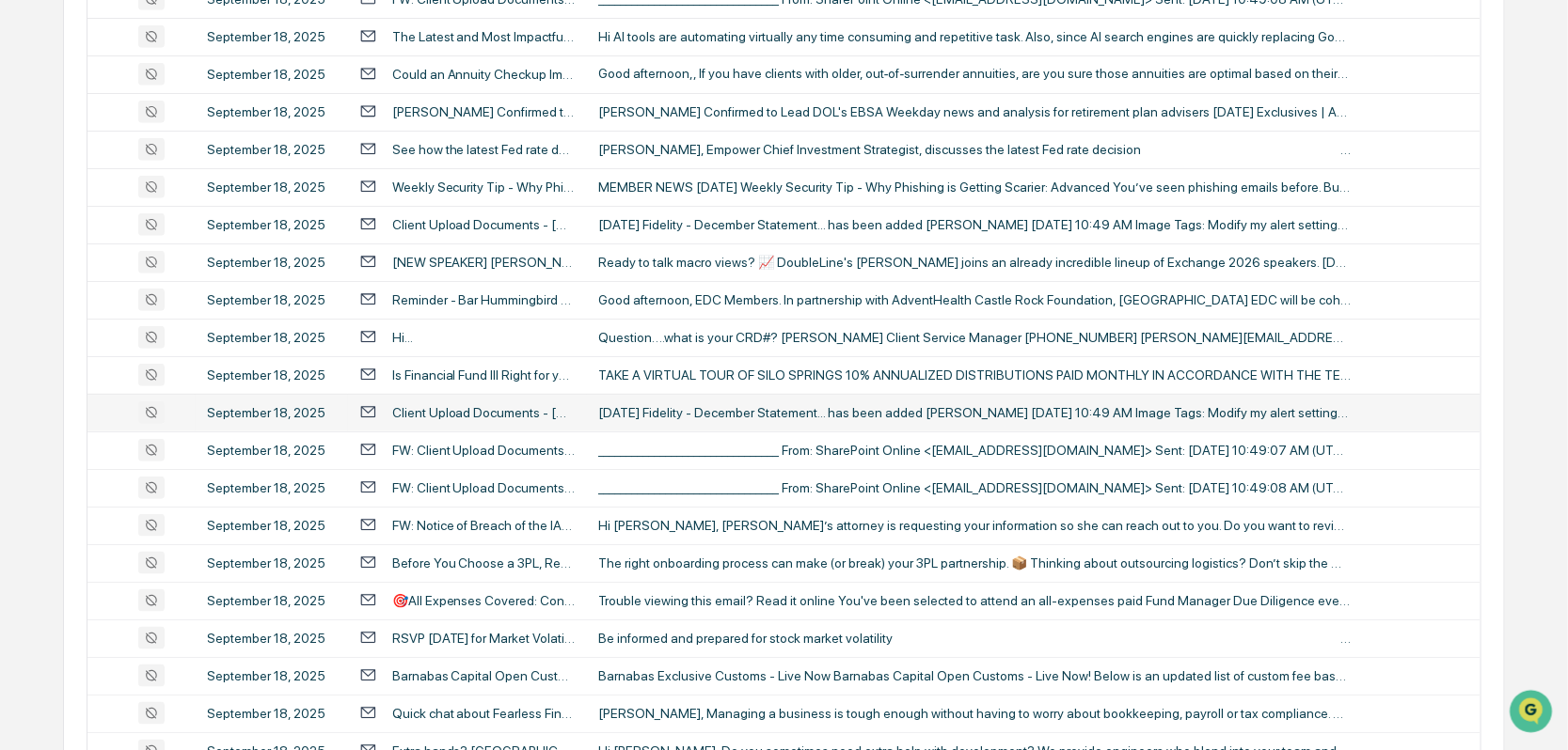
scroll to position [658, 0]
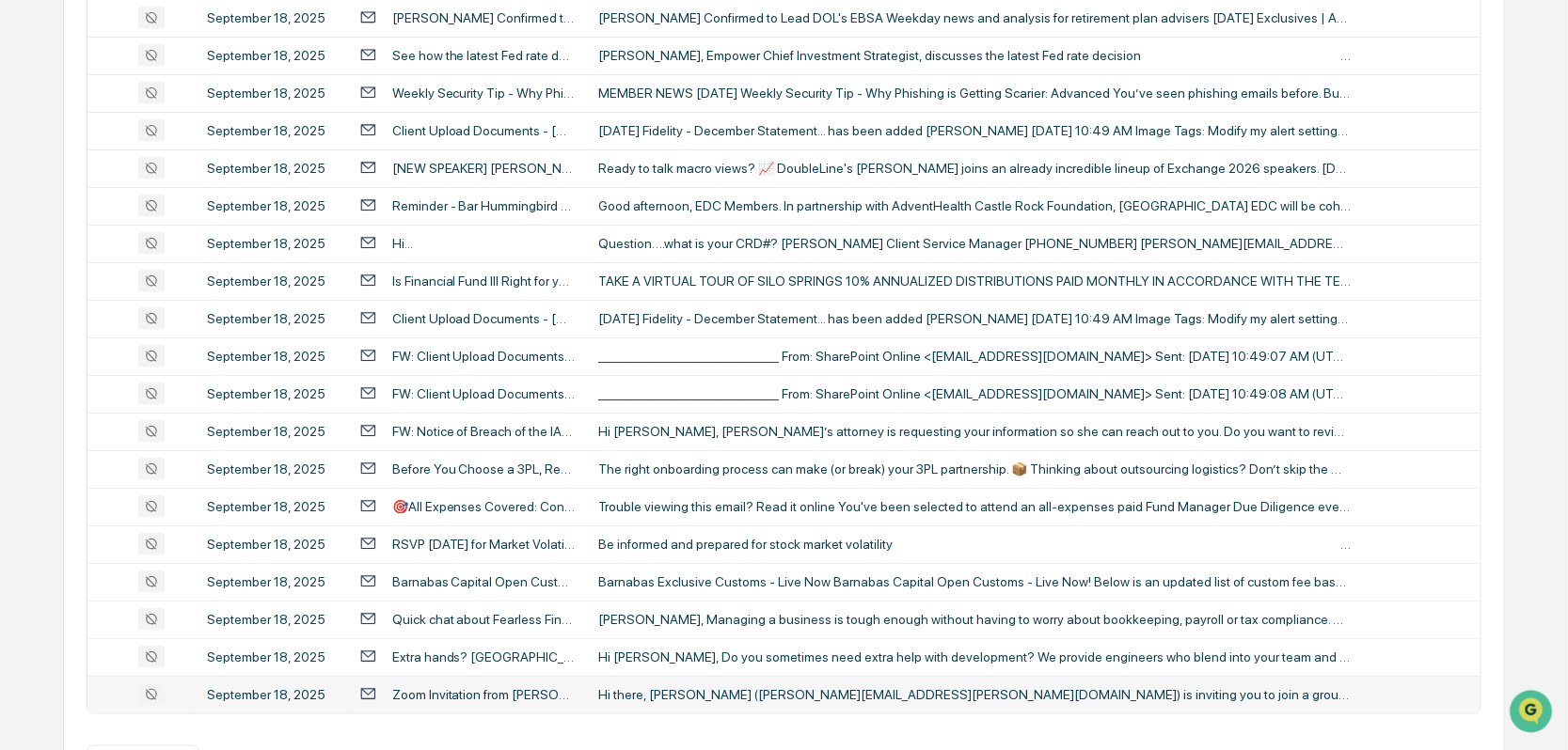
click at [288, 690] on div "September 18, 2025" at bounding box center [271, 695] width 130 height 15
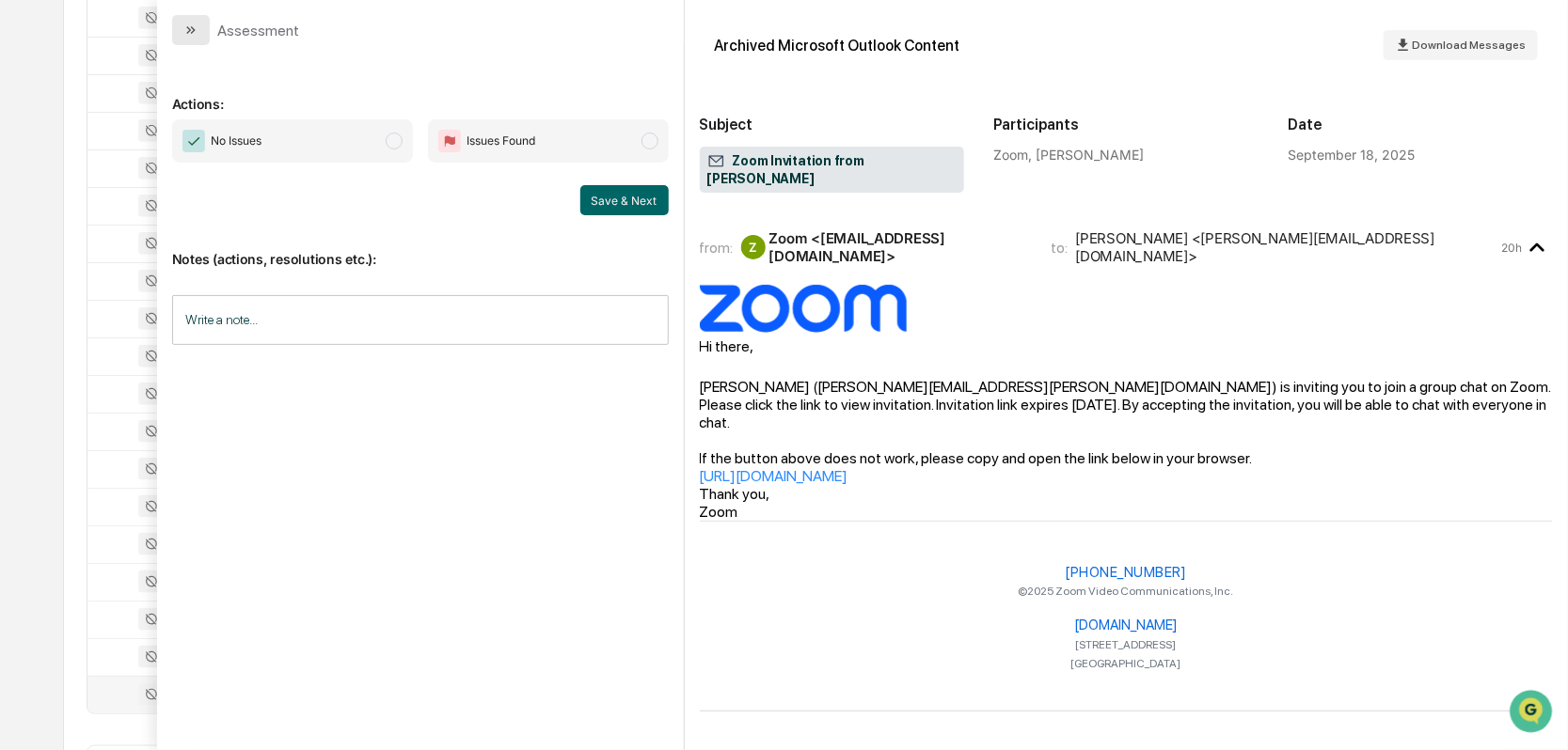
click at [193, 23] on icon "modal" at bounding box center [190, 30] width 15 height 15
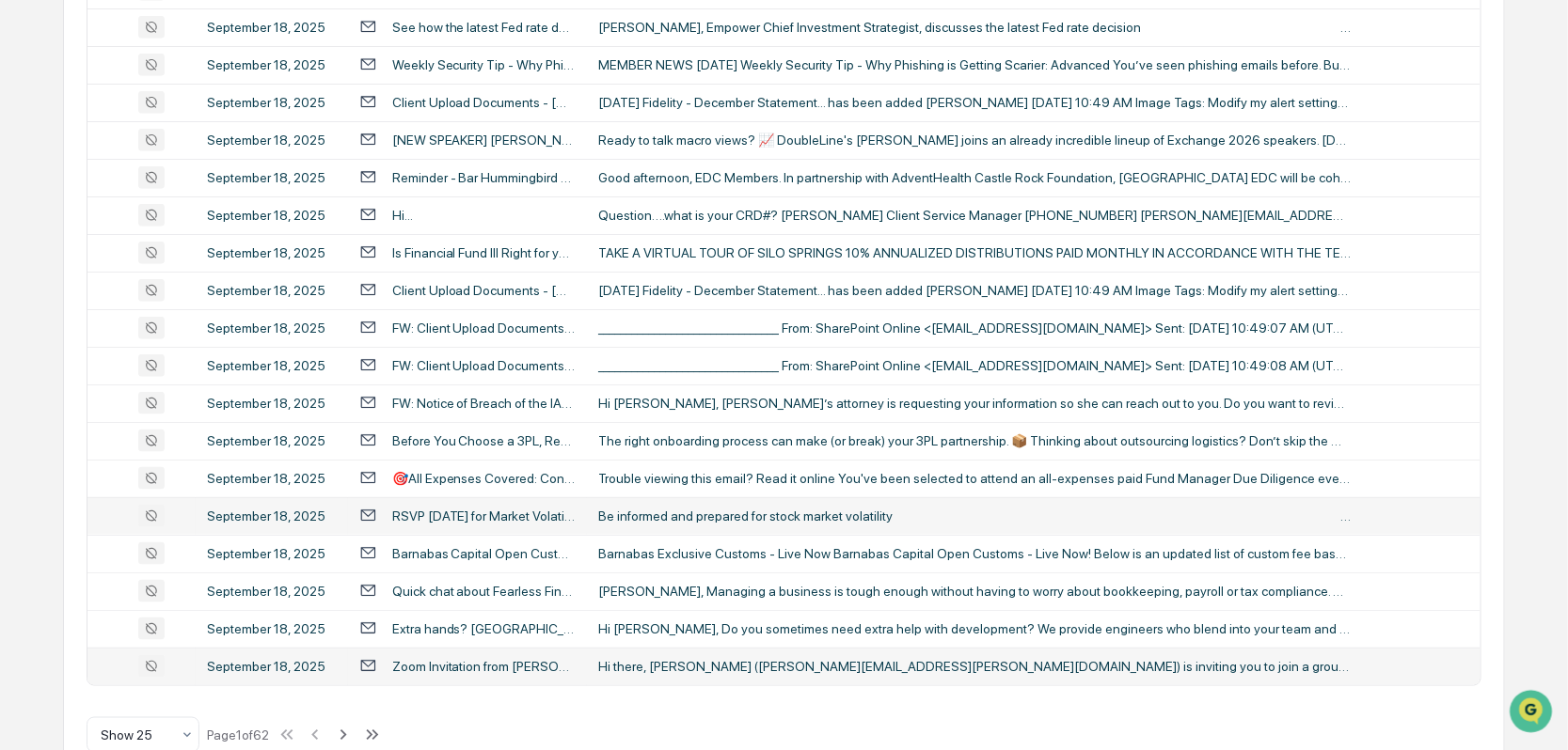
scroll to position [724, 0]
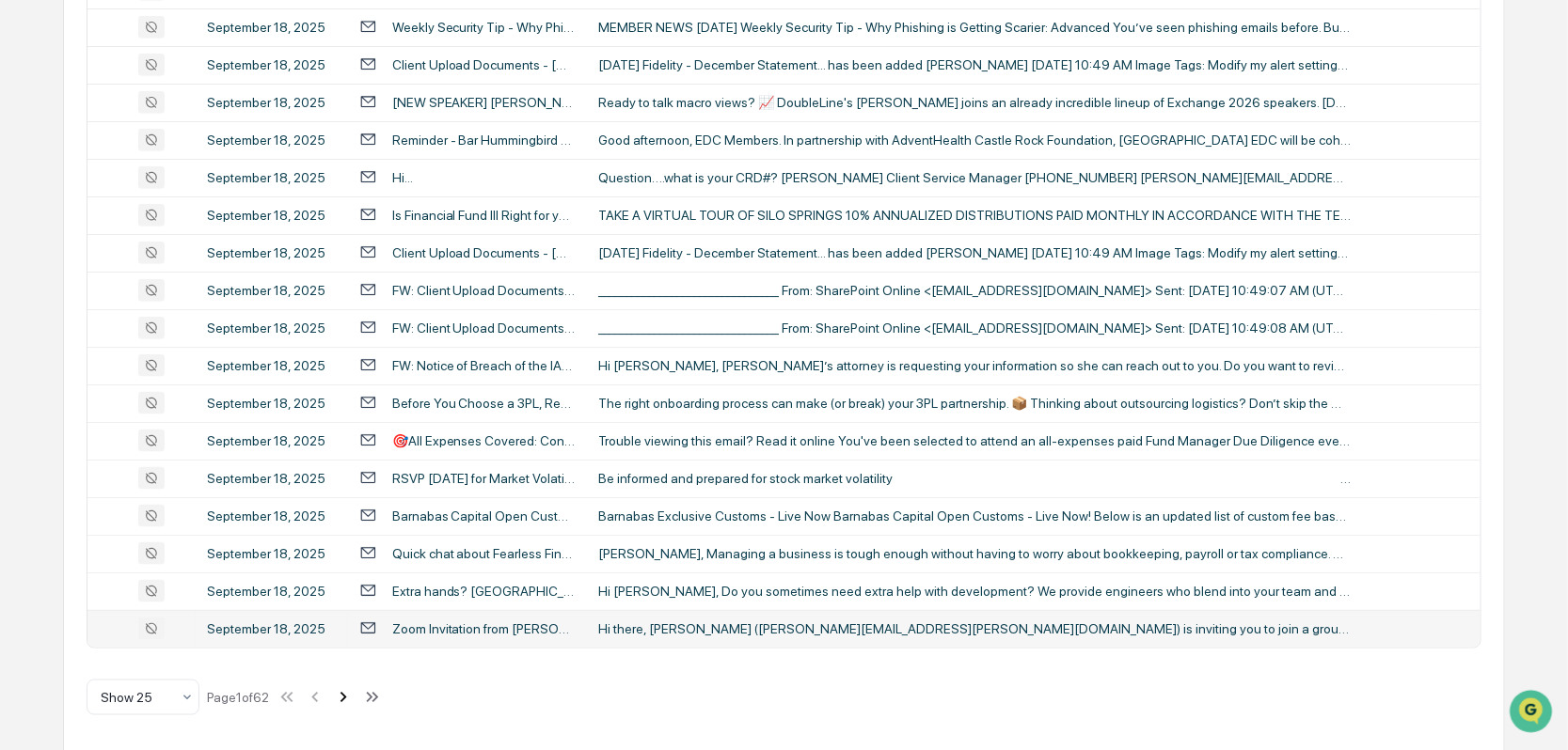
click at [347, 694] on icon at bounding box center [343, 697] width 7 height 10
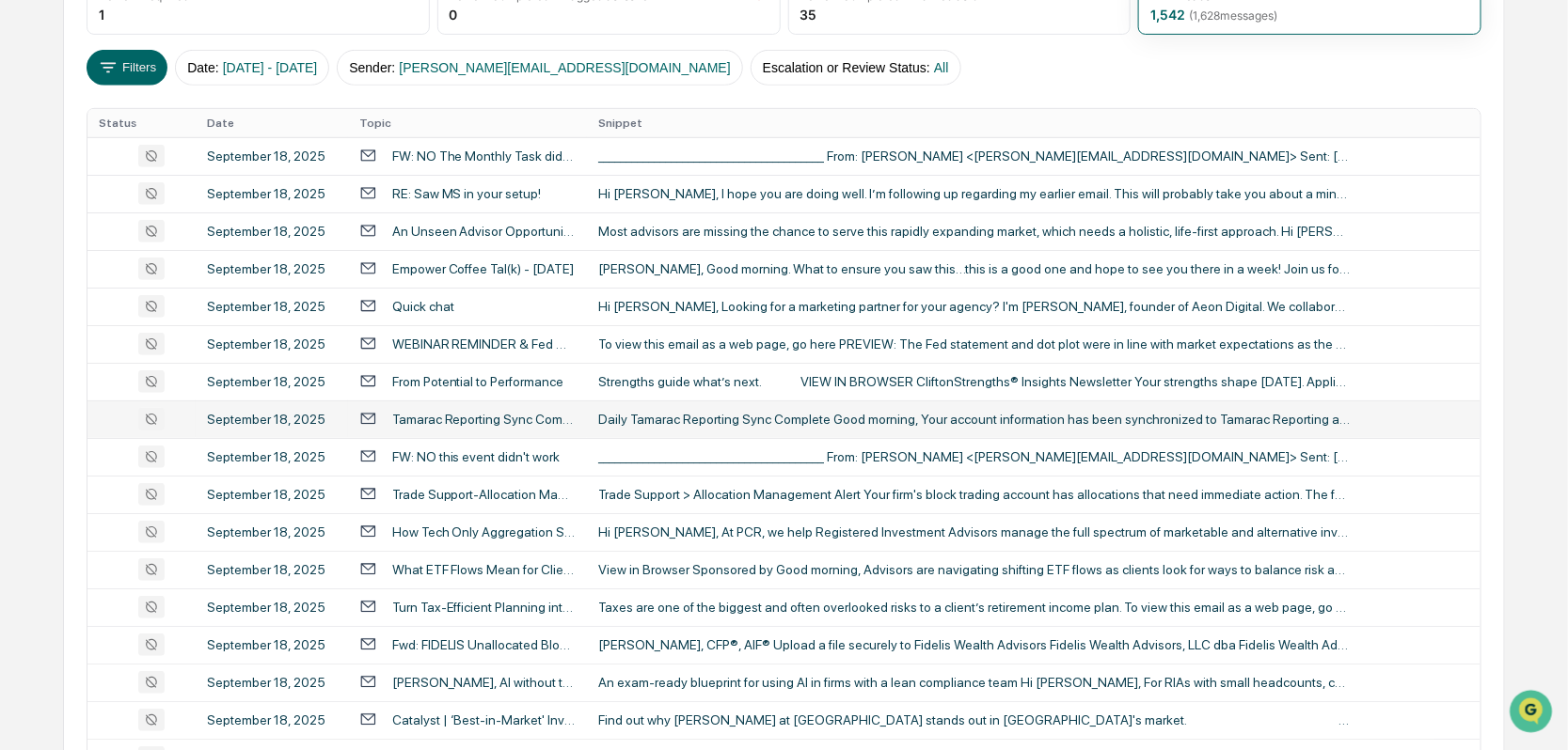
scroll to position [254, 0]
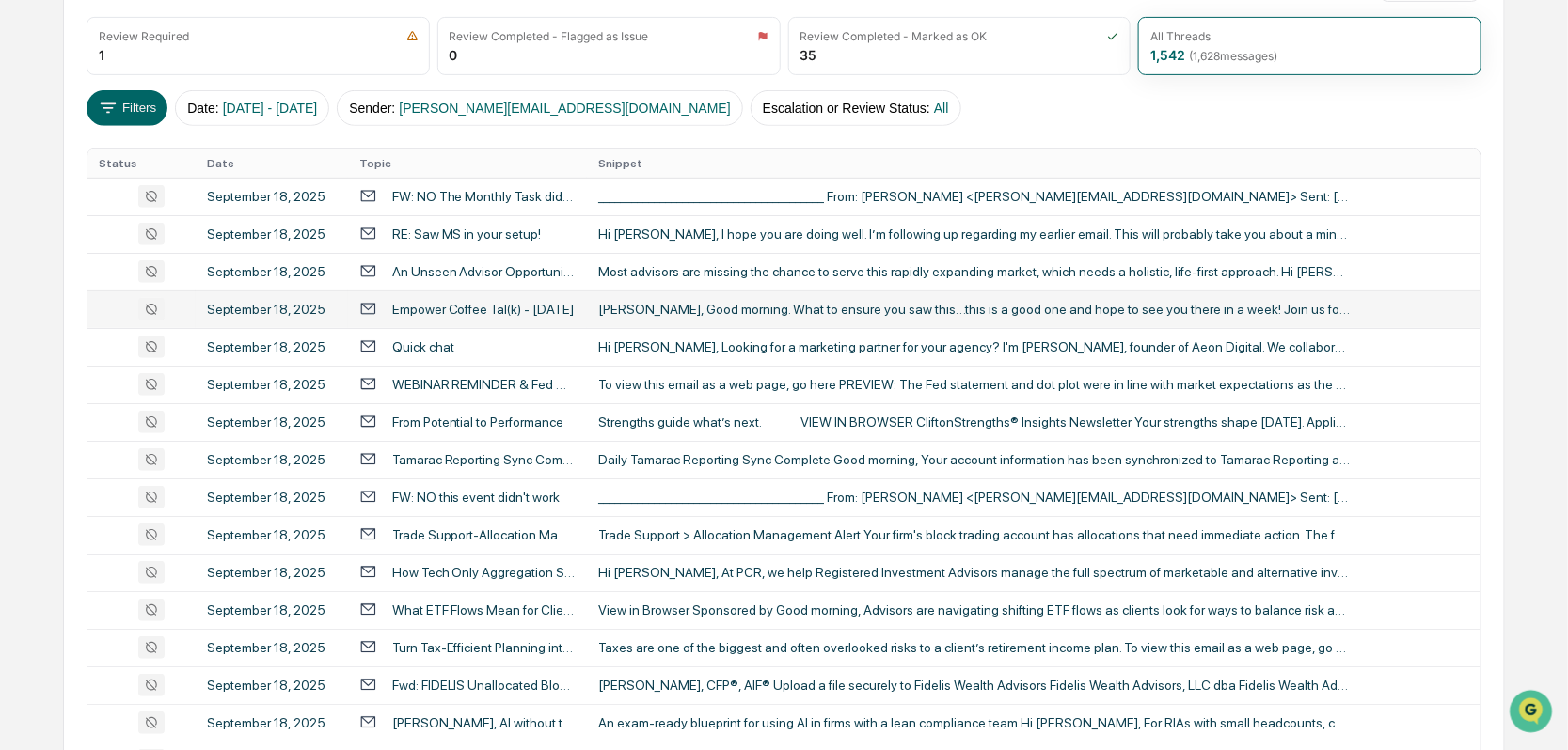
click at [269, 302] on div "September 18, 2025" at bounding box center [271, 309] width 130 height 15
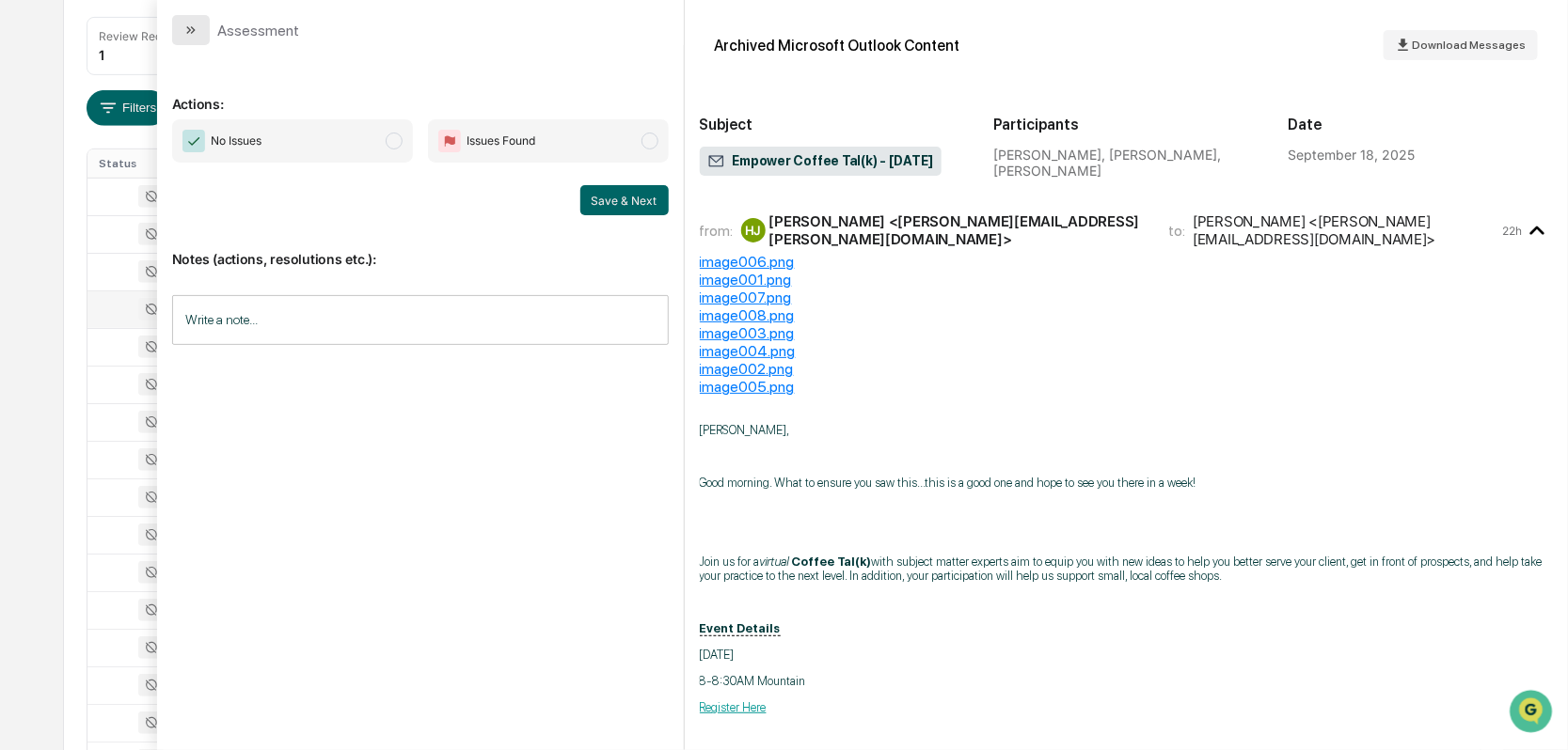
click at [184, 16] on button "modal" at bounding box center [191, 30] width 38 height 30
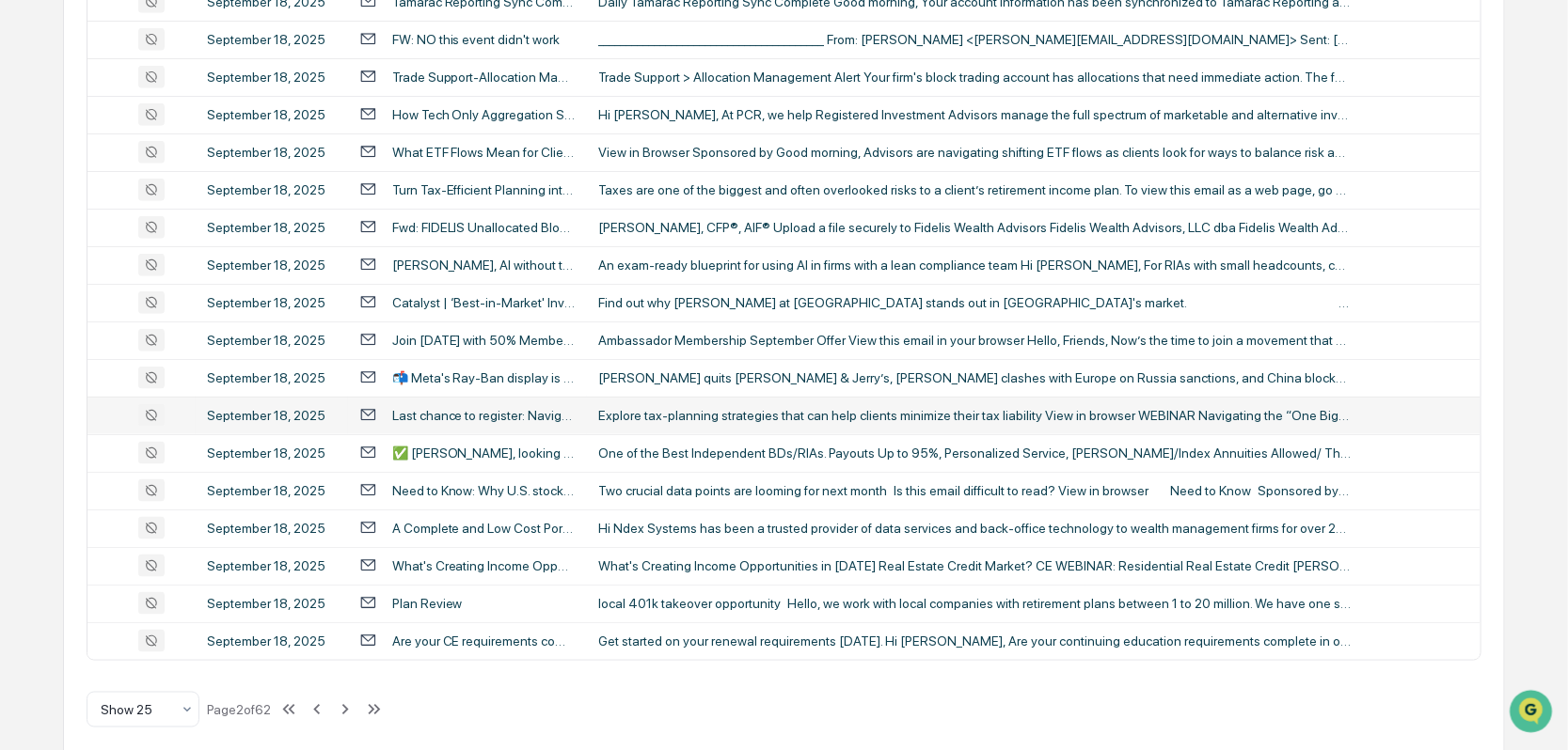
scroll to position [724, 0]
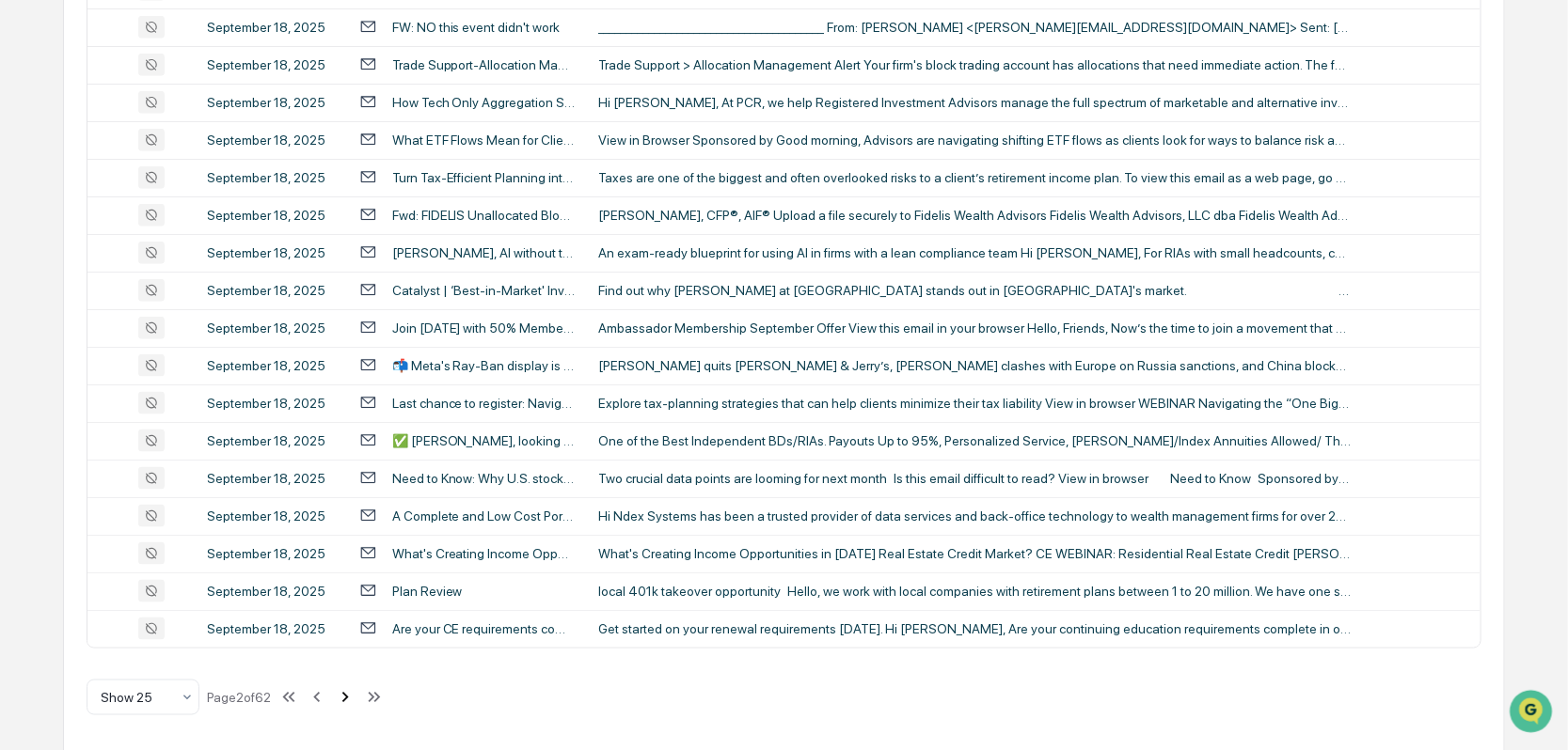
click at [351, 690] on icon at bounding box center [344, 698] width 21 height 21
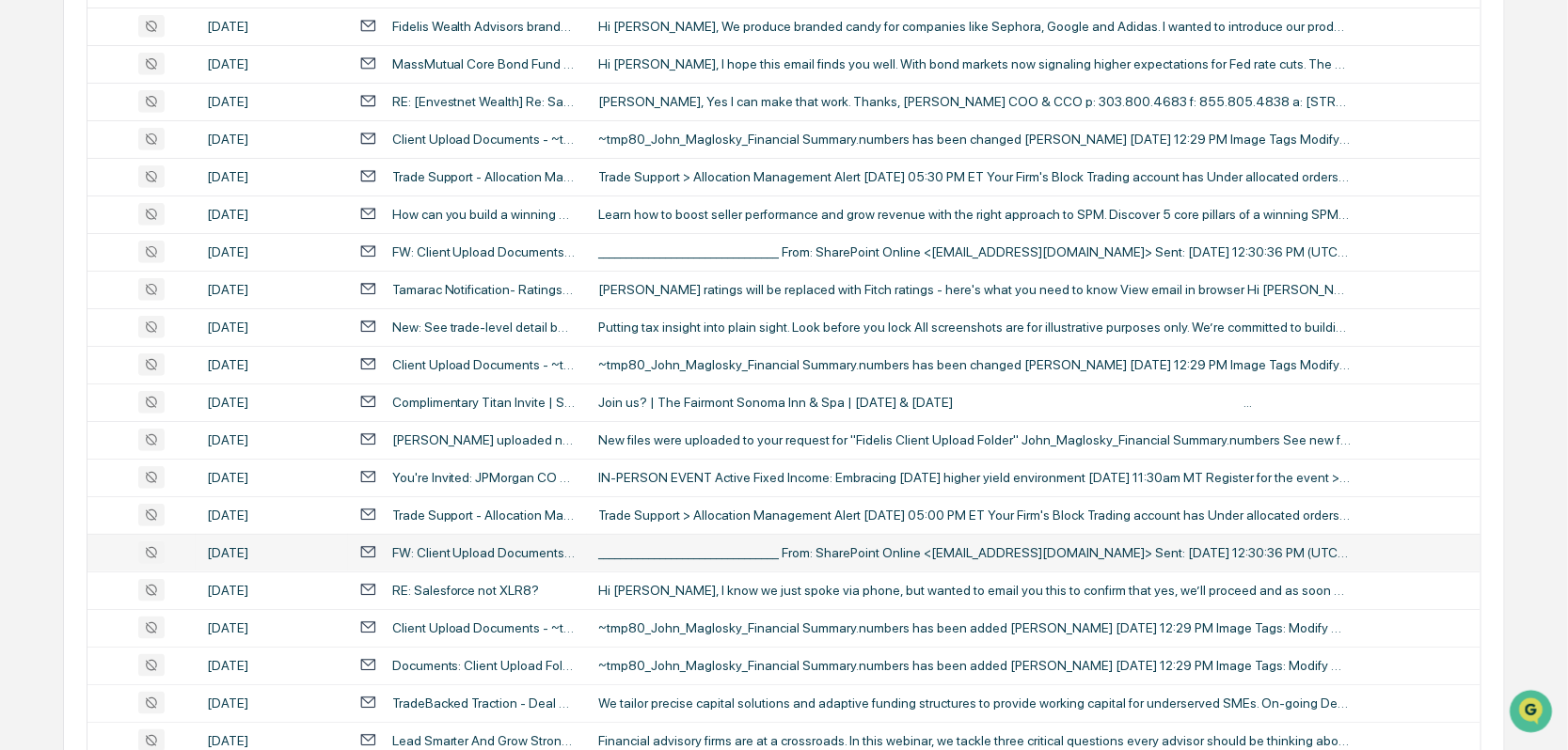
scroll to position [0, 0]
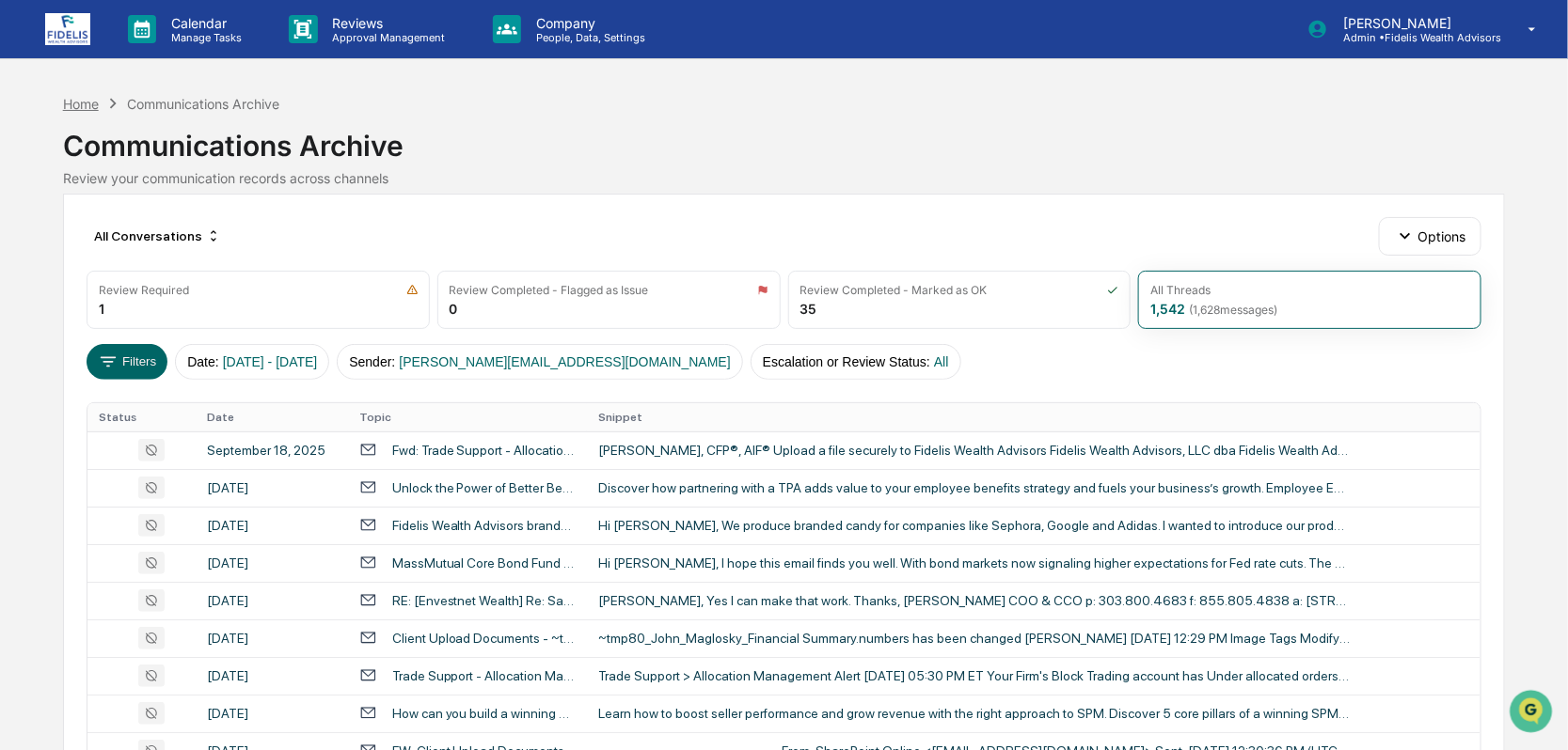
click at [85, 108] on div "Home" at bounding box center [81, 104] width 36 height 16
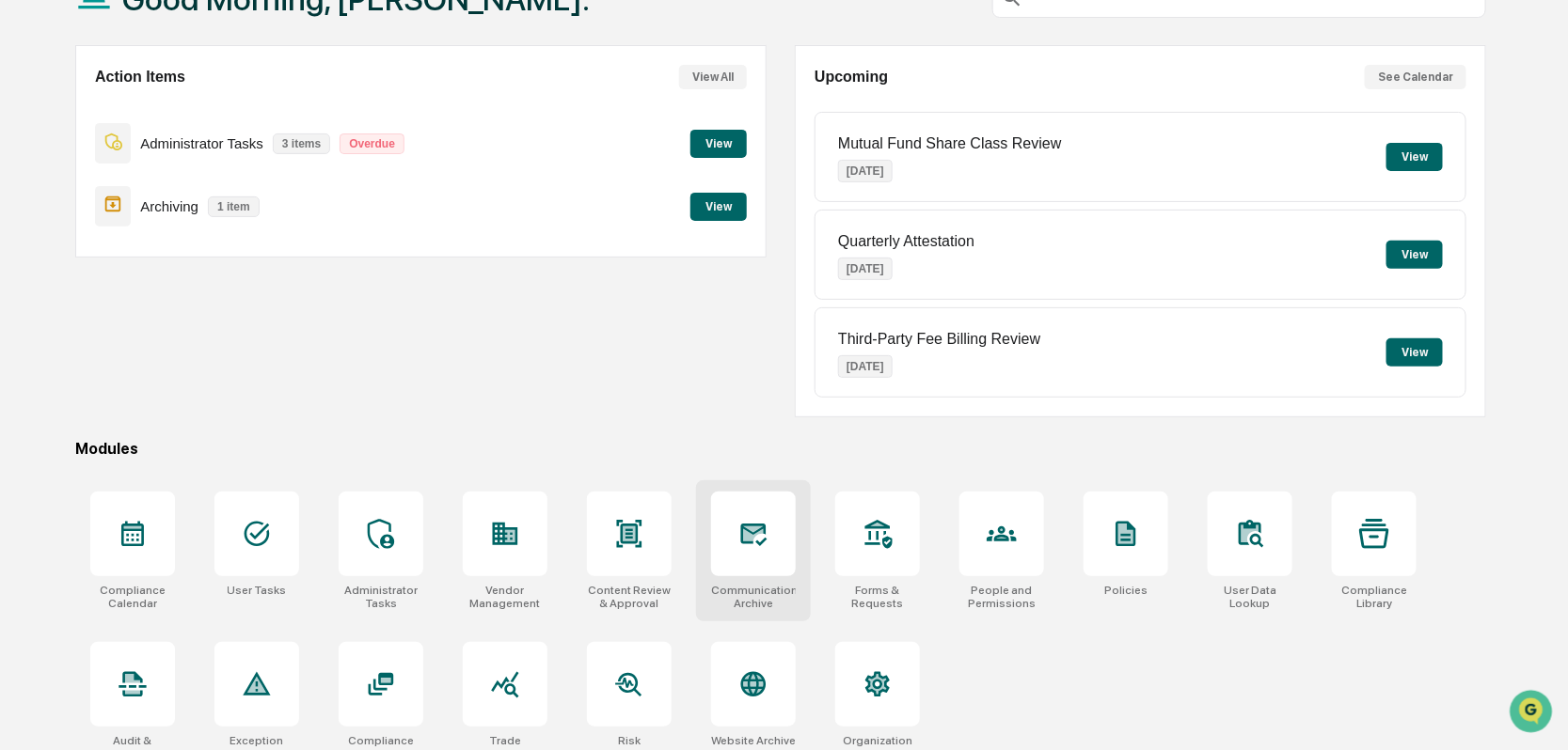
scroll to position [158, 0]
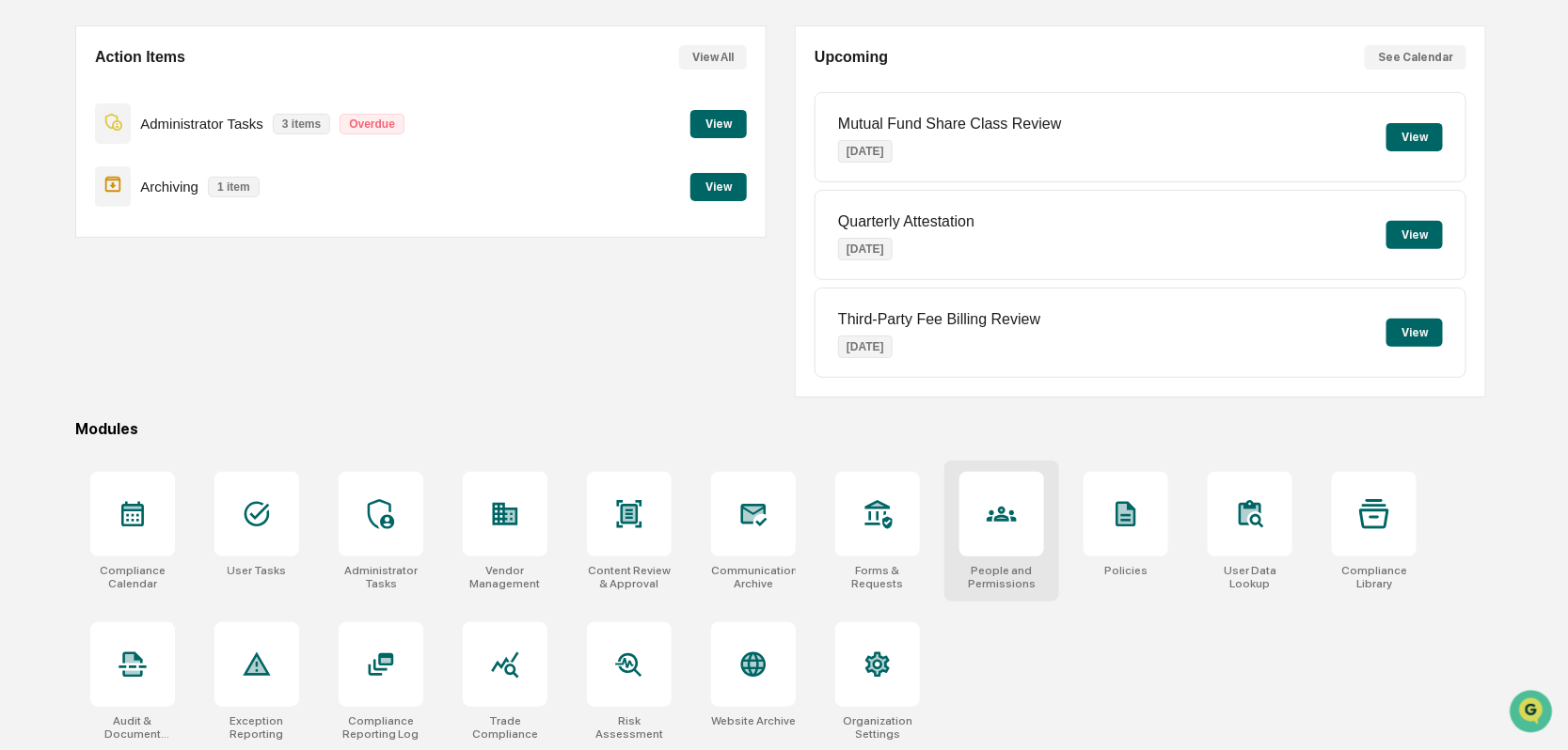
click at [990, 500] on icon at bounding box center [1002, 515] width 30 height 30
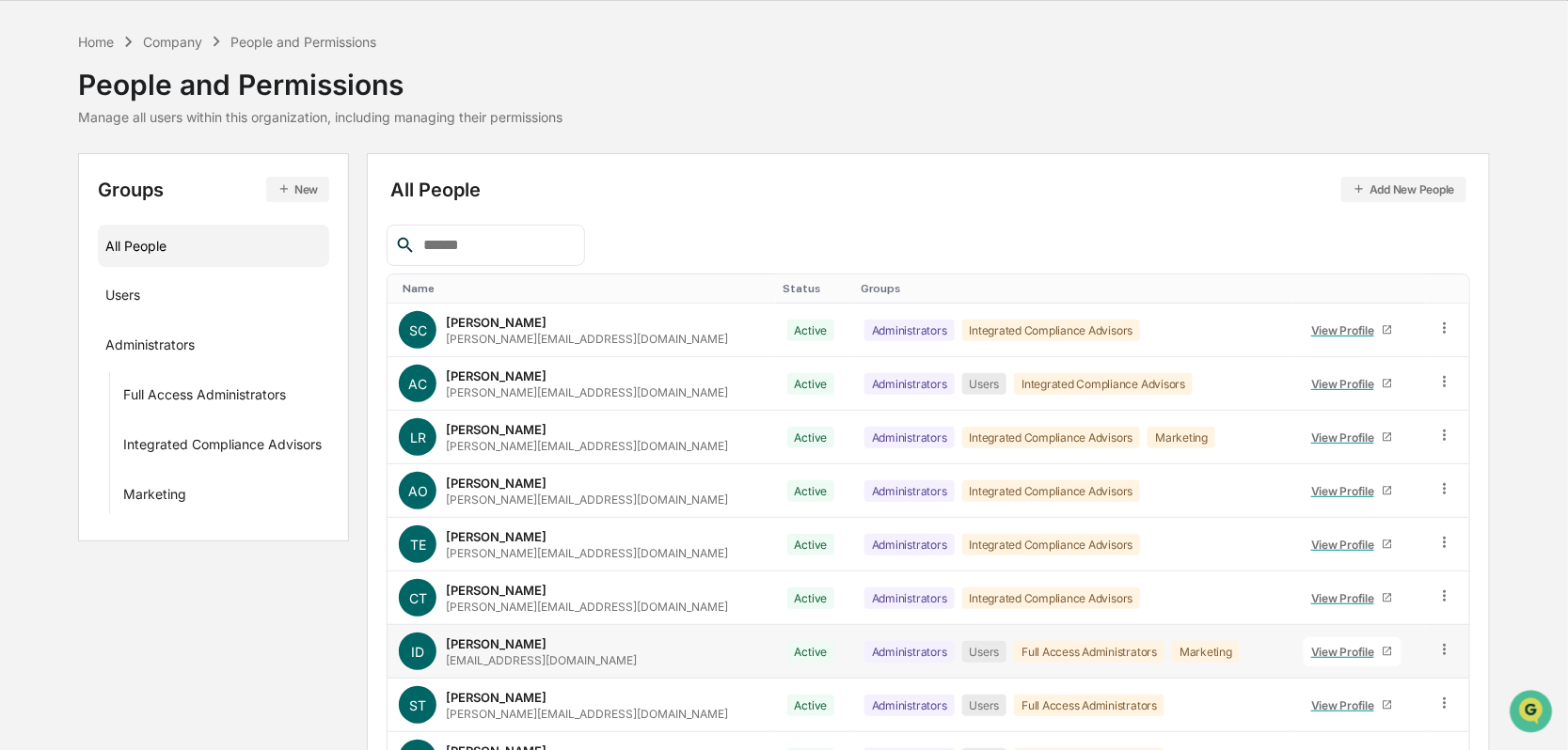
scroll to position [228, 0]
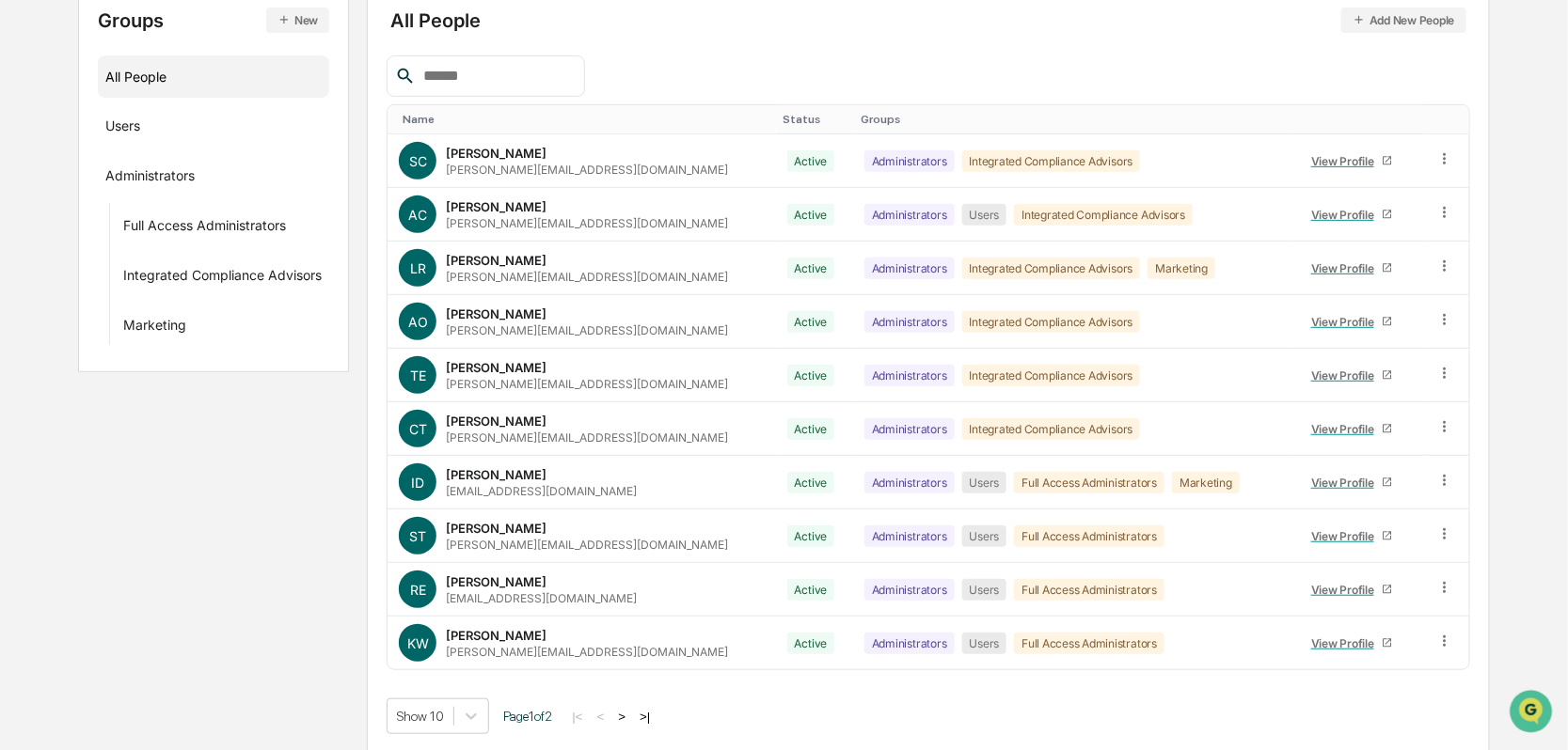
click at [631, 717] on button ">" at bounding box center [622, 716] width 19 height 16
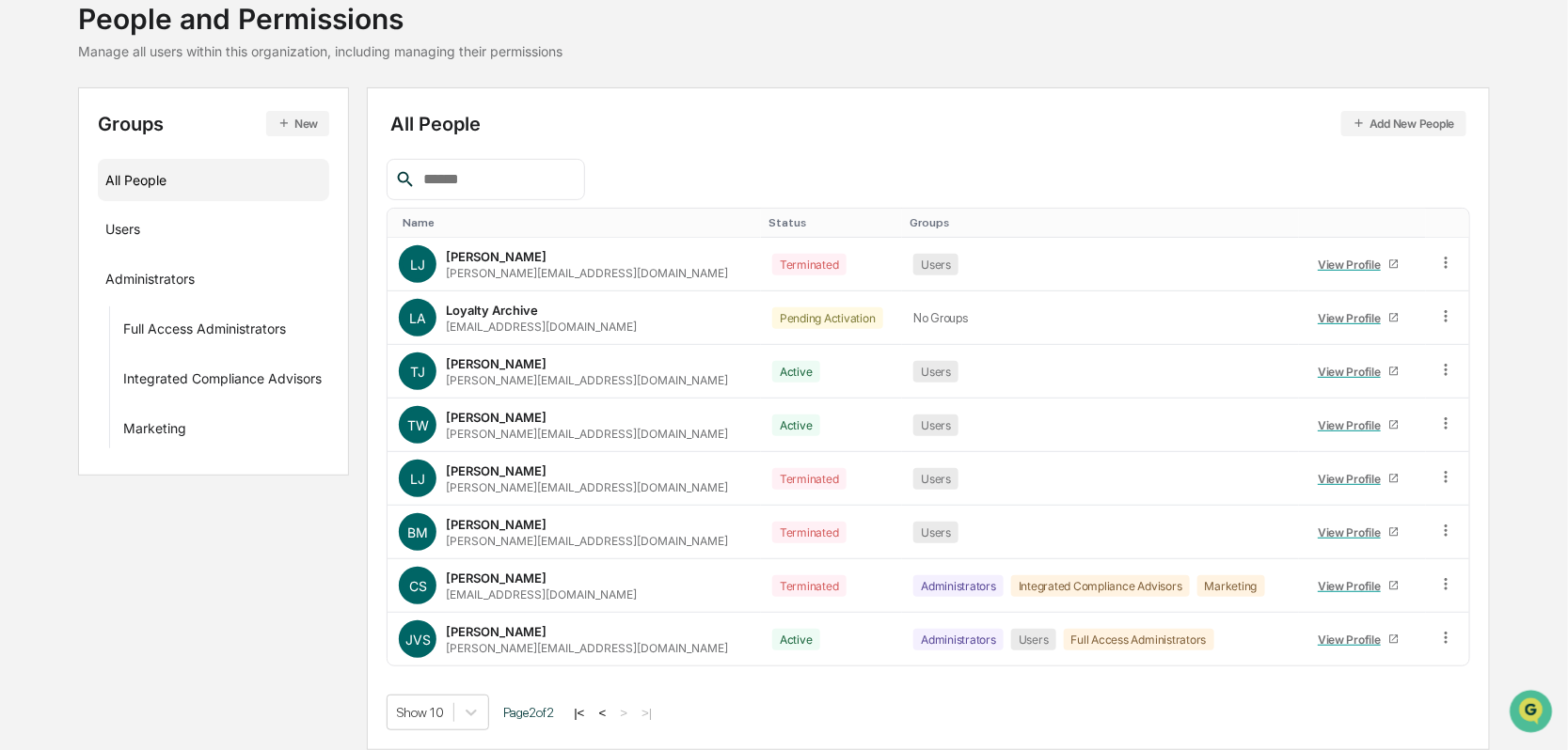
scroll to position [121, 0]
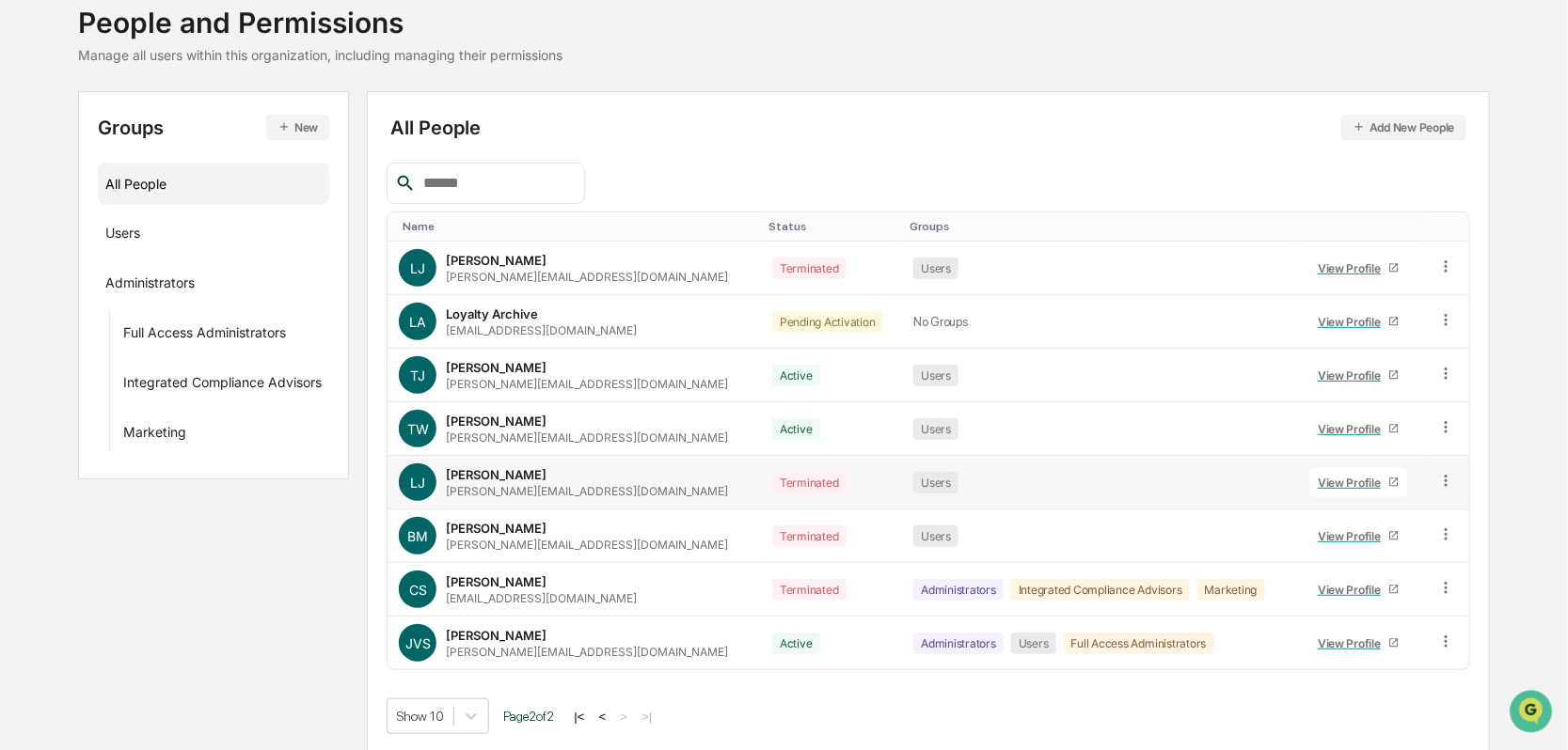
click at [1328, 482] on div "View Profile" at bounding box center [1352, 483] width 70 height 14
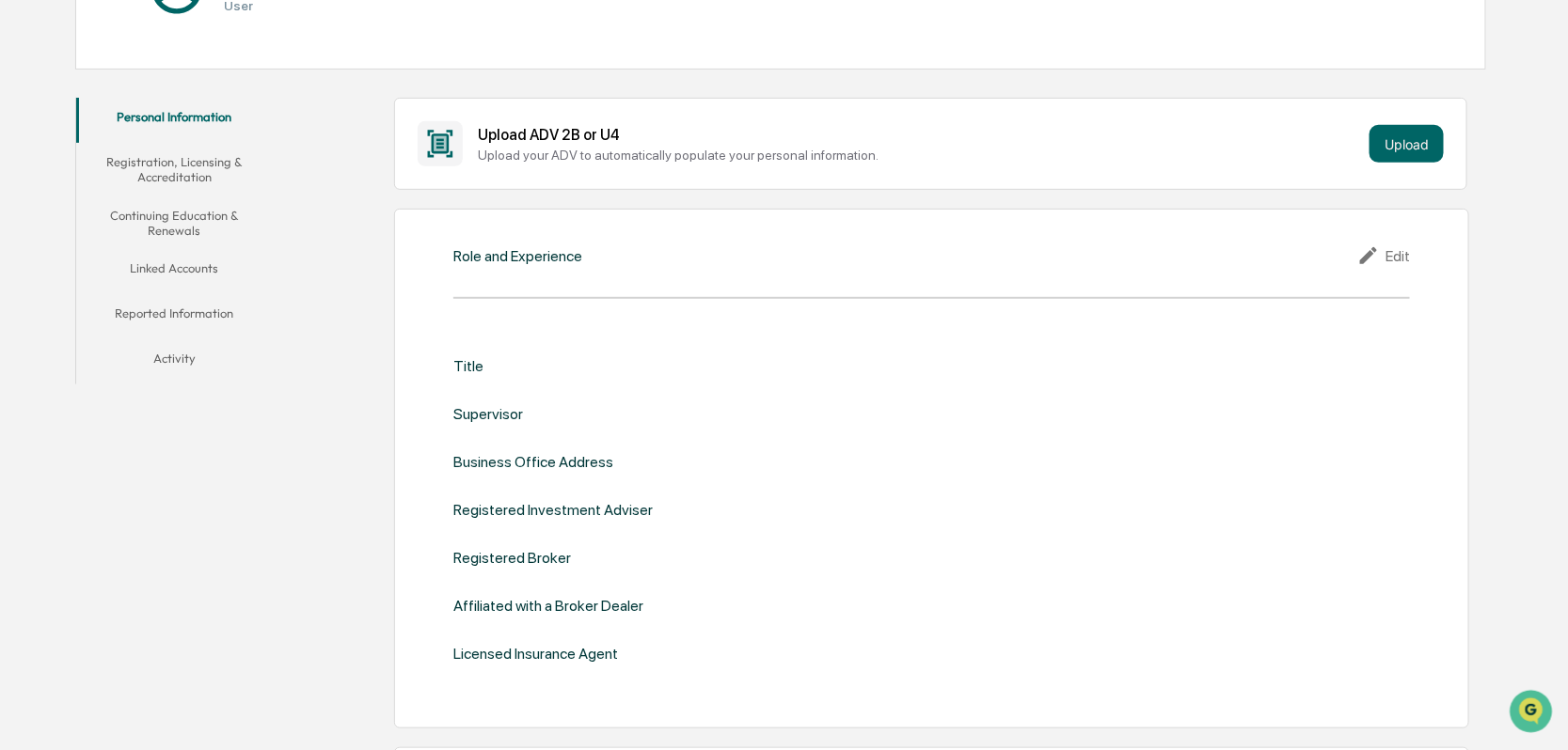
scroll to position [309, 0]
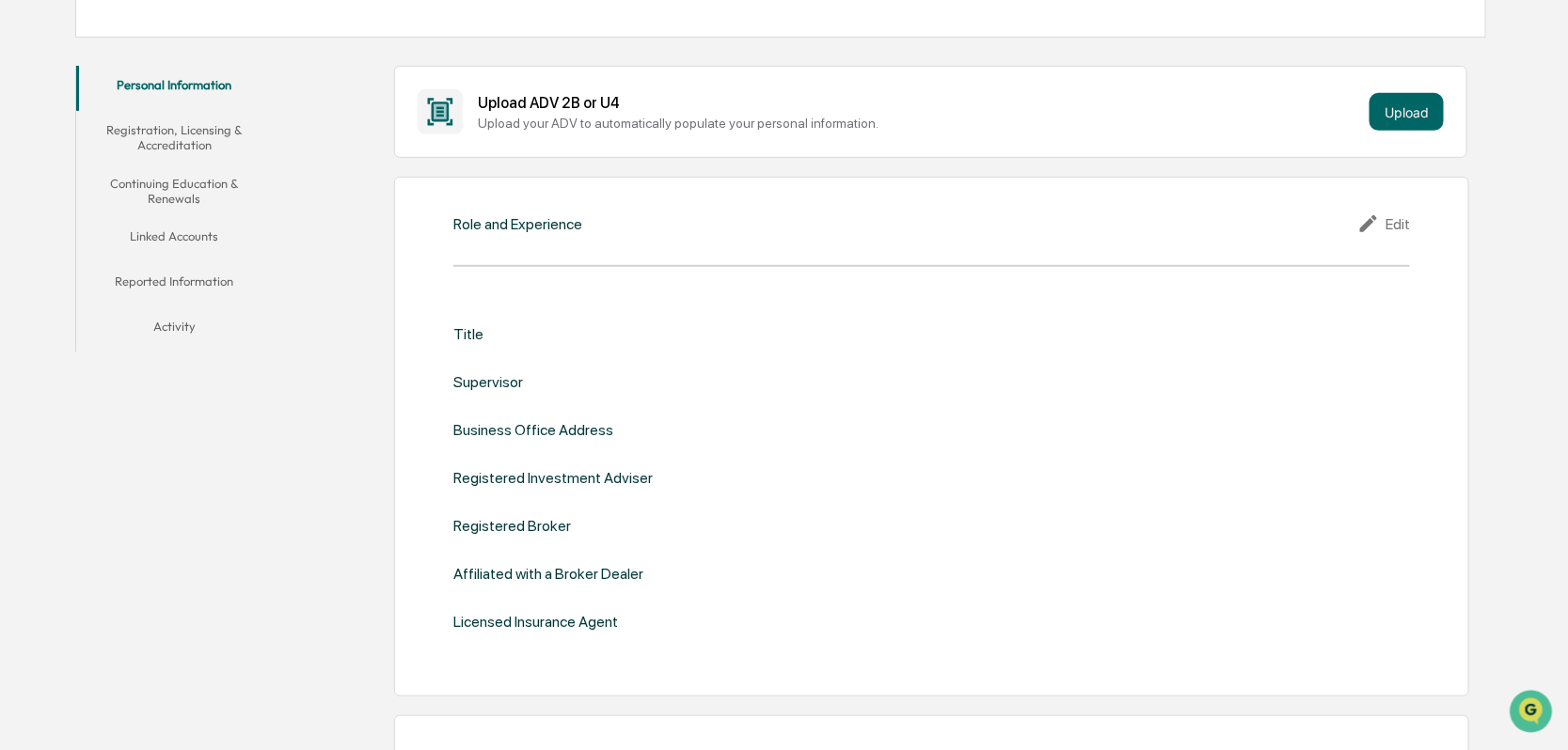
click at [177, 230] on button "Linked Accounts" at bounding box center [174, 240] width 197 height 46
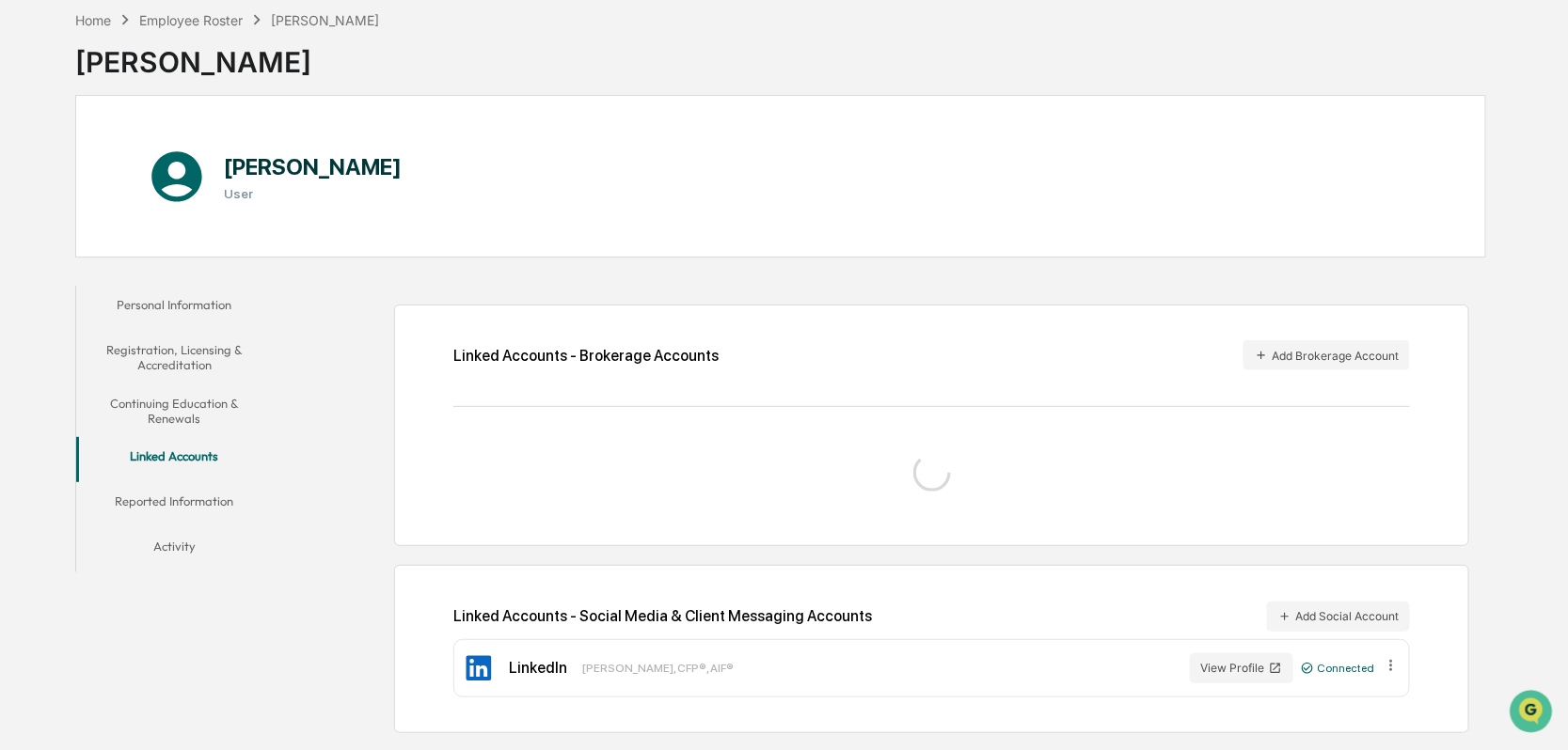
scroll to position [152, 0]
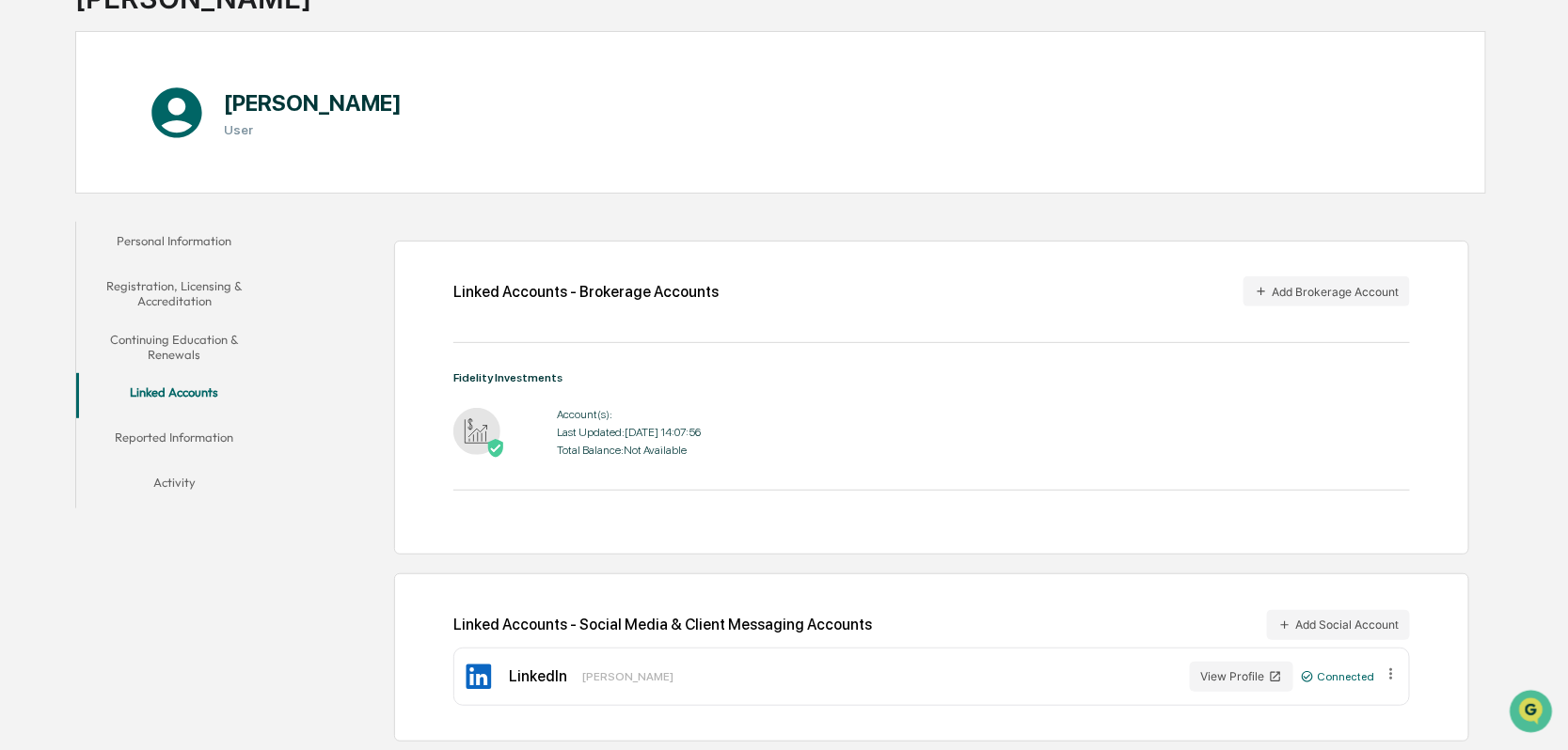
click at [170, 344] on button "Continuing Education & Renewals" at bounding box center [174, 347] width 197 height 53
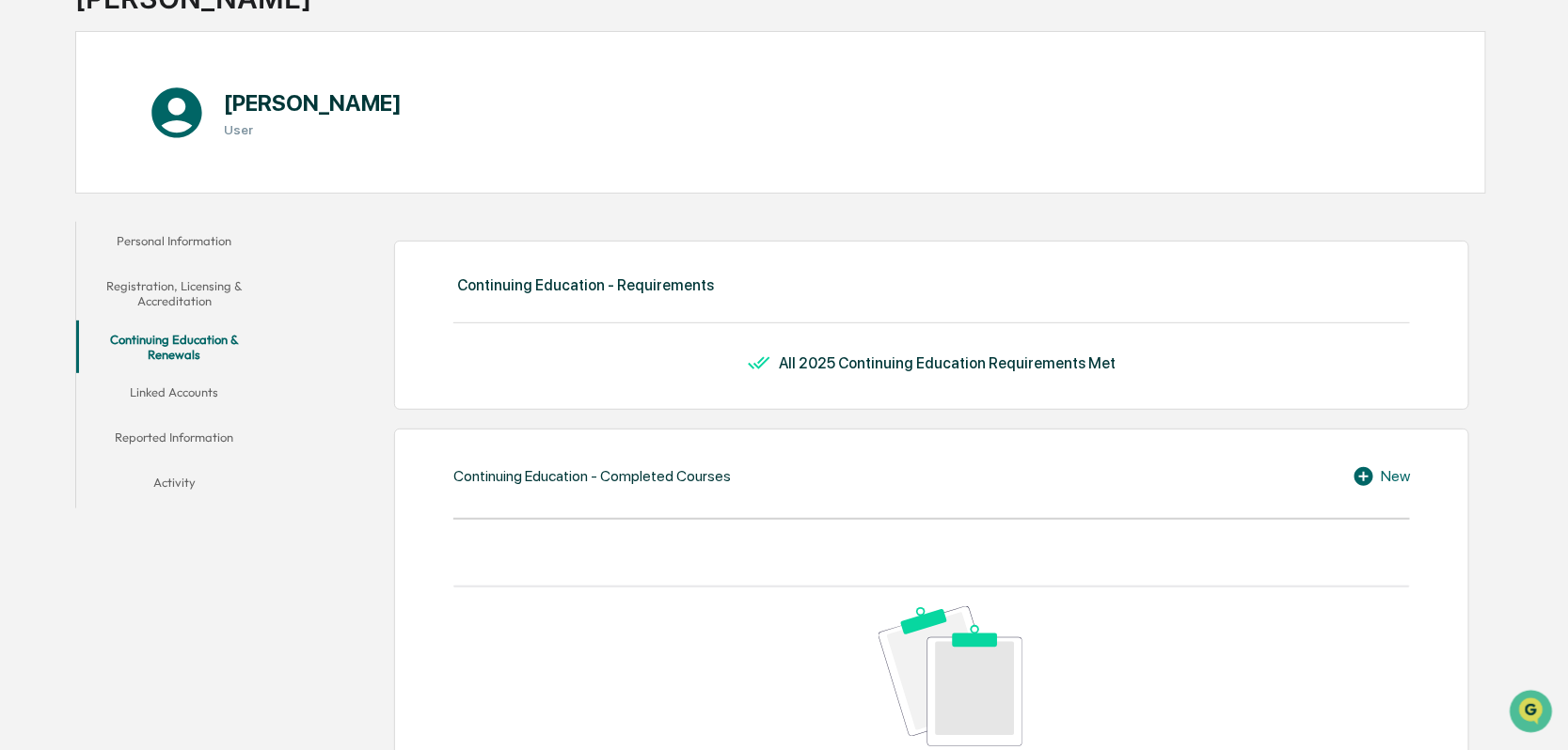
click at [168, 296] on button "Registration, Licensing & Accreditation" at bounding box center [174, 294] width 197 height 53
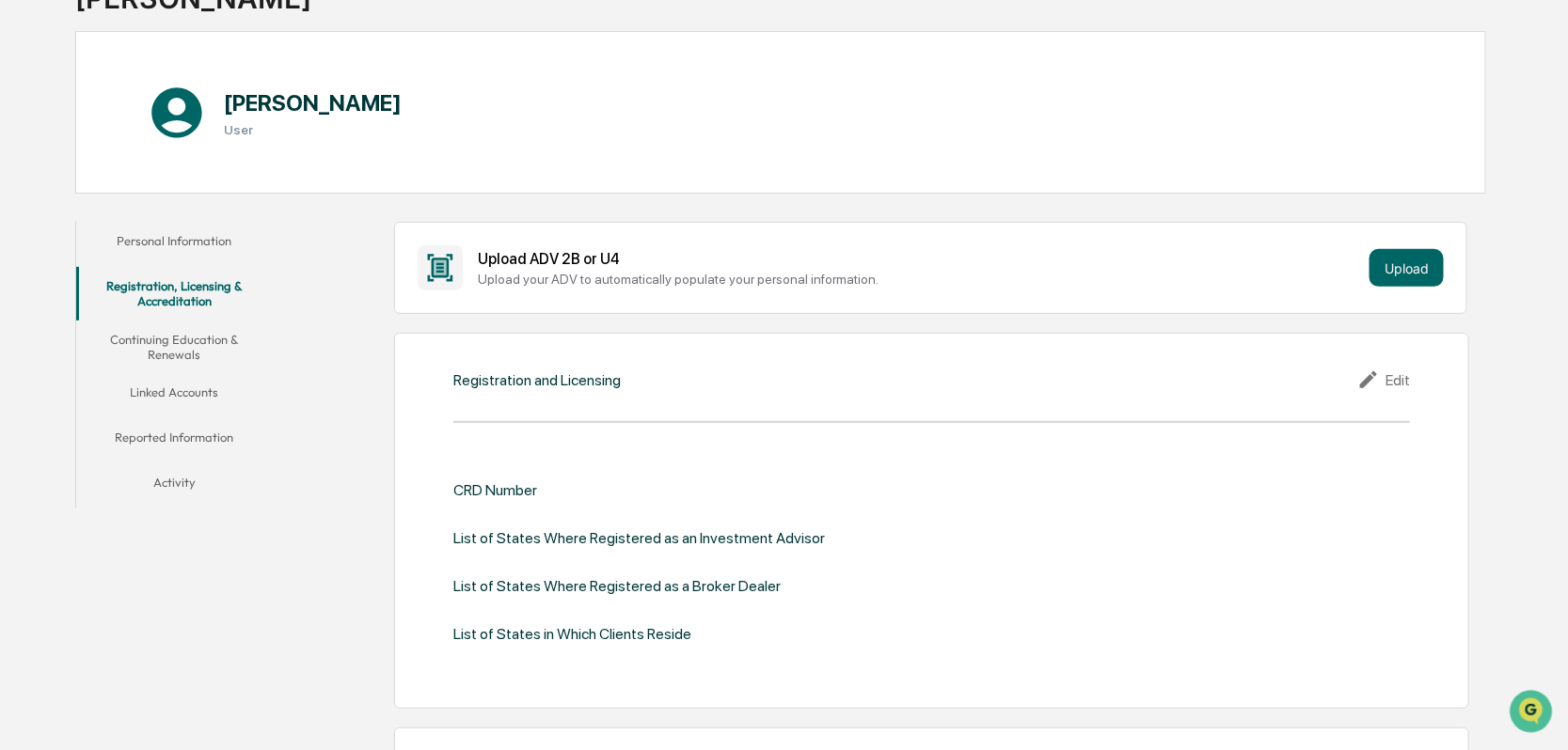
click at [171, 238] on button "Personal Information" at bounding box center [174, 244] width 197 height 46
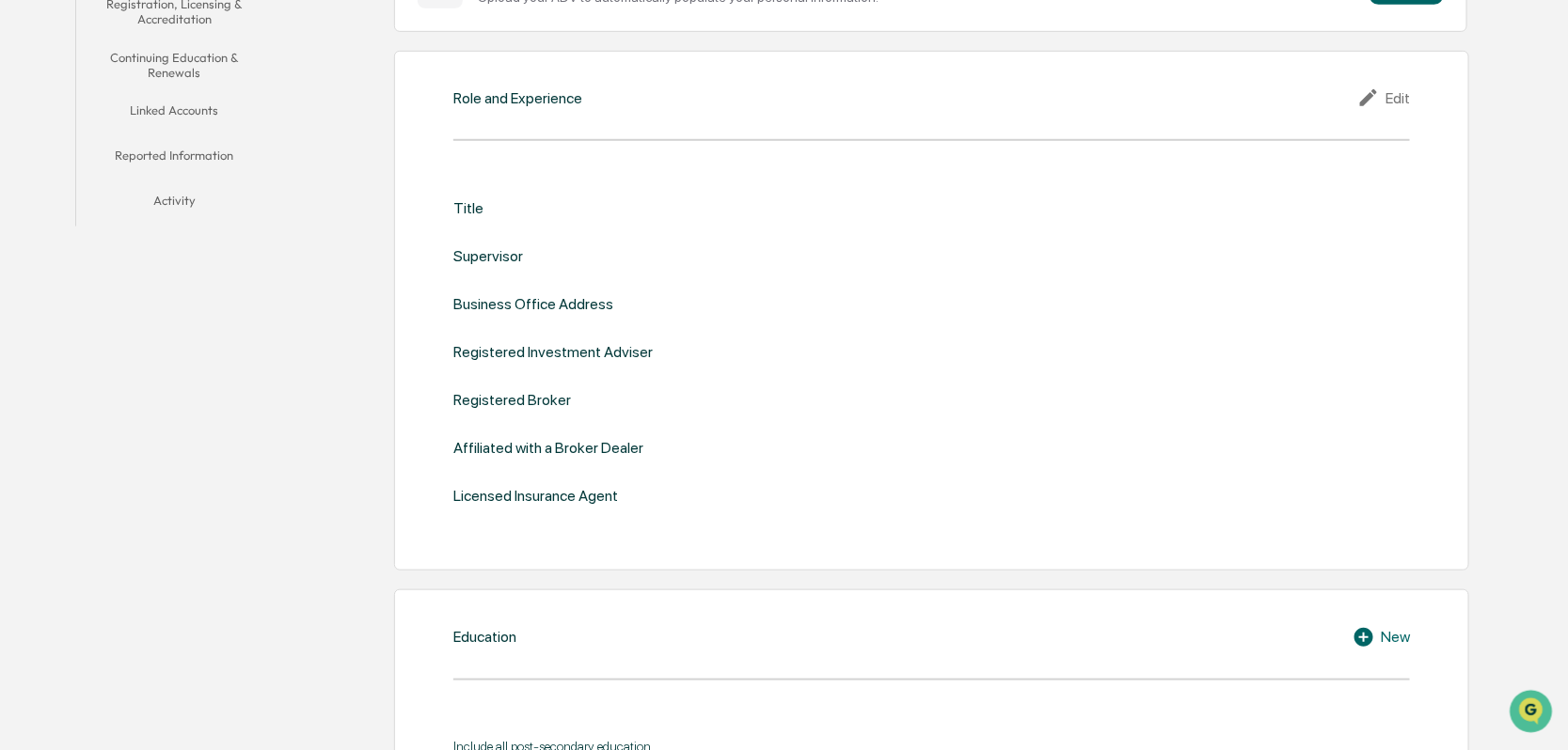
click at [174, 198] on button "Activity" at bounding box center [174, 204] width 197 height 46
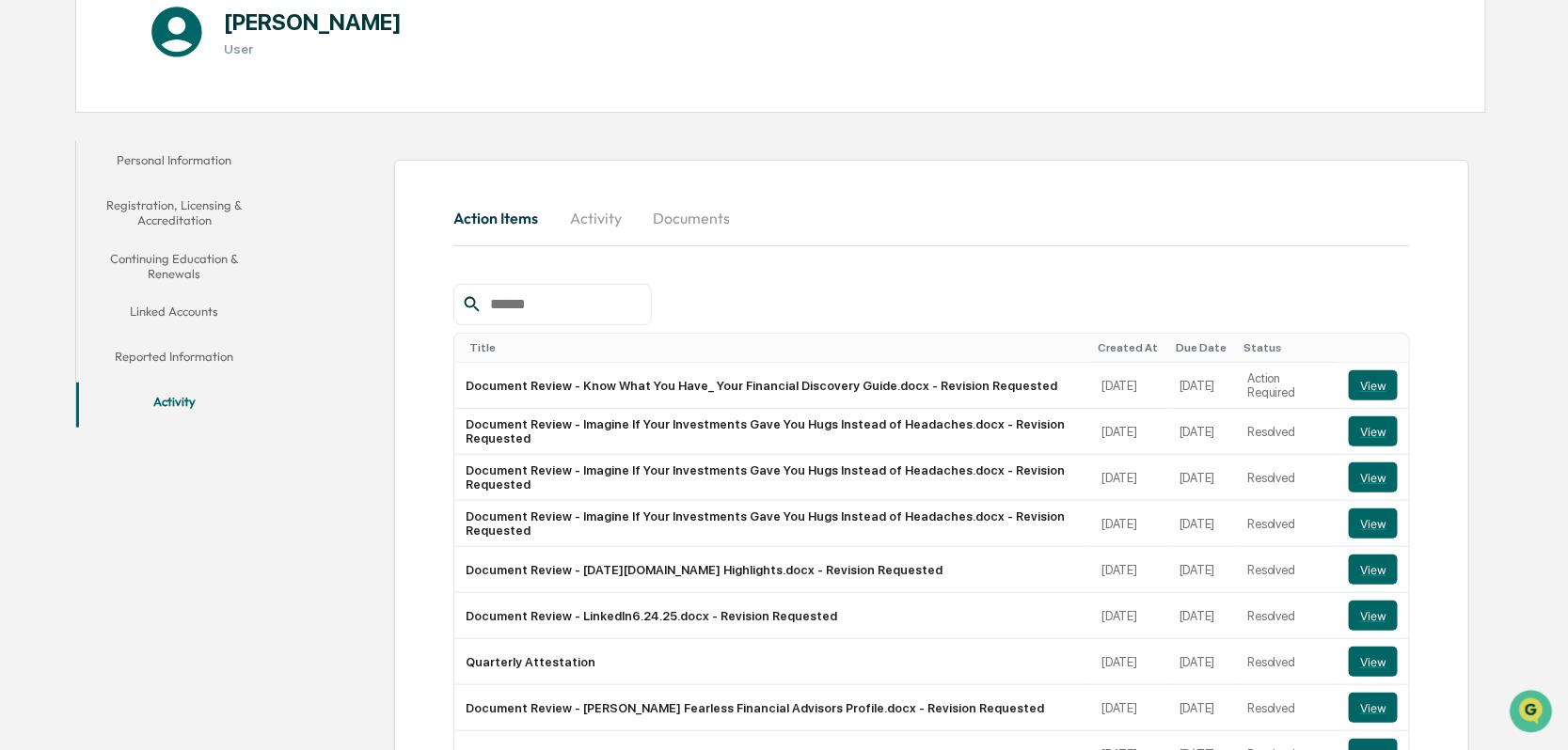
scroll to position [226, 0]
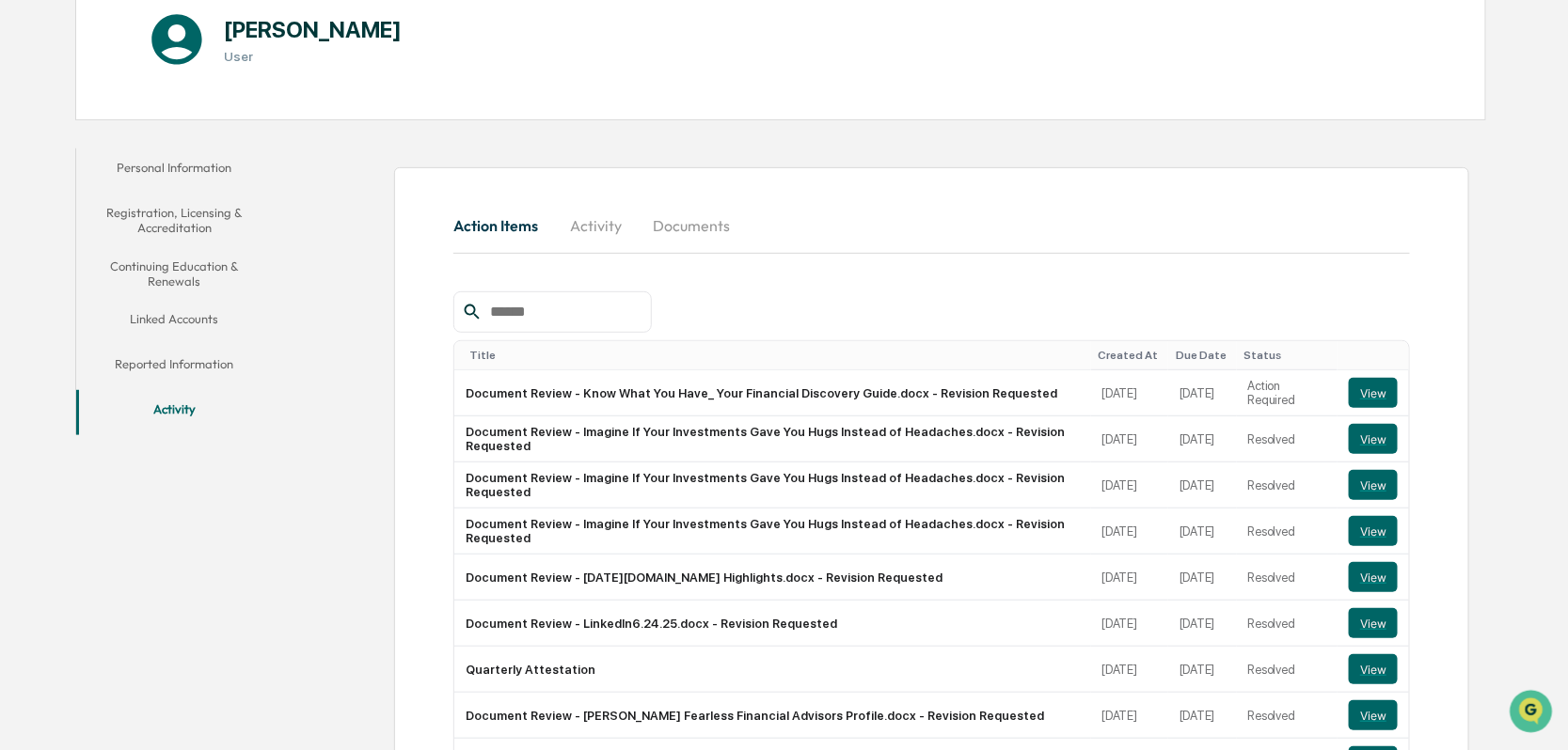
click at [170, 365] on button "Reported Information" at bounding box center [174, 368] width 197 height 46
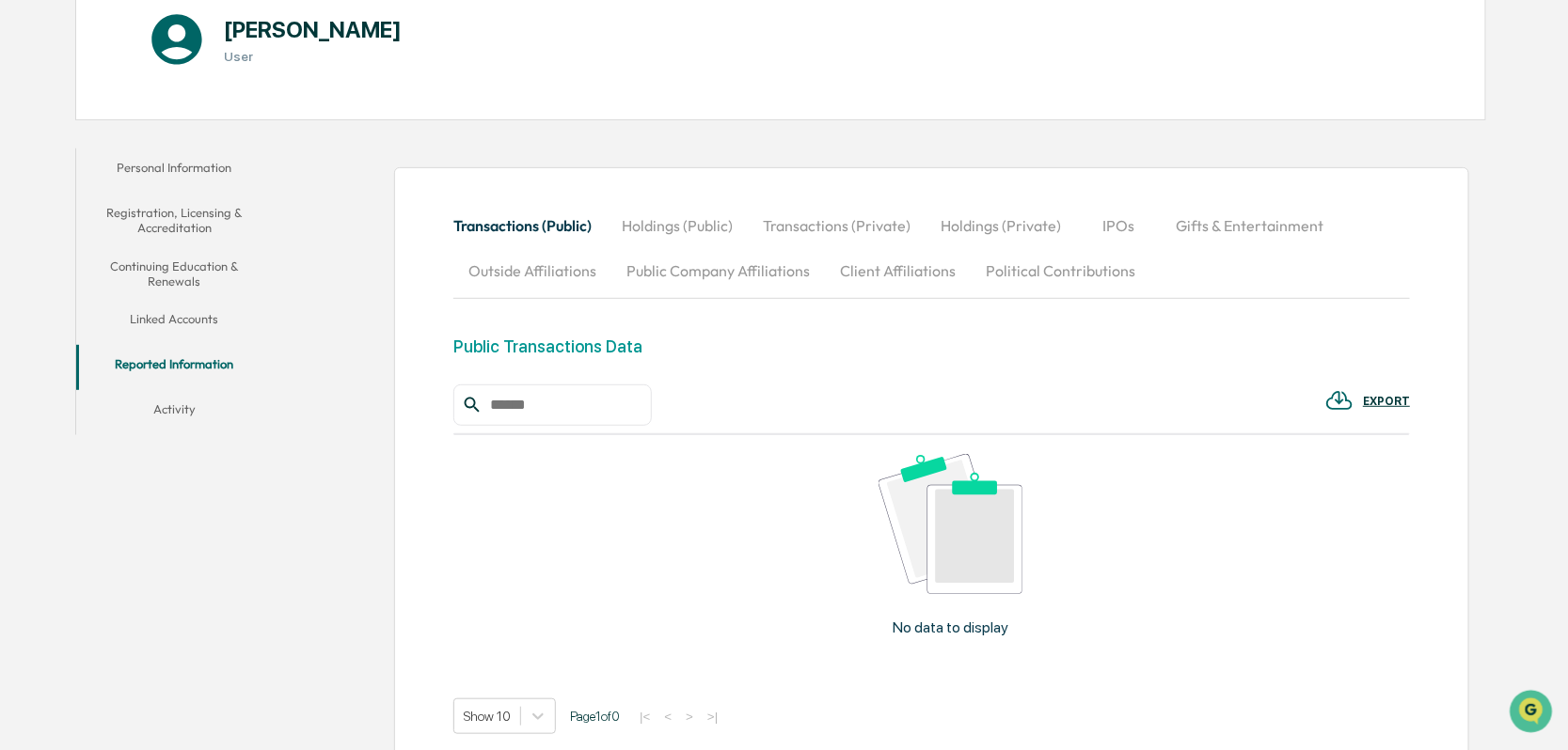
click at [164, 312] on button "Linked Accounts" at bounding box center [174, 323] width 197 height 46
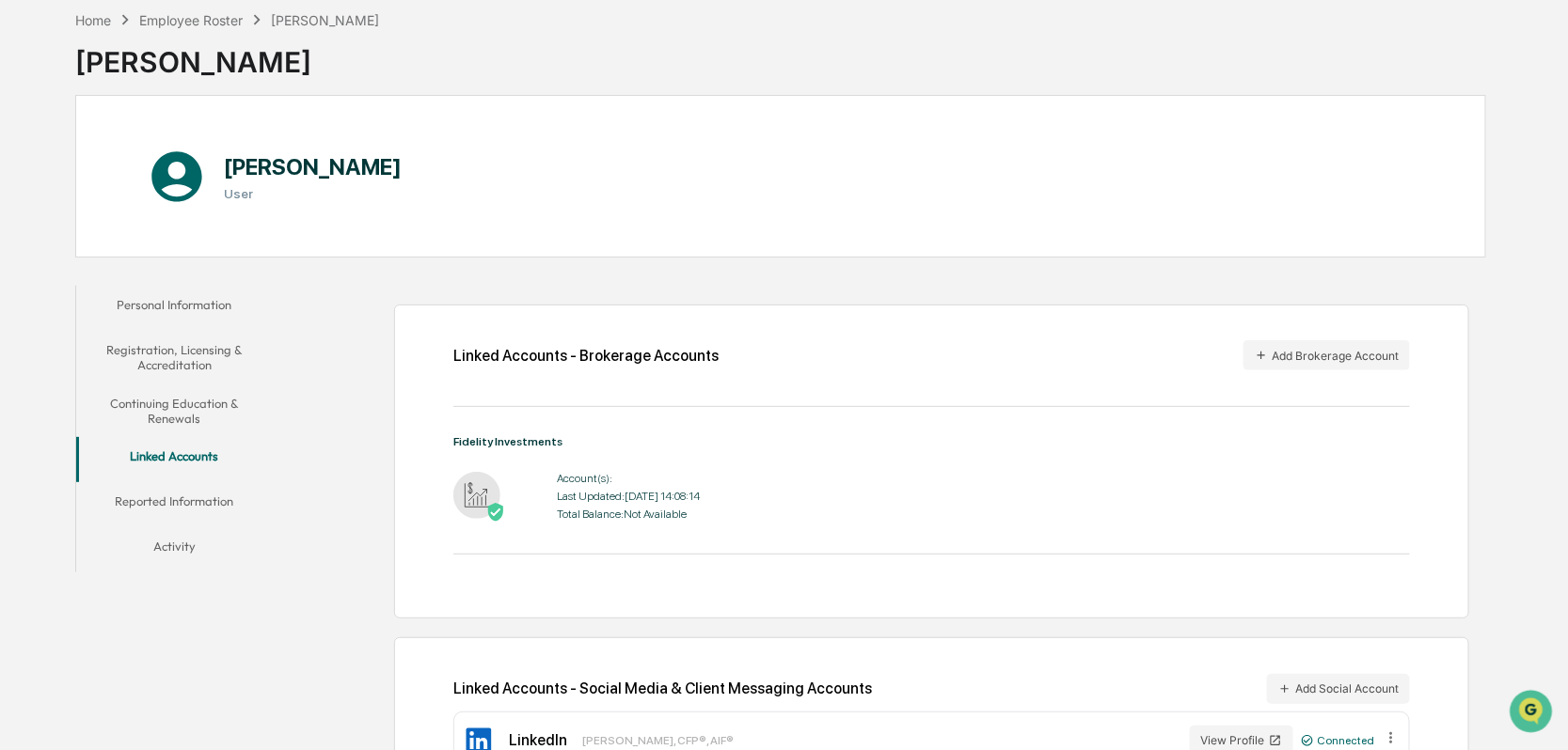
scroll to position [152, 0]
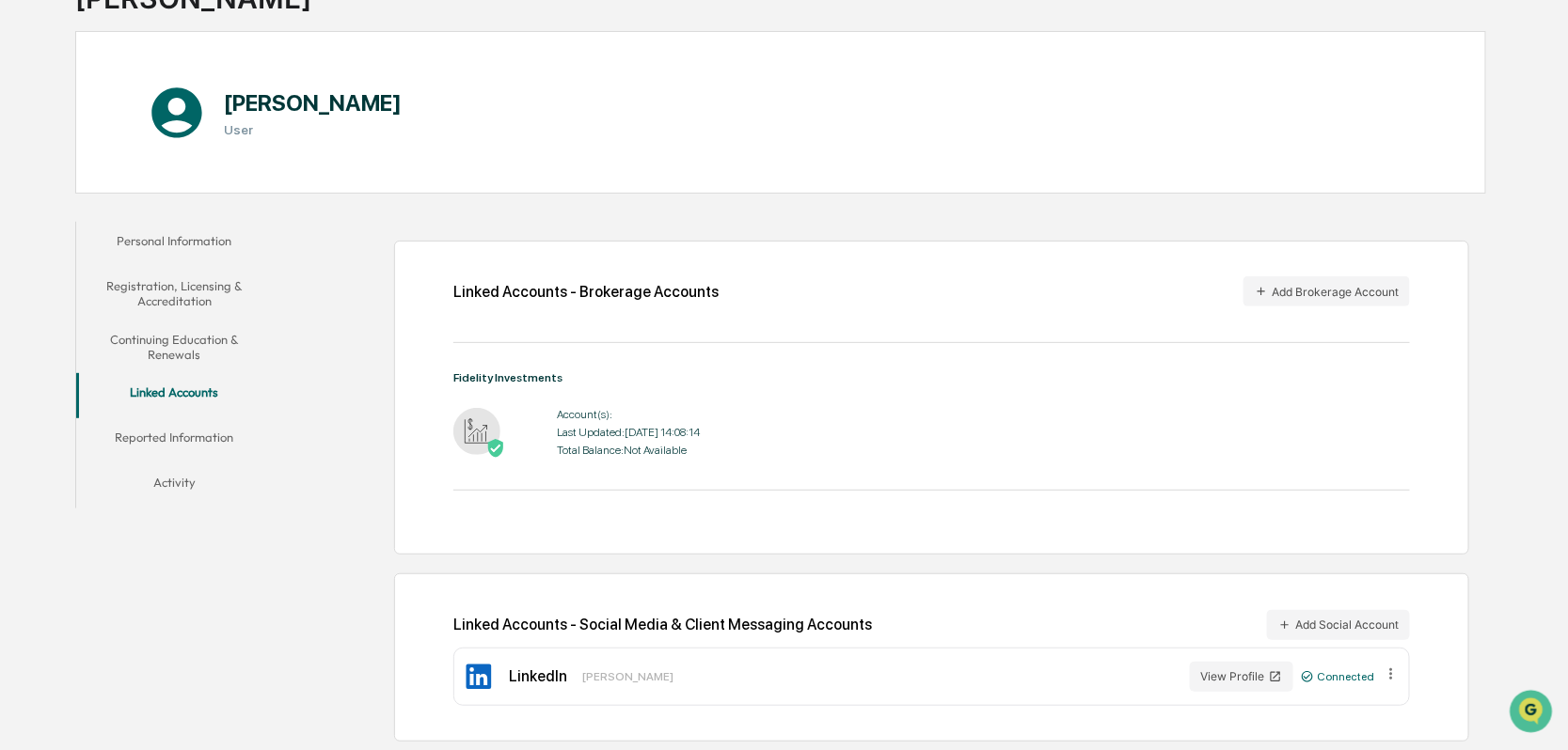
click at [169, 346] on button "Continuing Education & Renewals" at bounding box center [174, 347] width 197 height 53
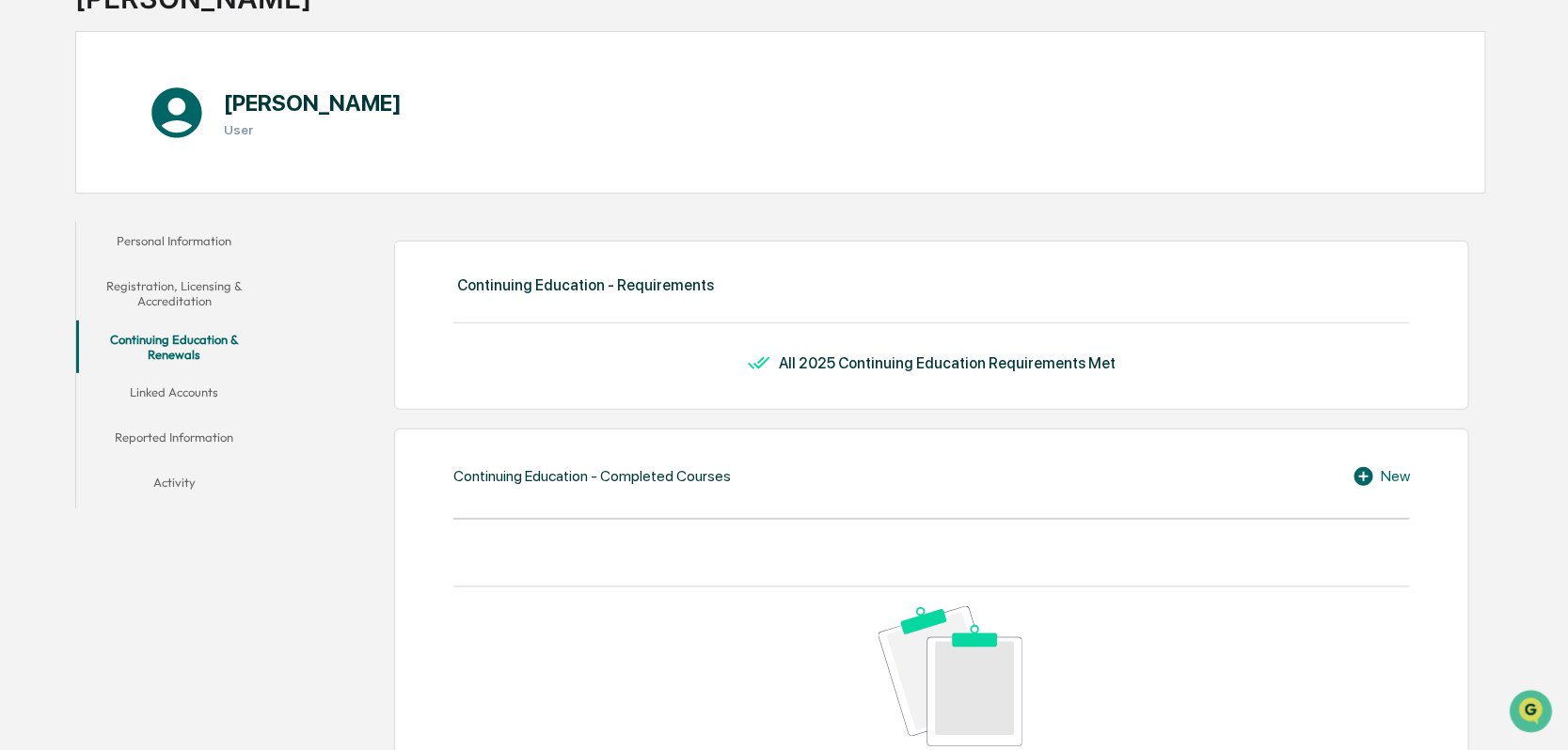
click at [198, 300] on button "Registration, Licensing & Accreditation" at bounding box center [174, 294] width 197 height 53
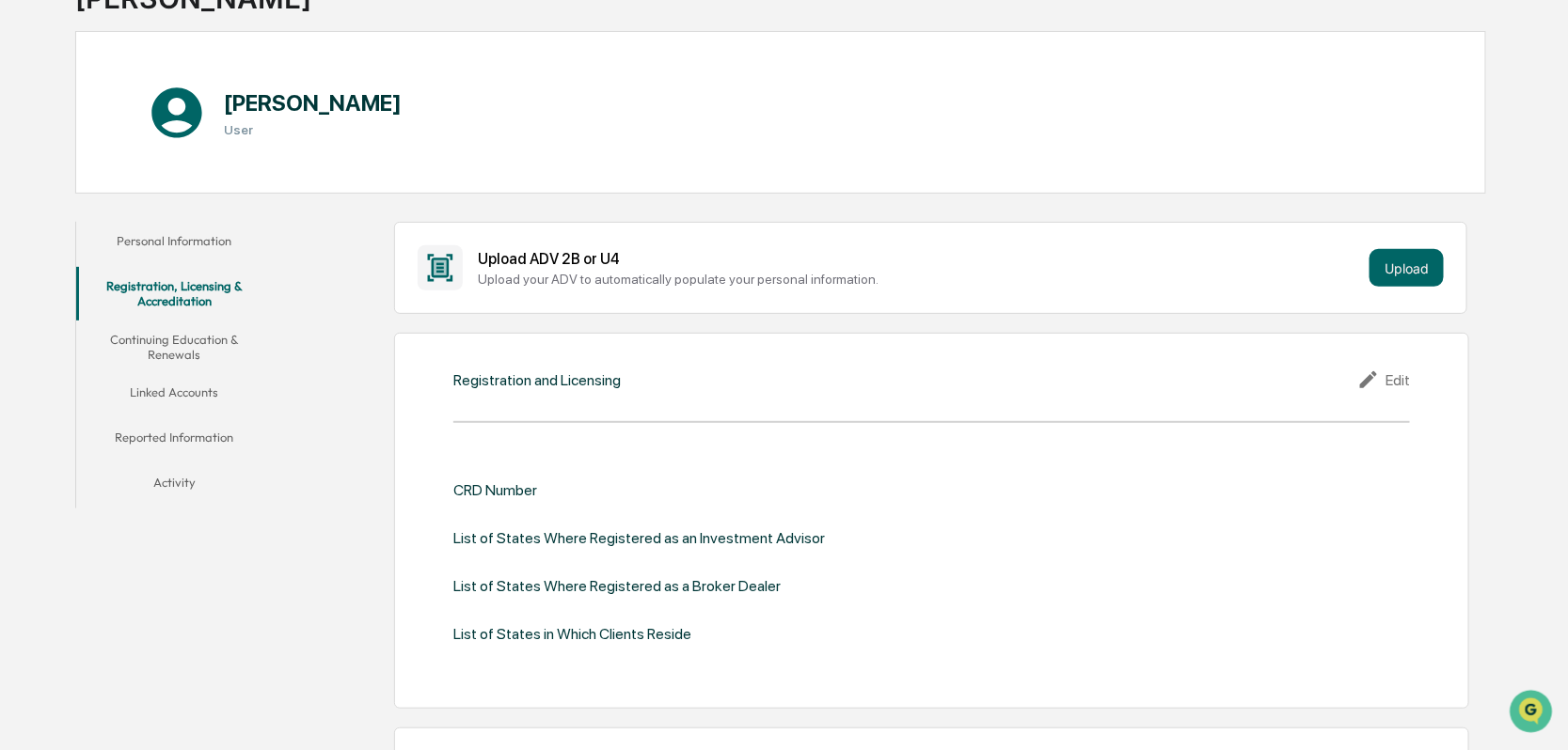
click at [182, 237] on button "Personal Information" at bounding box center [174, 244] width 197 height 46
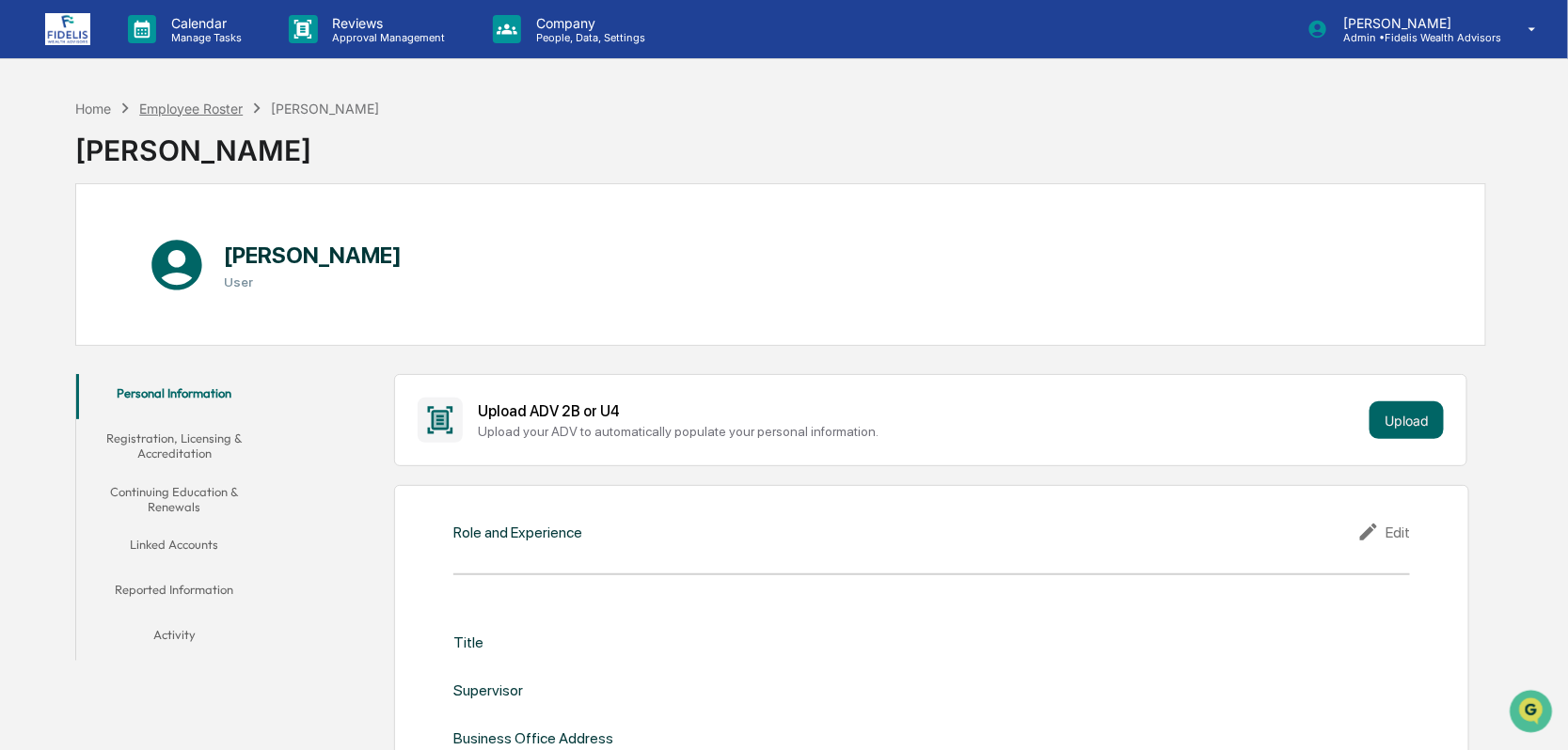
click at [218, 110] on div "Employee Roster" at bounding box center [191, 109] width 104 height 16
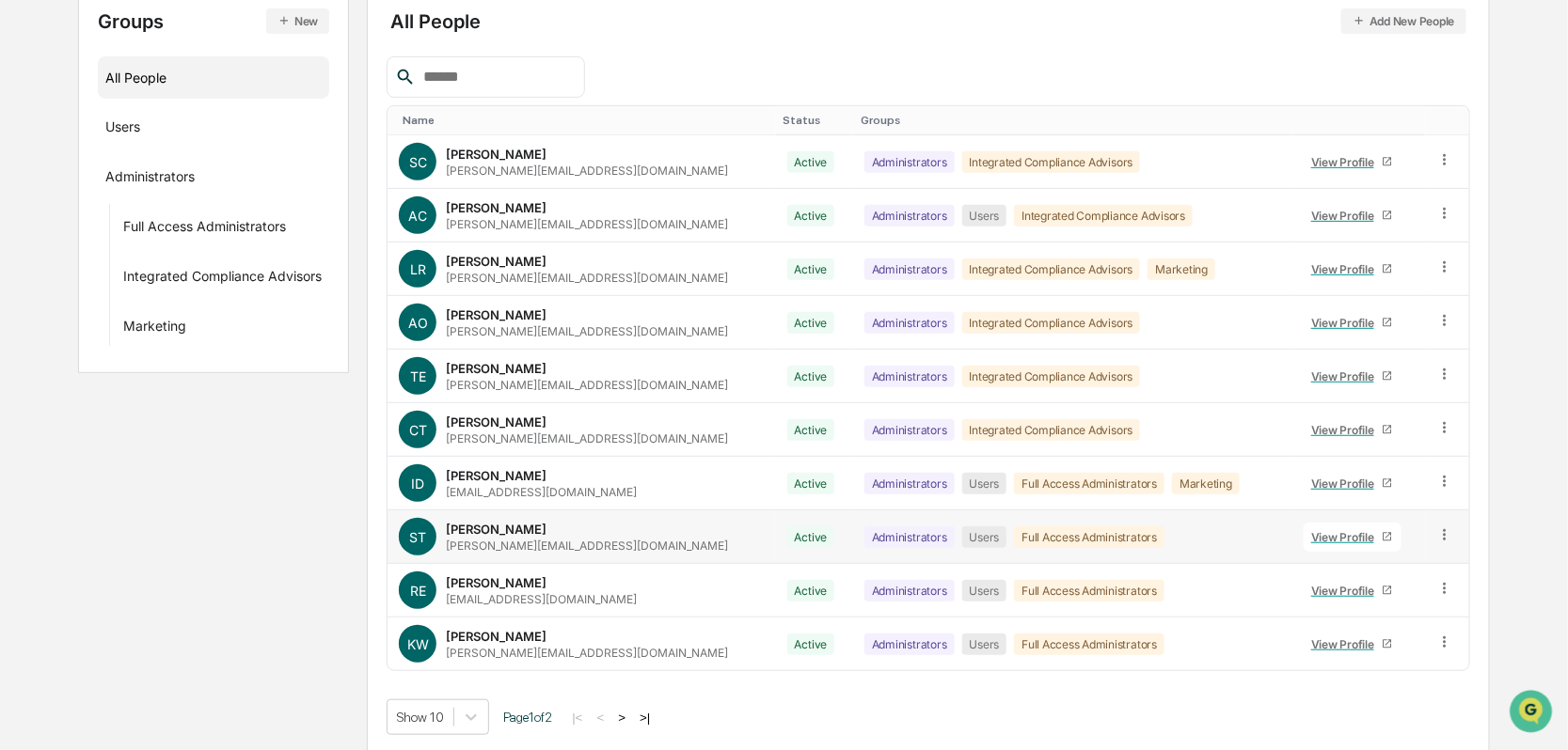
scroll to position [228, 0]
click at [631, 708] on button ">" at bounding box center [622, 716] width 19 height 16
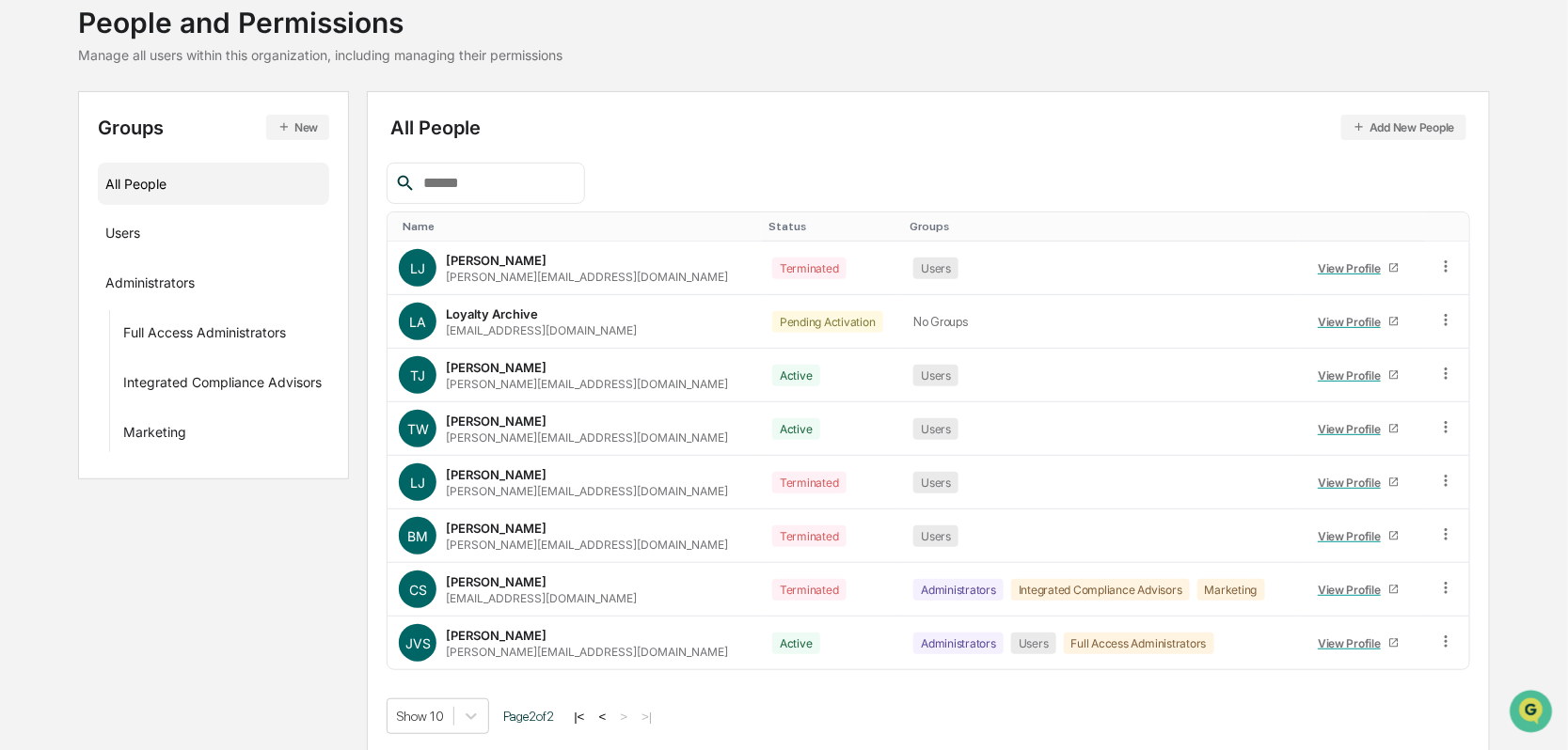
click at [613, 708] on button "<" at bounding box center [603, 716] width 19 height 16
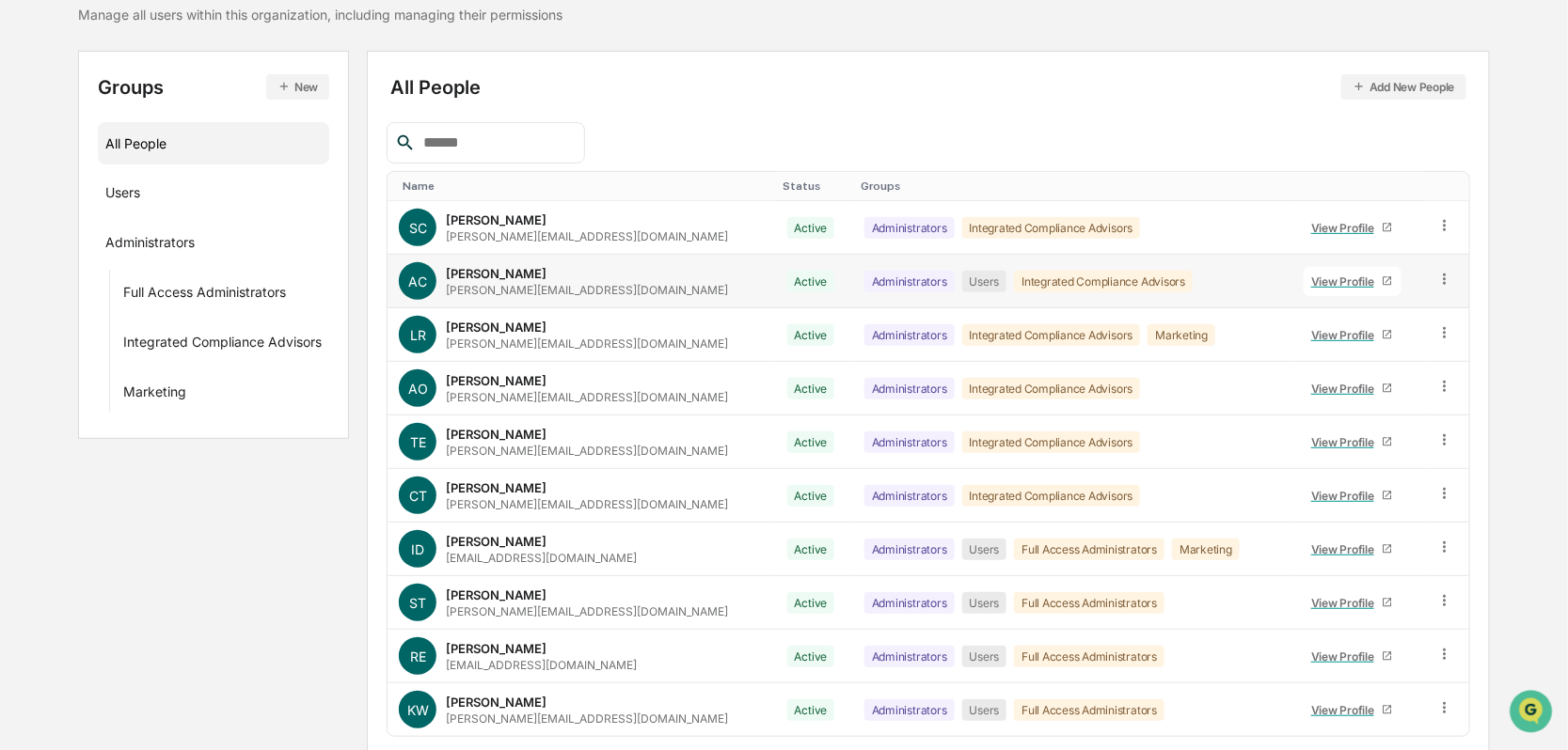
scroll to position [228, 0]
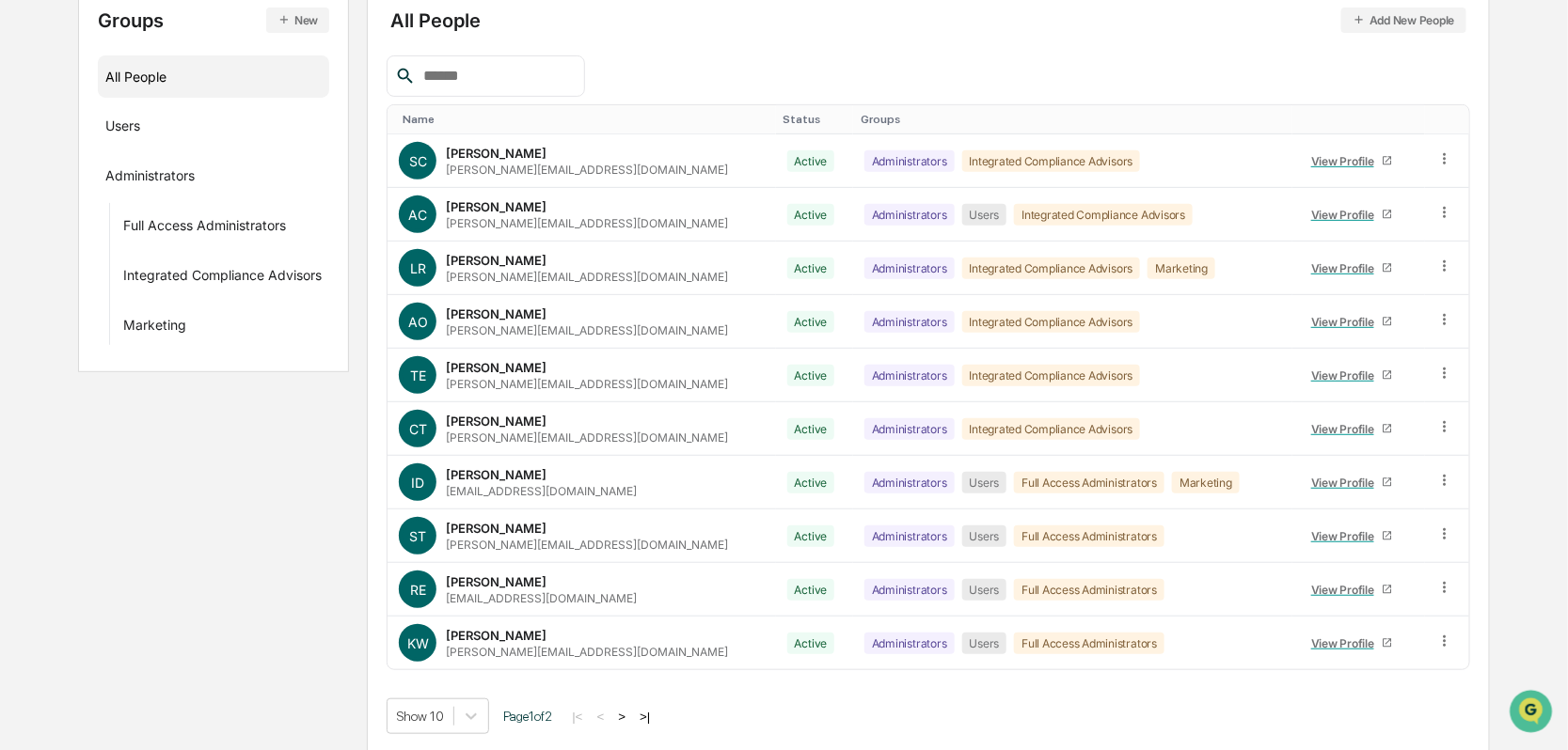
click at [632, 713] on button ">" at bounding box center [622, 716] width 19 height 16
